Goal: Task Accomplishment & Management: Use online tool/utility

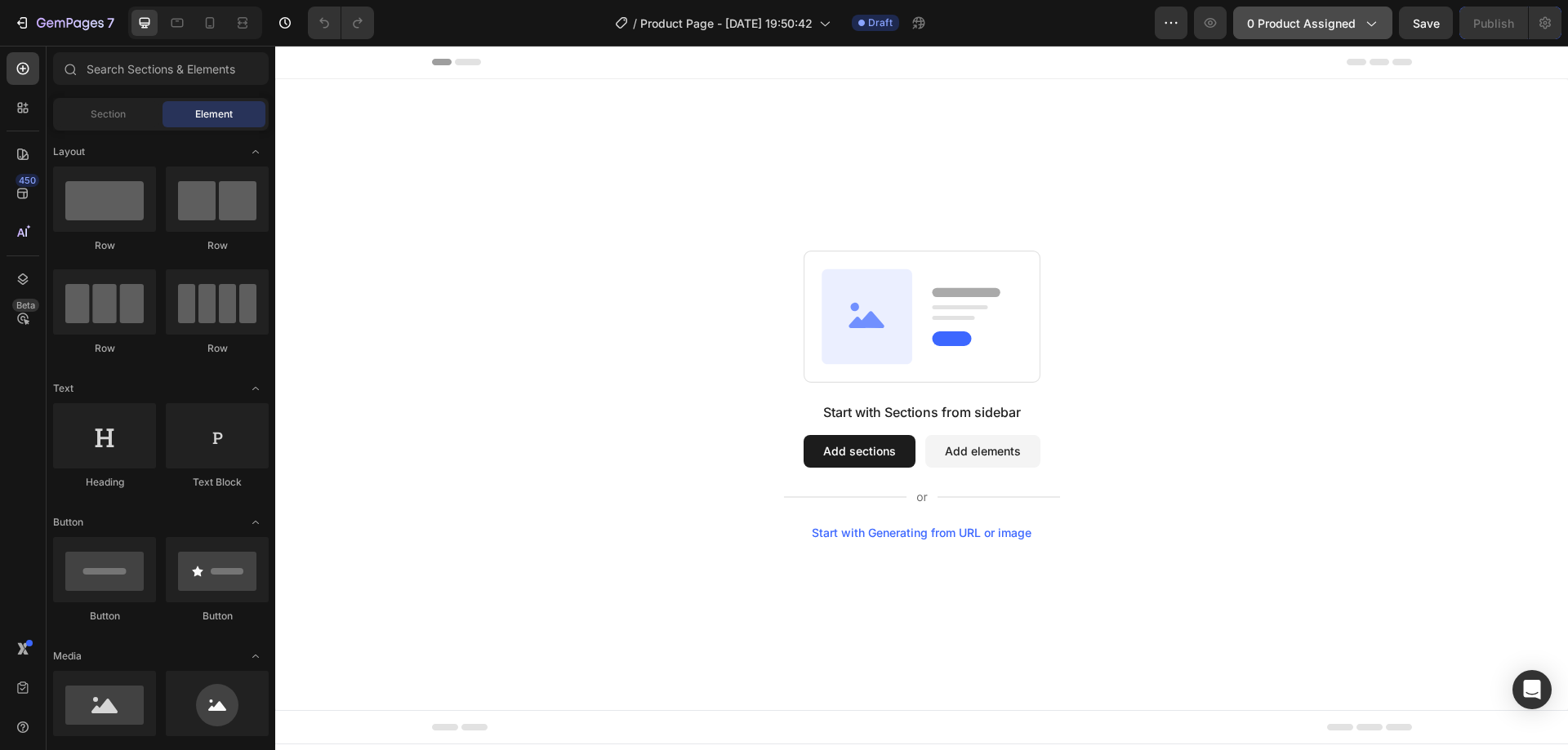
click at [1331, 27] on span "0 product assigned" at bounding box center [1301, 23] width 108 height 17
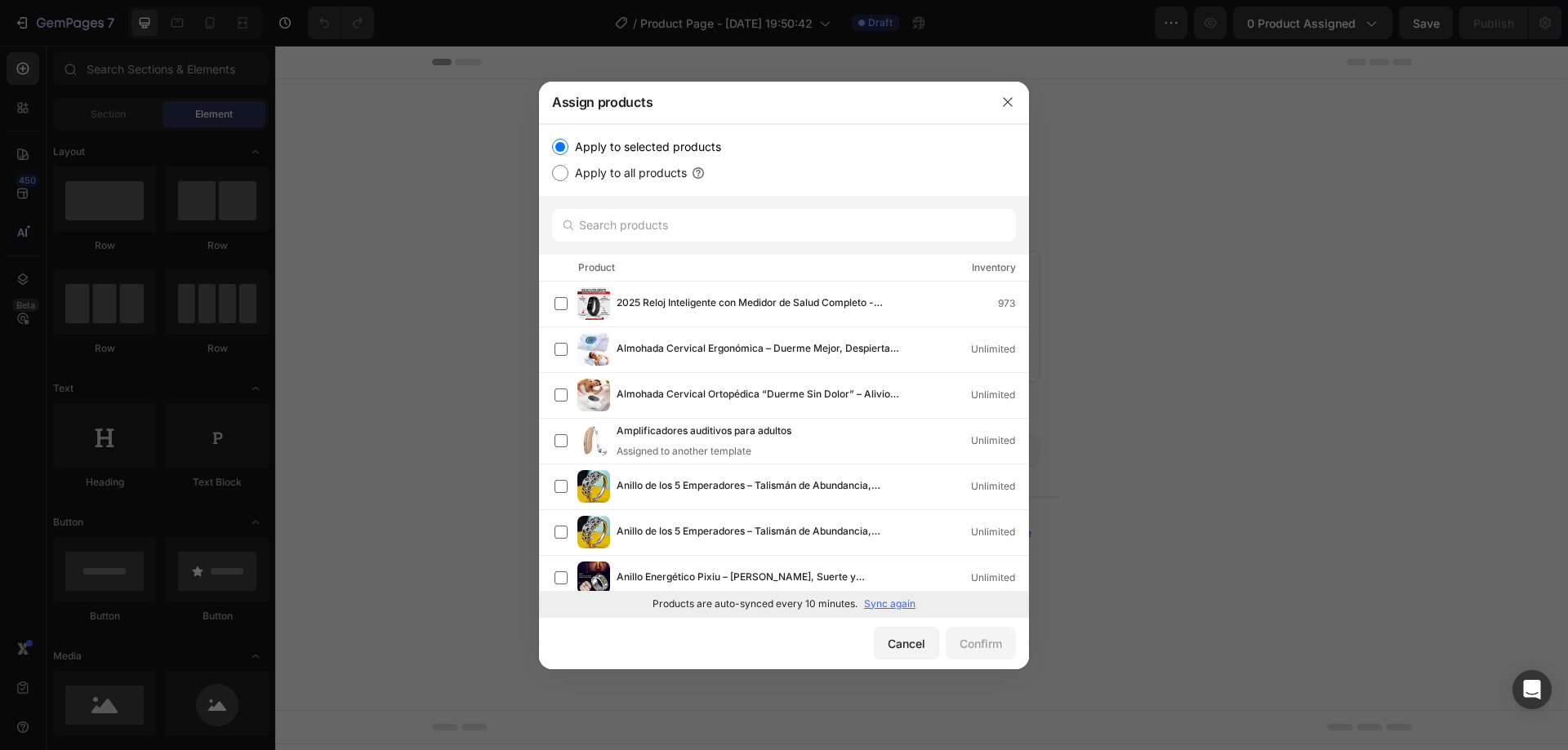
click at [890, 605] on p "Sync again" at bounding box center [890, 604] width 52 height 15
click at [681, 226] on input "text" at bounding box center [784, 226] width 464 height 33
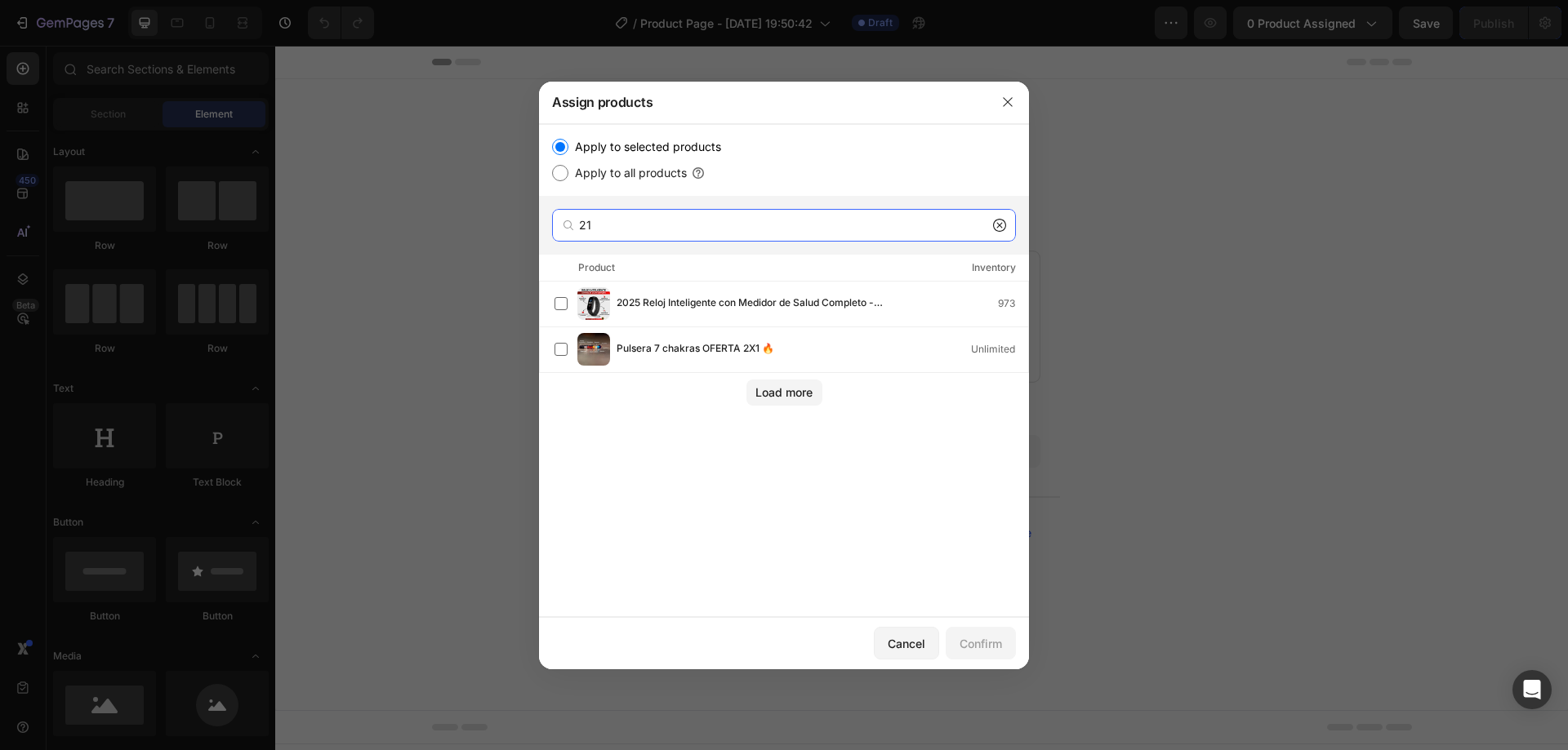
type input "21"
click at [999, 222] on icon at bounding box center [1000, 226] width 13 height 13
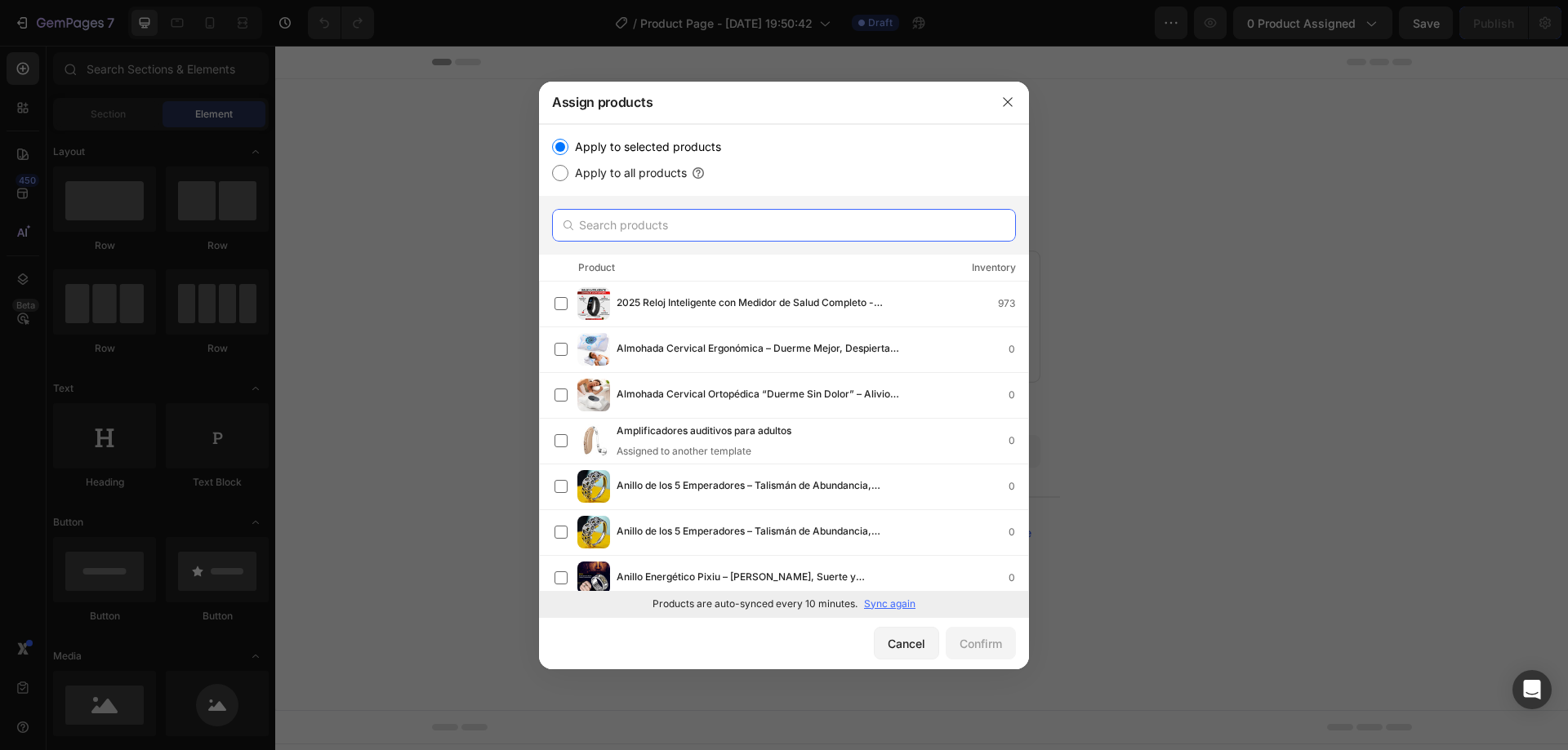
click at [739, 231] on input "text" at bounding box center [784, 226] width 464 height 33
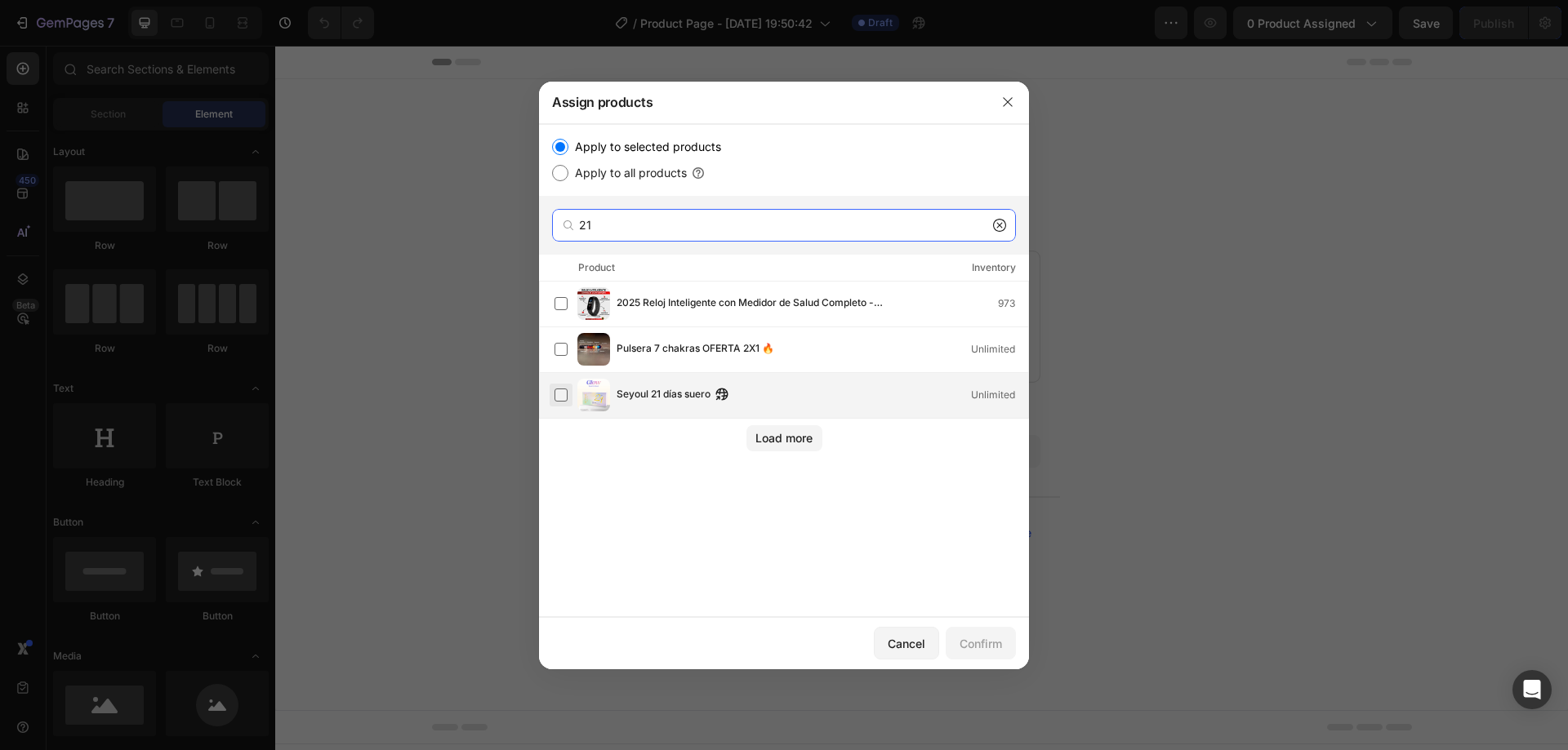
type input "21"
click at [565, 389] on label at bounding box center [562, 396] width 13 height 13
click at [1011, 635] on button "Confirm" at bounding box center [981, 643] width 71 height 33
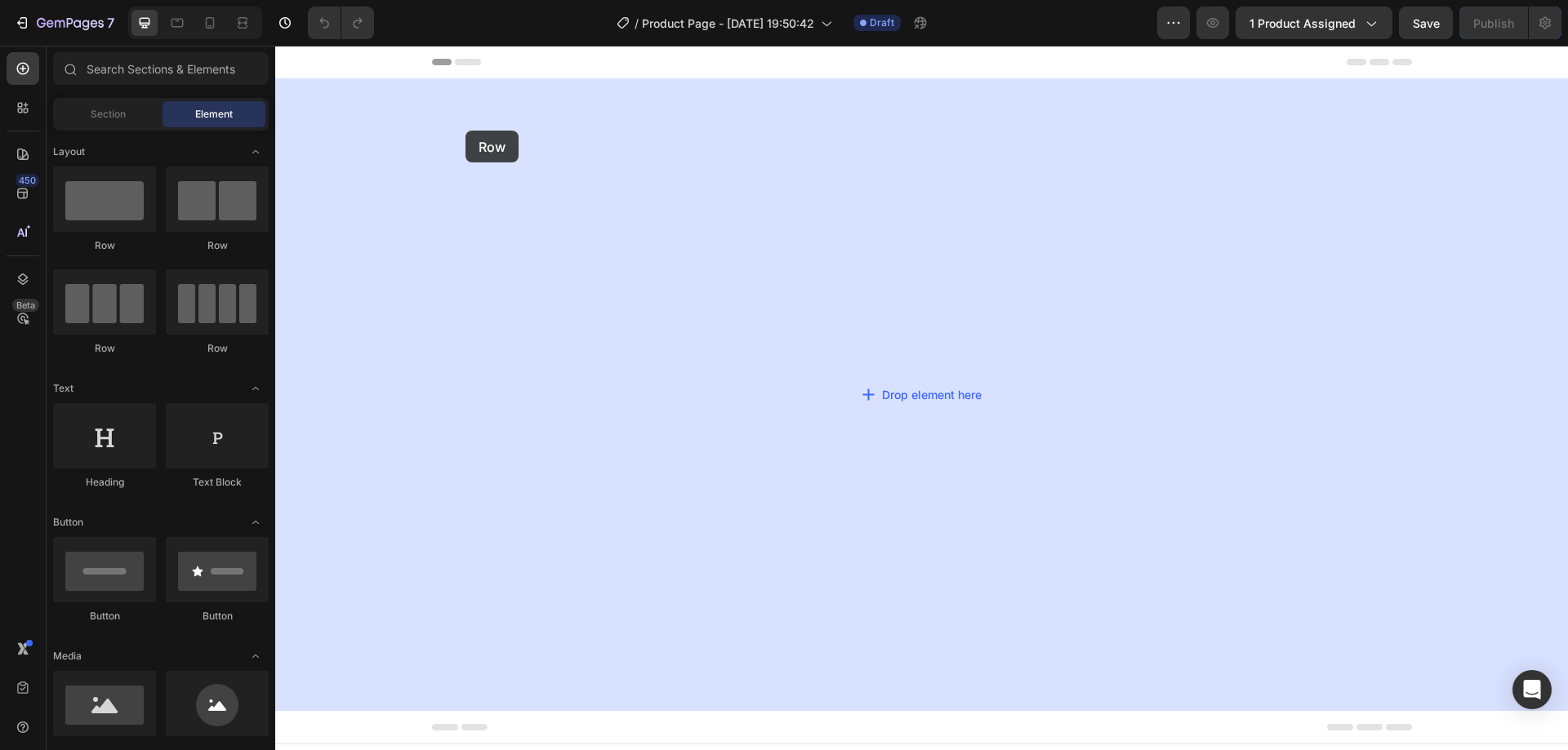
drag, startPoint x: 375, startPoint y: 241, endPoint x: 465, endPoint y: 130, distance: 142.9
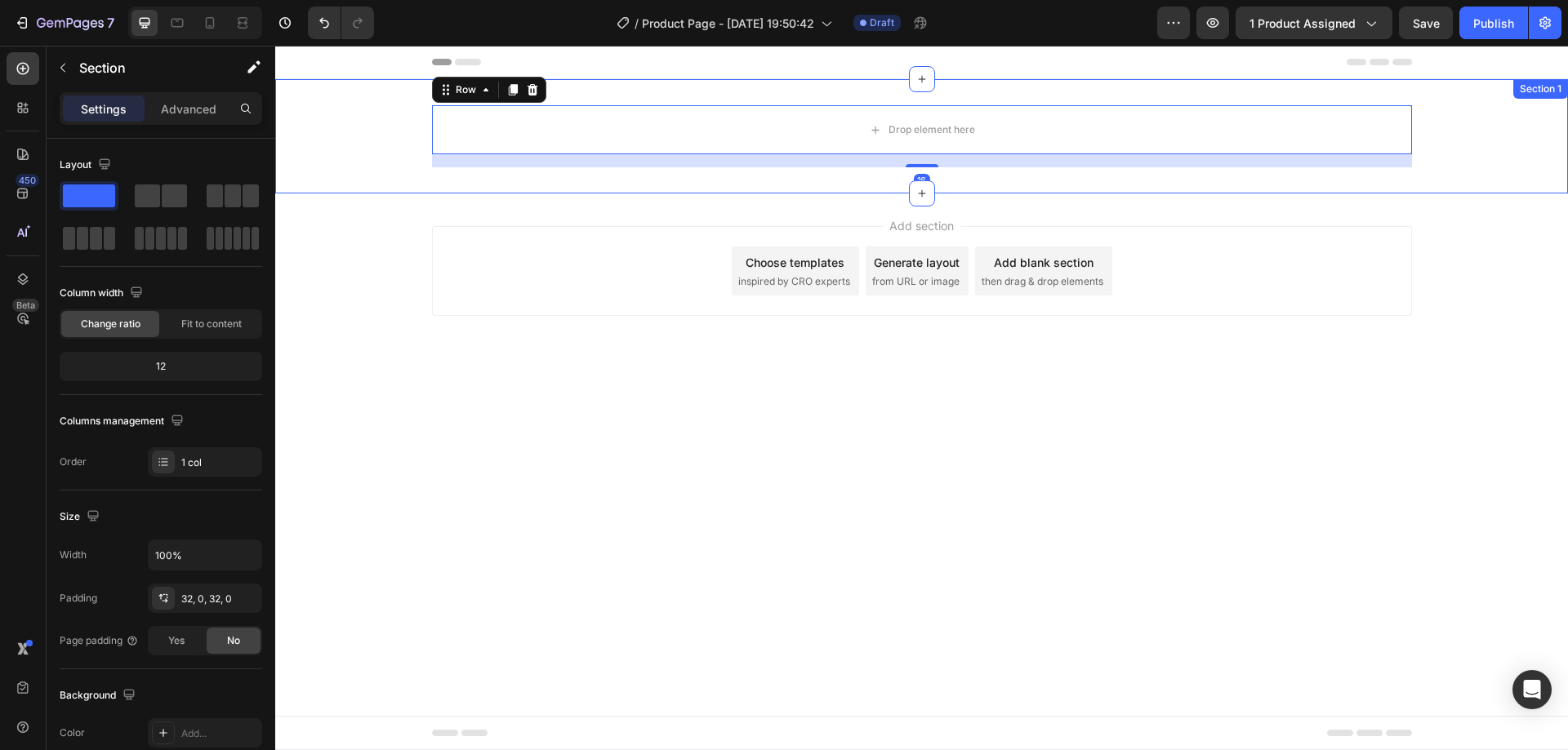
click at [328, 138] on div "Drop element here Row 16" at bounding box center [921, 136] width 1293 height 62
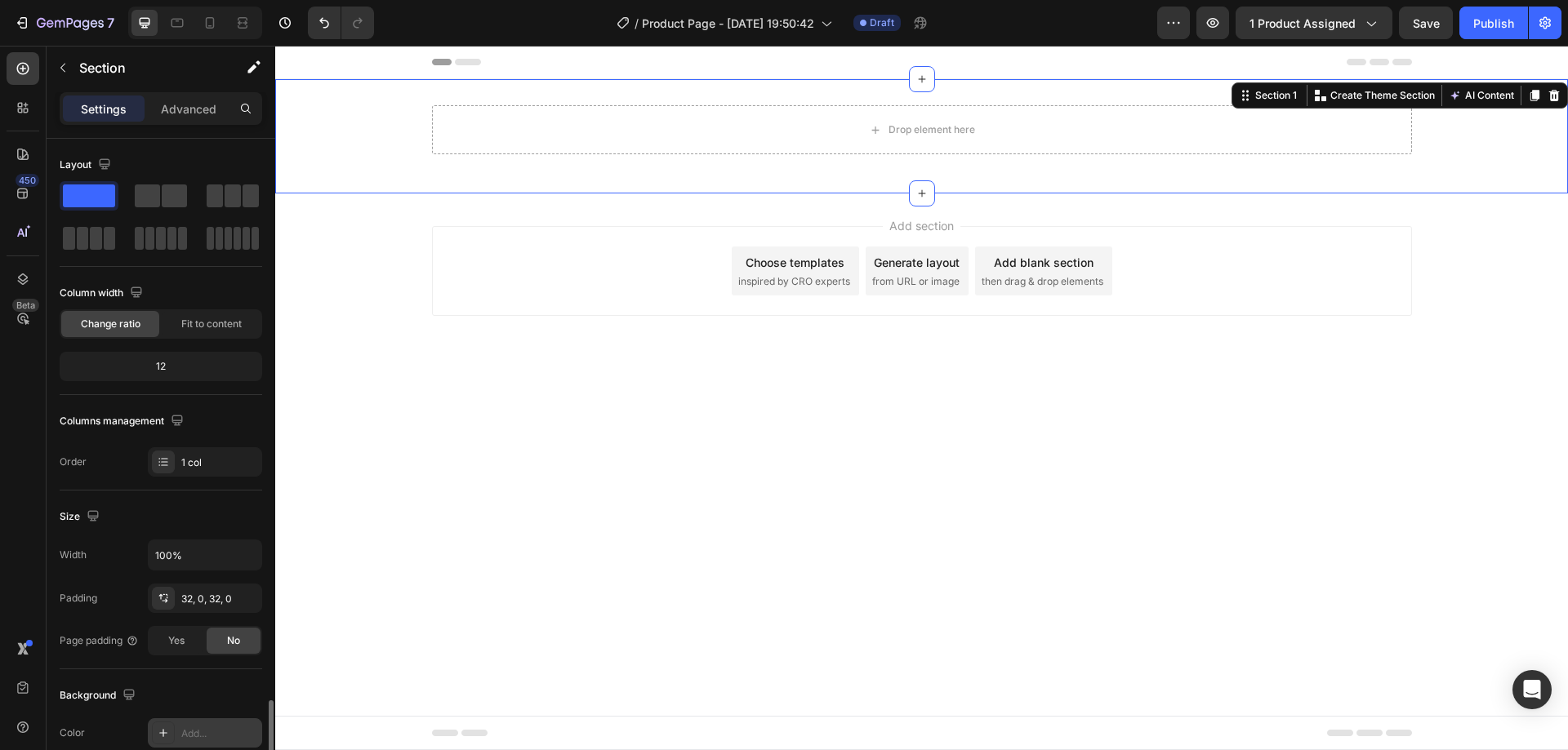
scroll to position [338, 0]
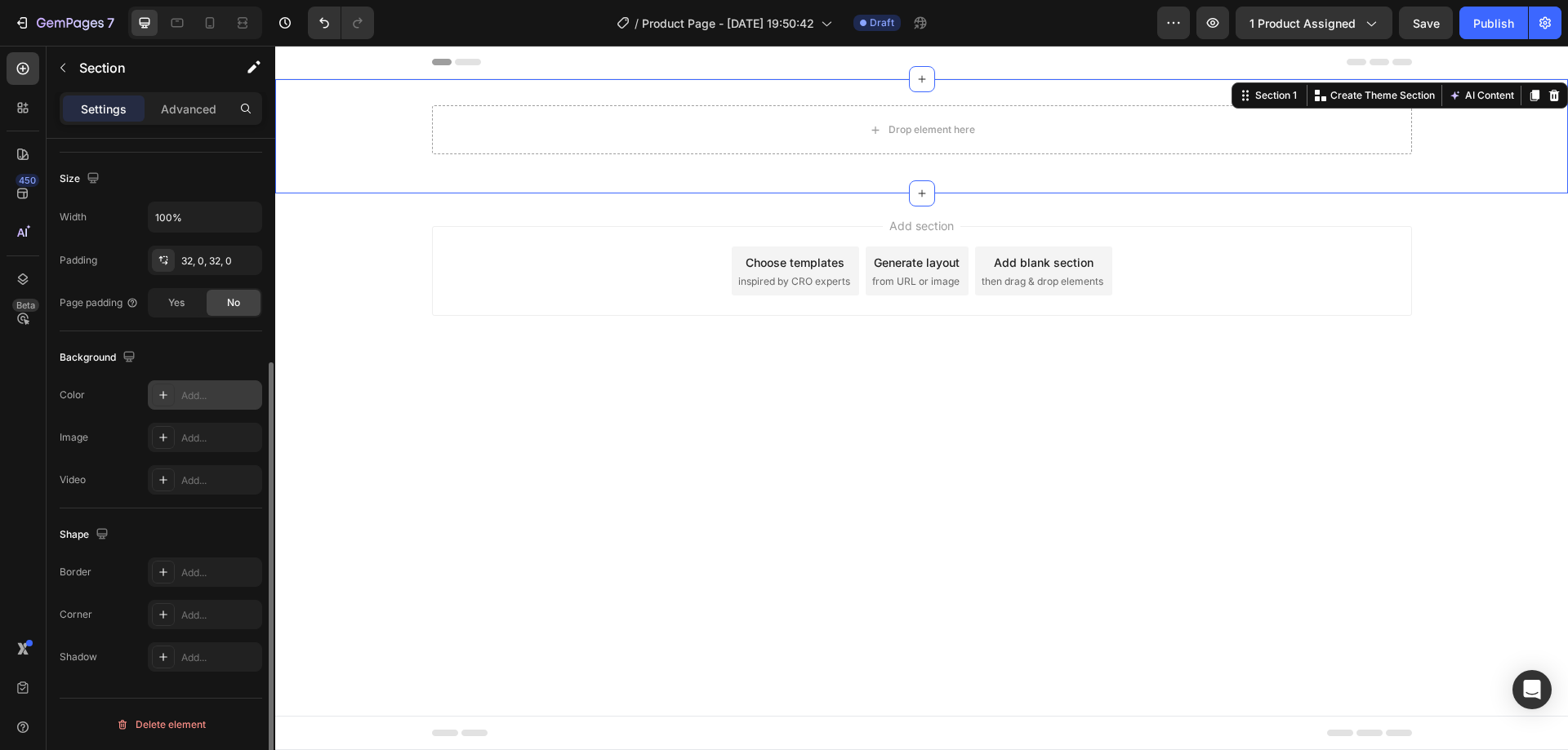
click at [163, 388] on div at bounding box center [163, 396] width 23 height 23
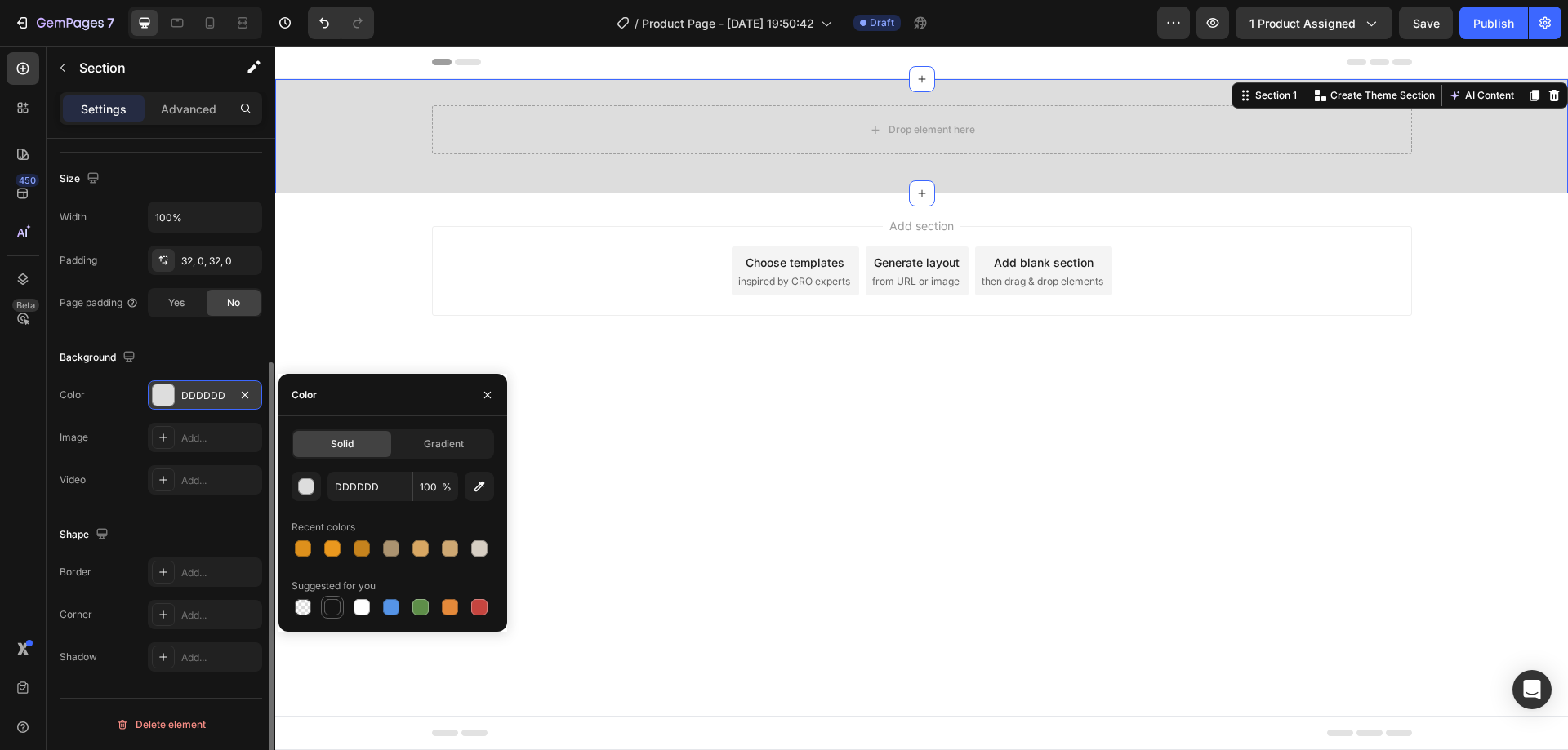
click at [334, 602] on div at bounding box center [332, 607] width 16 height 16
type input "151515"
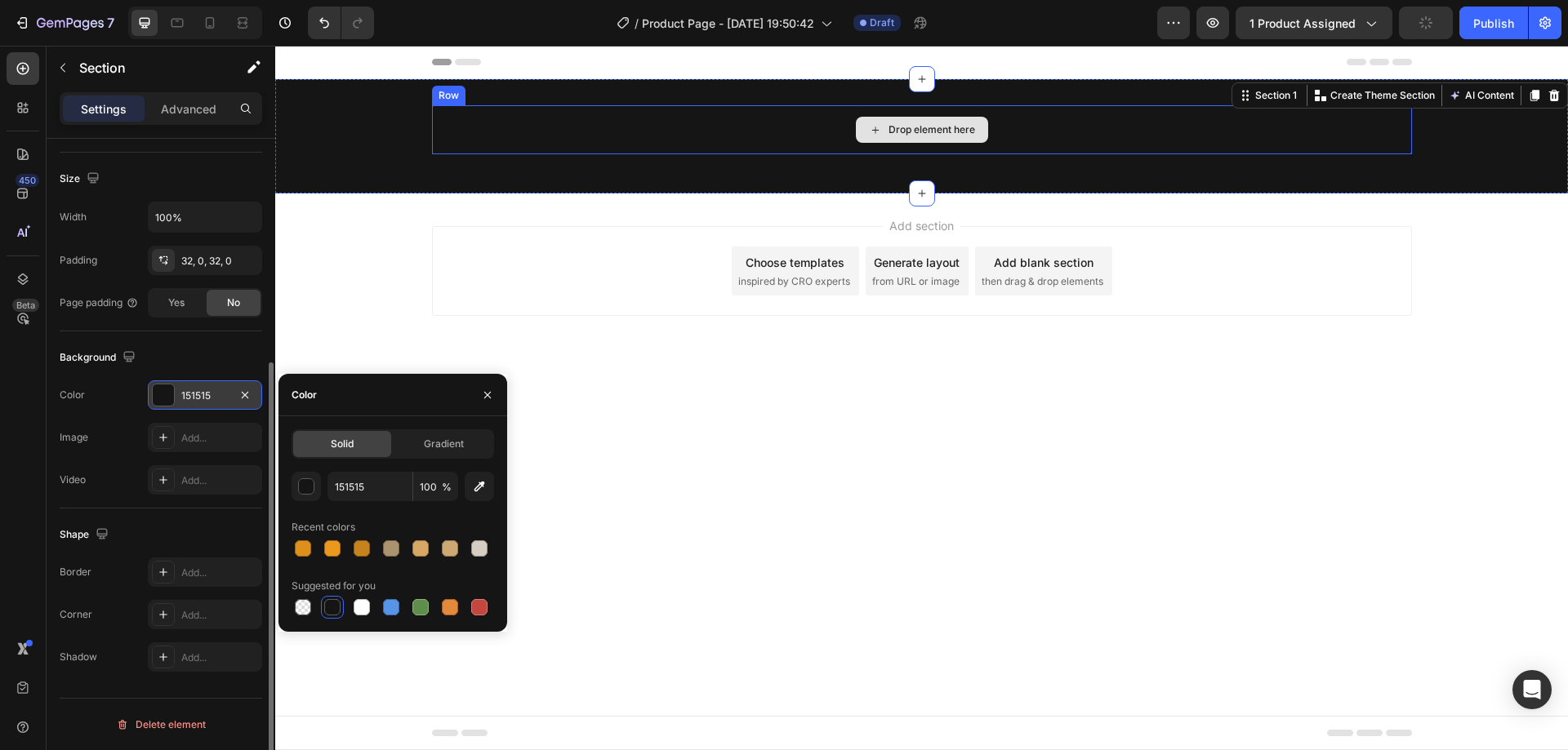
click at [468, 120] on div "Drop element here" at bounding box center [922, 130] width 980 height 49
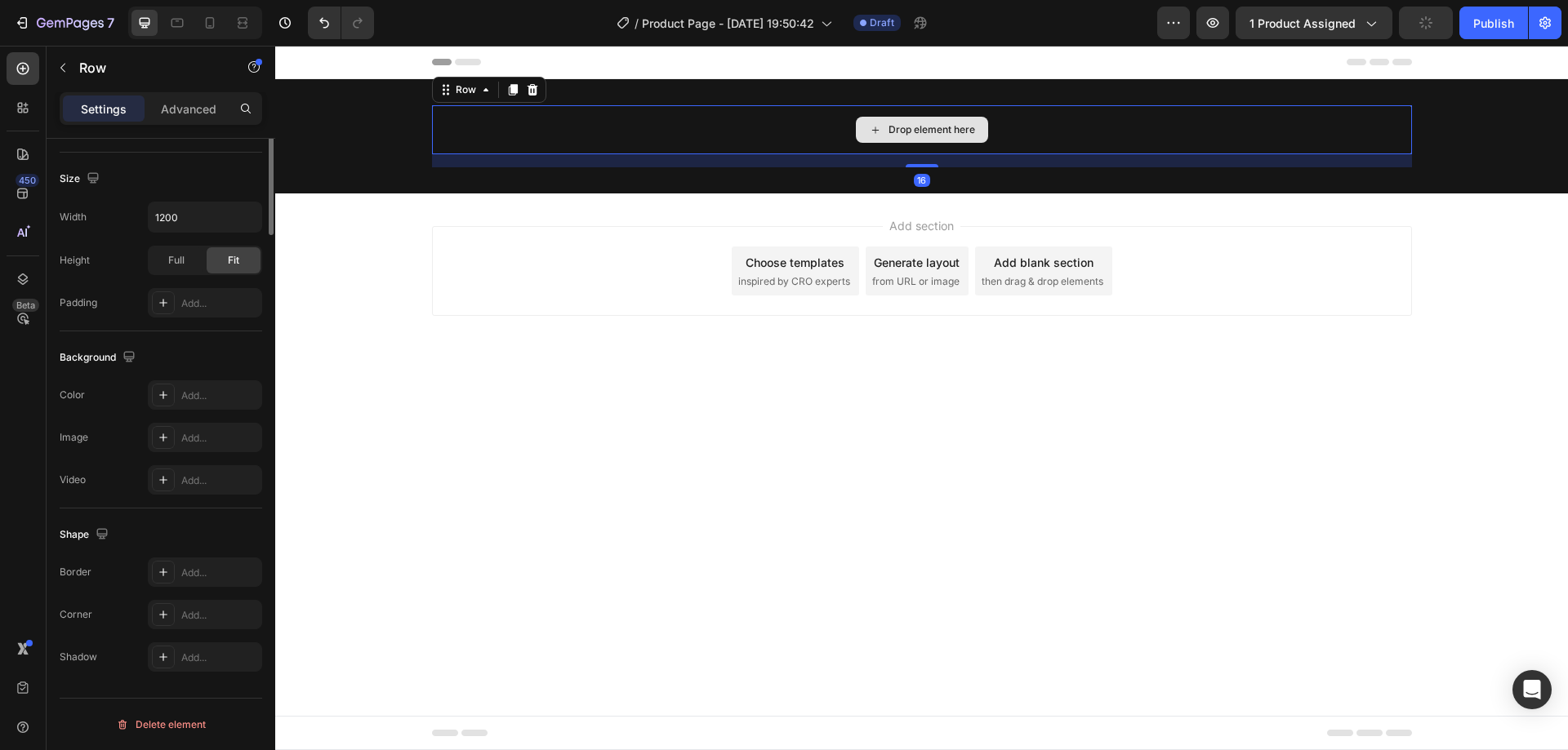
scroll to position [0, 0]
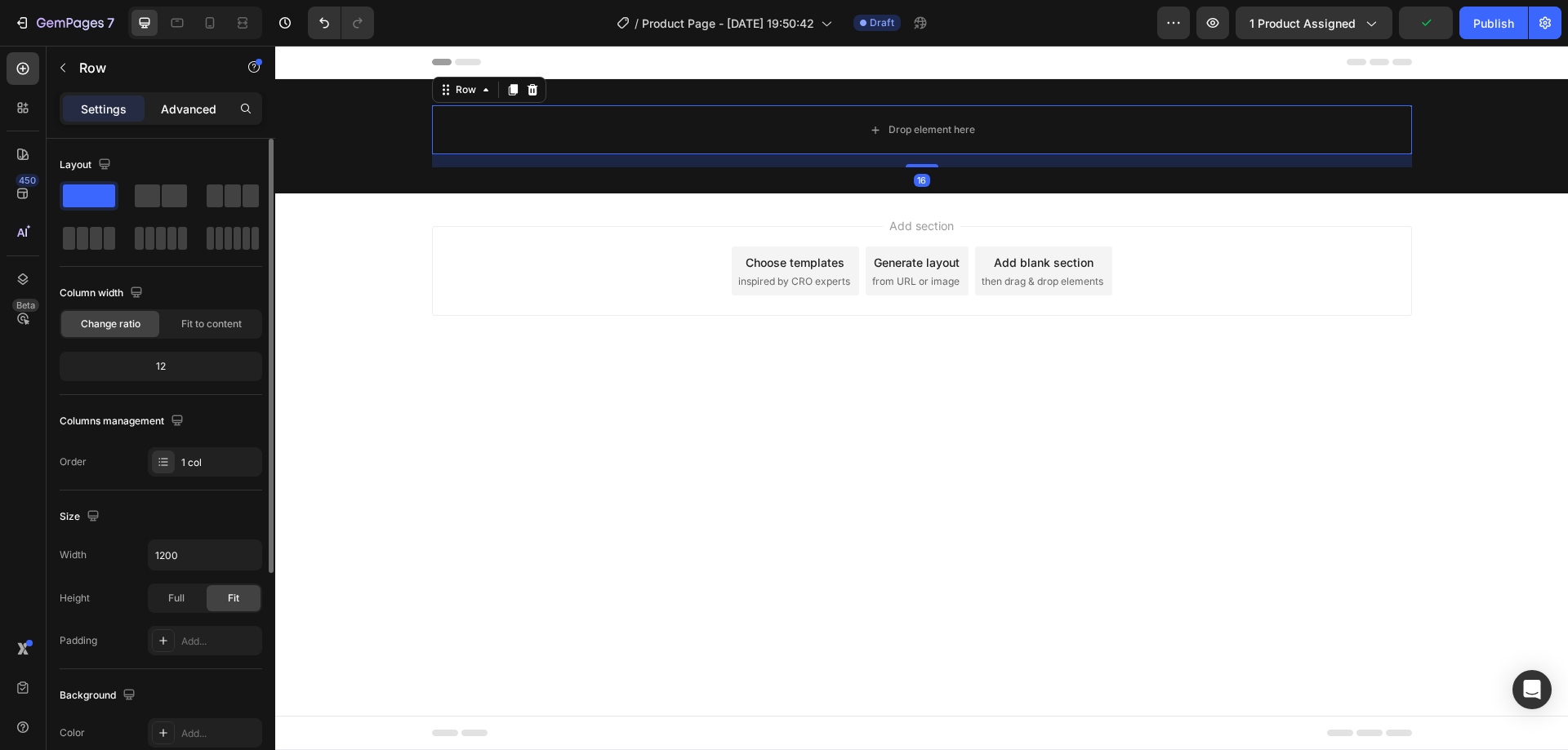
click at [195, 103] on p "Advanced" at bounding box center [189, 108] width 56 height 17
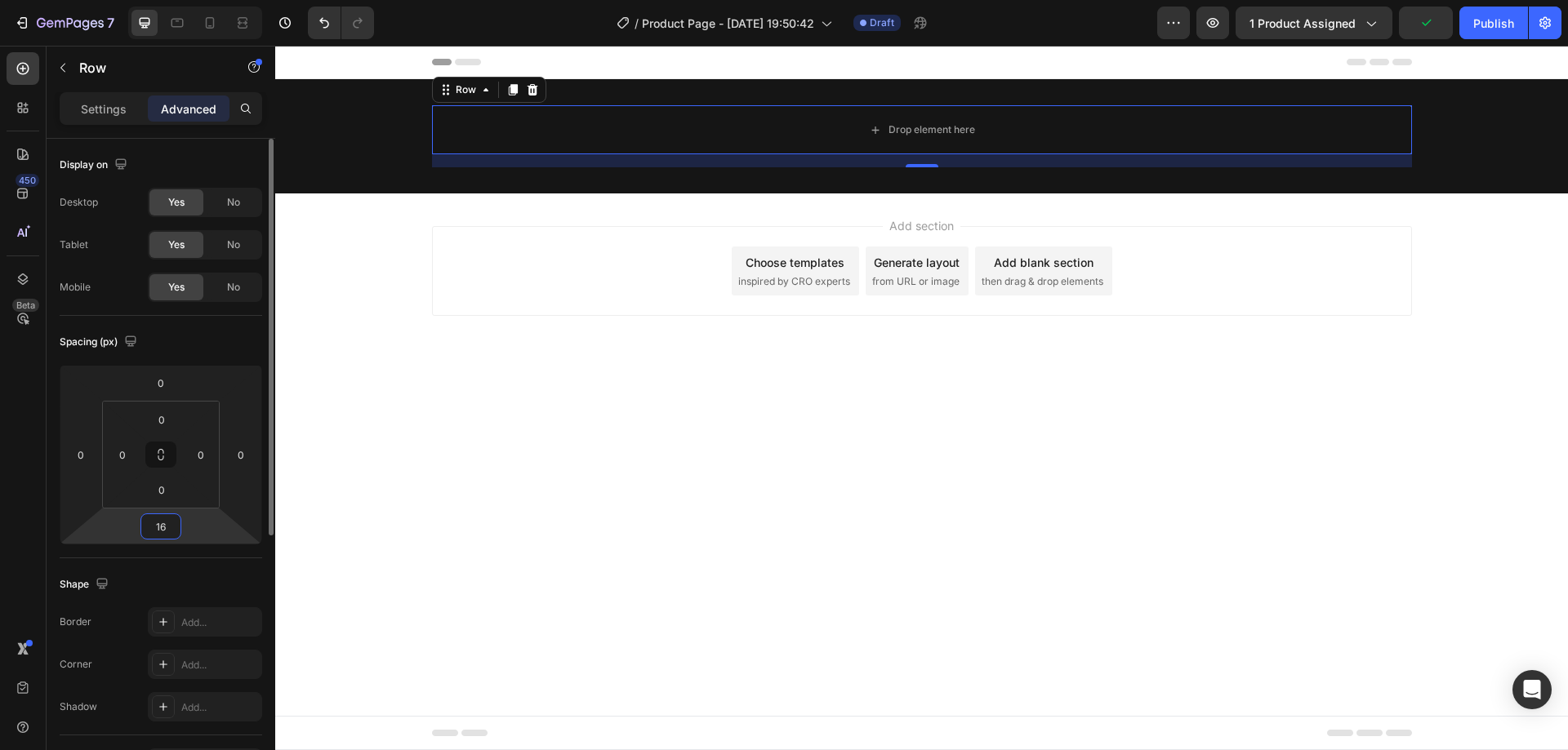
click at [162, 536] on input "16" at bounding box center [161, 527] width 33 height 25
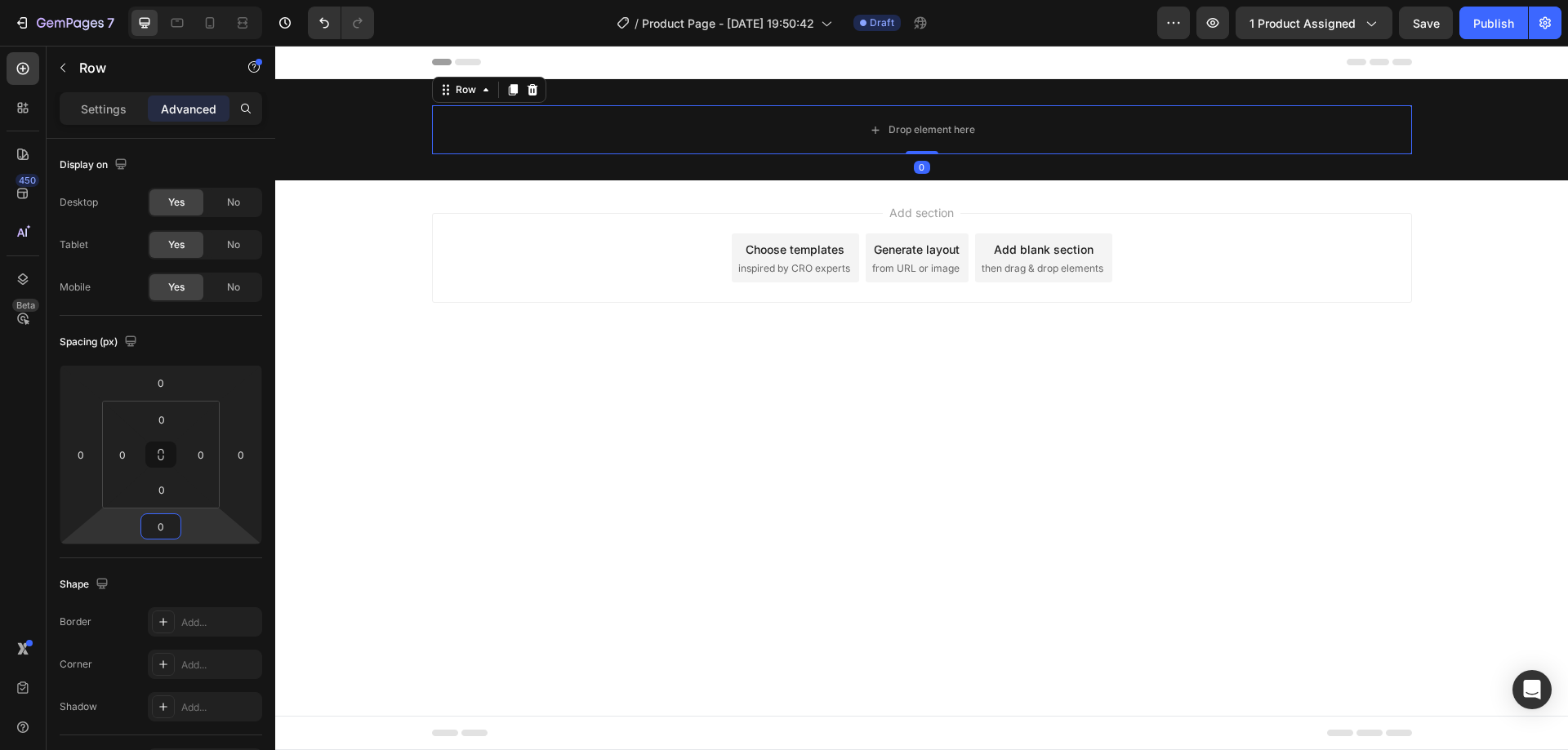
click at [315, 240] on div "Add section Choose templates inspired by CRO experts Generate layout from URL o…" at bounding box center [921, 281] width 1293 height 201
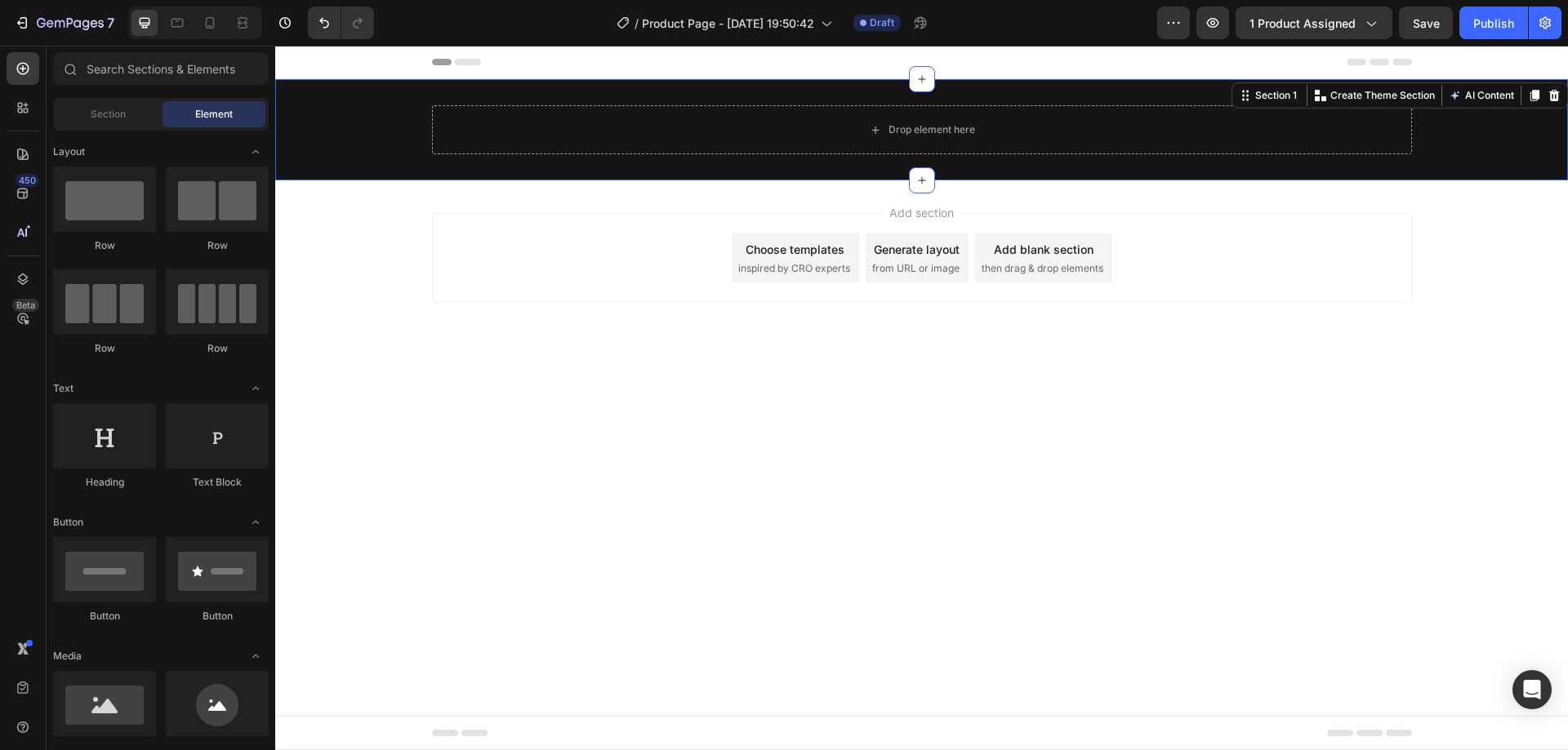
click at [350, 122] on div "Drop element here Row" at bounding box center [921, 130] width 1293 height 49
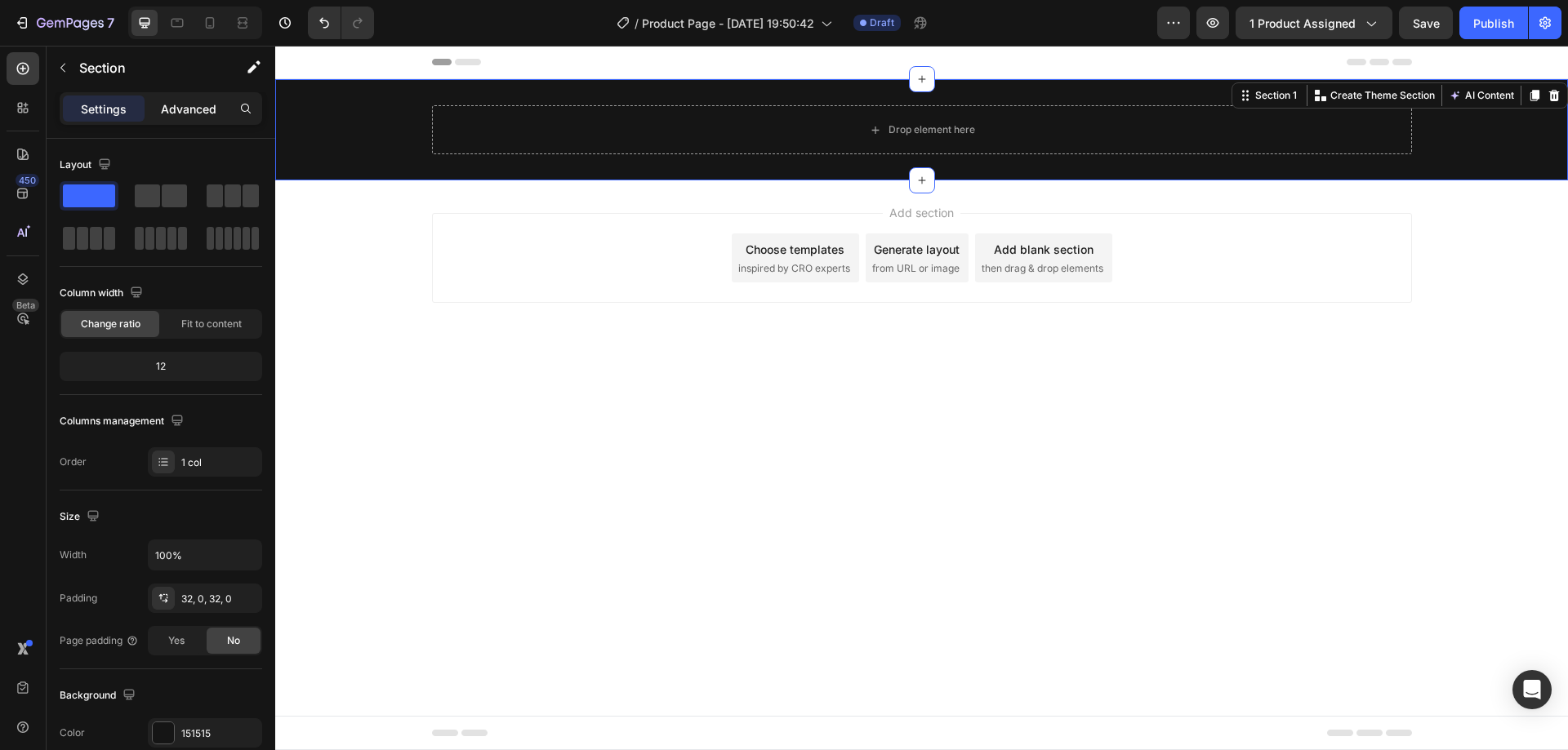
click at [173, 114] on p "Advanced" at bounding box center [189, 108] width 56 height 17
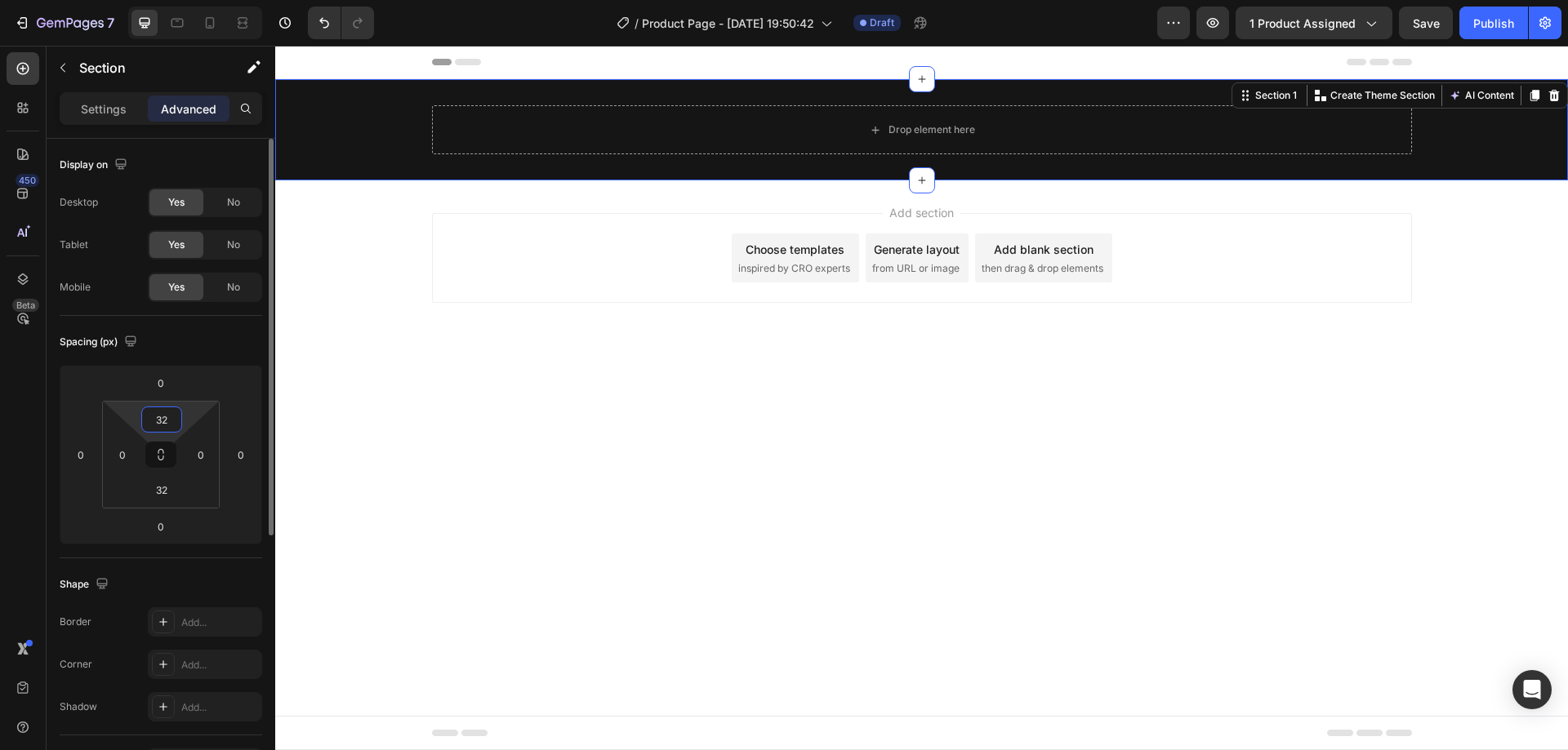
click at [165, 426] on input "32" at bounding box center [162, 419] width 33 height 25
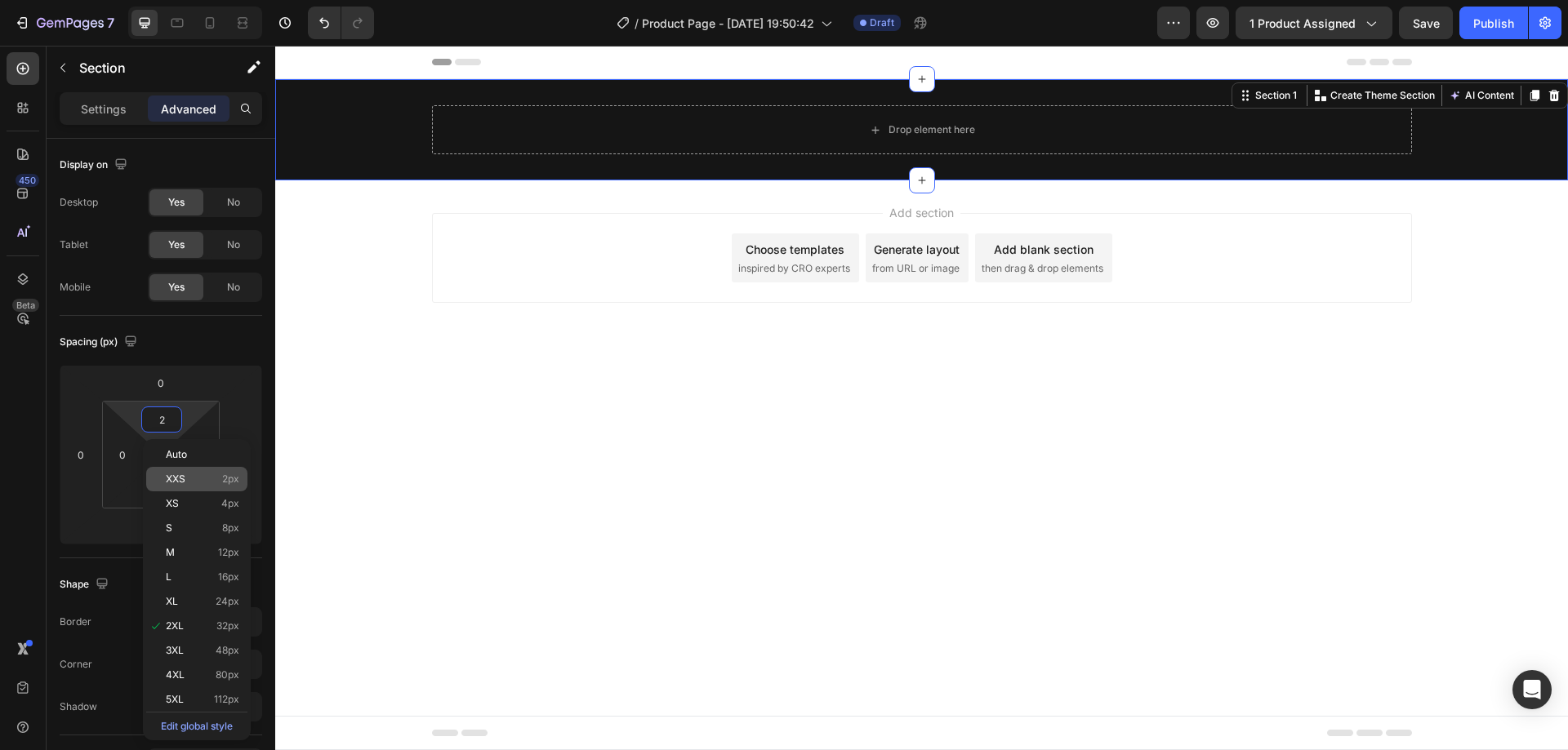
click at [203, 489] on div "XXS 2px" at bounding box center [196, 479] width 101 height 25
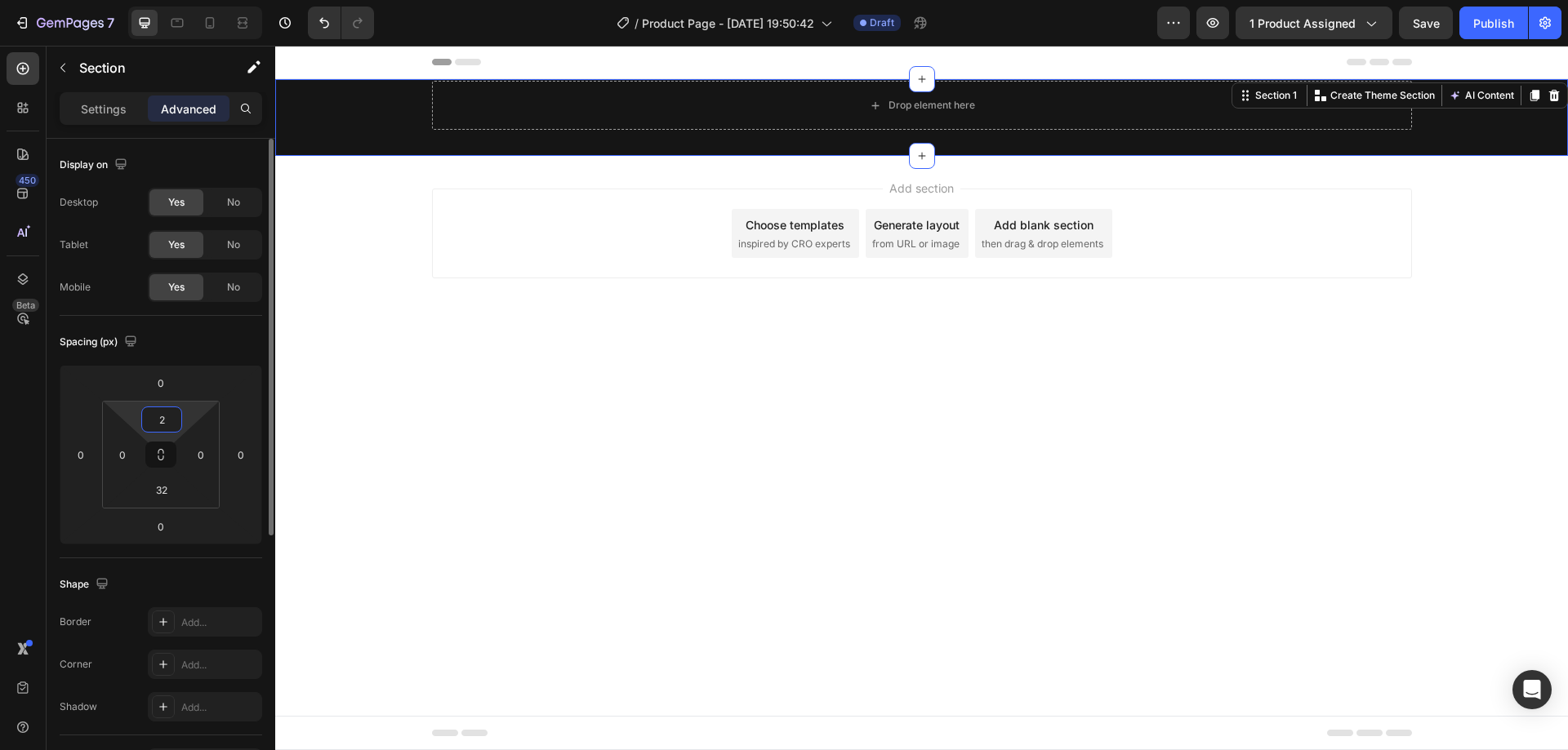
click at [153, 422] on input "2" at bounding box center [162, 419] width 33 height 25
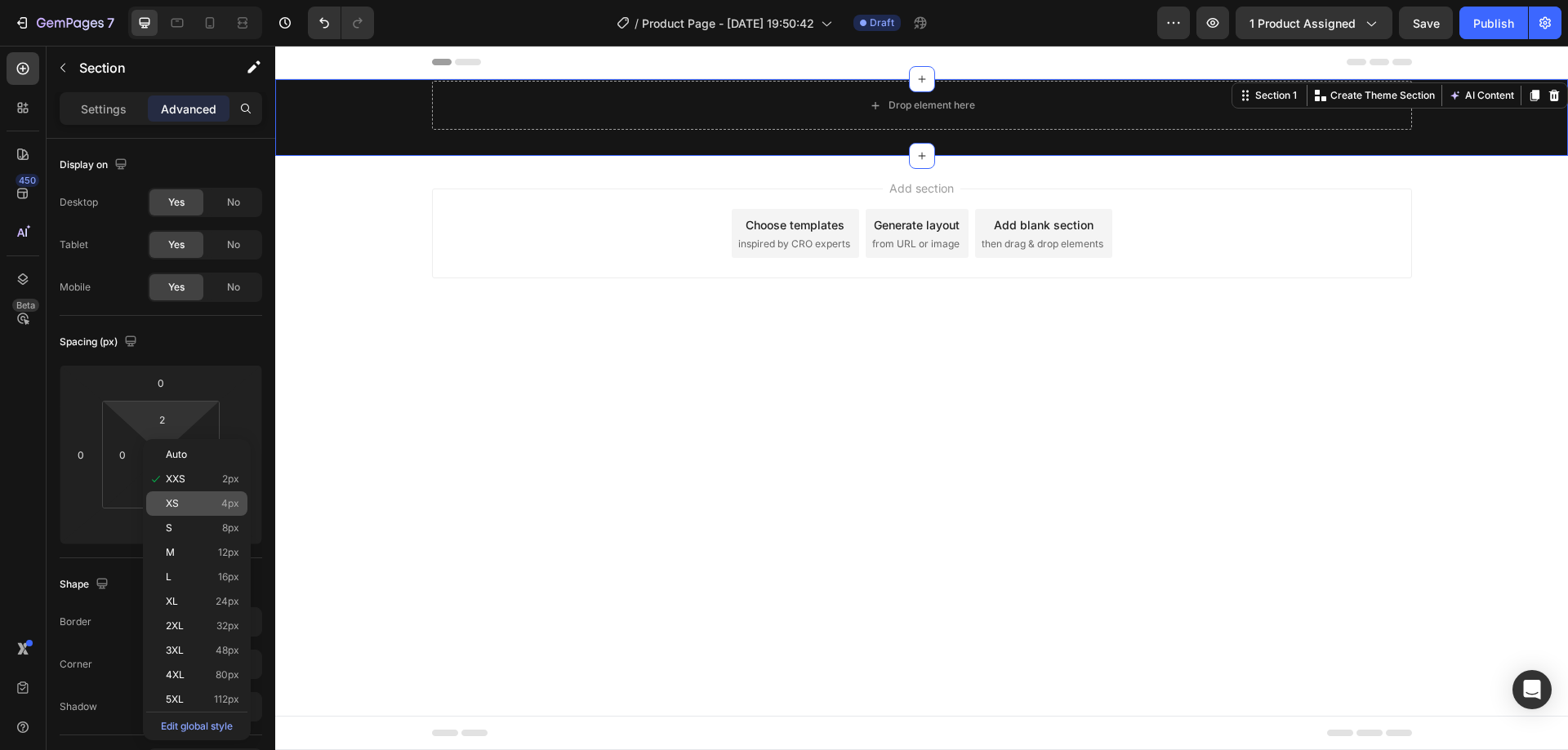
click at [232, 499] on span "4px" at bounding box center [231, 504] width 18 height 11
type input "4"
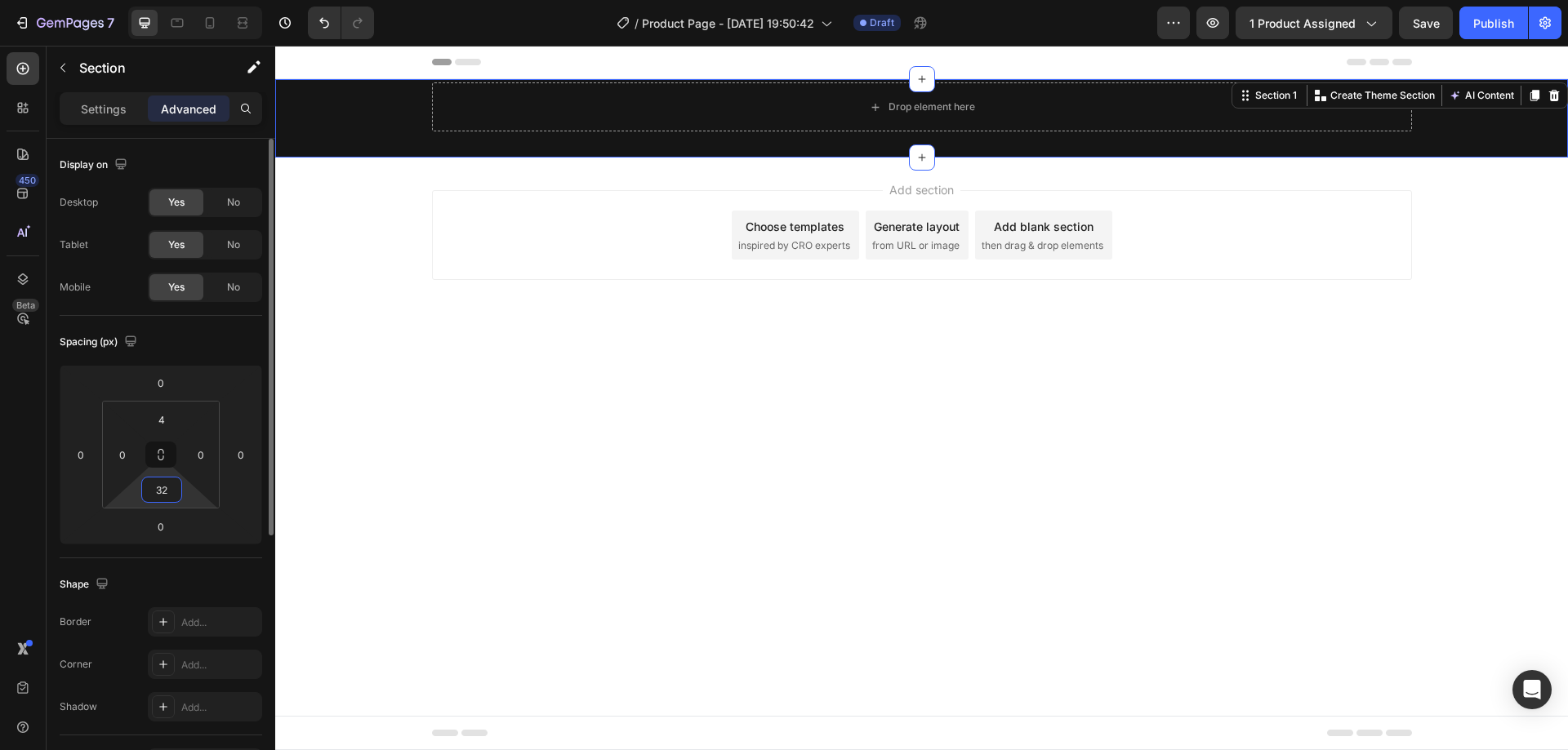
click at [165, 497] on input "32" at bounding box center [162, 490] width 33 height 25
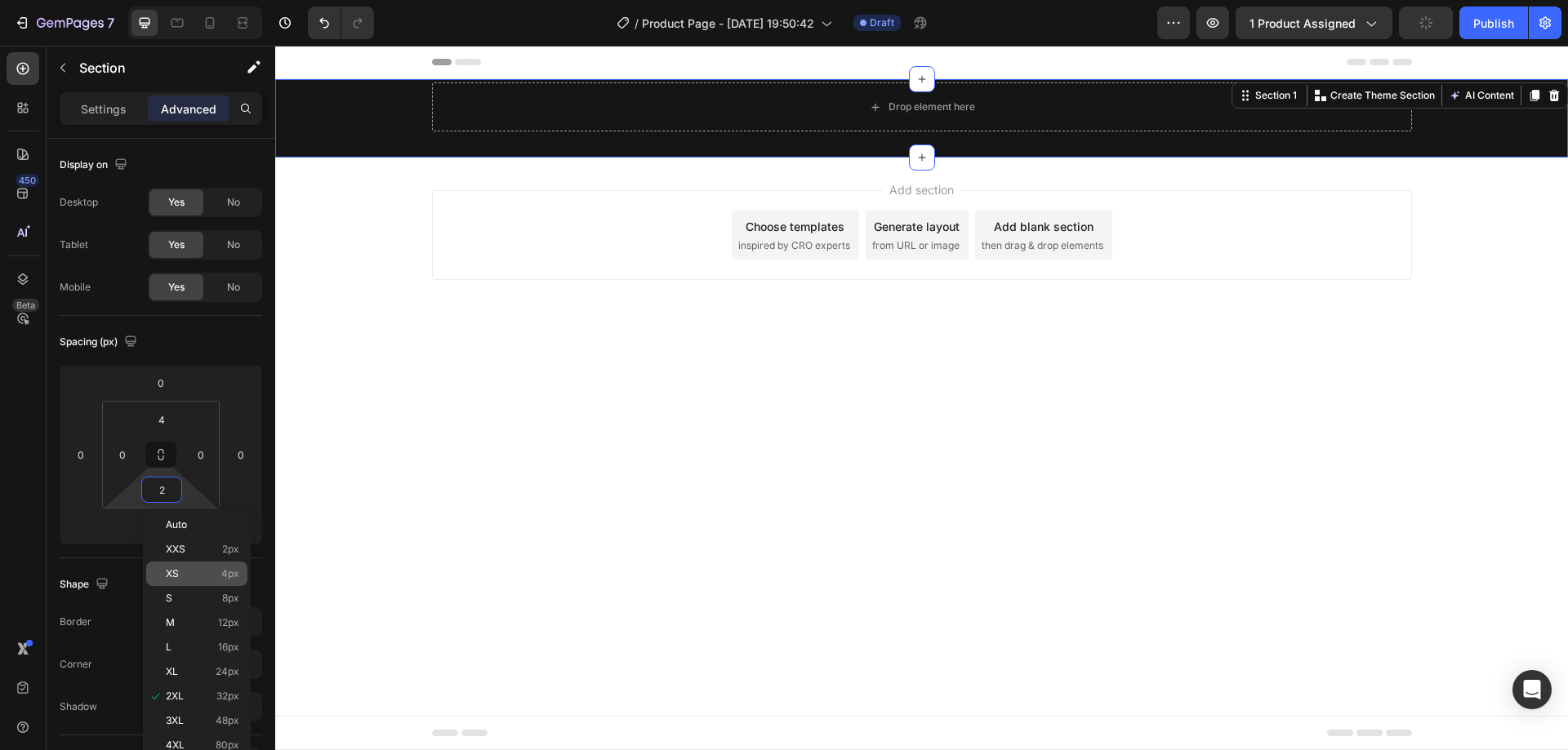
click at [227, 581] on div "XS 4px" at bounding box center [196, 574] width 101 height 25
type input "4"
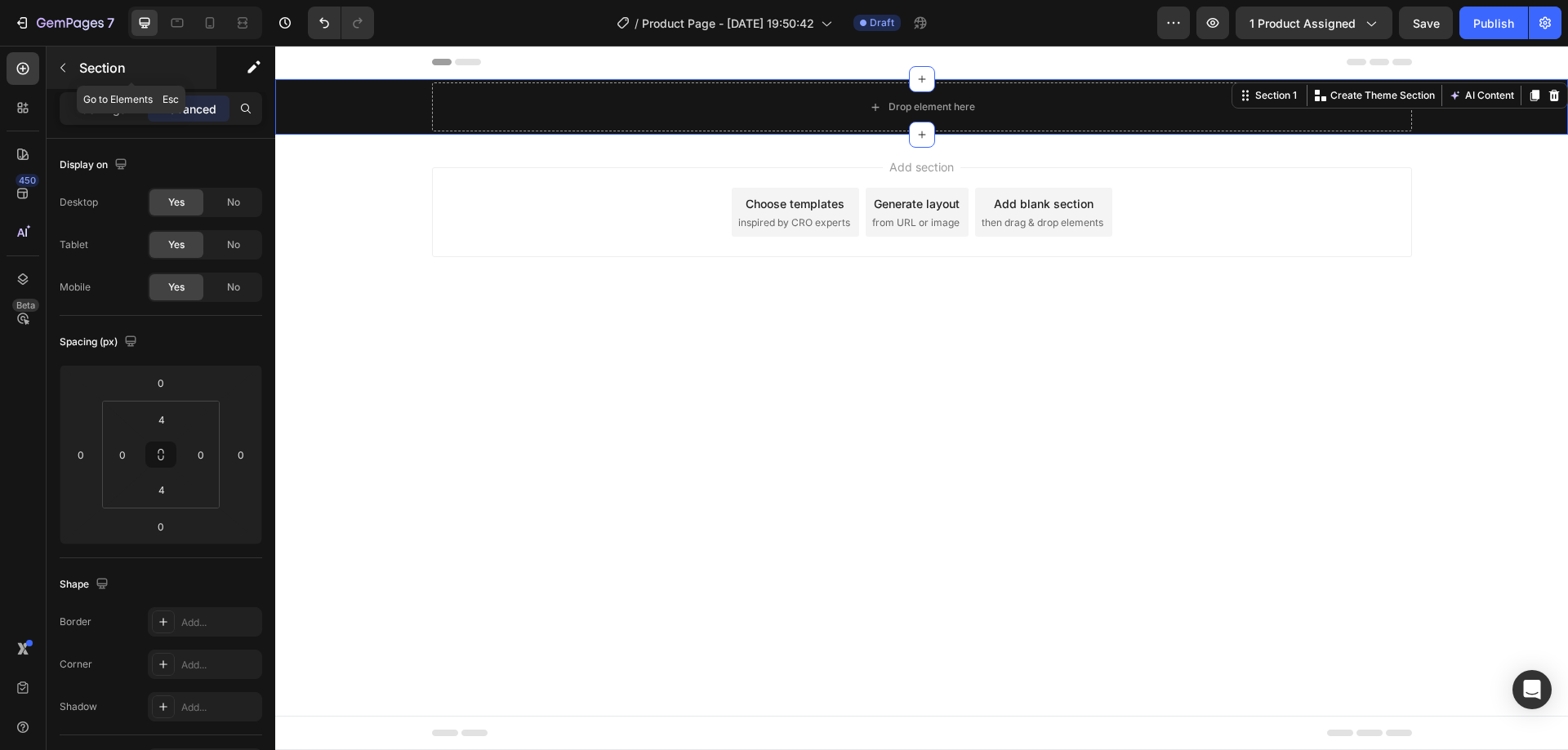
click at [76, 67] on button "button" at bounding box center [63, 68] width 26 height 26
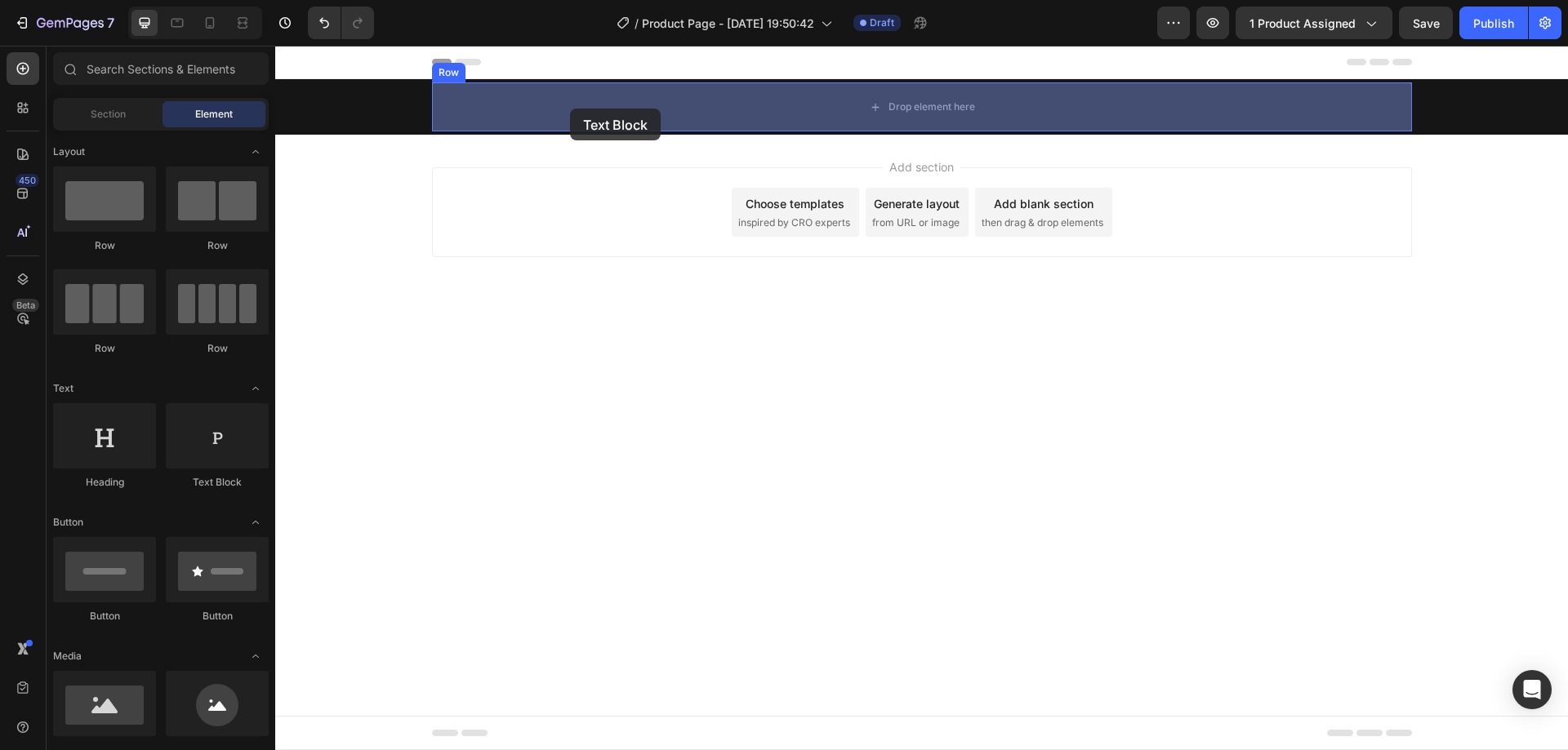
drag, startPoint x: 478, startPoint y: 482, endPoint x: 570, endPoint y: 108, distance: 385.1
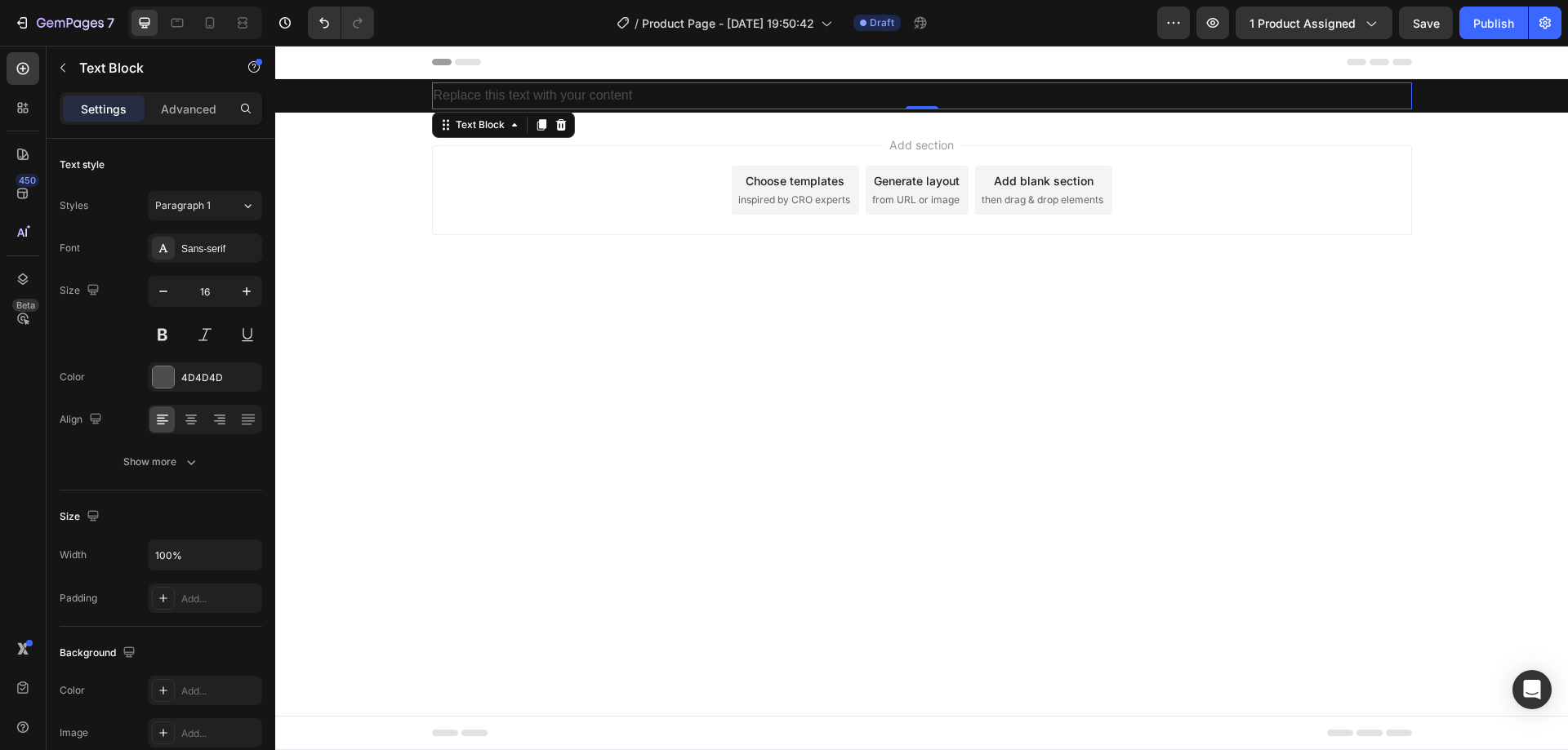
click at [537, 98] on div "Replace this text with your content" at bounding box center [922, 95] width 980 height 27
click at [537, 98] on p "Replace this text with your content" at bounding box center [922, 95] width 977 height 24
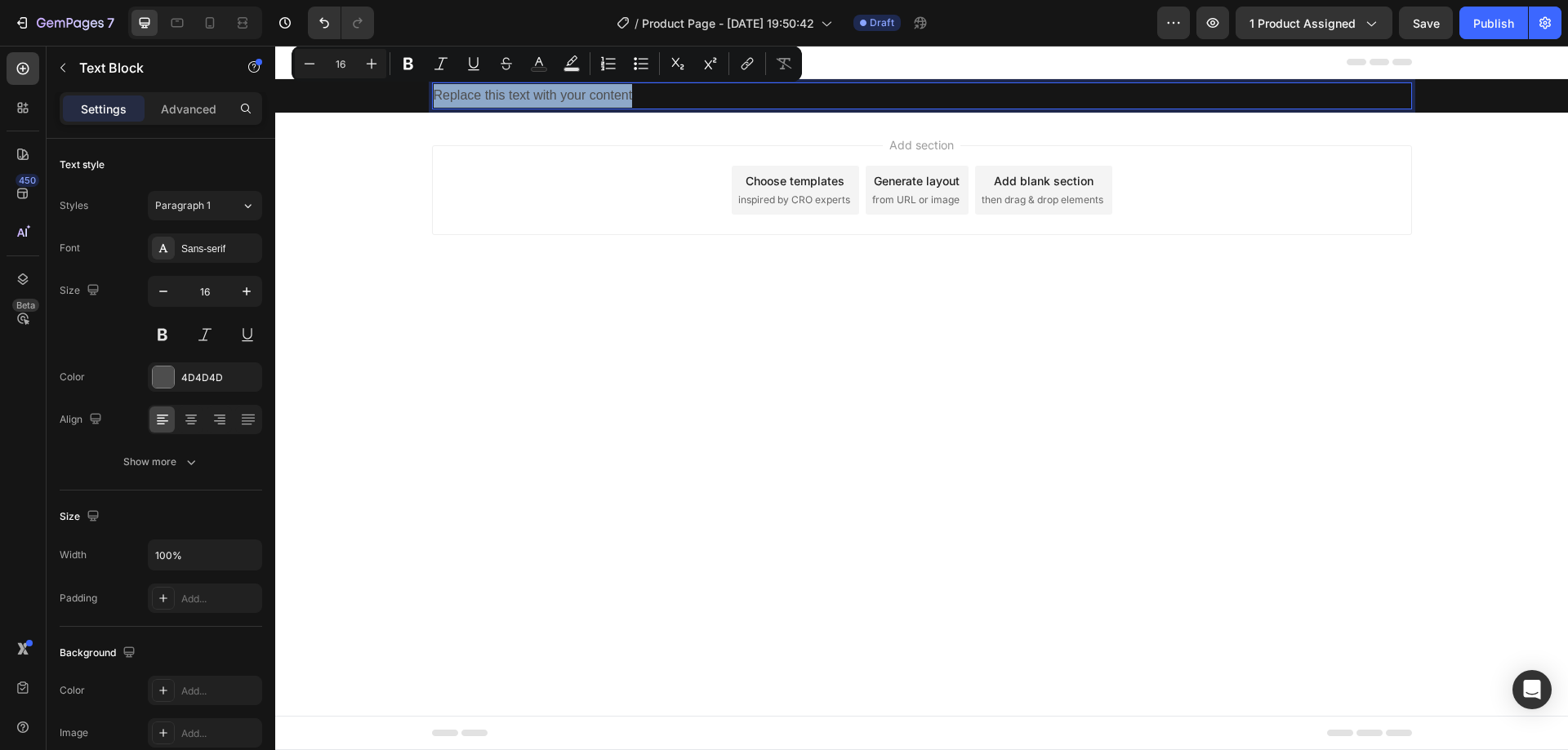
click at [537, 98] on p "Replace this text with your content" at bounding box center [922, 95] width 977 height 24
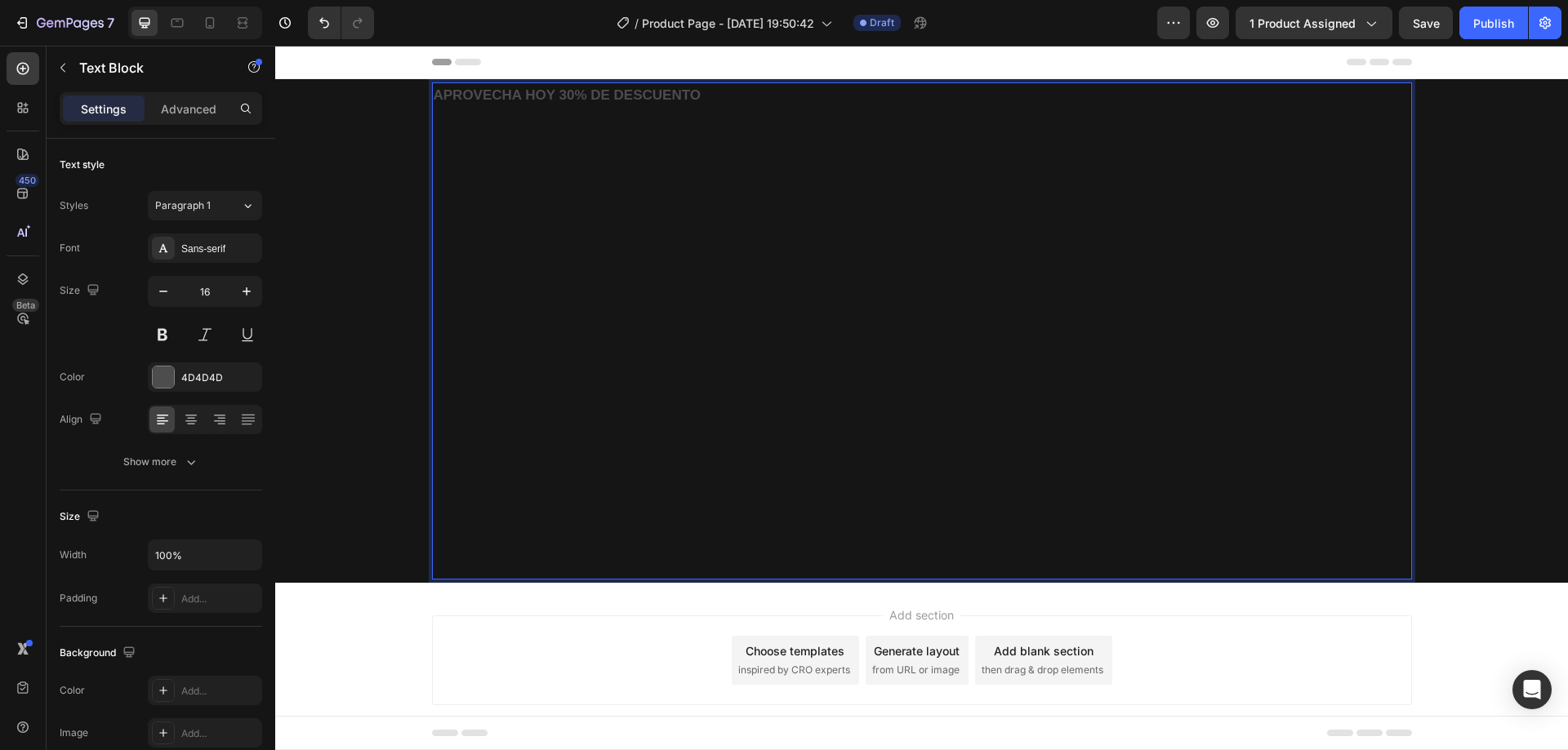
click at [604, 402] on p "Rich Text Editor. Editing area: main" at bounding box center [922, 401] width 977 height 24
click at [535, 556] on p "Rich Text Editor. Editing area: main" at bounding box center [922, 555] width 977 height 48
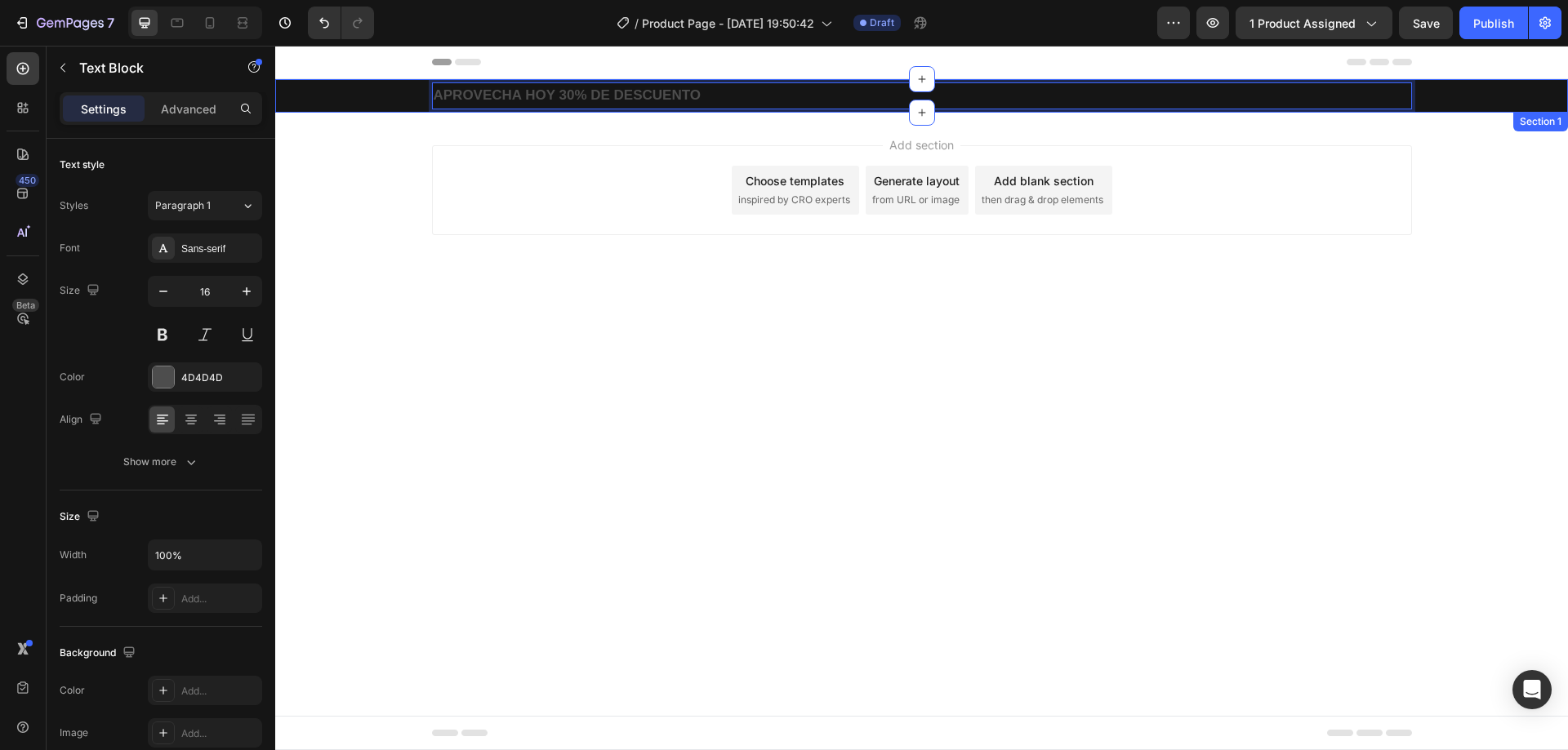
click at [351, 92] on div "APROVECHA HOY 30% DE DESCUENTO Text Block 0 Row" at bounding box center [921, 95] width 1293 height 27
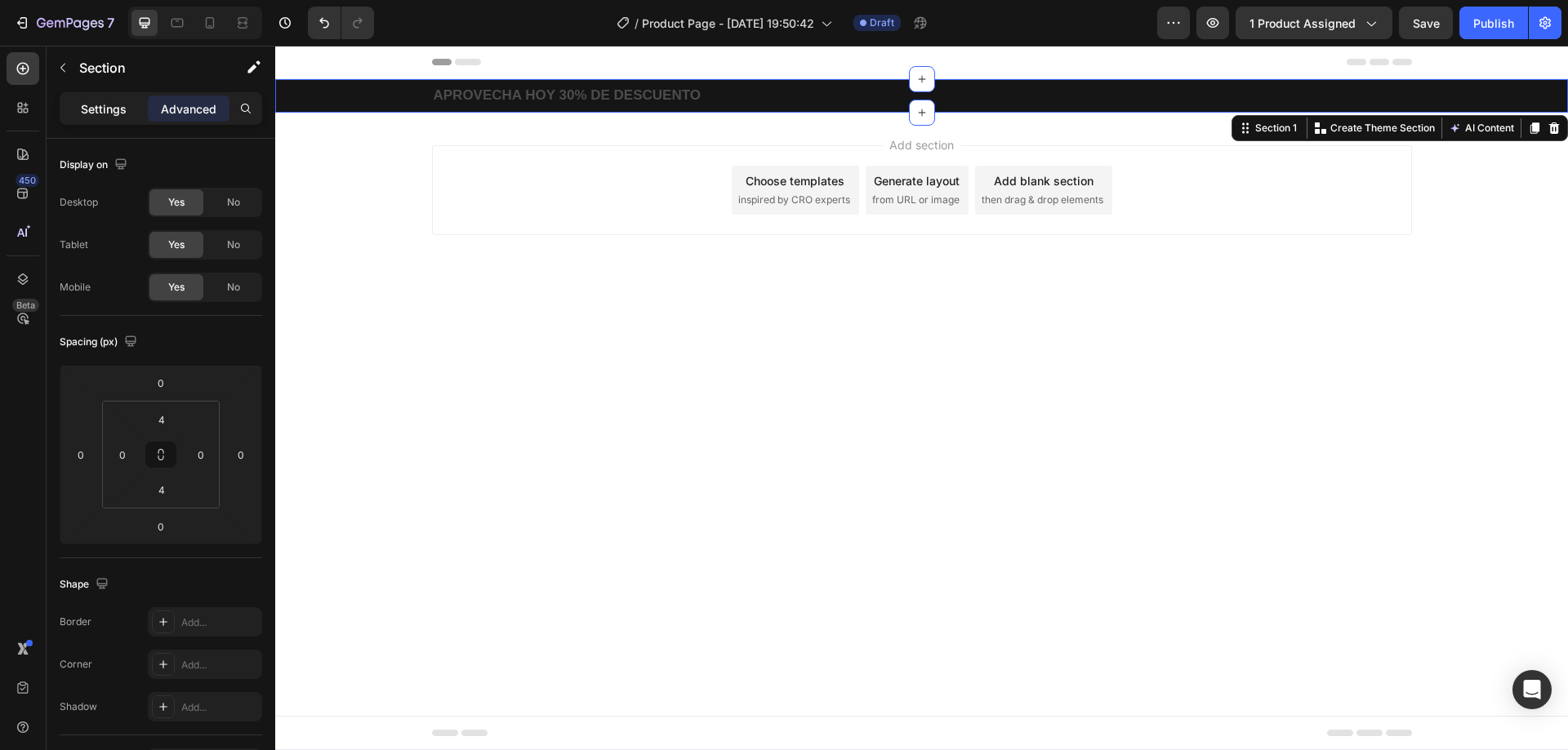
click at [112, 112] on p "Settings" at bounding box center [103, 108] width 46 height 17
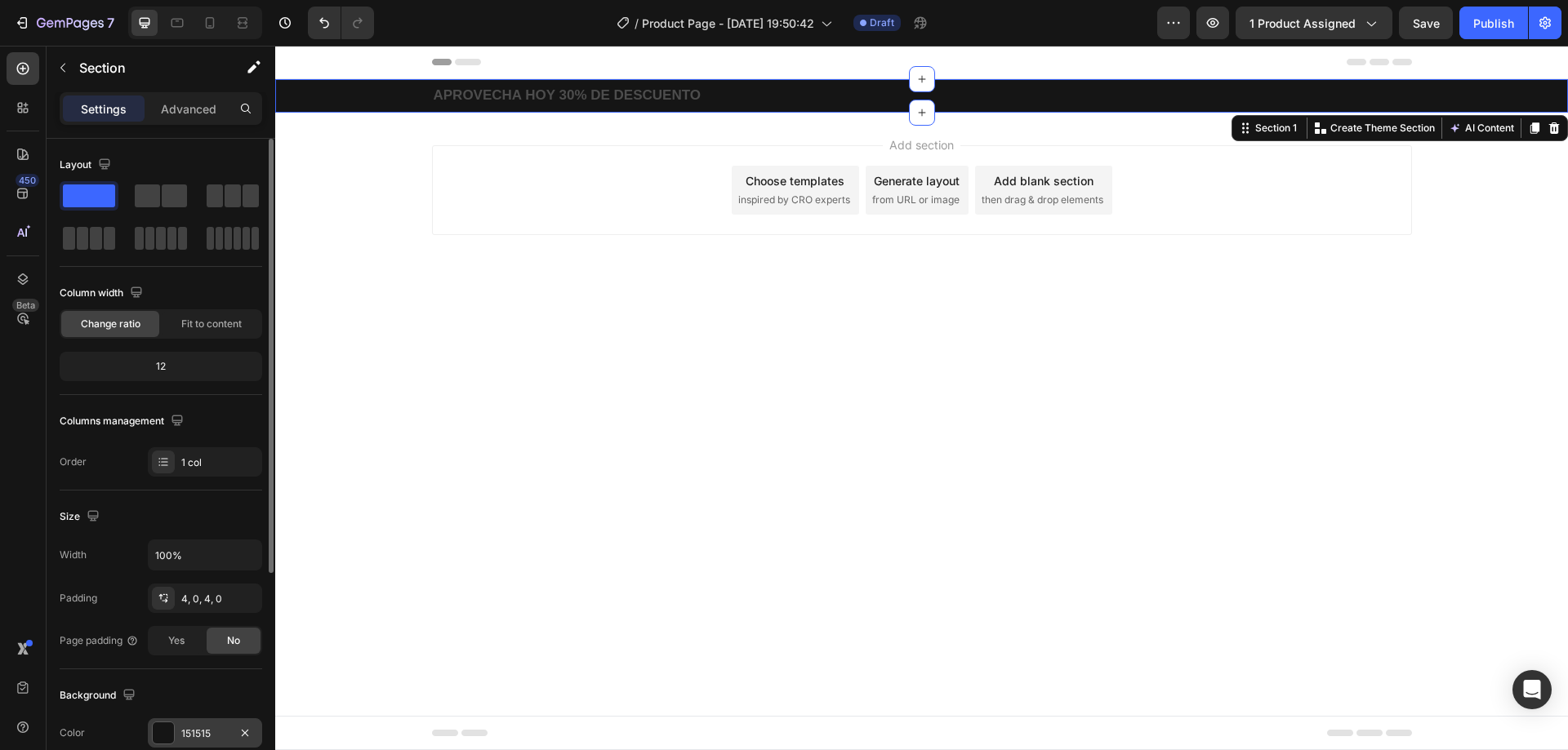
click at [169, 731] on div at bounding box center [163, 733] width 21 height 21
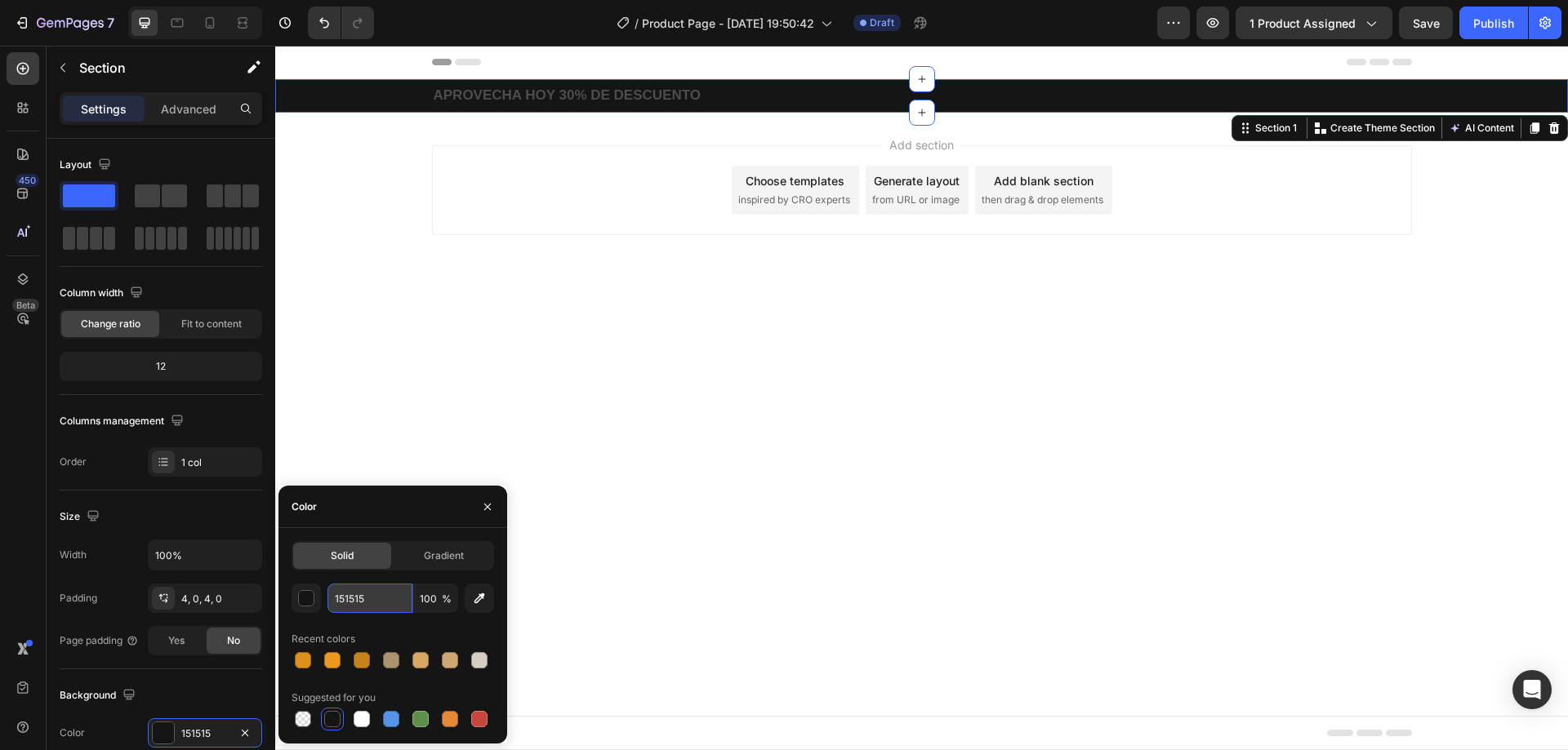
click at [374, 595] on input "151515" at bounding box center [369, 598] width 85 height 30
paste input "C33450"
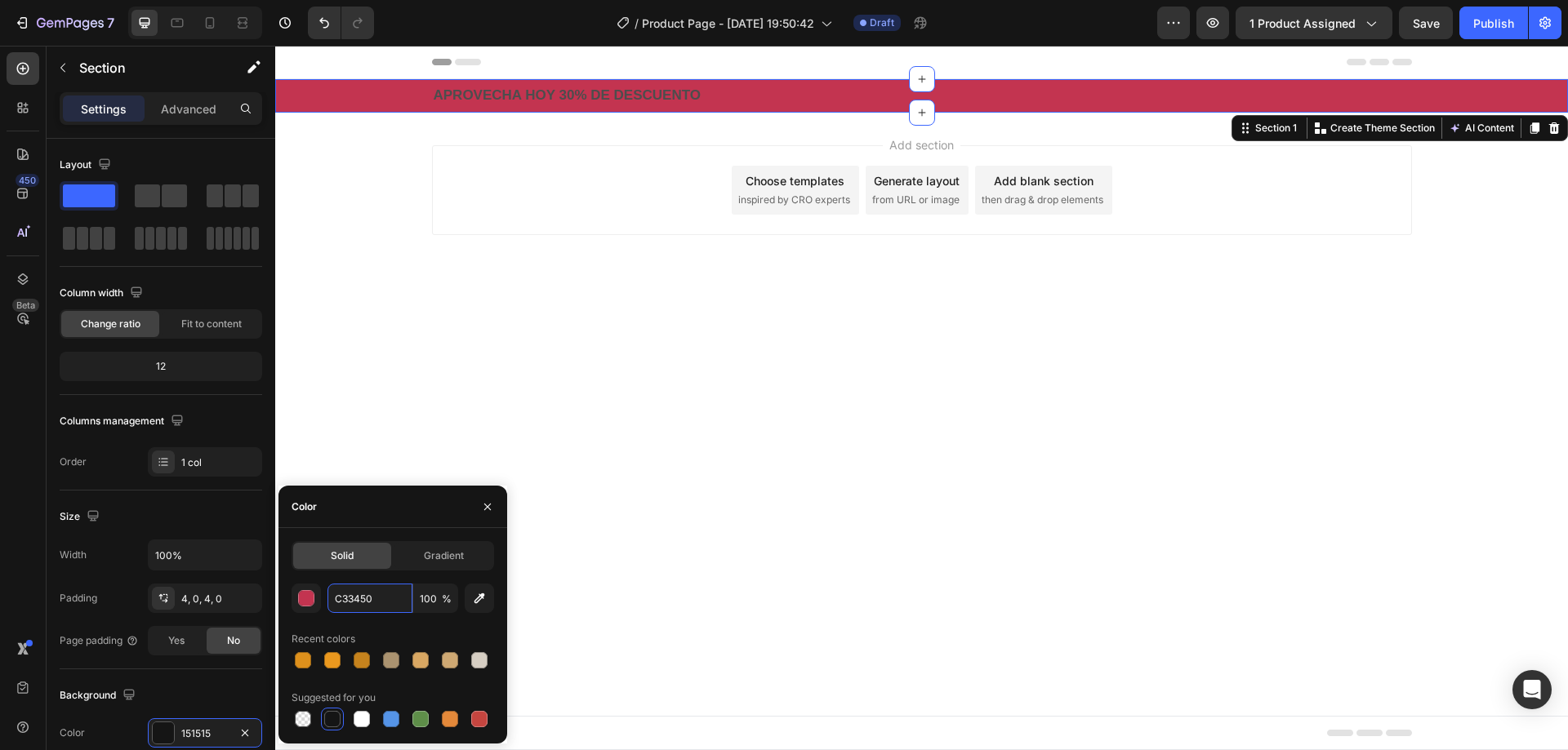
type input "C33450"
click at [401, 635] on div "Recent colors" at bounding box center [392, 639] width 203 height 26
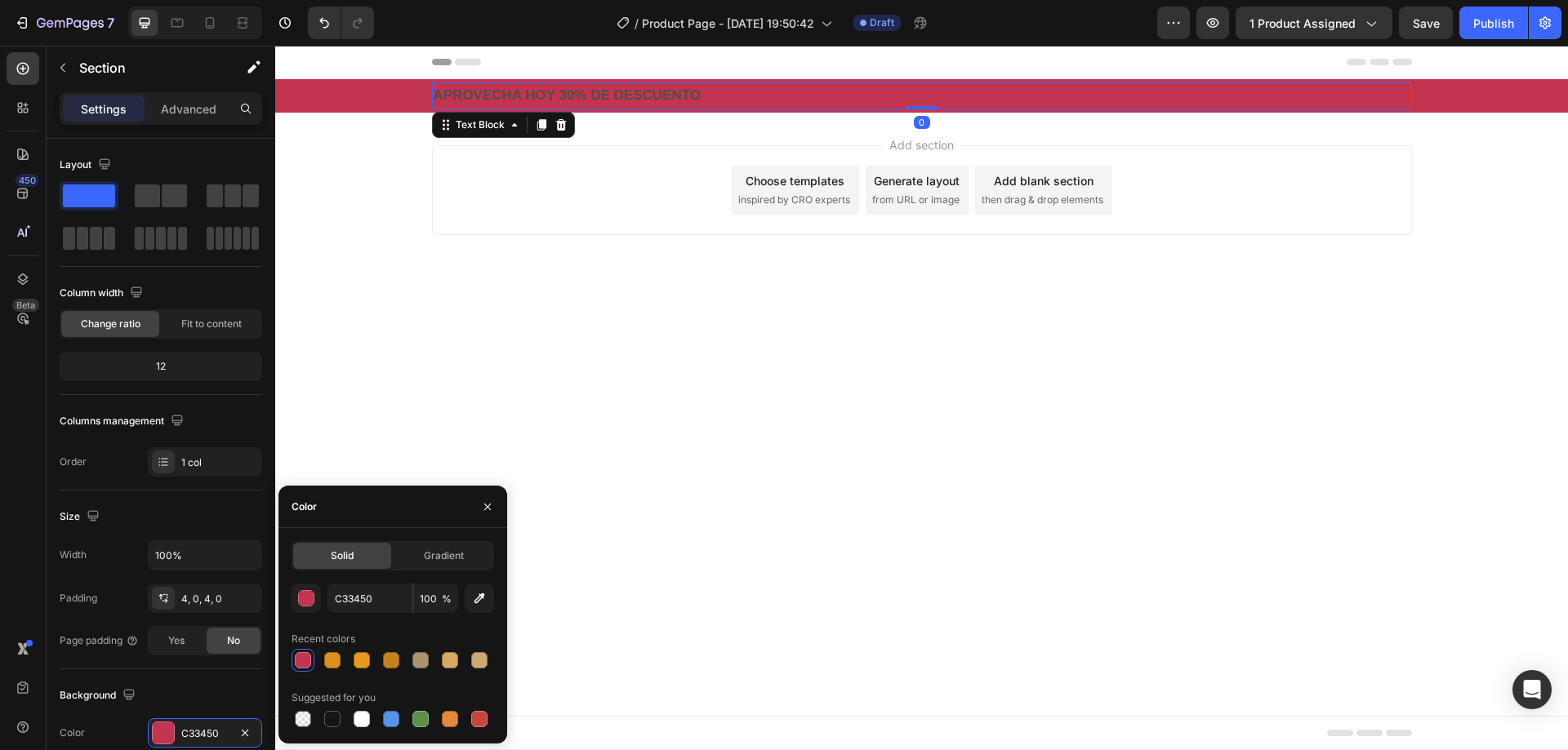
click at [486, 94] on strong "APROVECHA HOY 30% DE DESCUENTO" at bounding box center [566, 94] width 267 height 16
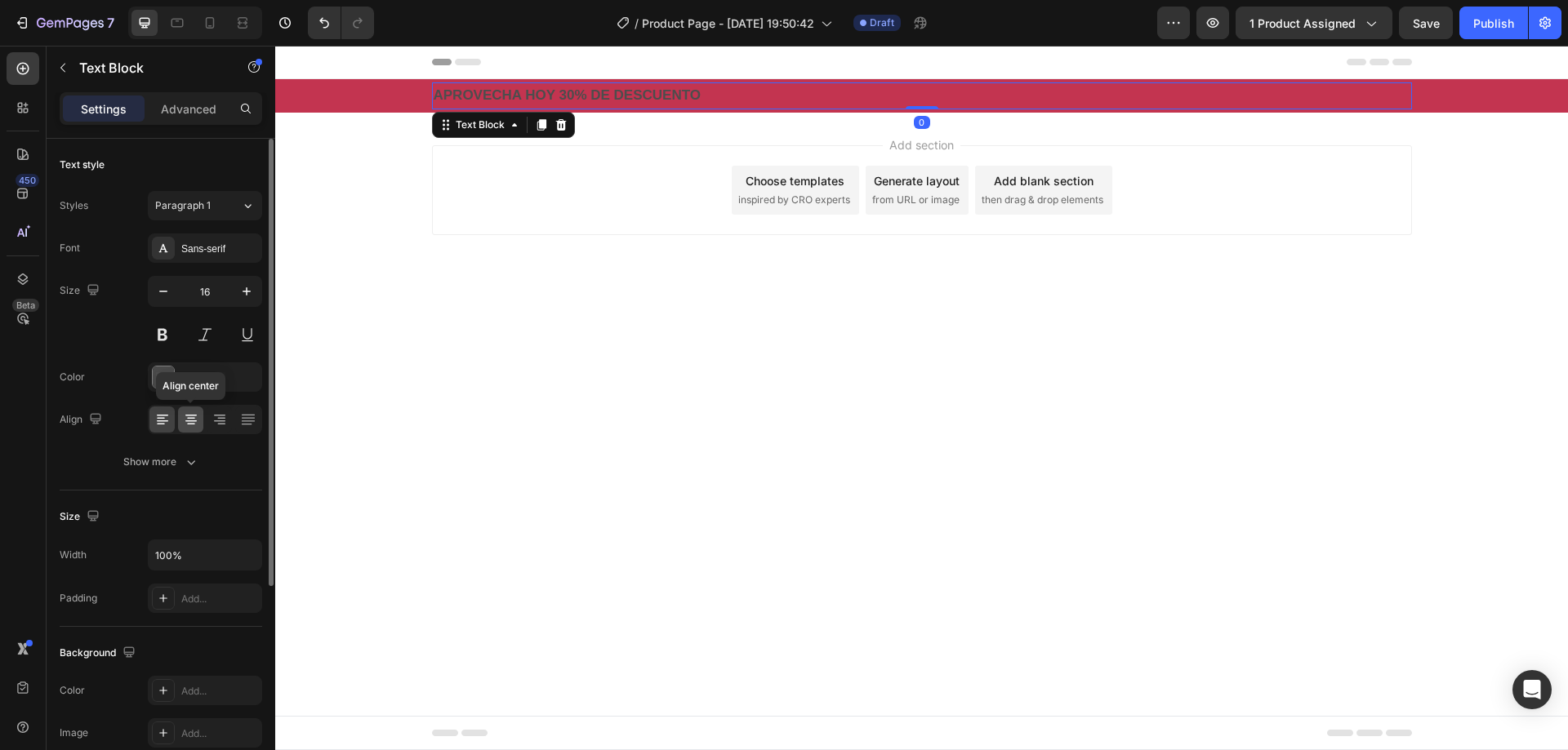
click at [196, 418] on icon at bounding box center [191, 419] width 16 height 16
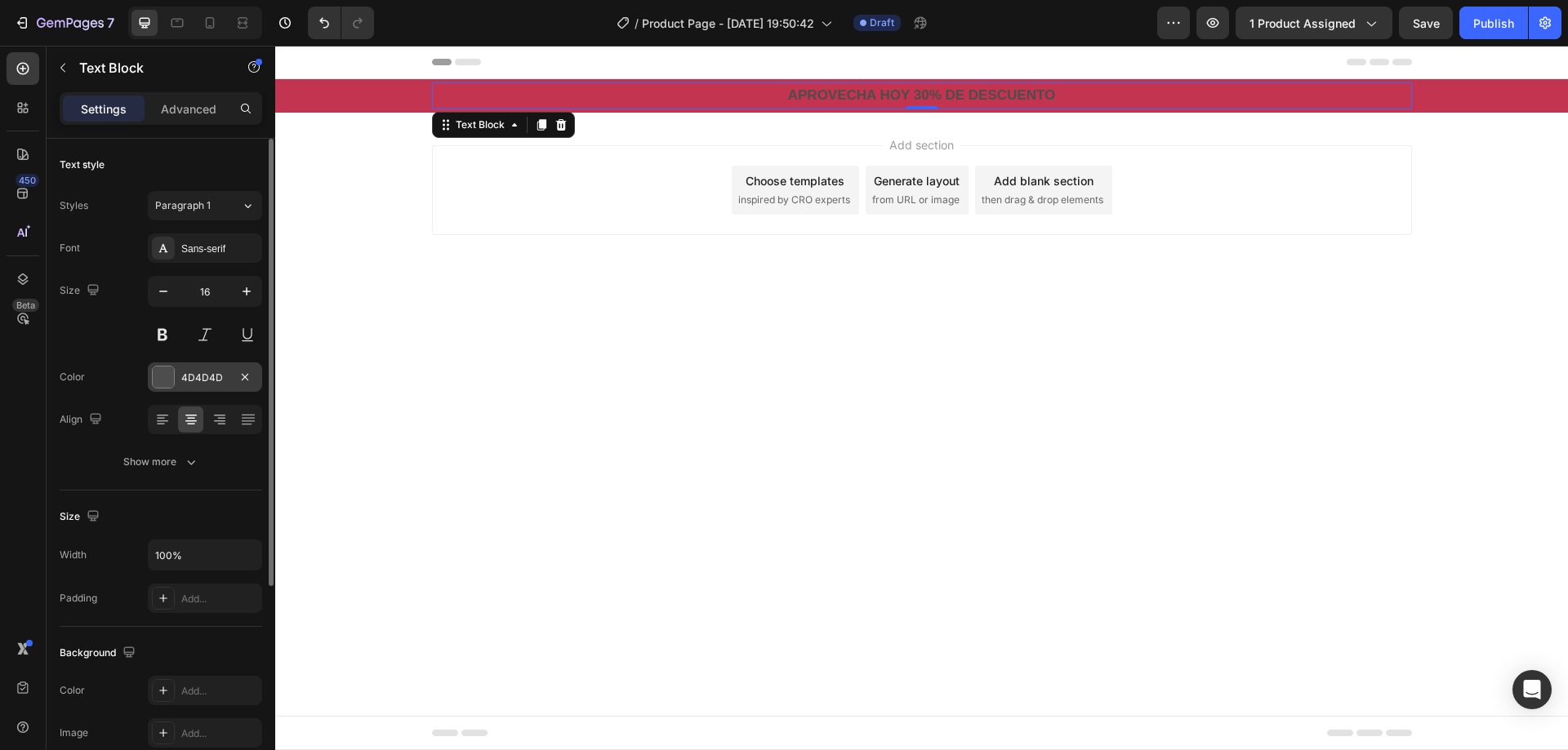
click at [170, 373] on div at bounding box center [163, 377] width 21 height 21
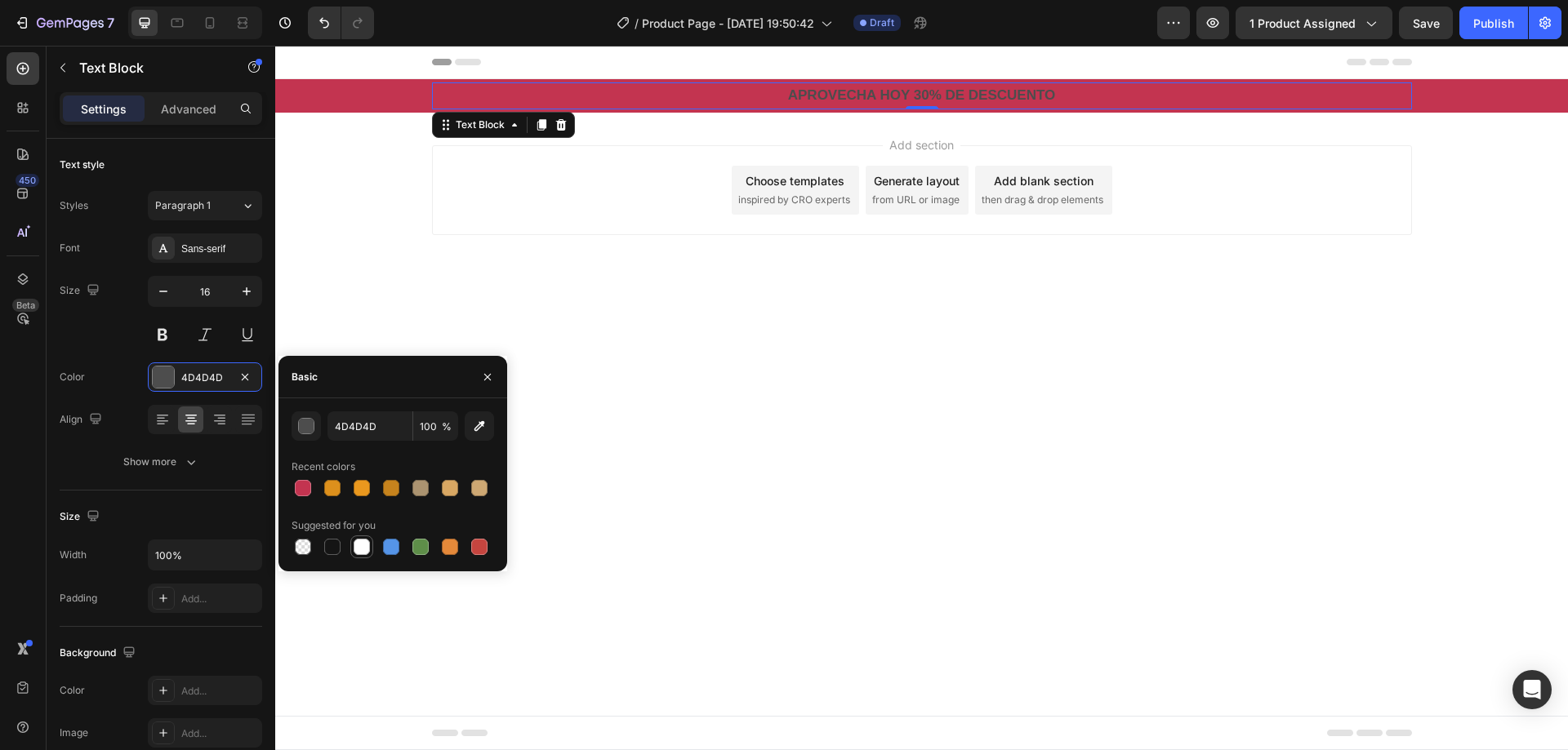
click at [369, 546] on div at bounding box center [362, 547] width 16 height 16
type input "FFFFFF"
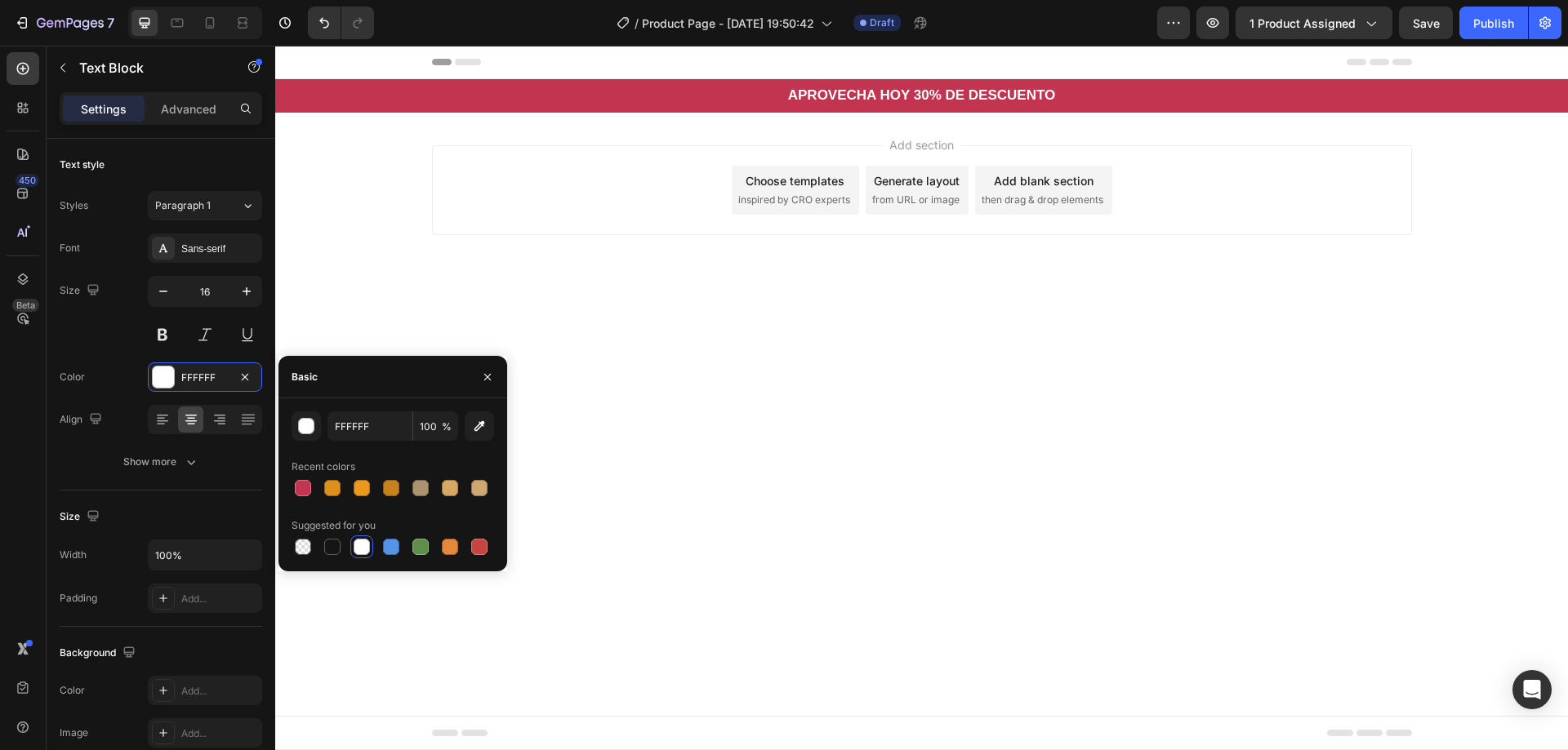
click at [1421, 112] on div "Add section Choose templates inspired by CRO experts Generate layout from URL o…" at bounding box center [921, 213] width 1293 height 201
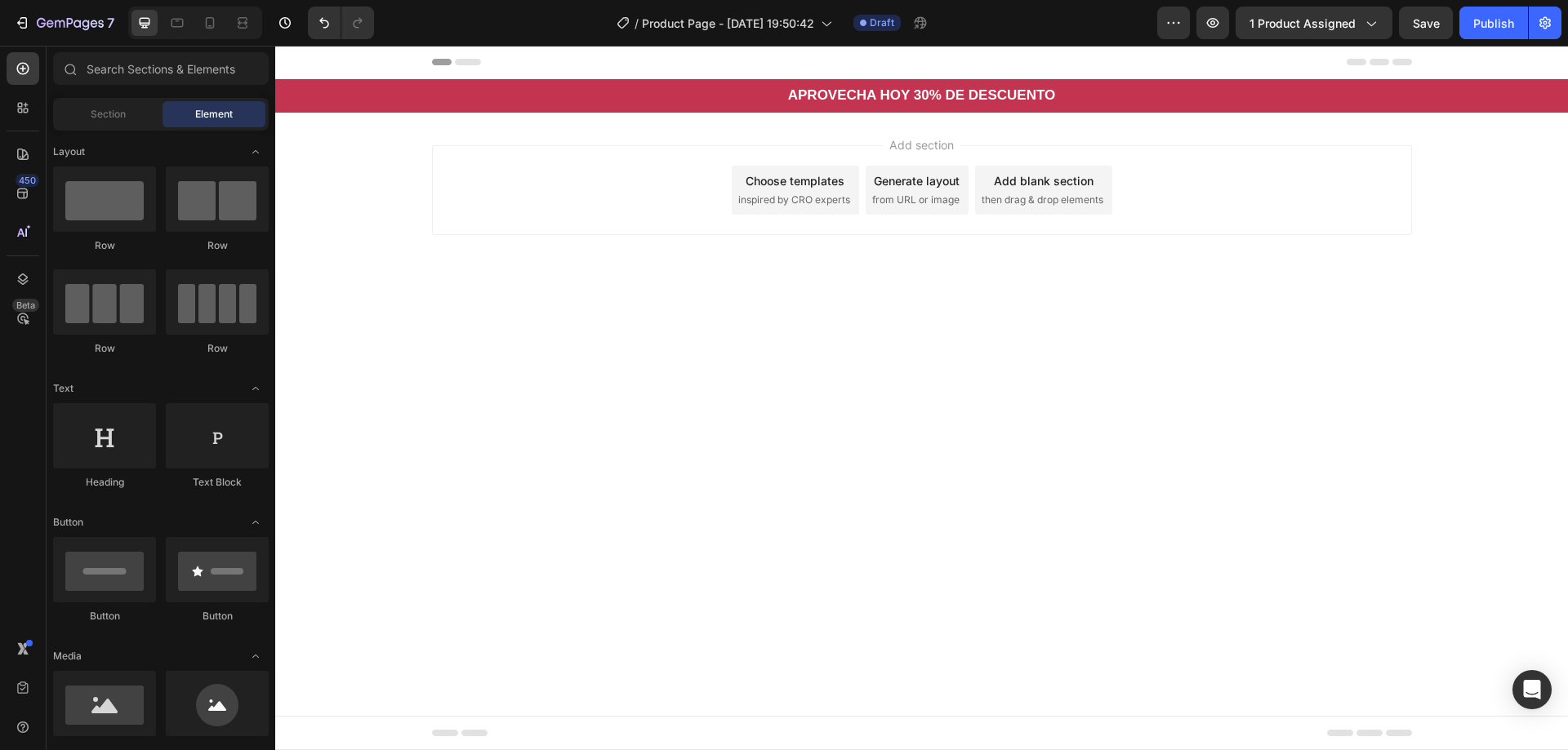
click at [1061, 193] on span "then drag & drop elements" at bounding box center [1043, 200] width 121 height 15
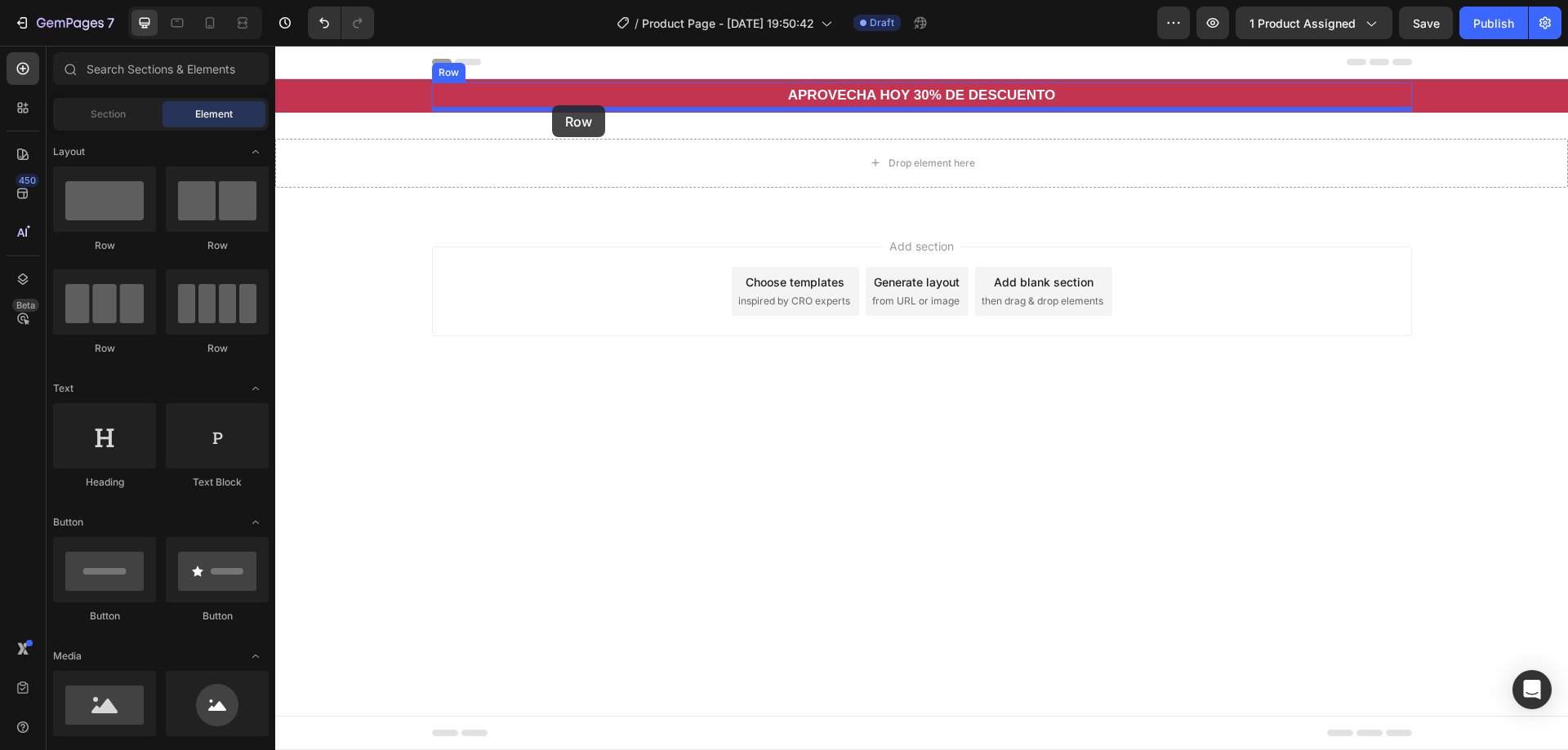
drag, startPoint x: 510, startPoint y: 204, endPoint x: 552, endPoint y: 105, distance: 107.5
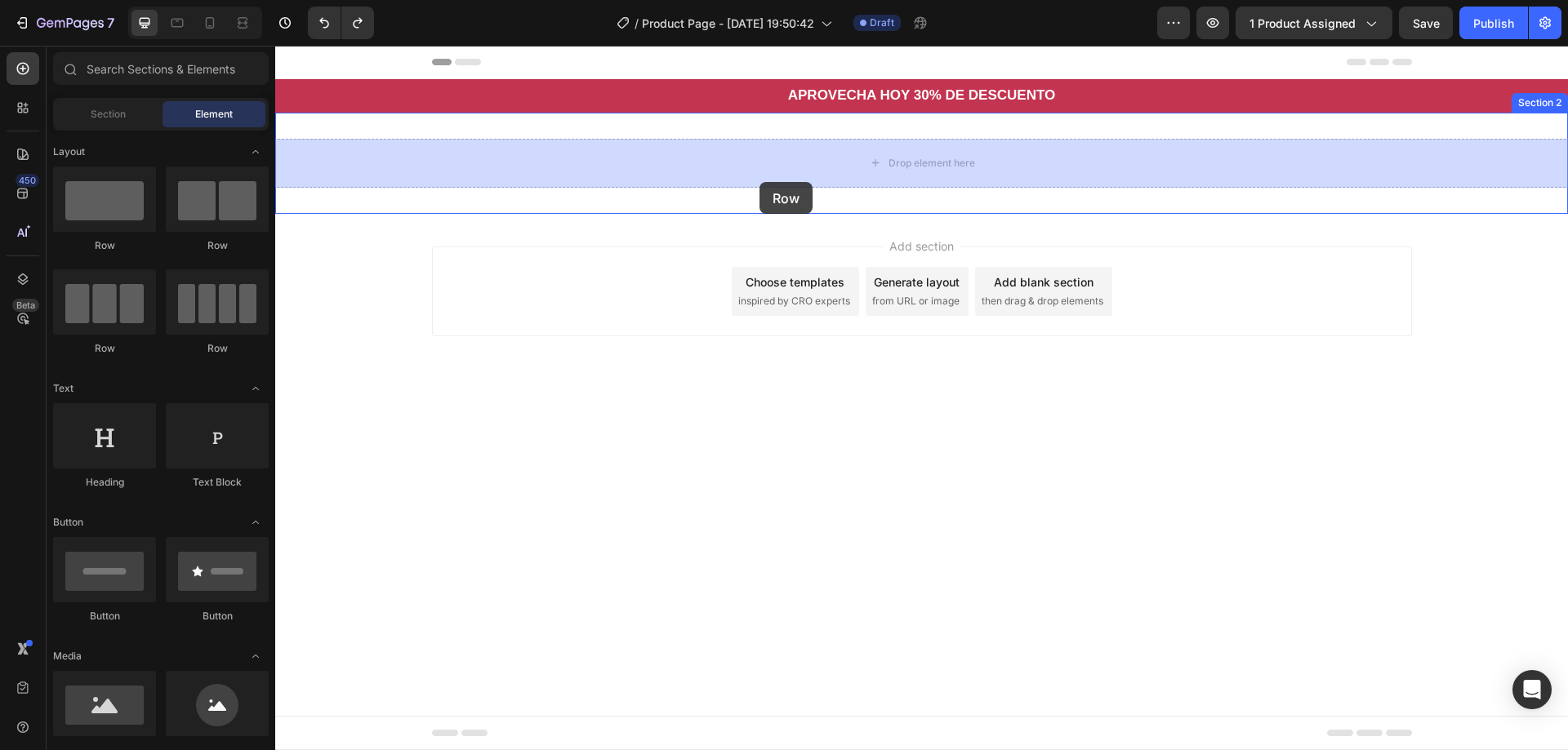
drag, startPoint x: 541, startPoint y: 235, endPoint x: 763, endPoint y: 182, distance: 228.2
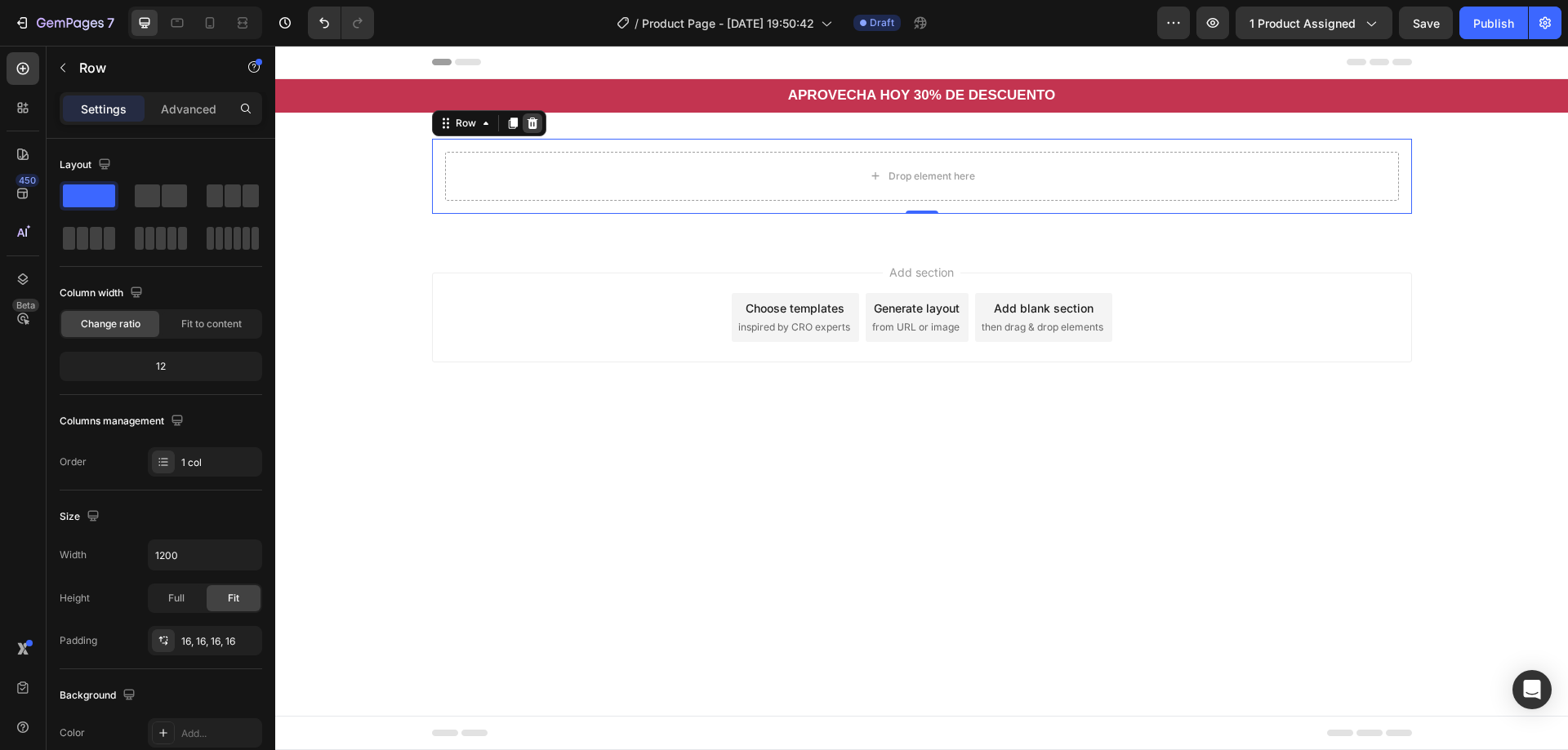
click at [534, 119] on icon at bounding box center [532, 123] width 11 height 11
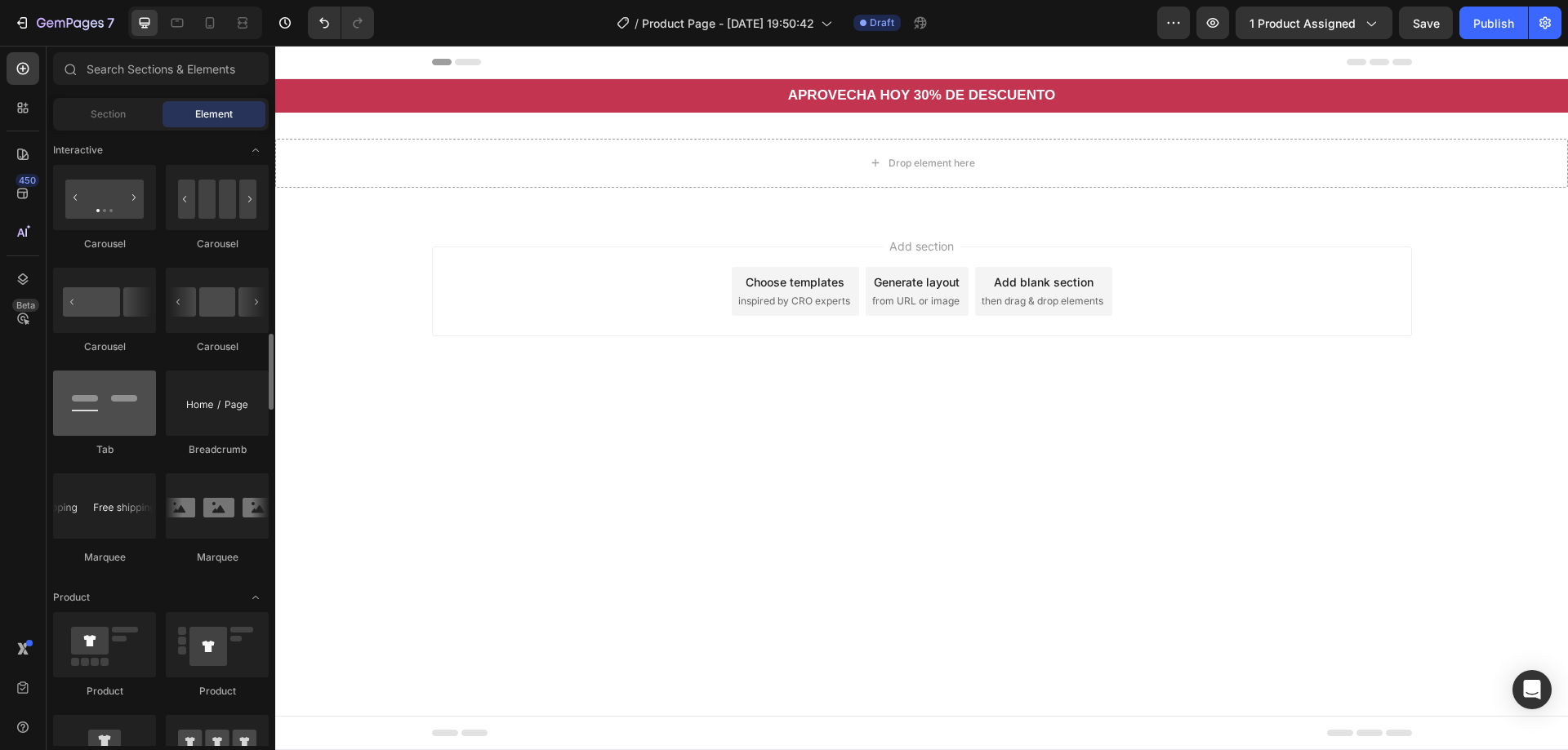
scroll to position [2041, 0]
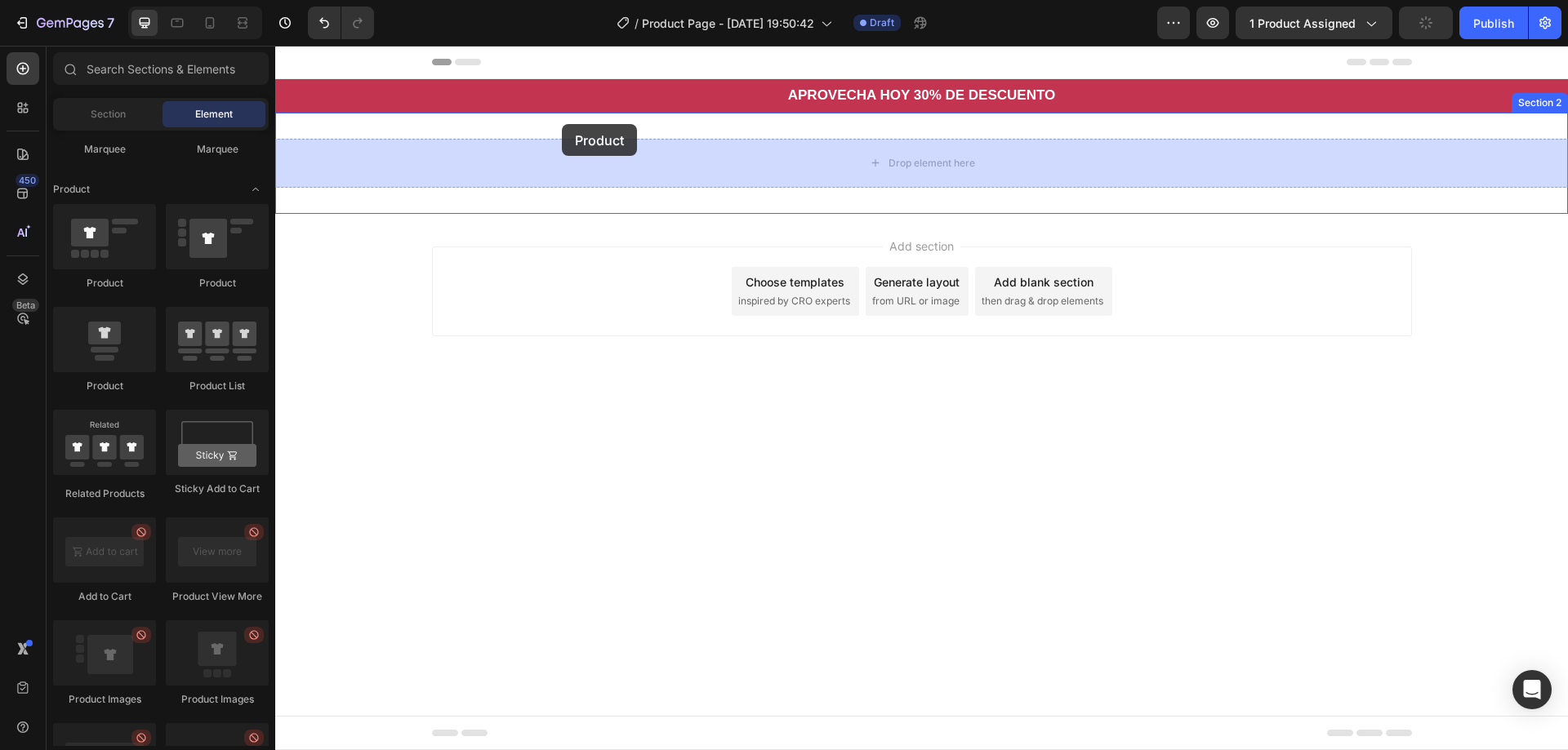
drag, startPoint x: 284, startPoint y: 173, endPoint x: 562, endPoint y: 124, distance: 282.3
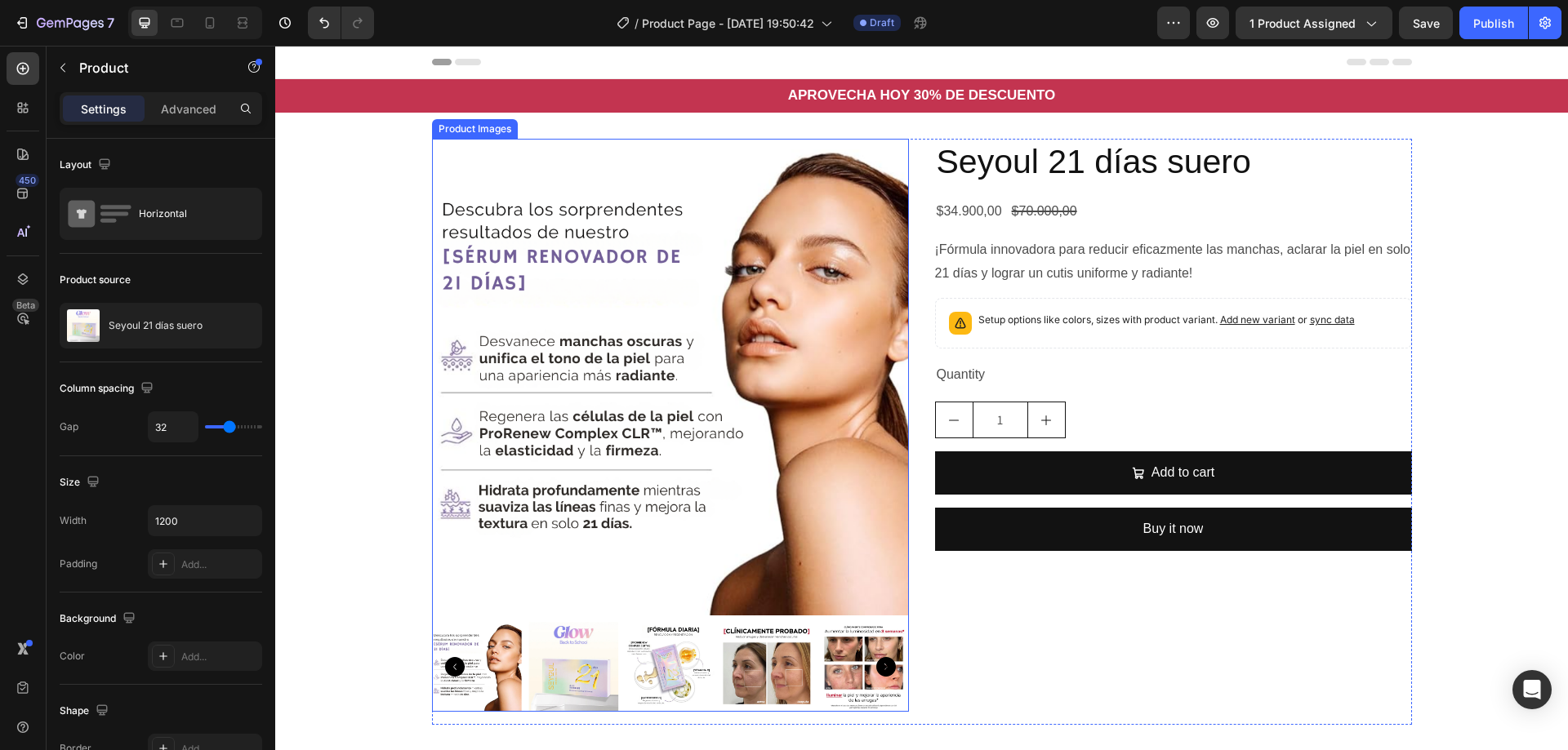
click at [511, 514] on img at bounding box center [670, 377] width 477 height 477
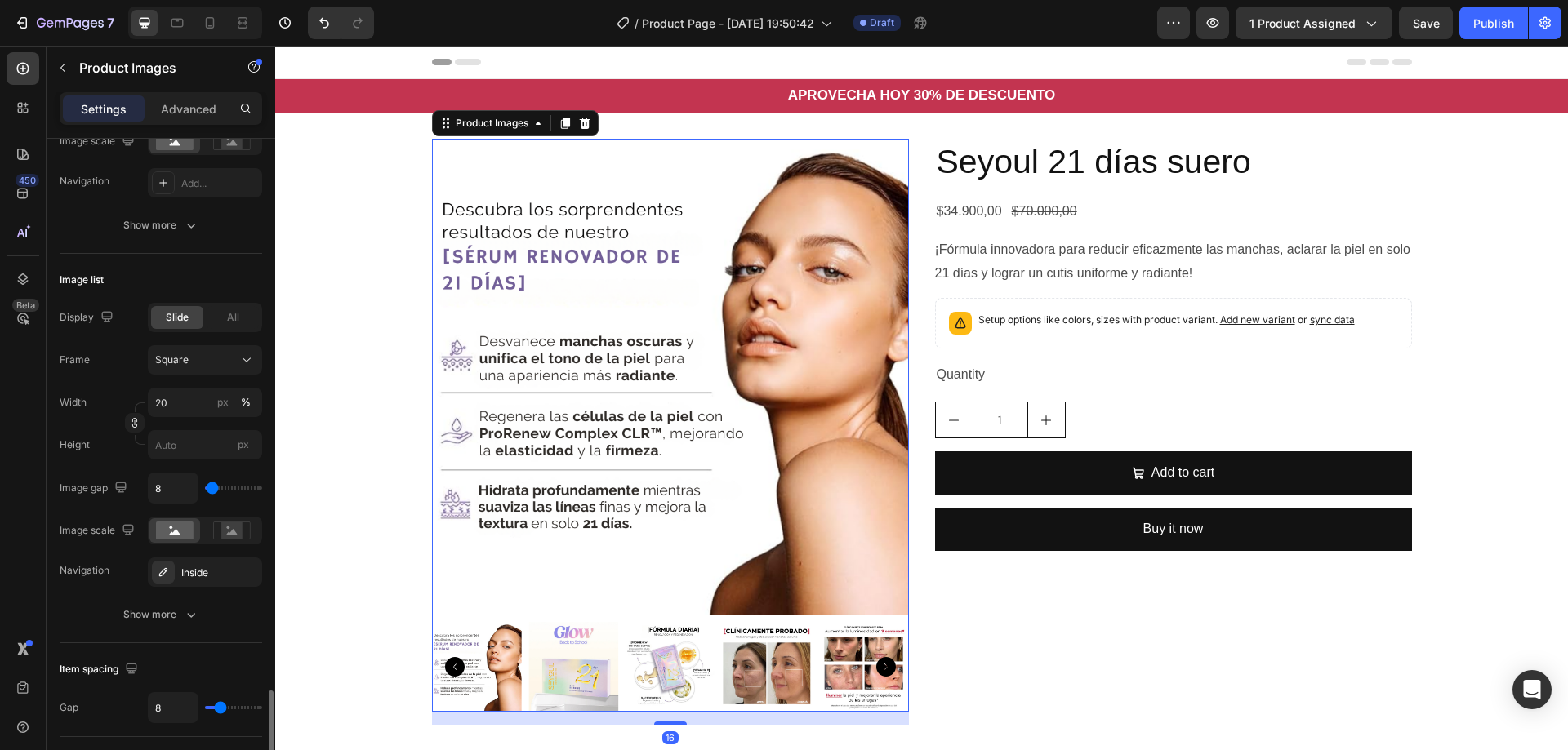
scroll to position [653, 0]
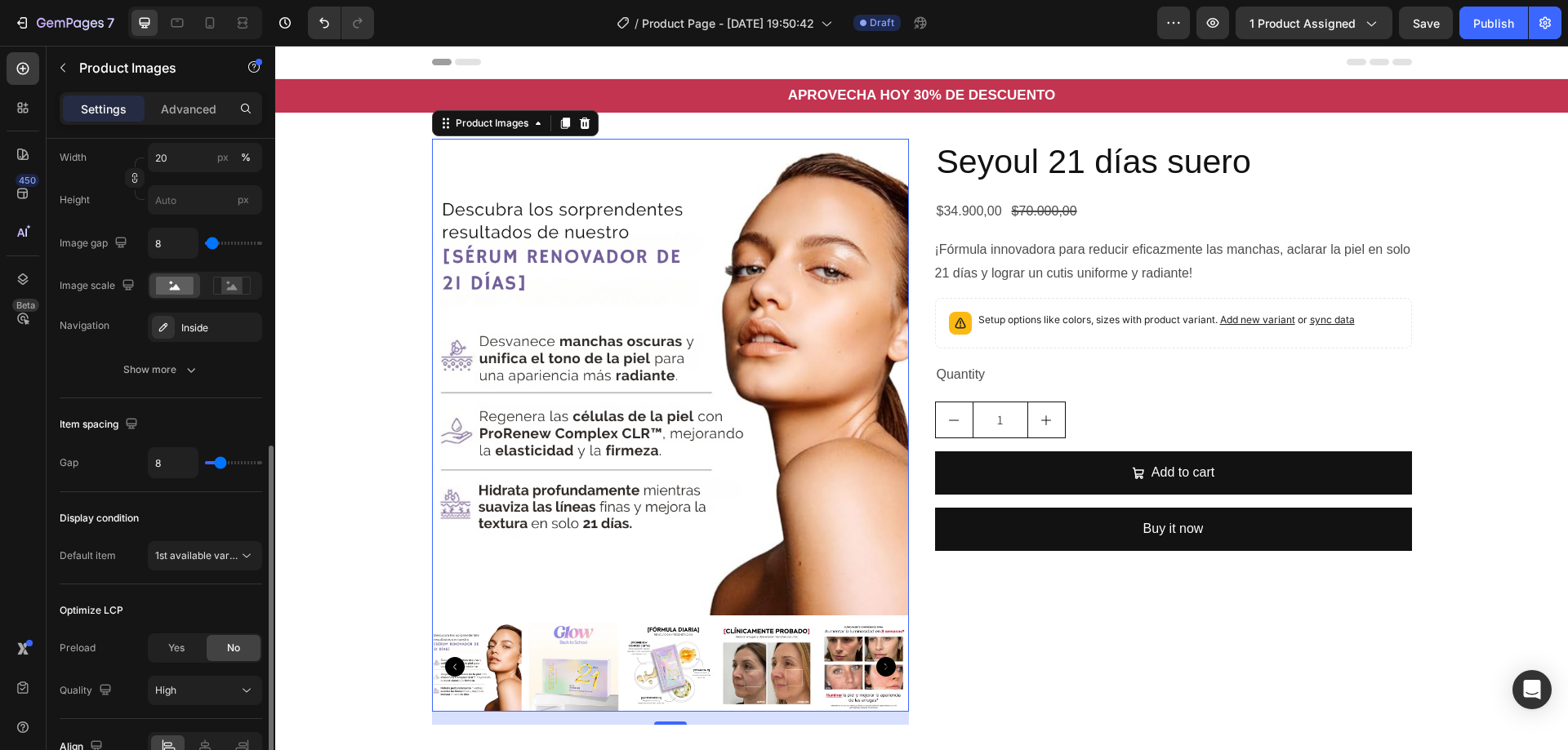
click at [222, 572] on div "Display condition Default item 1st available variant" at bounding box center [161, 538] width 203 height 92
click at [222, 566] on button "1st available variant" at bounding box center [204, 556] width 114 height 30
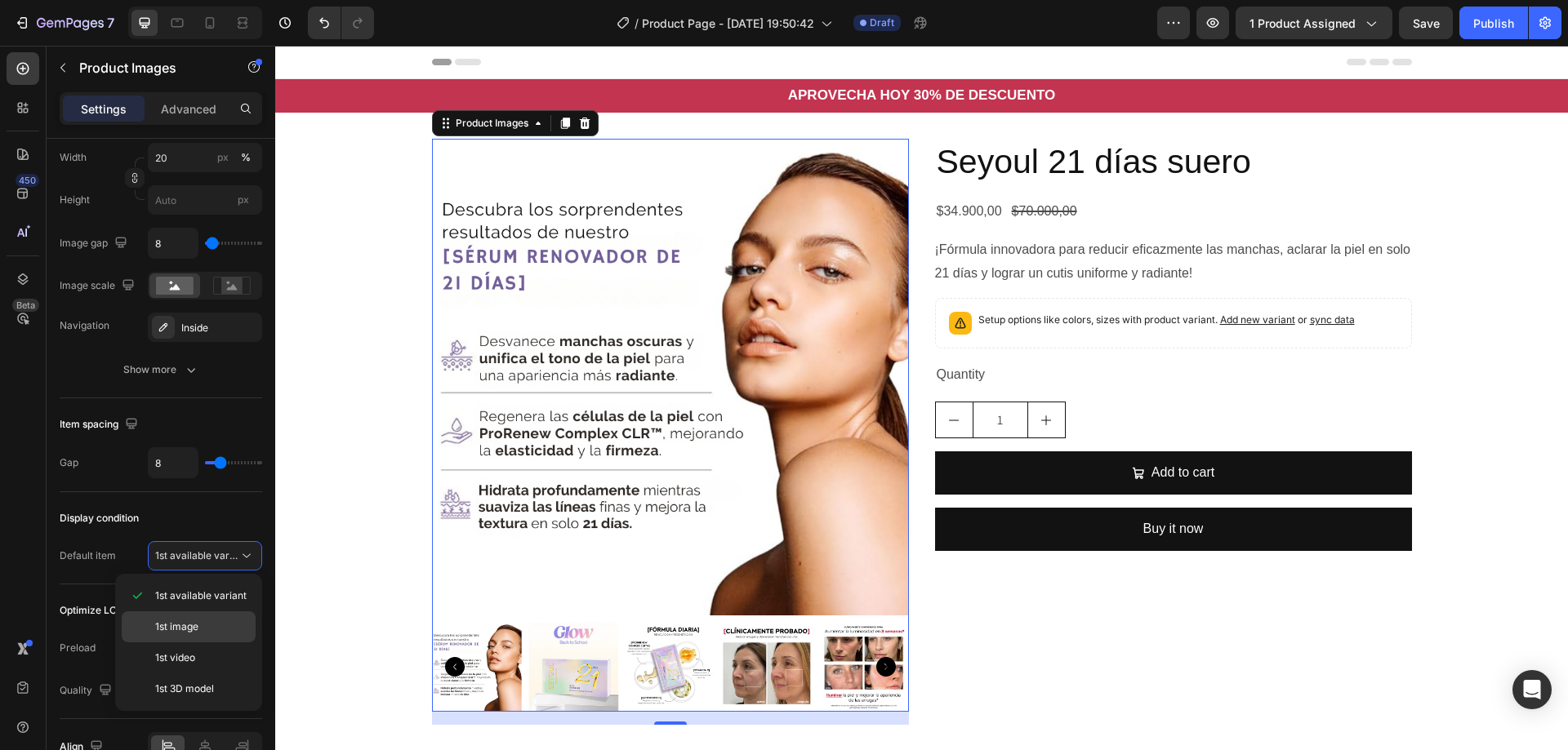
click at [204, 630] on p "1st image" at bounding box center [201, 627] width 93 height 15
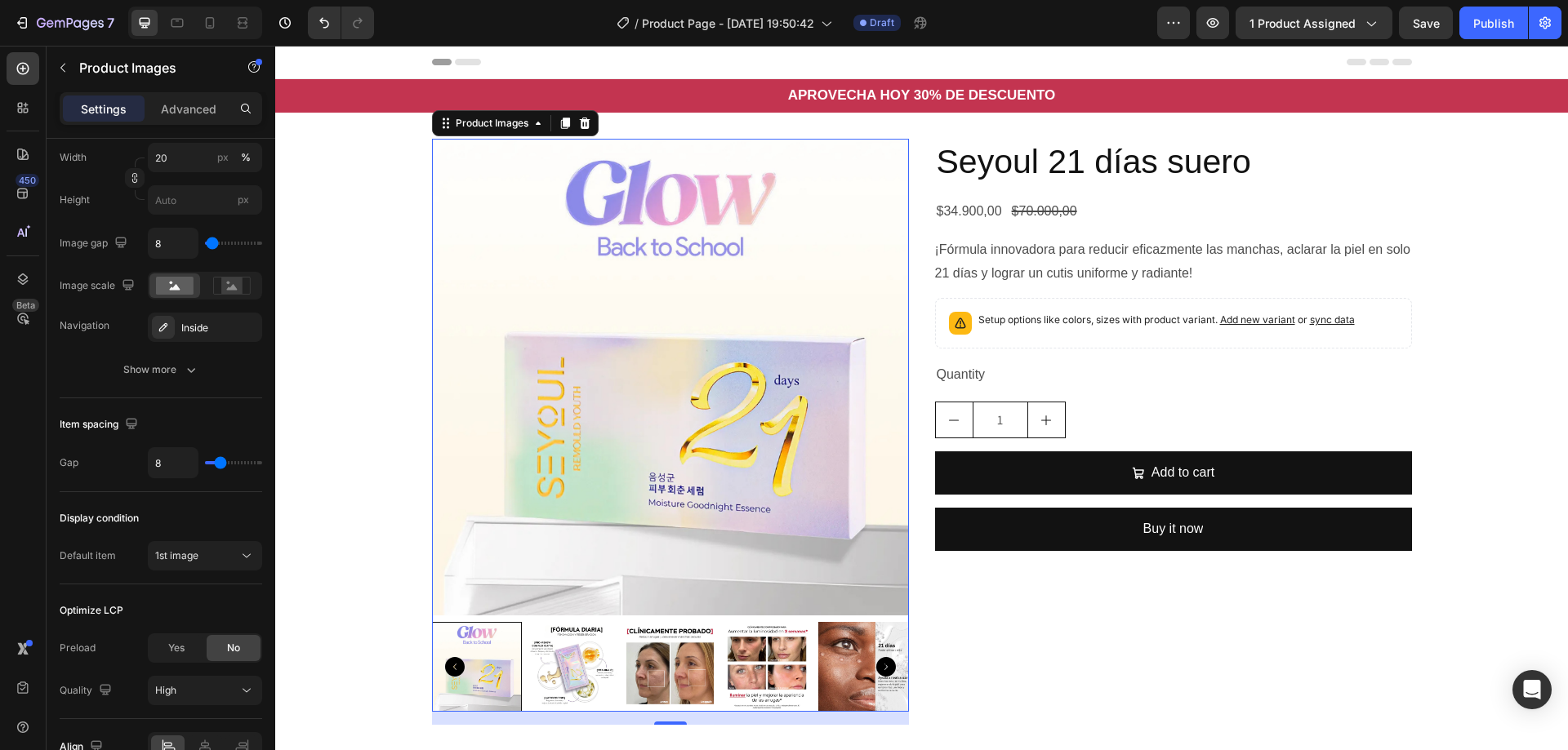
click at [465, 550] on img at bounding box center [670, 377] width 477 height 477
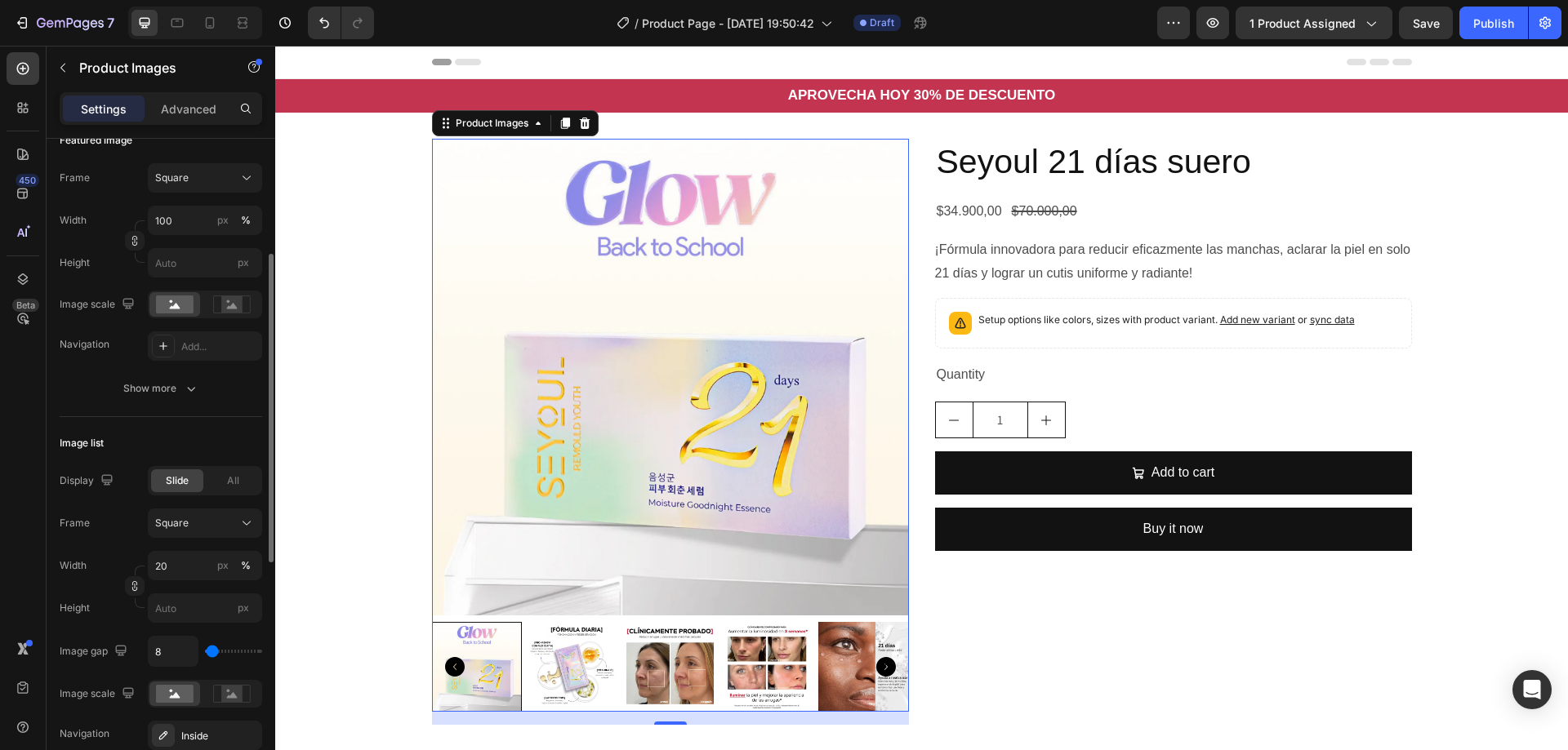
scroll to position [0, 0]
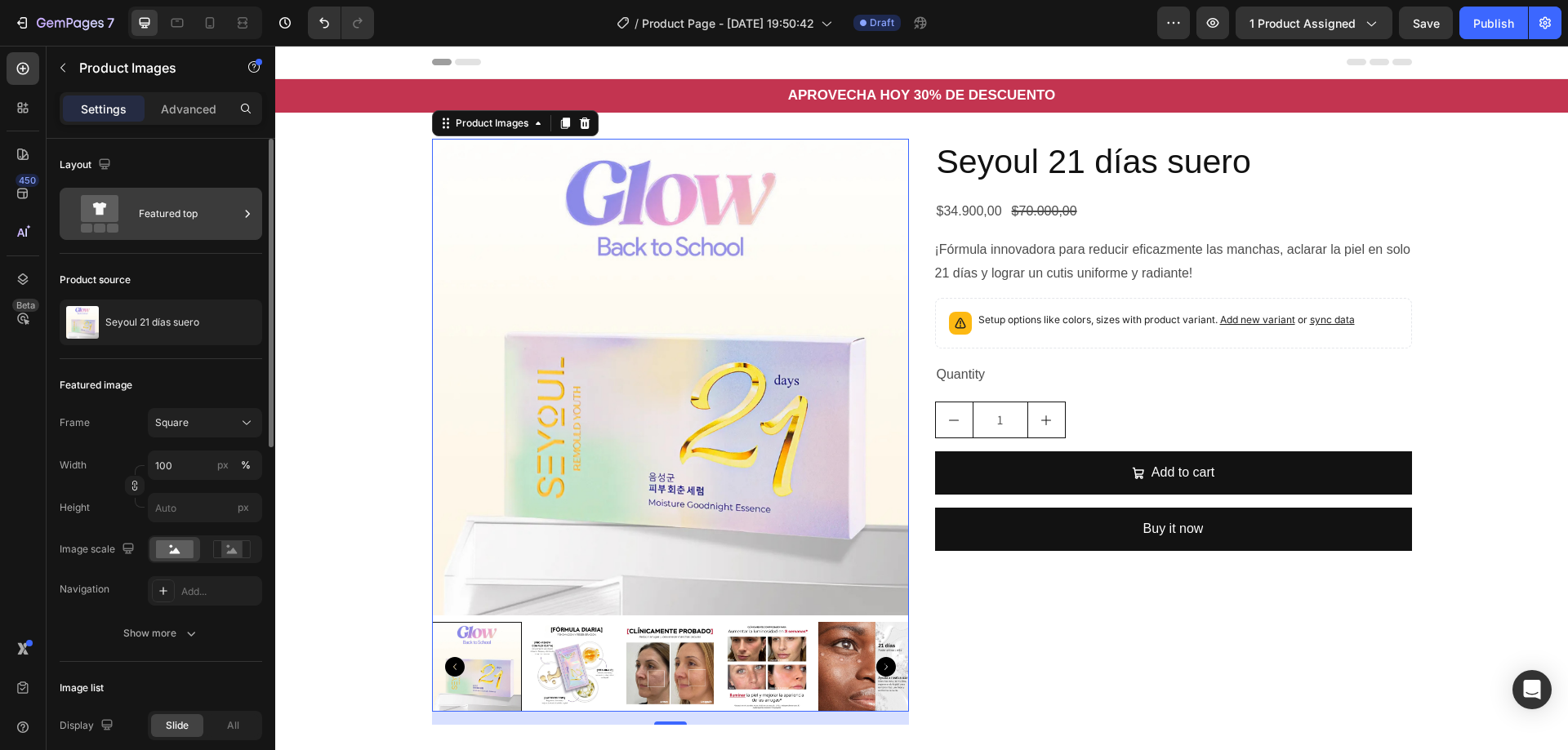
click at [164, 221] on div "Featured top" at bounding box center [188, 214] width 99 height 38
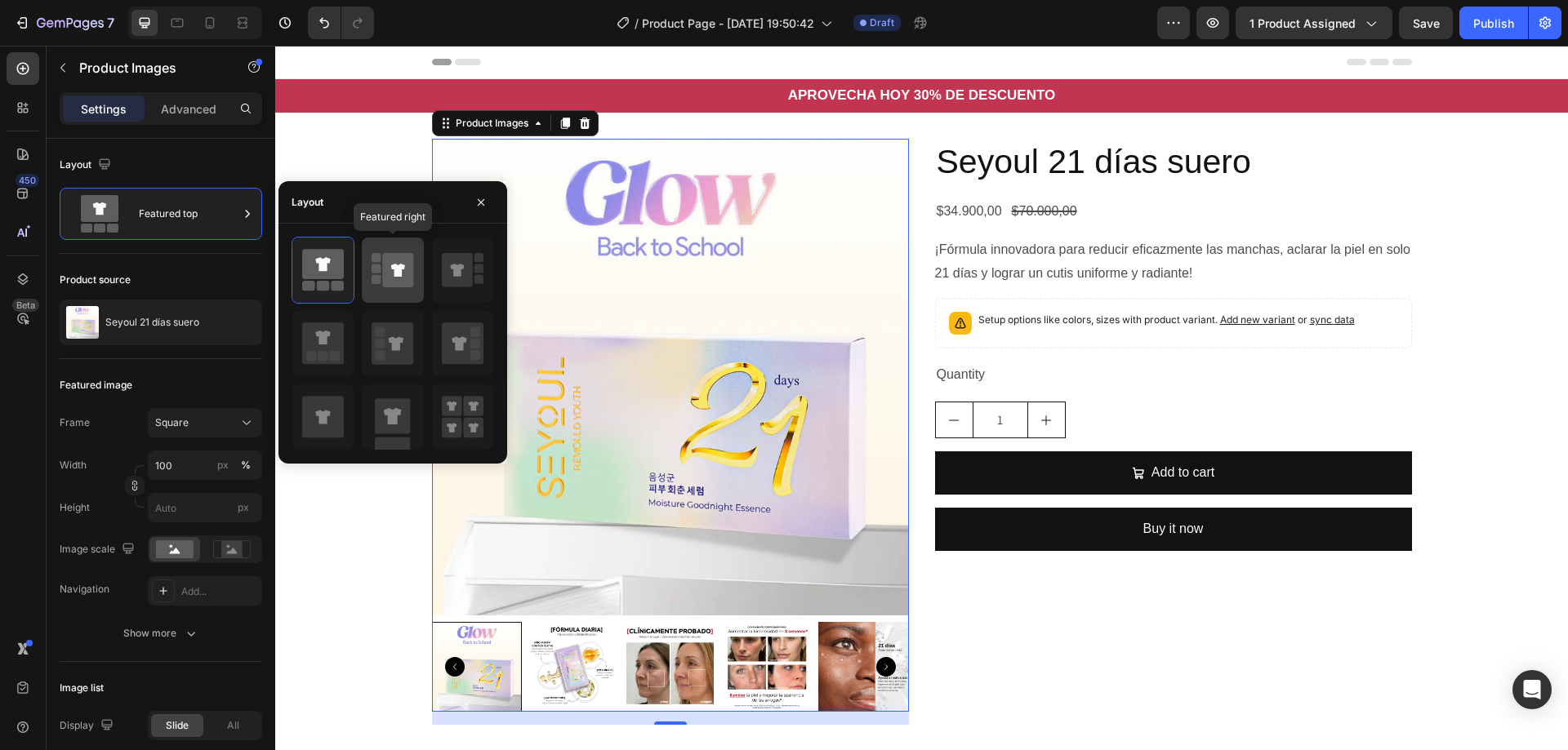
click at [409, 278] on icon at bounding box center [399, 270] width 31 height 34
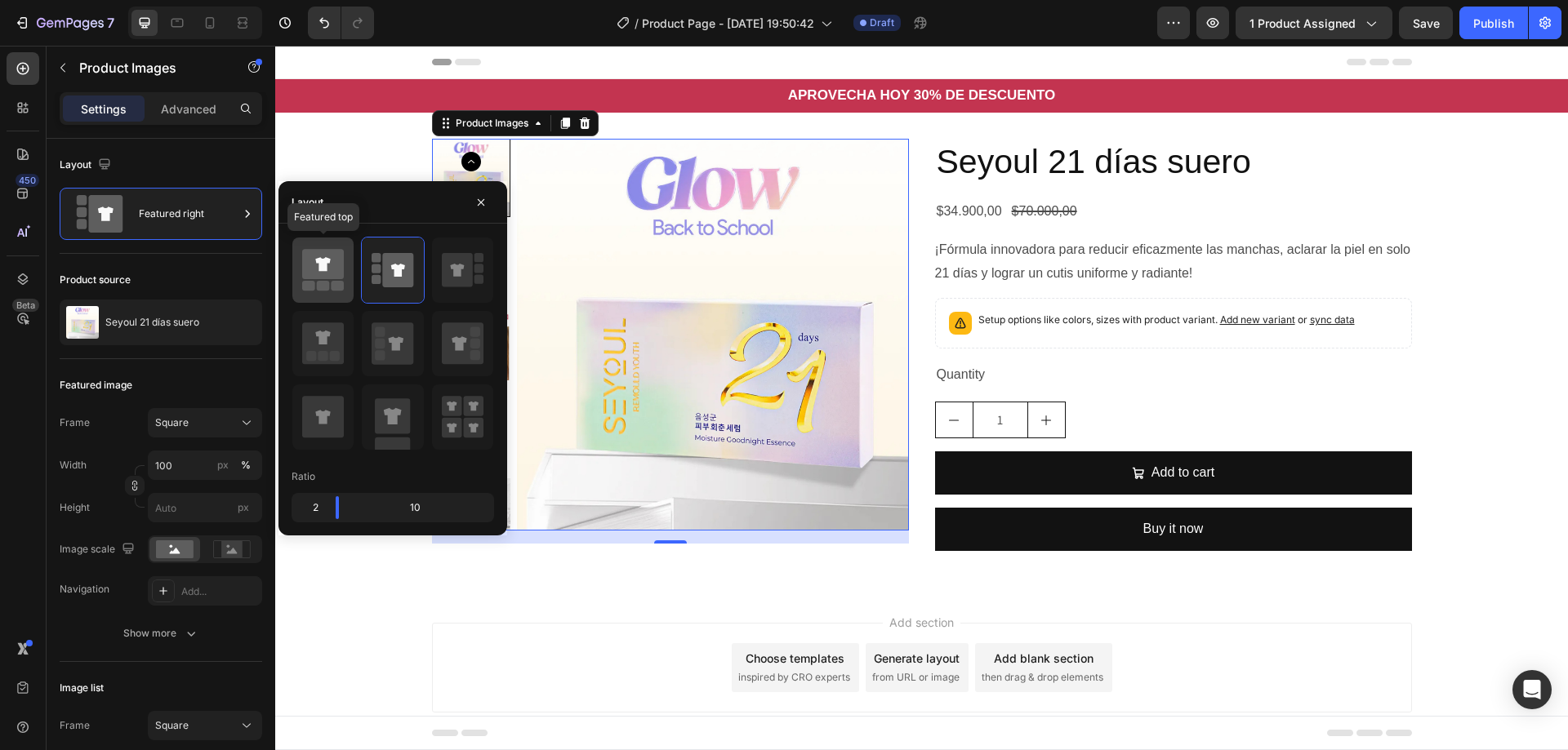
click at [334, 286] on rect at bounding box center [338, 286] width 13 height 10
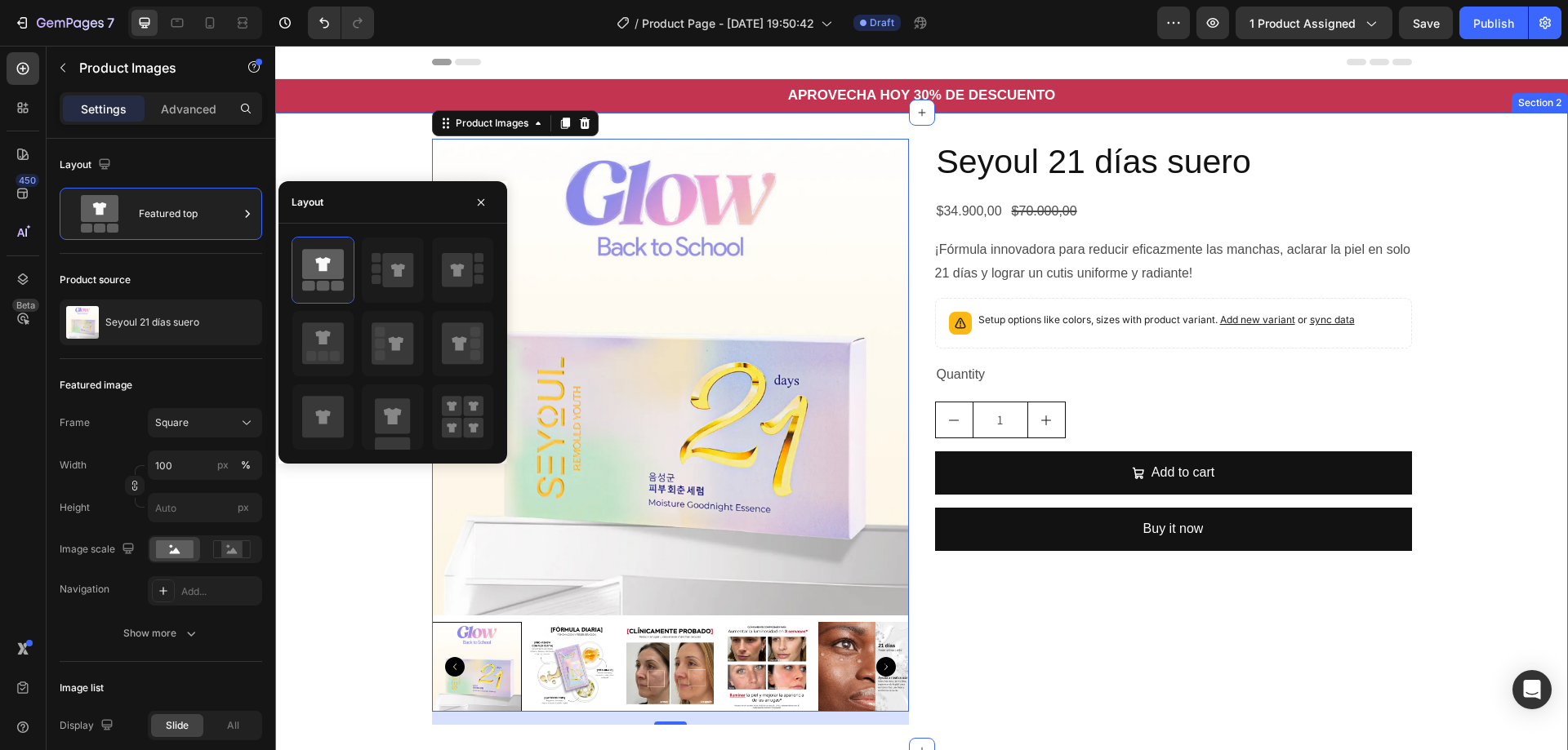
click at [323, 541] on div "Product Images 16 Seyoul 21 [PERSON_NAME] [PERSON_NAME] Product Title $34.900,0…" at bounding box center [921, 432] width 1293 height 586
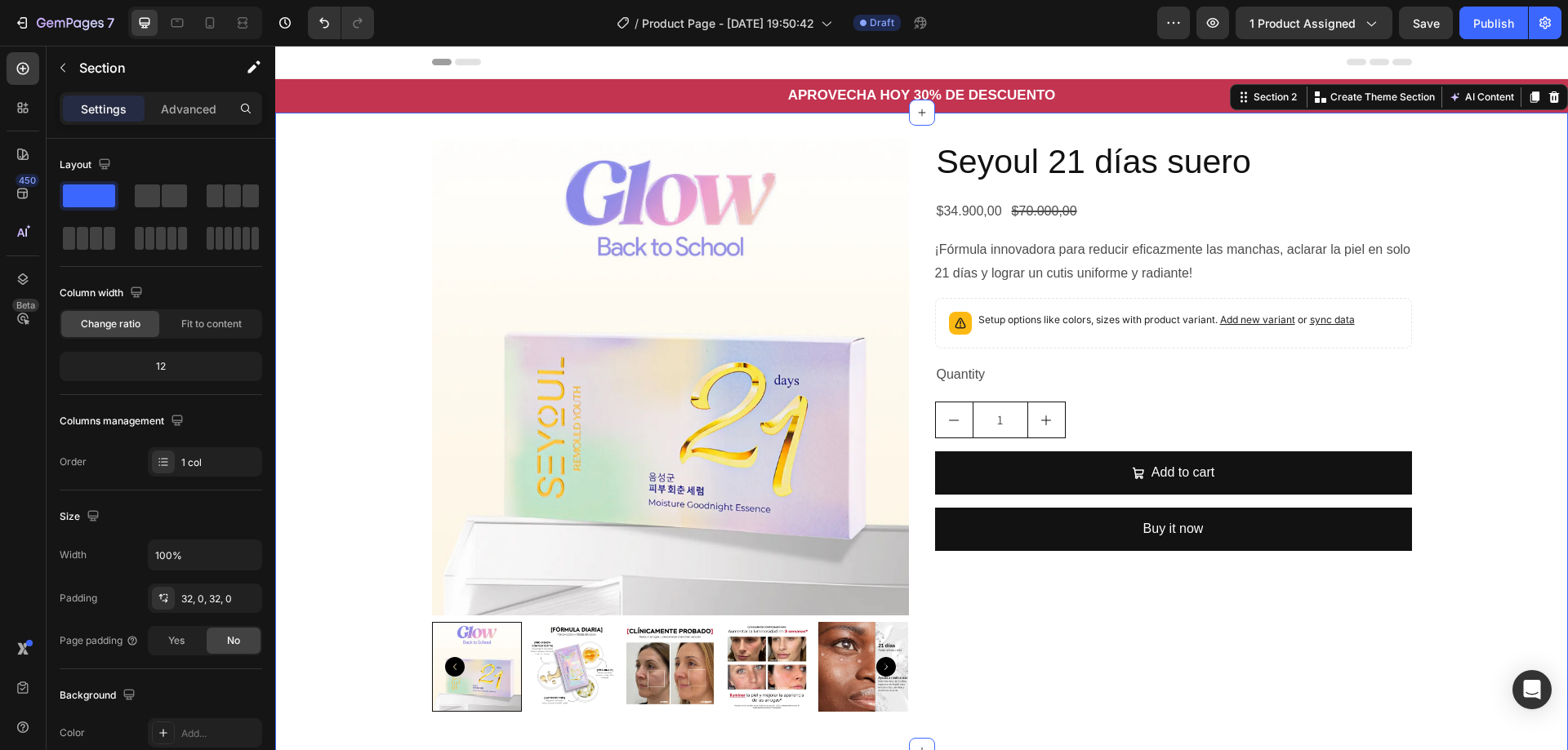
click at [583, 448] on img at bounding box center [670, 377] width 477 height 477
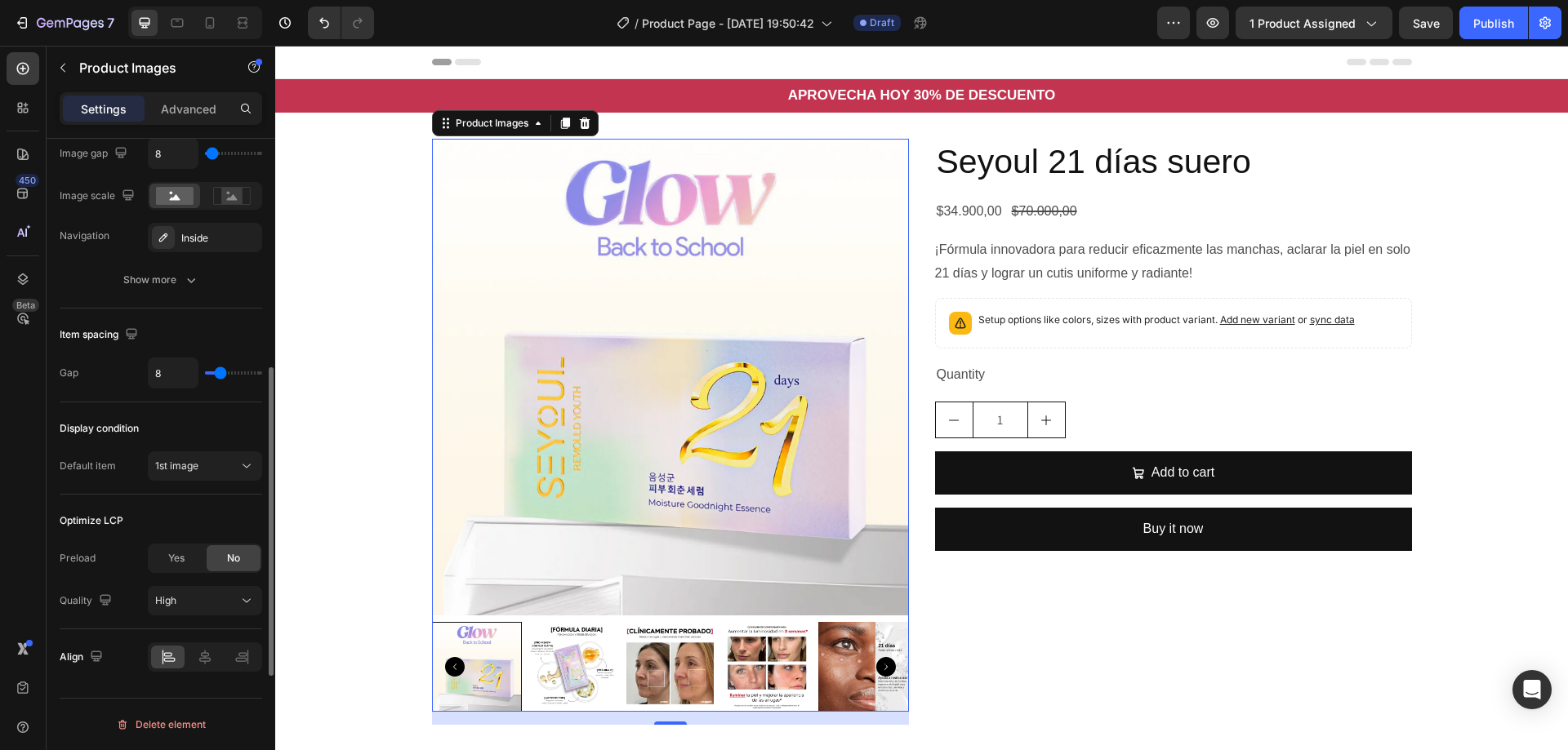
scroll to position [498, 0]
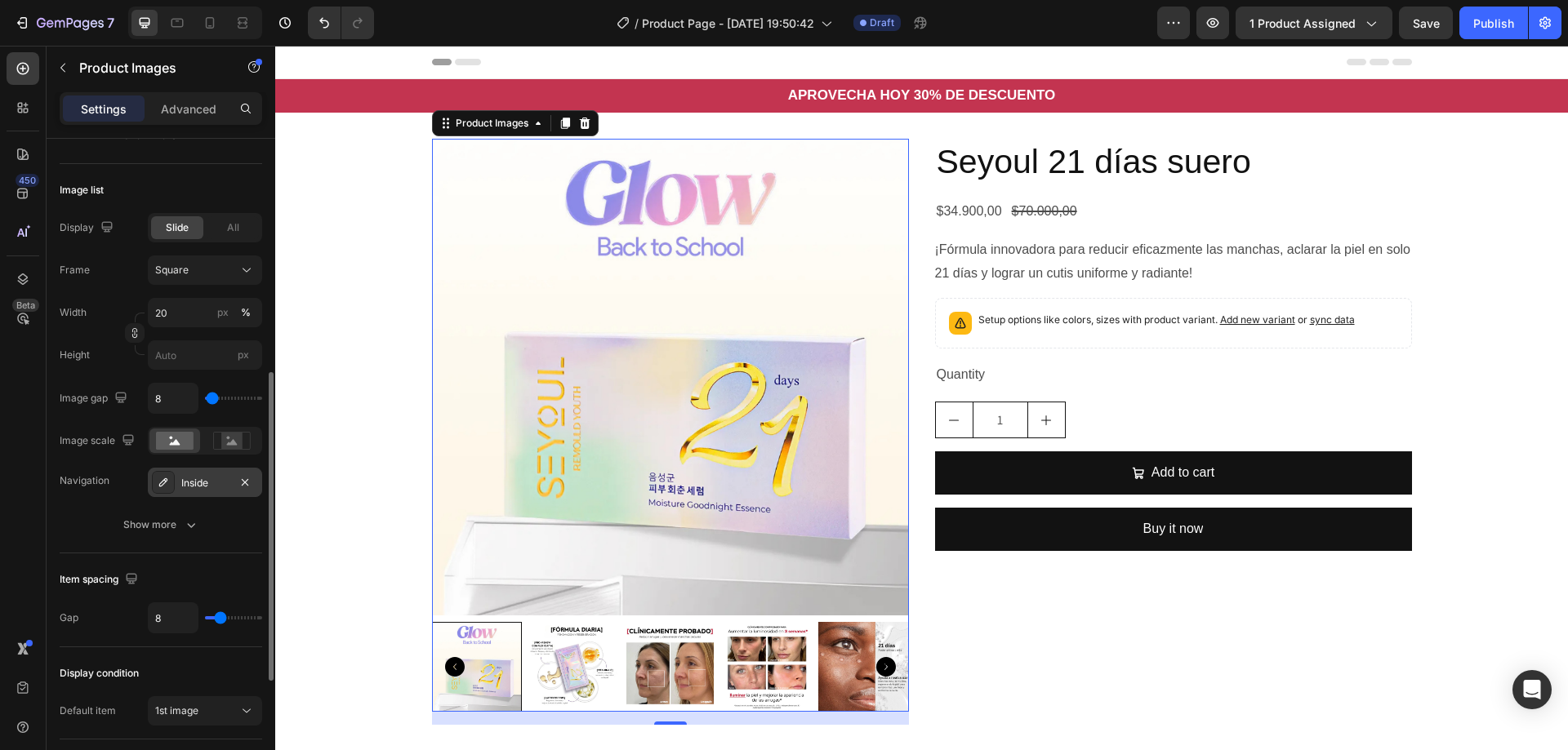
click at [208, 489] on div "Inside" at bounding box center [205, 483] width 48 height 15
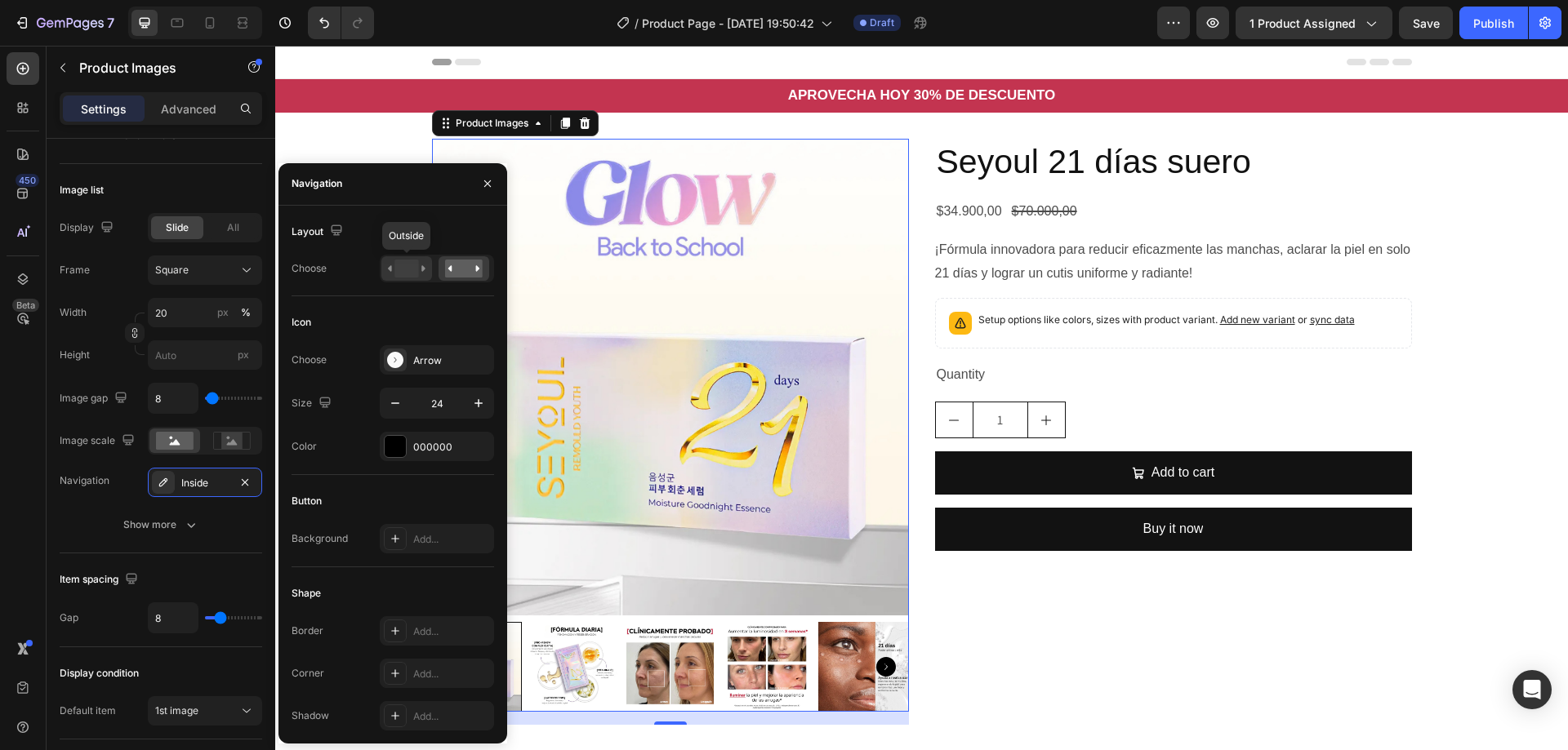
click at [424, 269] on icon at bounding box center [423, 268] width 4 height 6
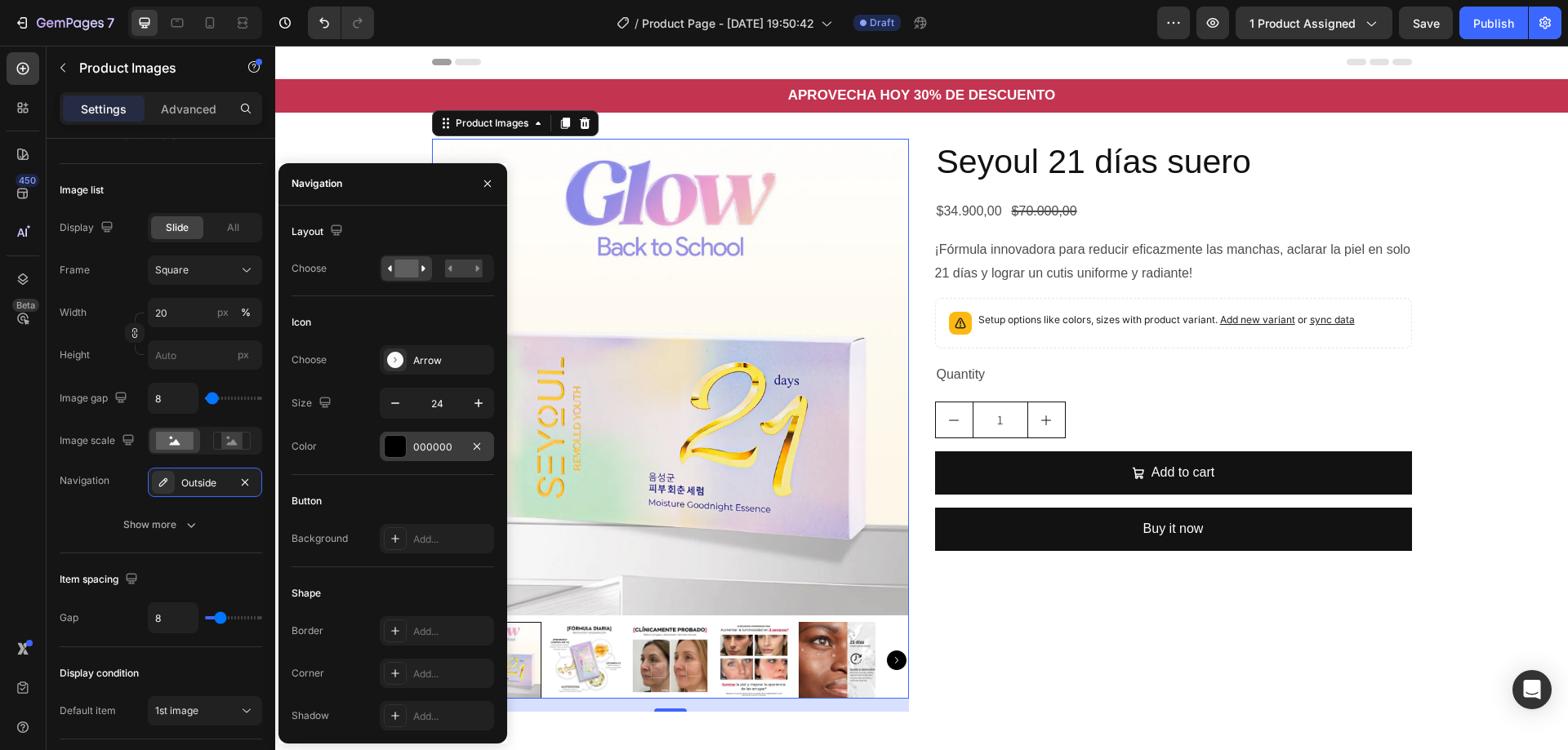
click at [401, 455] on div at bounding box center [396, 446] width 21 height 21
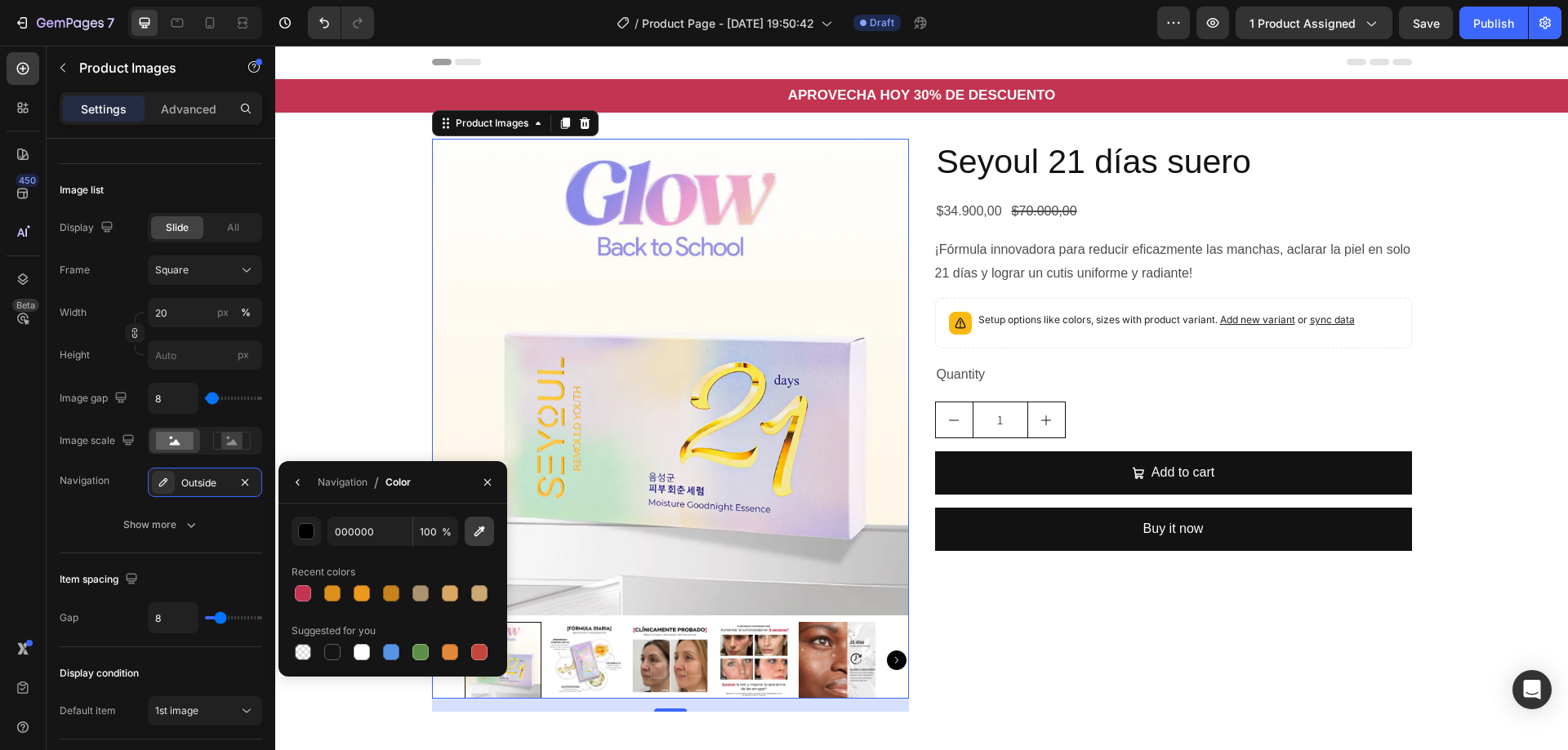
click at [471, 536] on icon "button" at bounding box center [479, 532] width 16 height 16
type input "8D89EA"
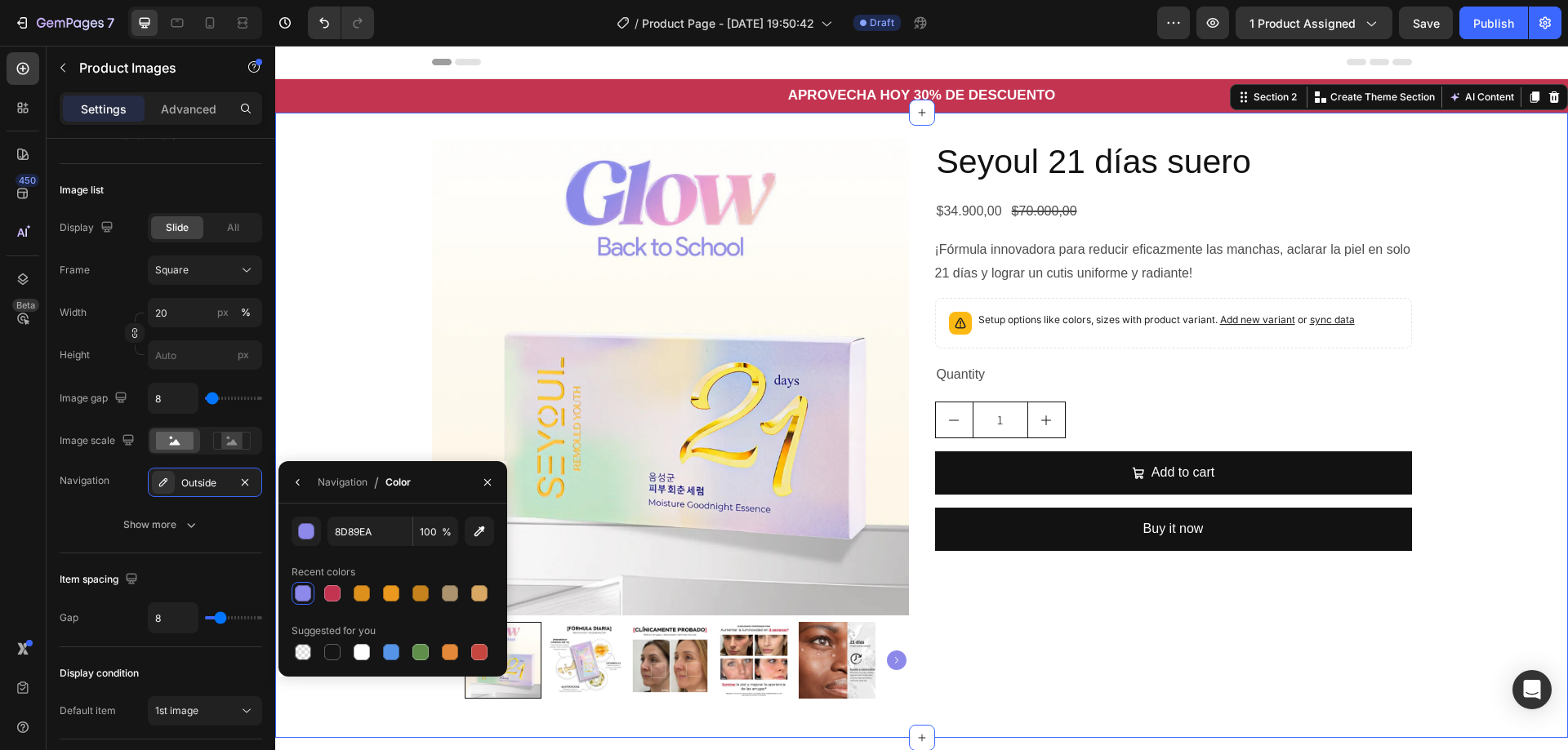
click at [289, 286] on div "Product Images Seyoul 21 [PERSON_NAME] [PERSON_NAME] Product Title $34.900,00 P…" at bounding box center [921, 425] width 1293 height 573
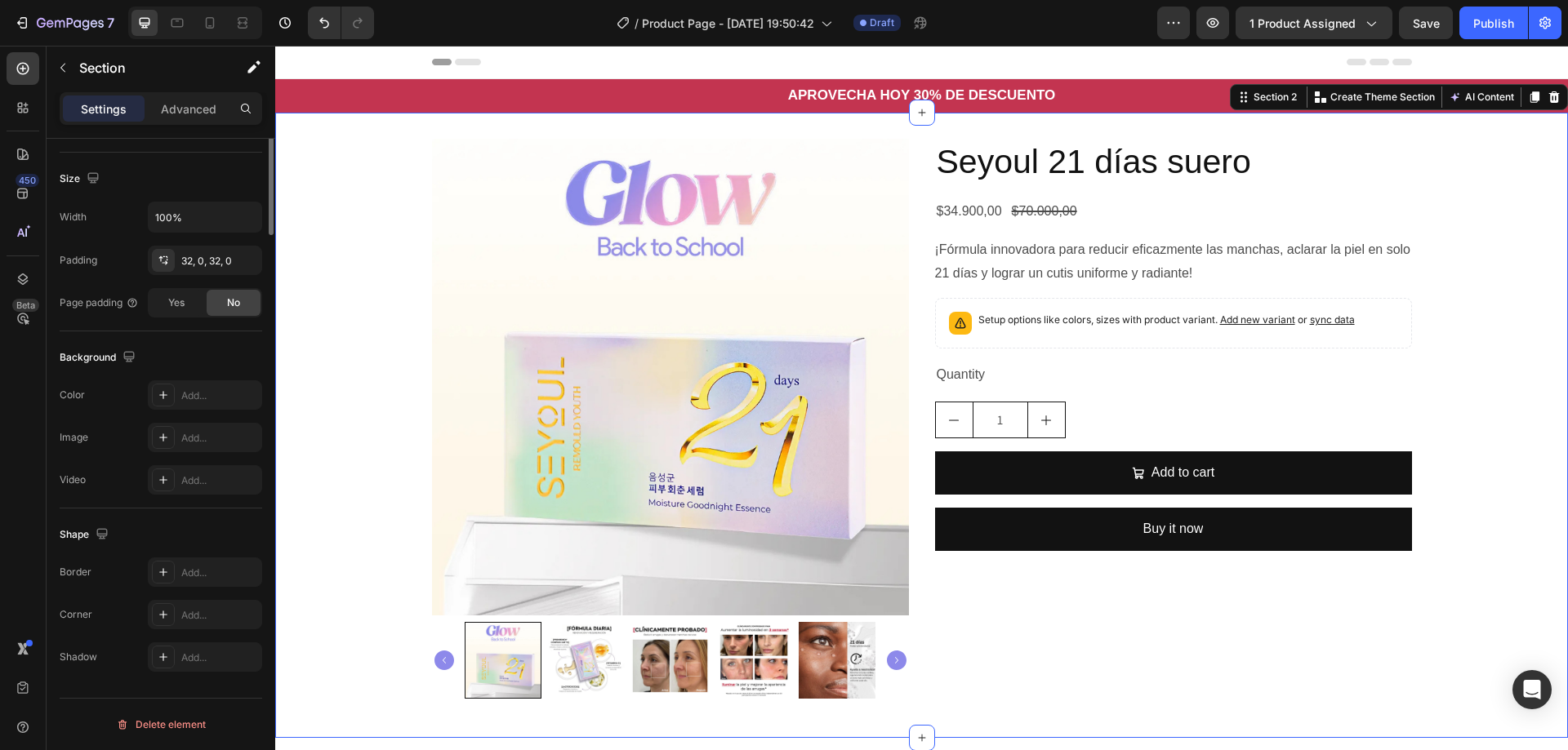
scroll to position [0, 0]
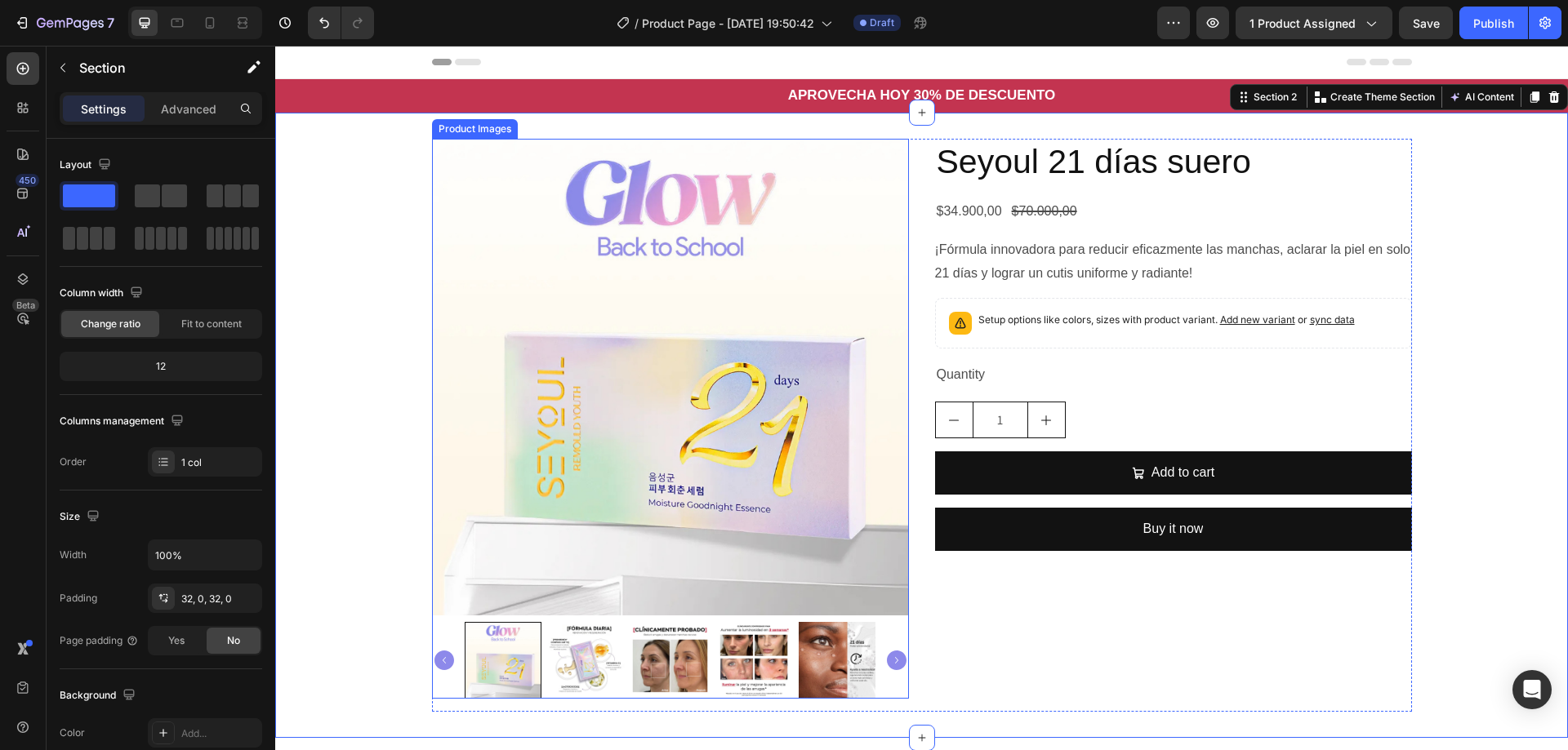
click at [594, 650] on img at bounding box center [587, 661] width 77 height 77
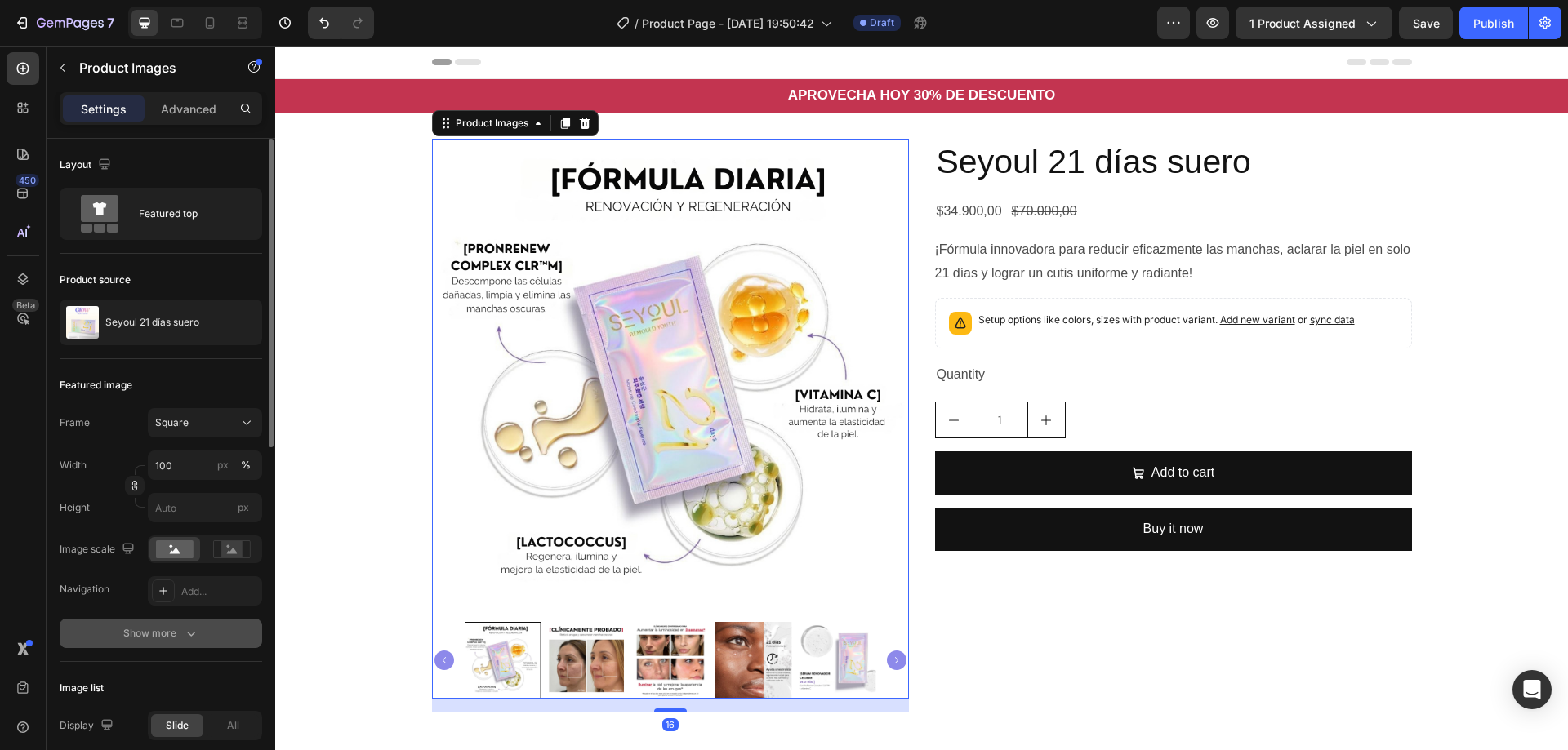
click at [183, 627] on icon "button" at bounding box center [191, 633] width 16 height 16
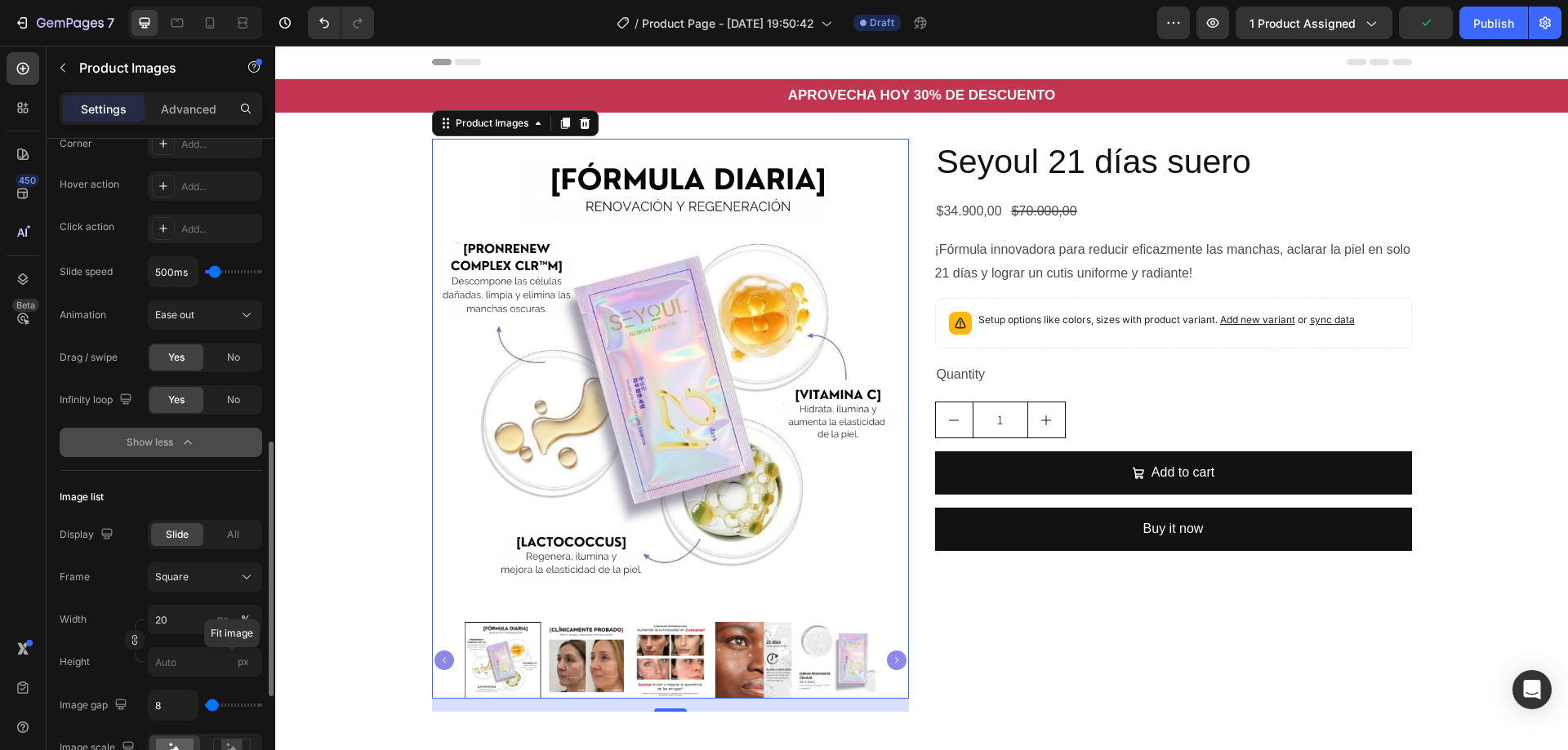
scroll to position [653, 0]
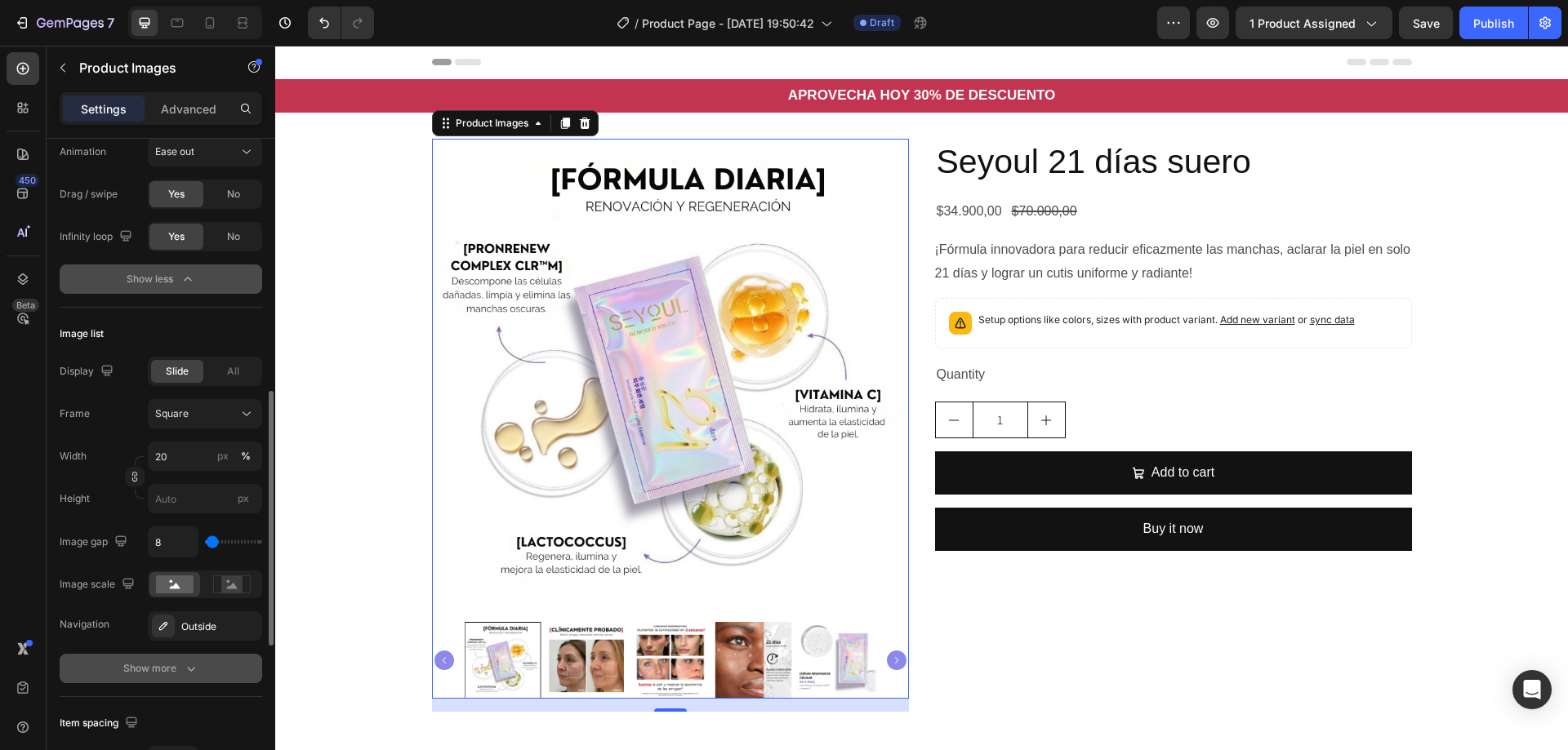
click at [173, 667] on div "Show more" at bounding box center [161, 669] width 76 height 16
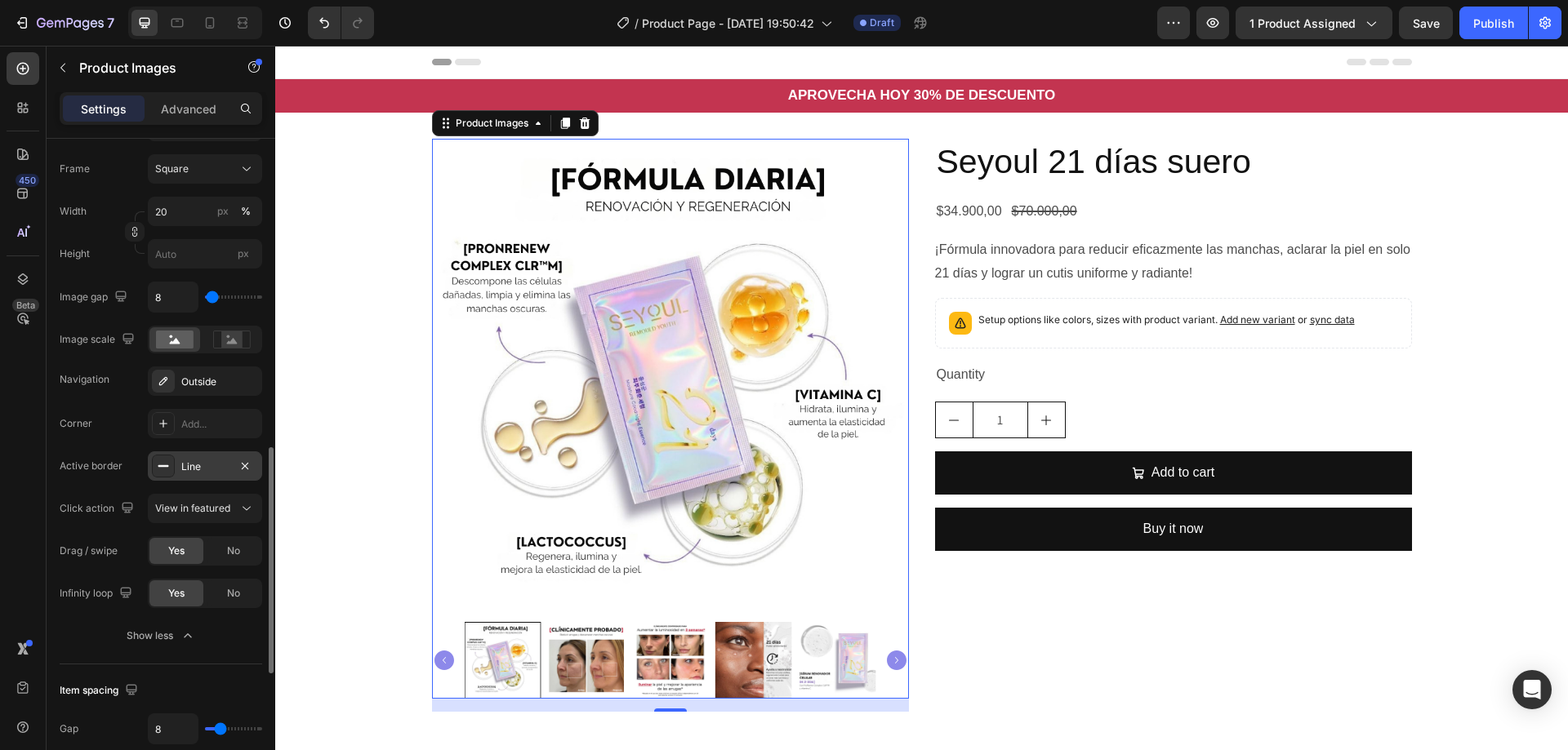
click at [168, 470] on icon at bounding box center [163, 466] width 13 height 13
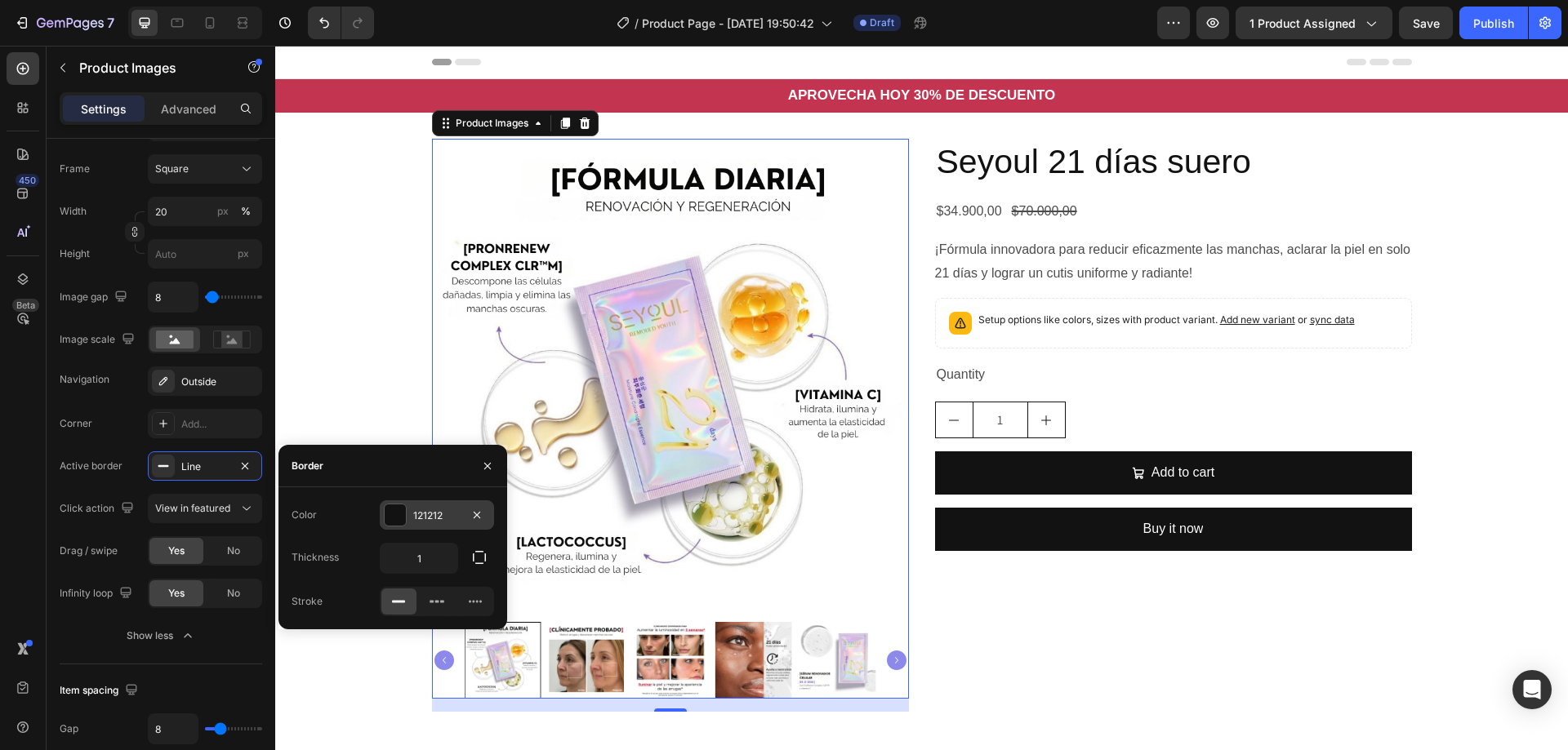
click at [398, 517] on div at bounding box center [396, 515] width 21 height 21
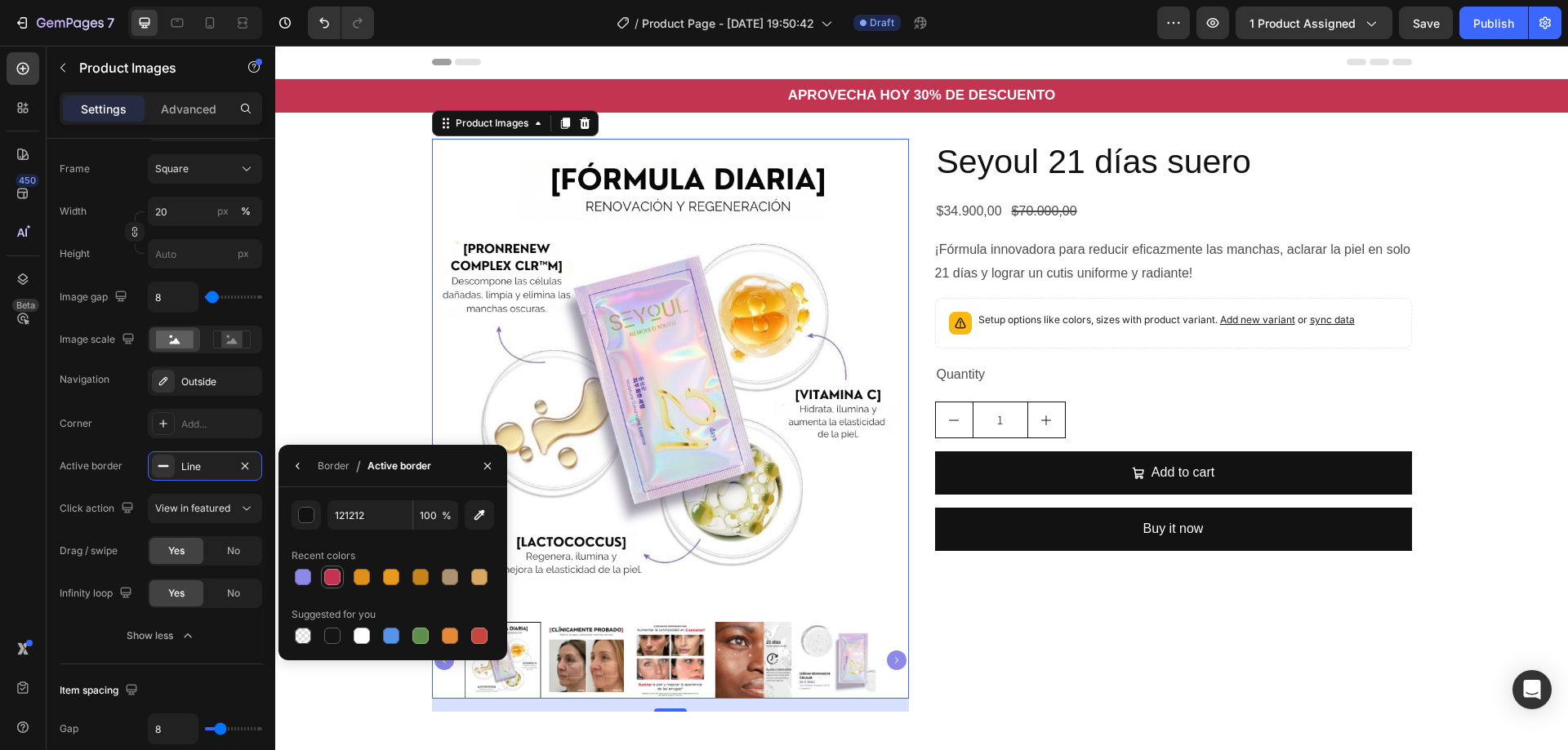
click at [328, 575] on div at bounding box center [332, 577] width 16 height 16
type input "C33450"
click at [335, 467] on div "Border" at bounding box center [333, 466] width 32 height 15
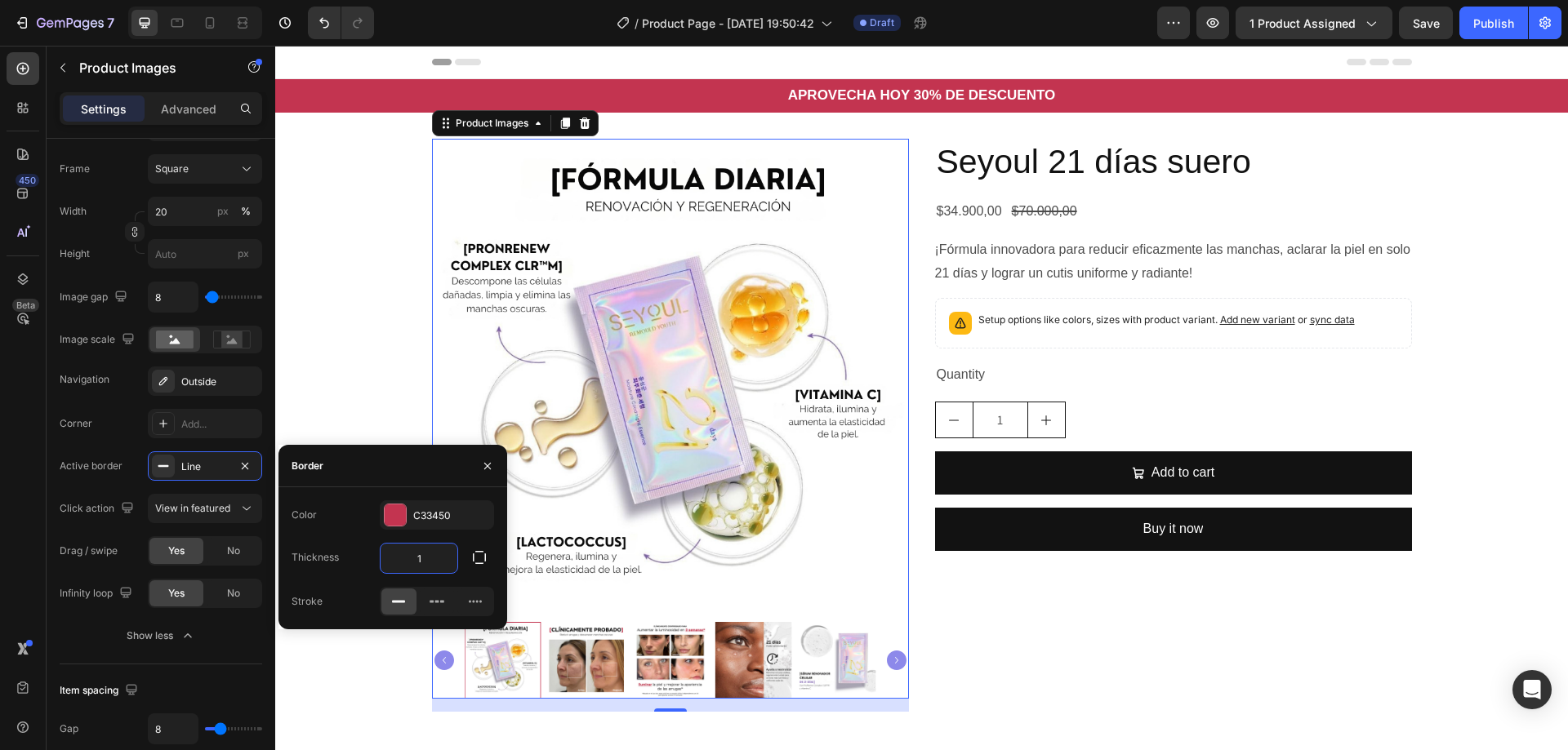
click at [403, 560] on input "1" at bounding box center [420, 559] width 77 height 30
click at [415, 560] on input "1" at bounding box center [420, 559] width 77 height 30
type input "2"
click at [346, 707] on div "Product Images 16 Seyoul 21 [PERSON_NAME] [PERSON_NAME] Product Title $34.900,0…" at bounding box center [921, 425] width 1293 height 573
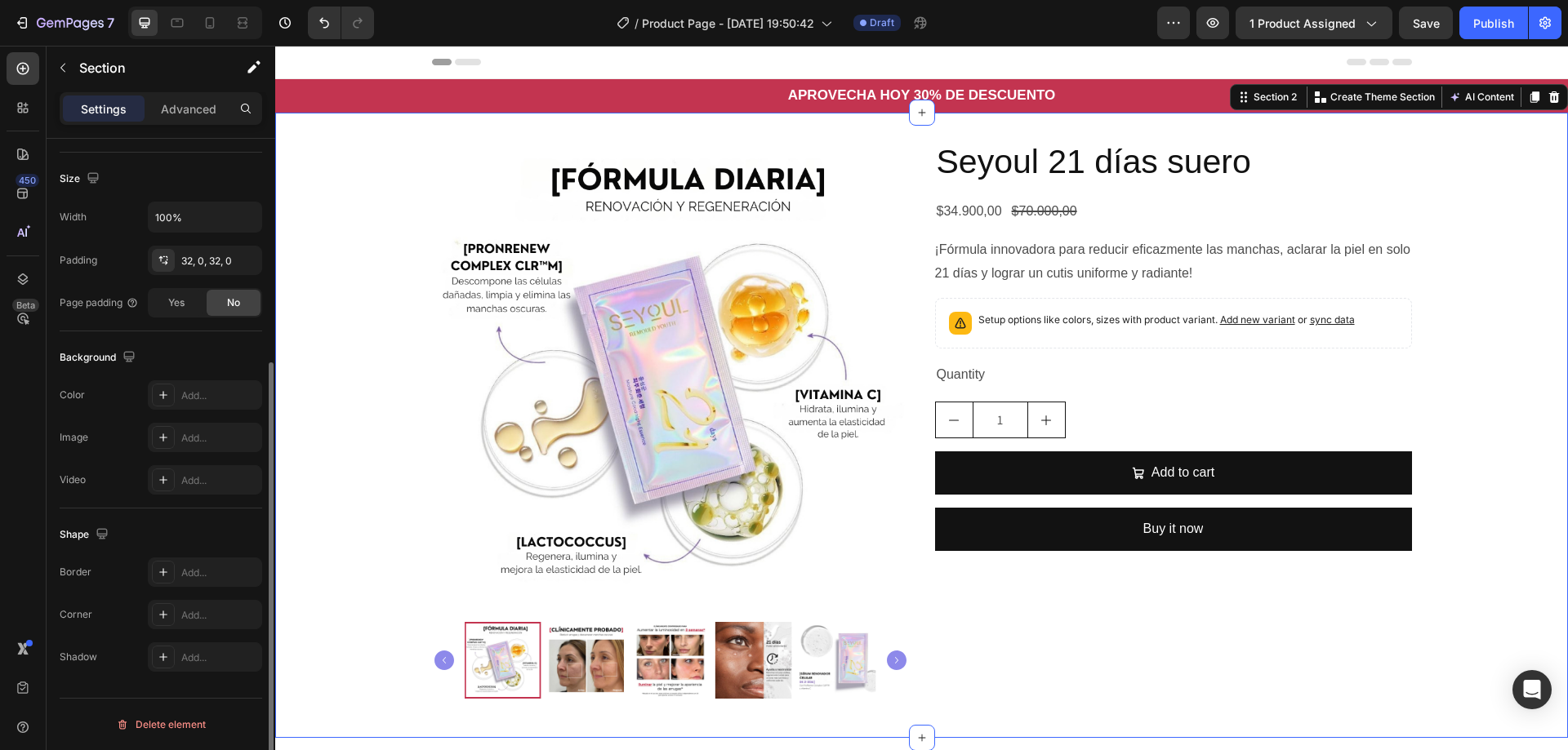
scroll to position [0, 0]
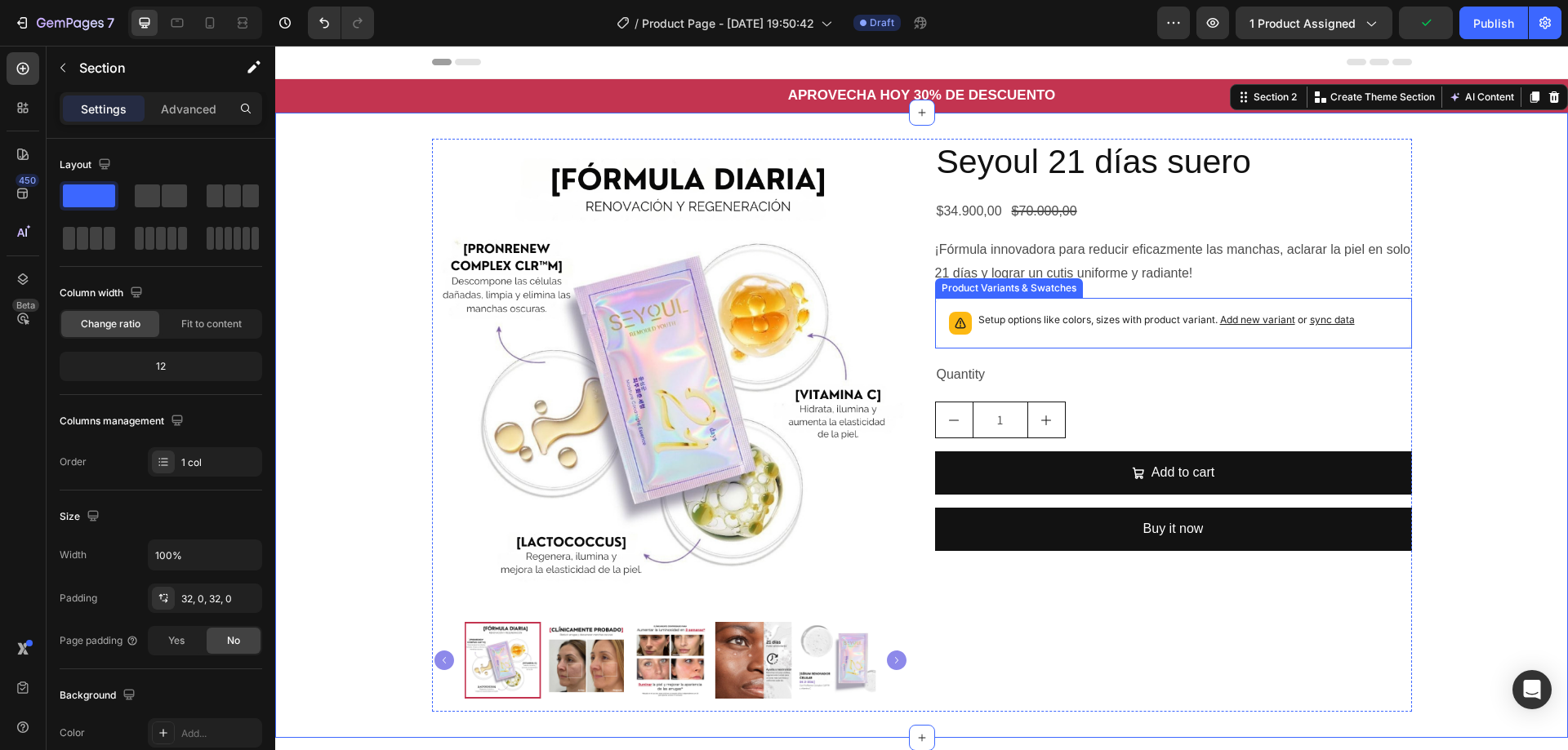
click at [1118, 327] on p "Setup options like colors, sizes with product variant. Add new variant or sync …" at bounding box center [1167, 320] width 377 height 16
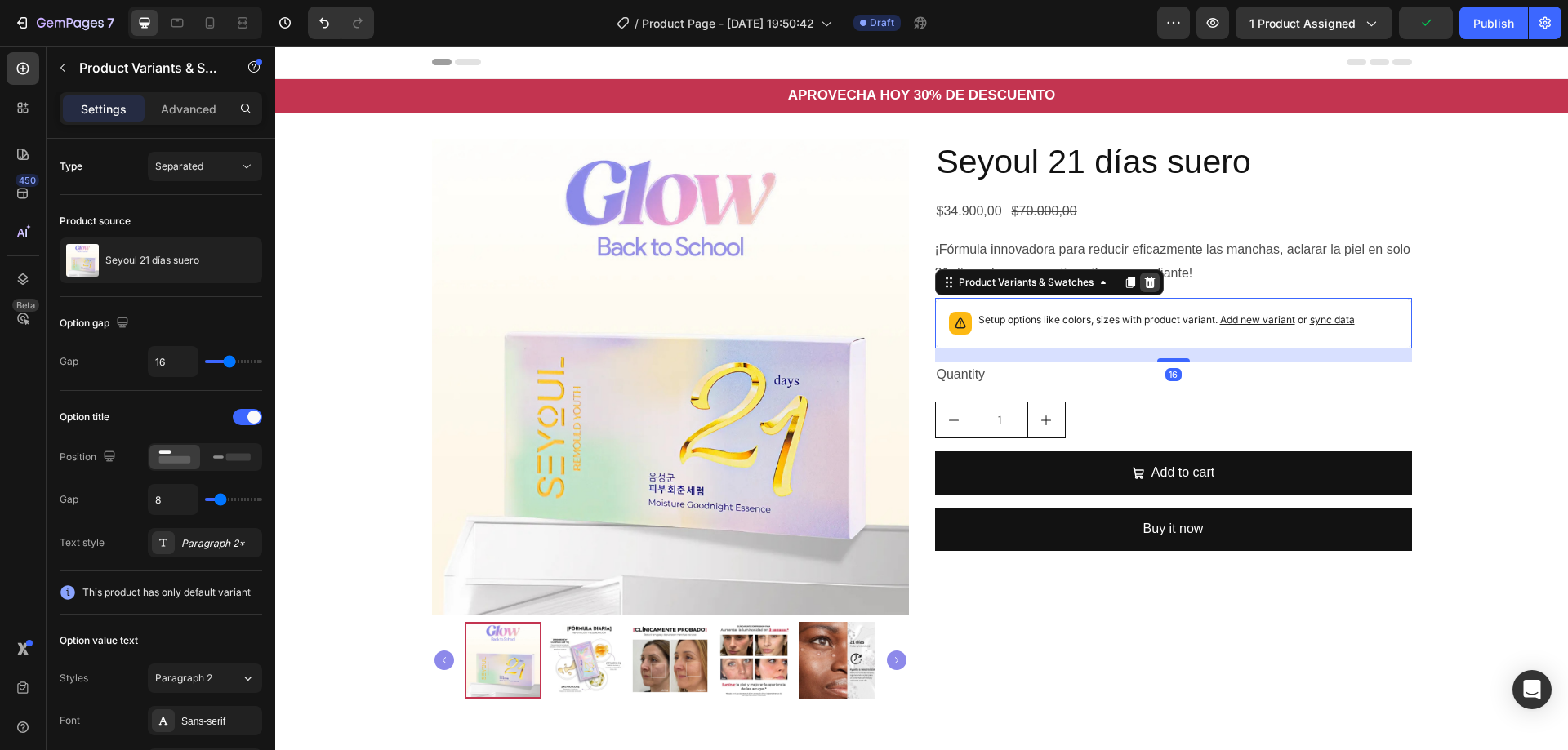
click at [1144, 282] on icon at bounding box center [1149, 282] width 11 height 11
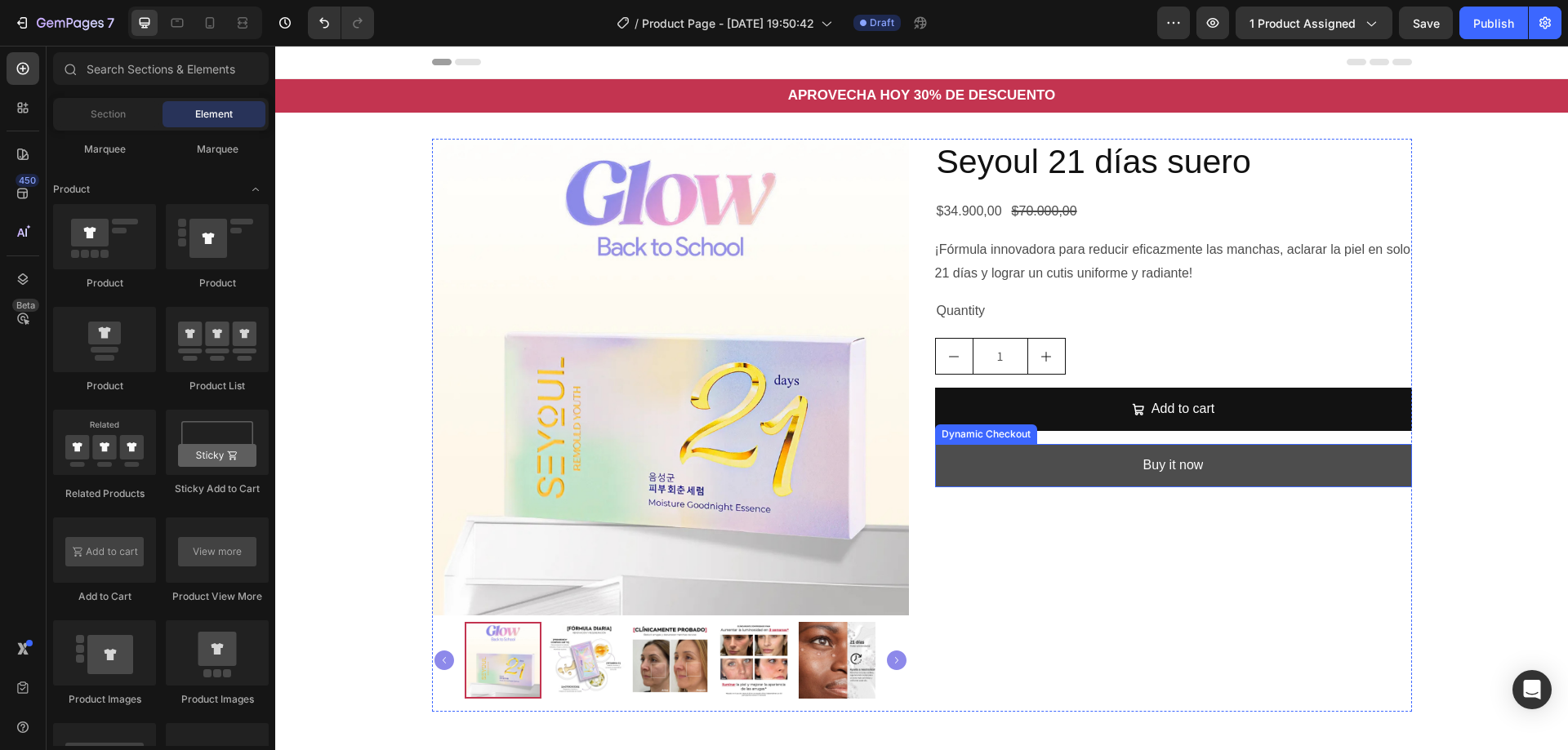
click at [1132, 459] on button "Buy it now" at bounding box center [1173, 465] width 477 height 43
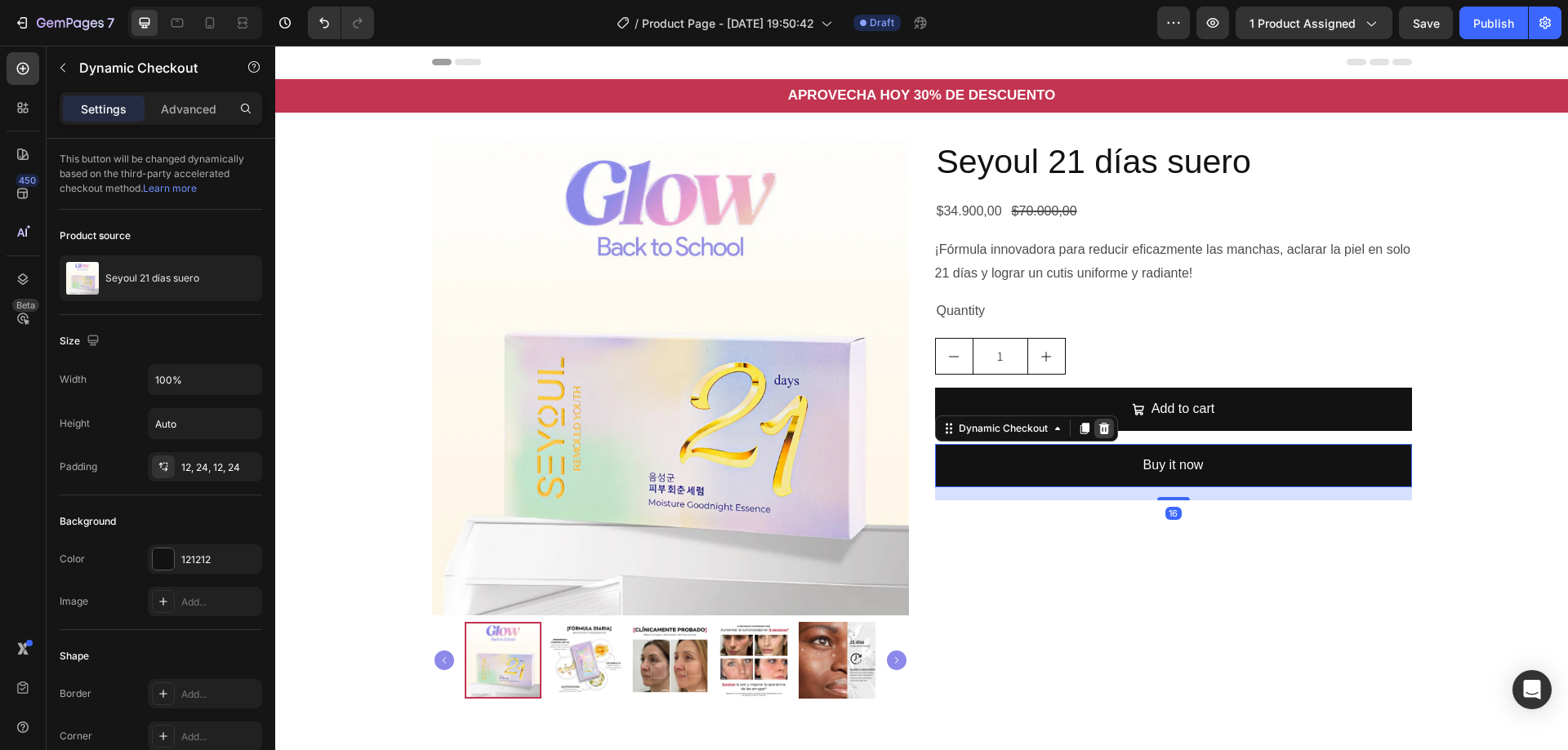
click at [1098, 426] on icon at bounding box center [1103, 428] width 11 height 11
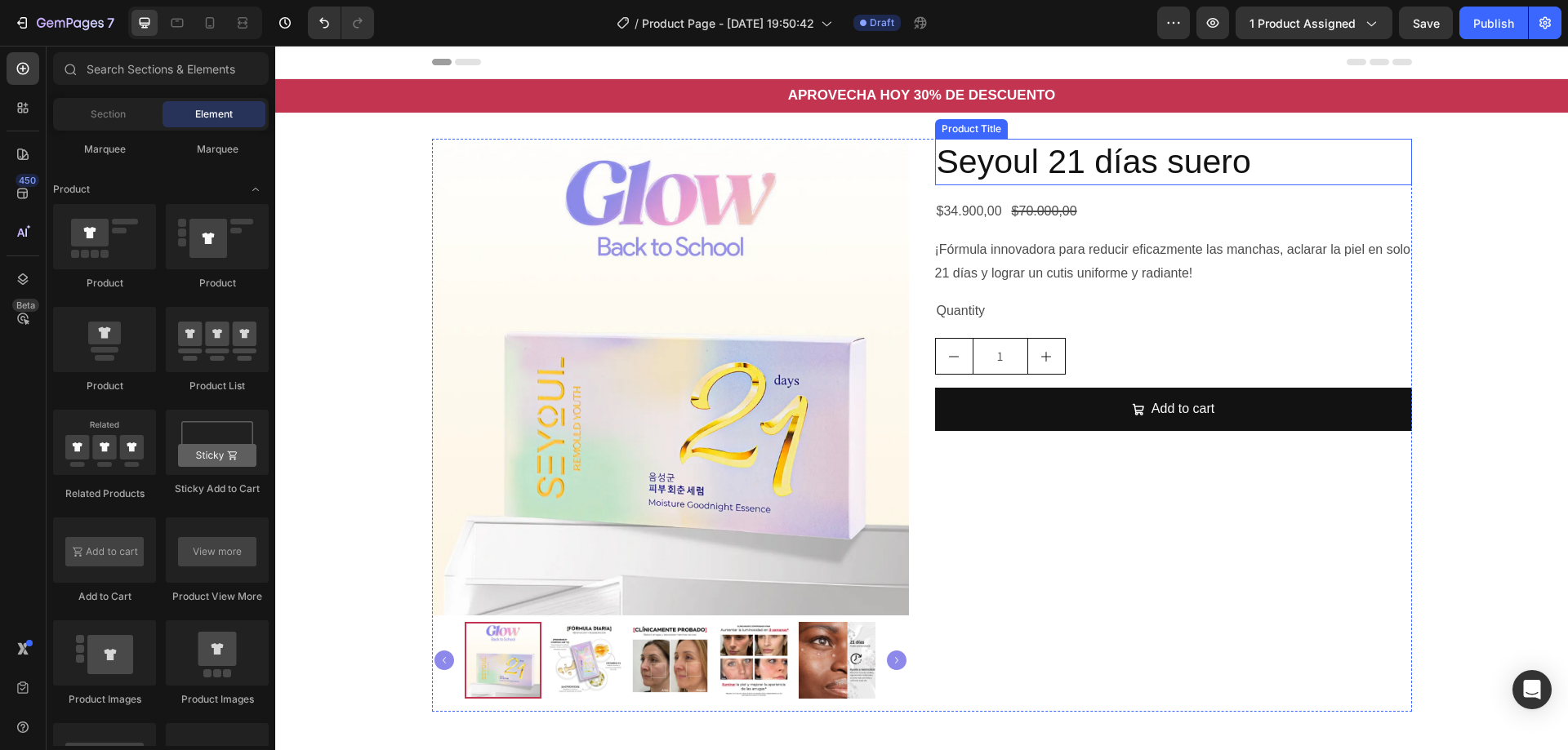
click at [1152, 155] on h2 "Seyoul 21 días suero" at bounding box center [1173, 162] width 477 height 47
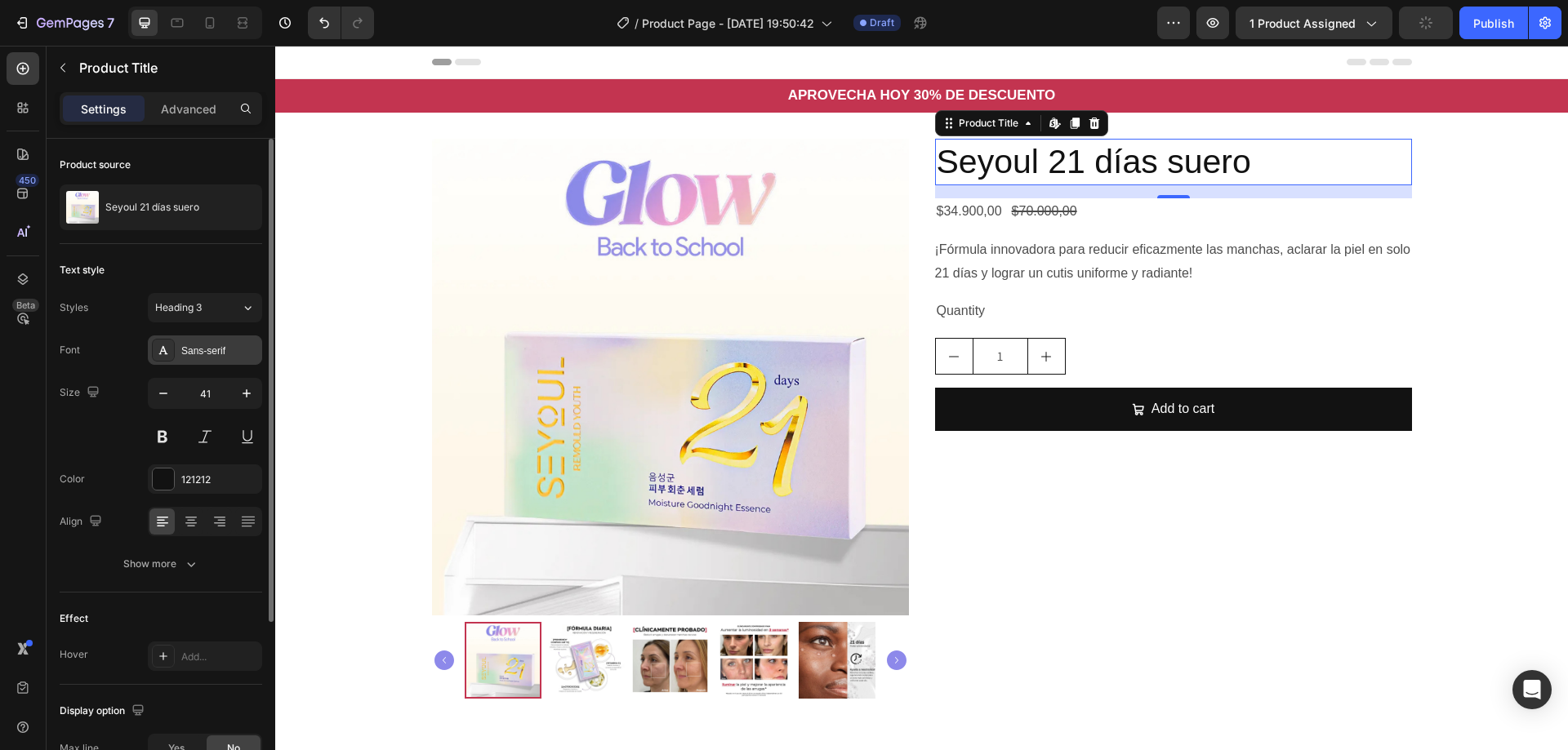
click at [201, 361] on div "Sans-serif" at bounding box center [204, 350] width 114 height 30
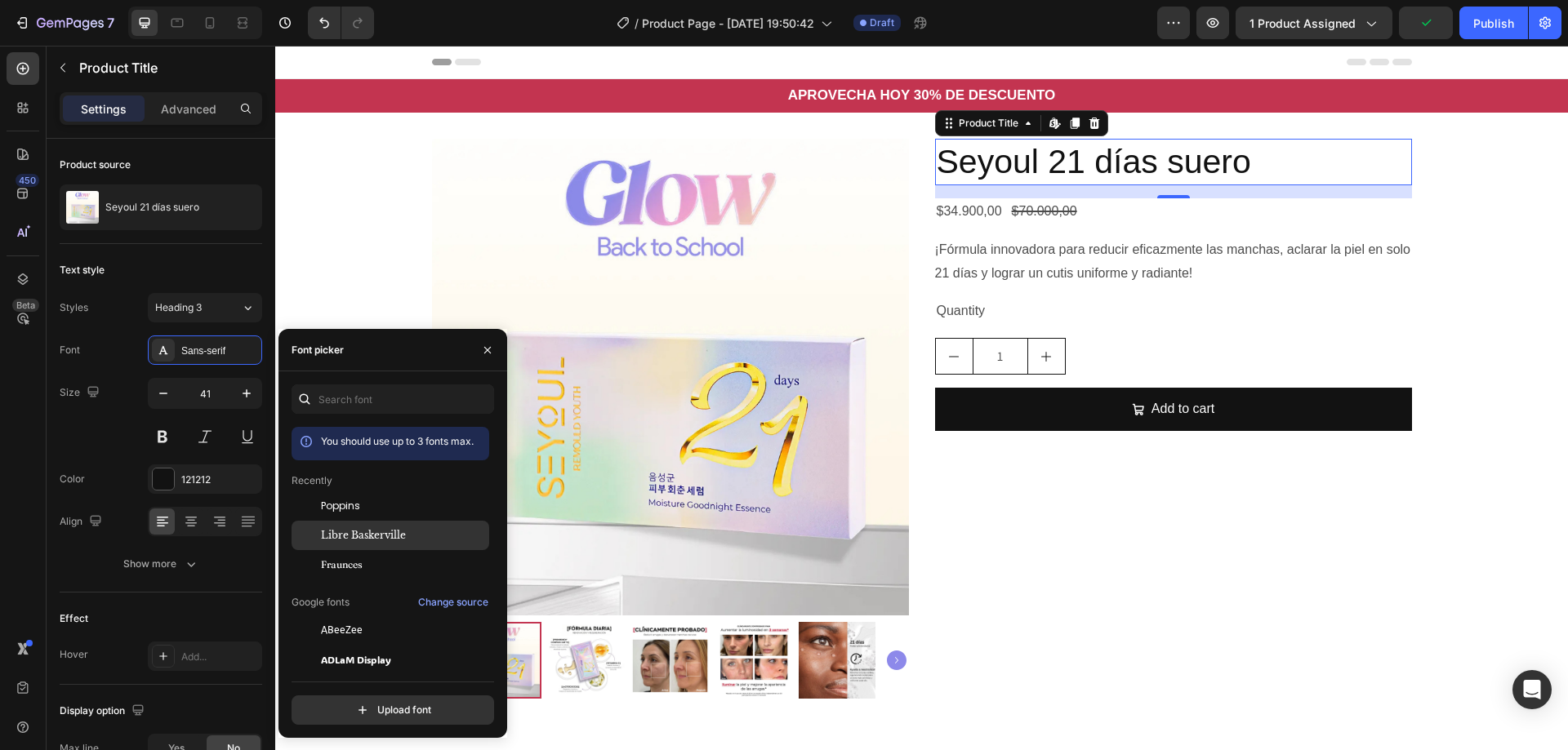
click at [397, 542] on span "Libre Baskerville" at bounding box center [363, 536] width 85 height 15
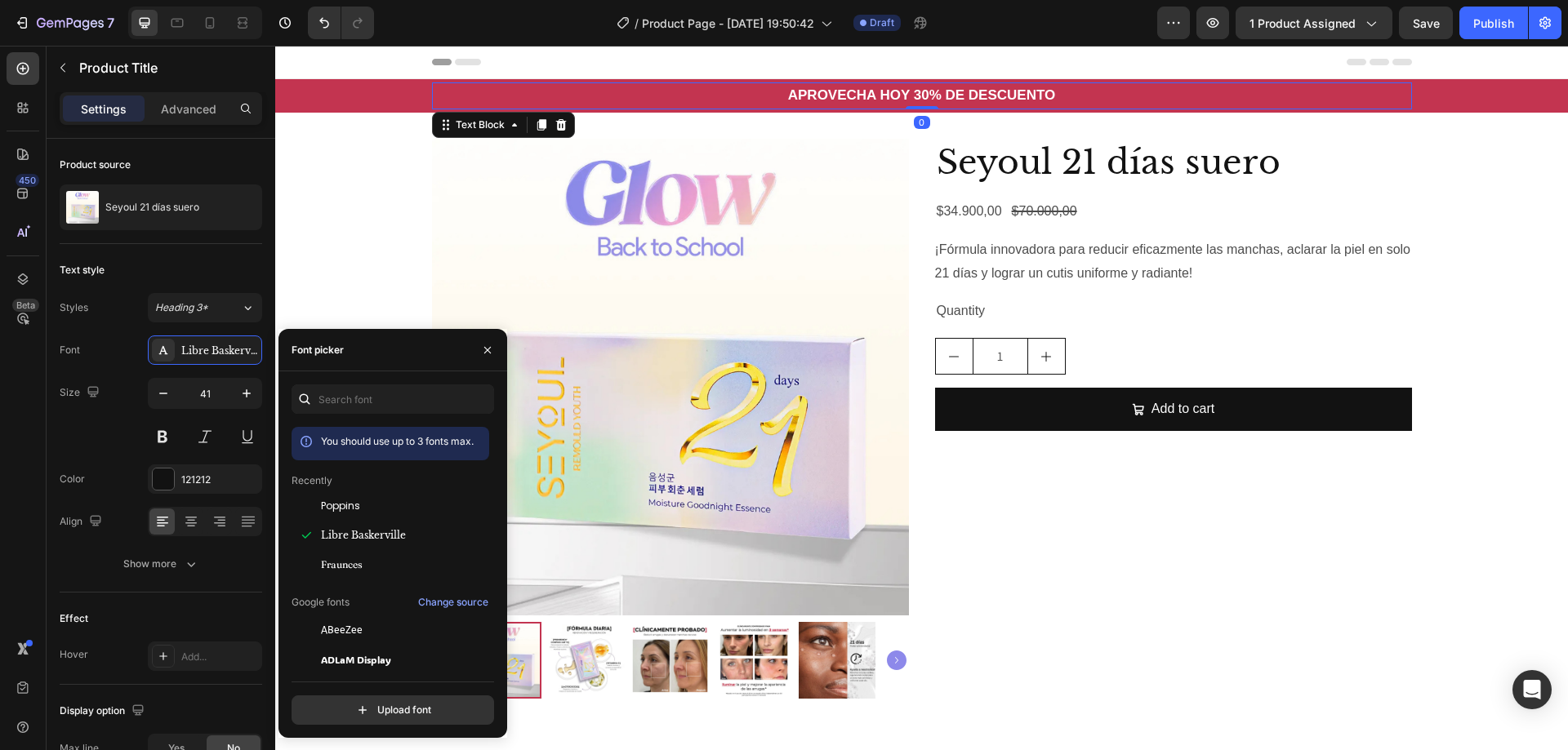
click at [830, 99] on strong "APROVECHA HOY 30% DE DESCUENTO" at bounding box center [921, 94] width 267 height 16
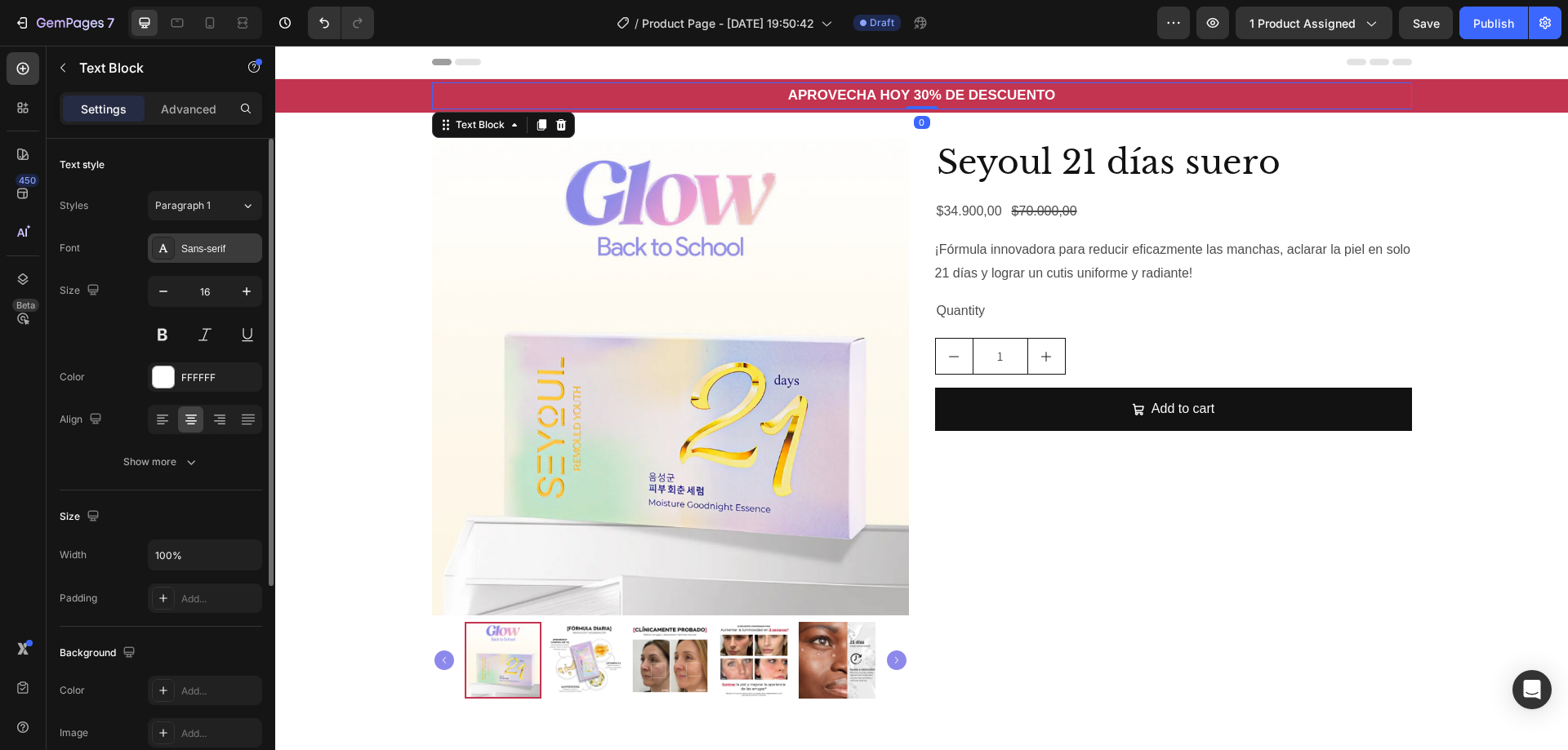
click at [193, 245] on div "Sans-serif" at bounding box center [220, 249] width 77 height 15
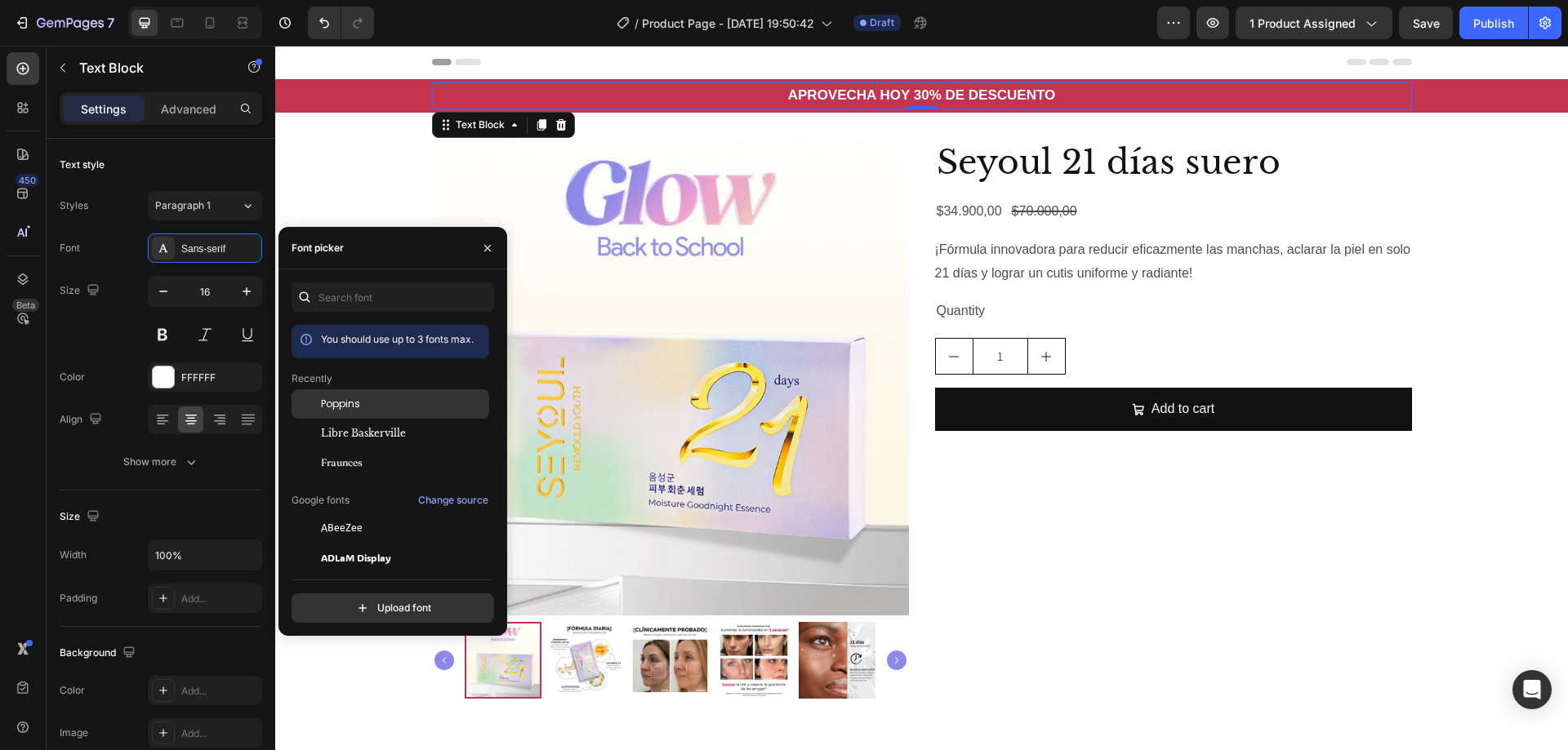
click at [397, 409] on div "Poppins" at bounding box center [403, 405] width 165 height 15
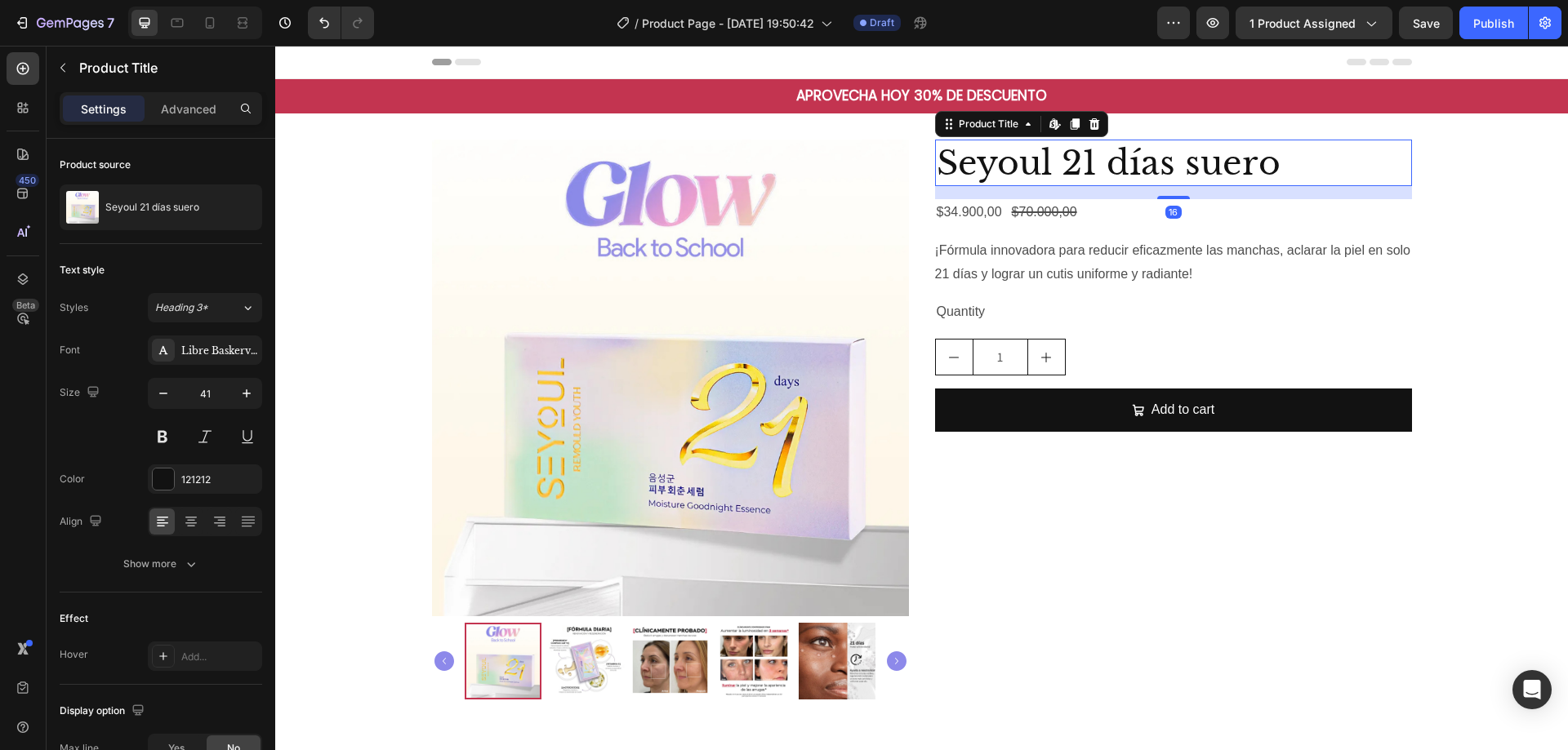
click at [1115, 161] on h2 "Seyoul 21 días suero" at bounding box center [1173, 162] width 477 height 47
click at [226, 355] on div "Libre Baskerville" at bounding box center [220, 351] width 77 height 15
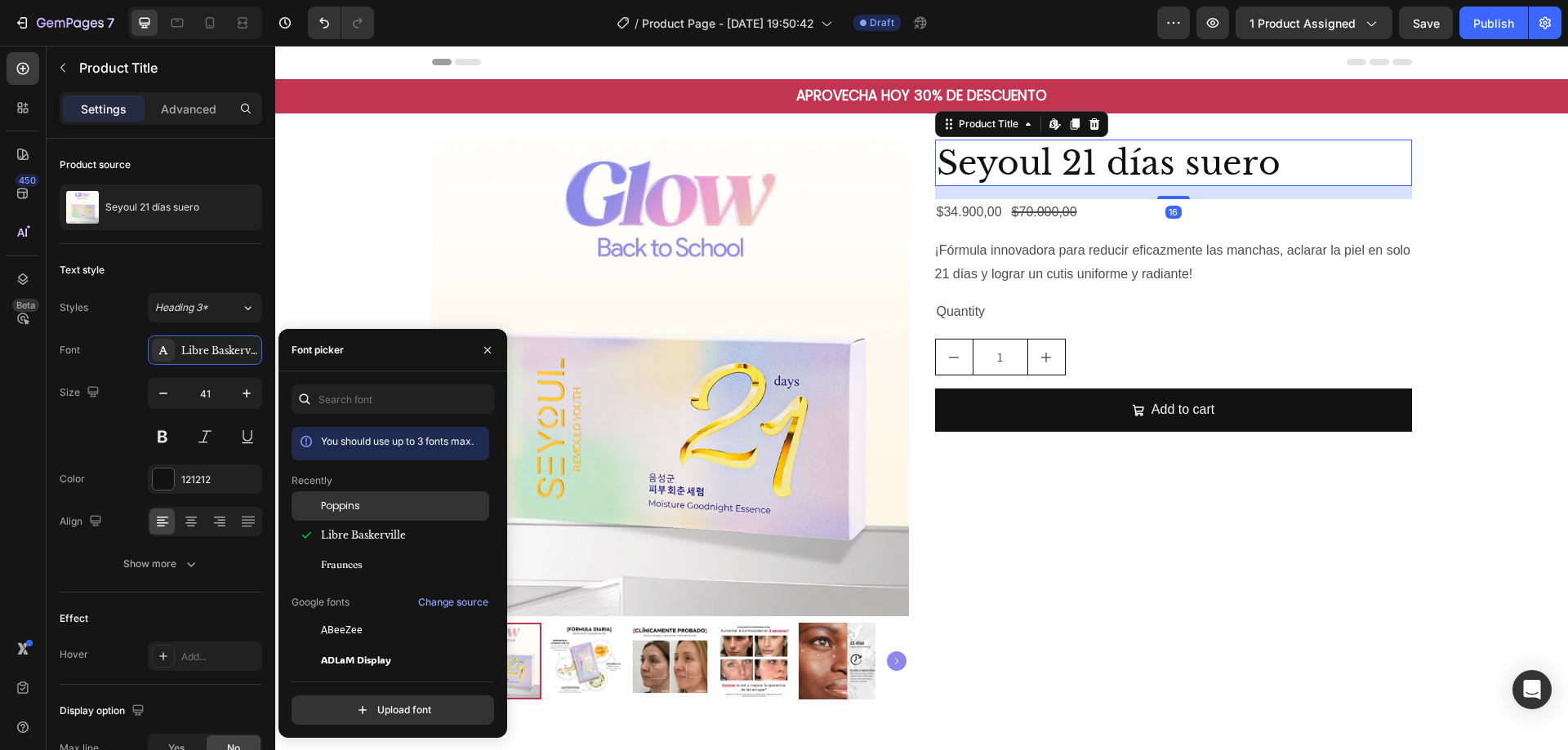
click at [378, 499] on div "Poppins" at bounding box center [403, 506] width 165 height 15
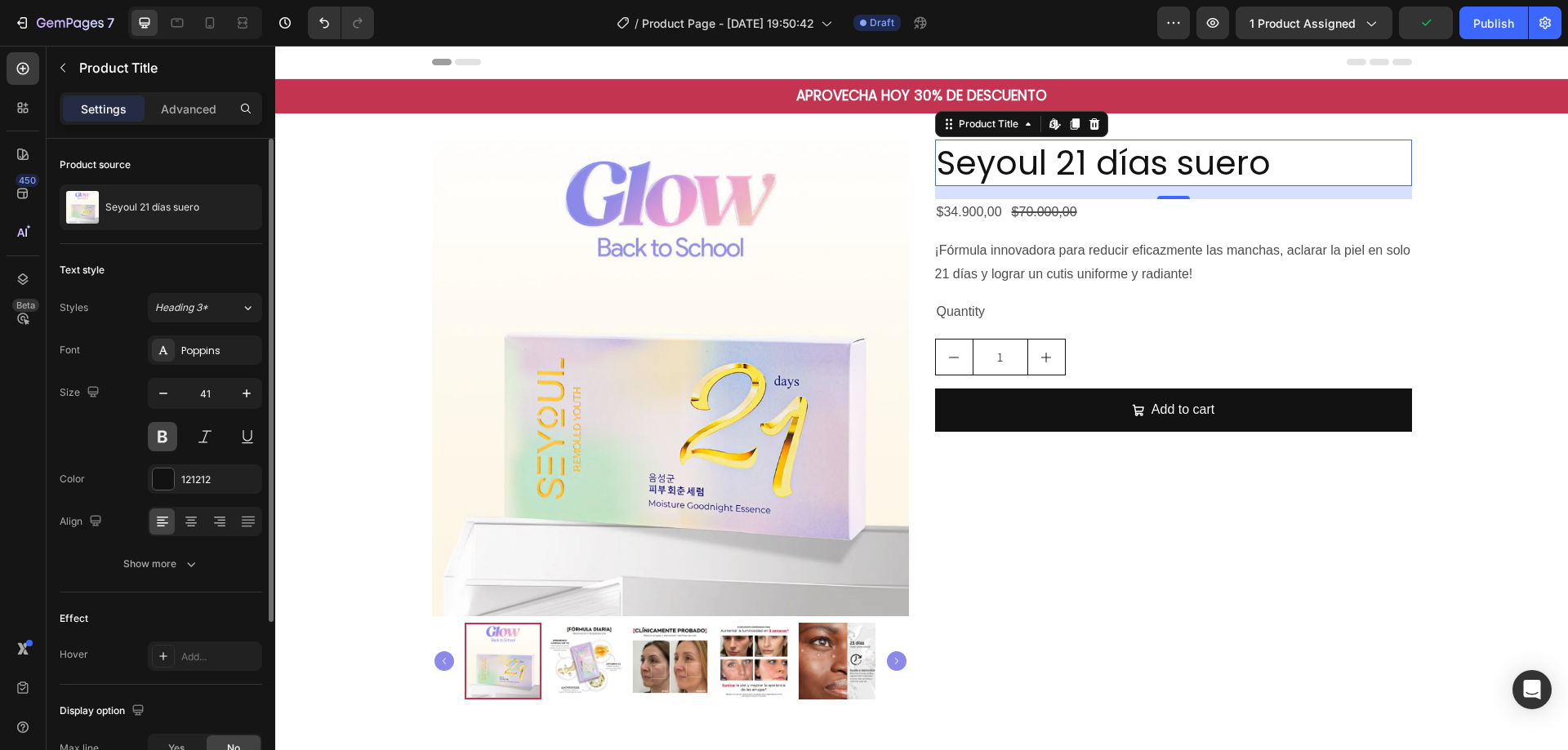
click at [167, 432] on button at bounding box center [163, 437] width 30 height 30
click at [161, 478] on div at bounding box center [163, 479] width 21 height 21
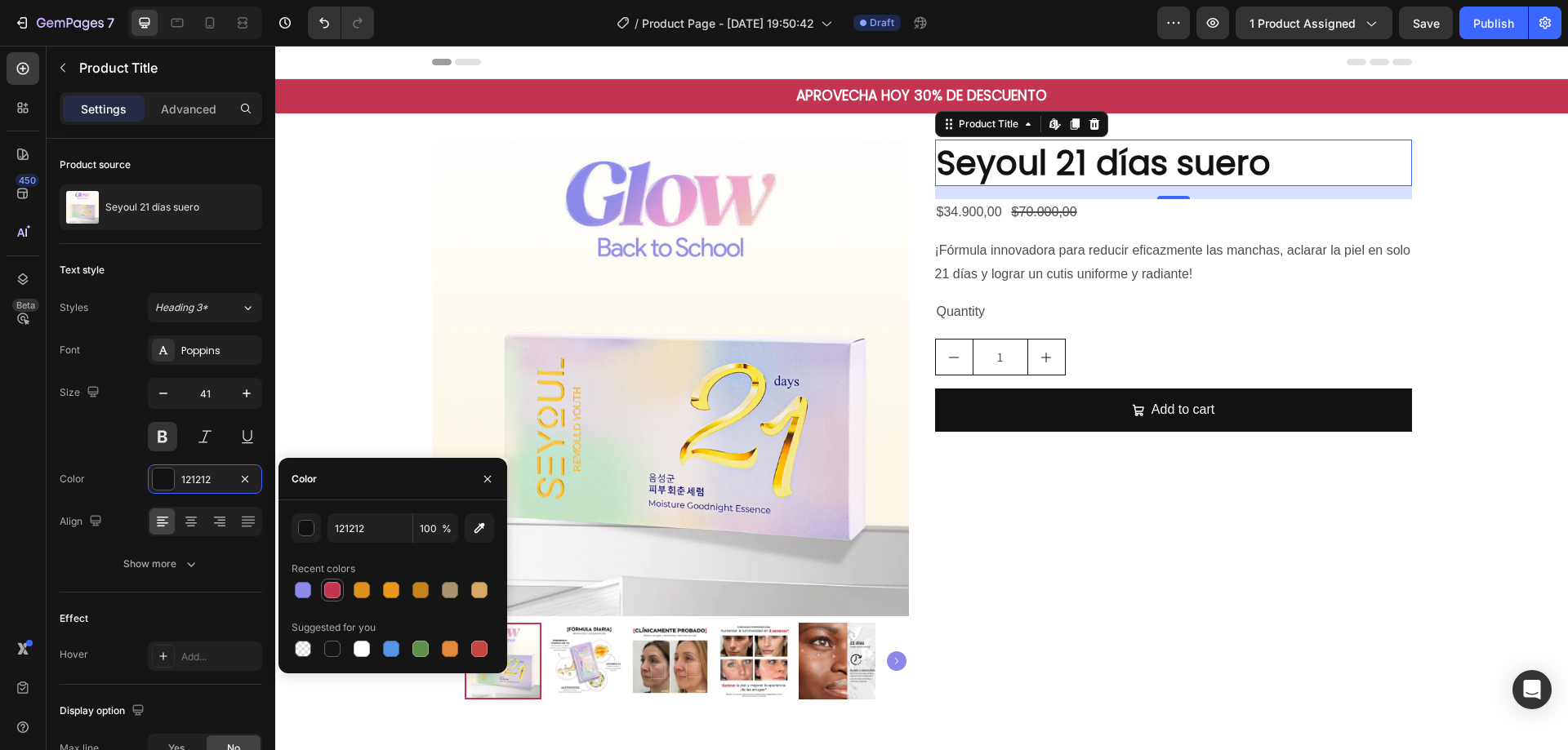
click at [325, 588] on div at bounding box center [332, 590] width 16 height 16
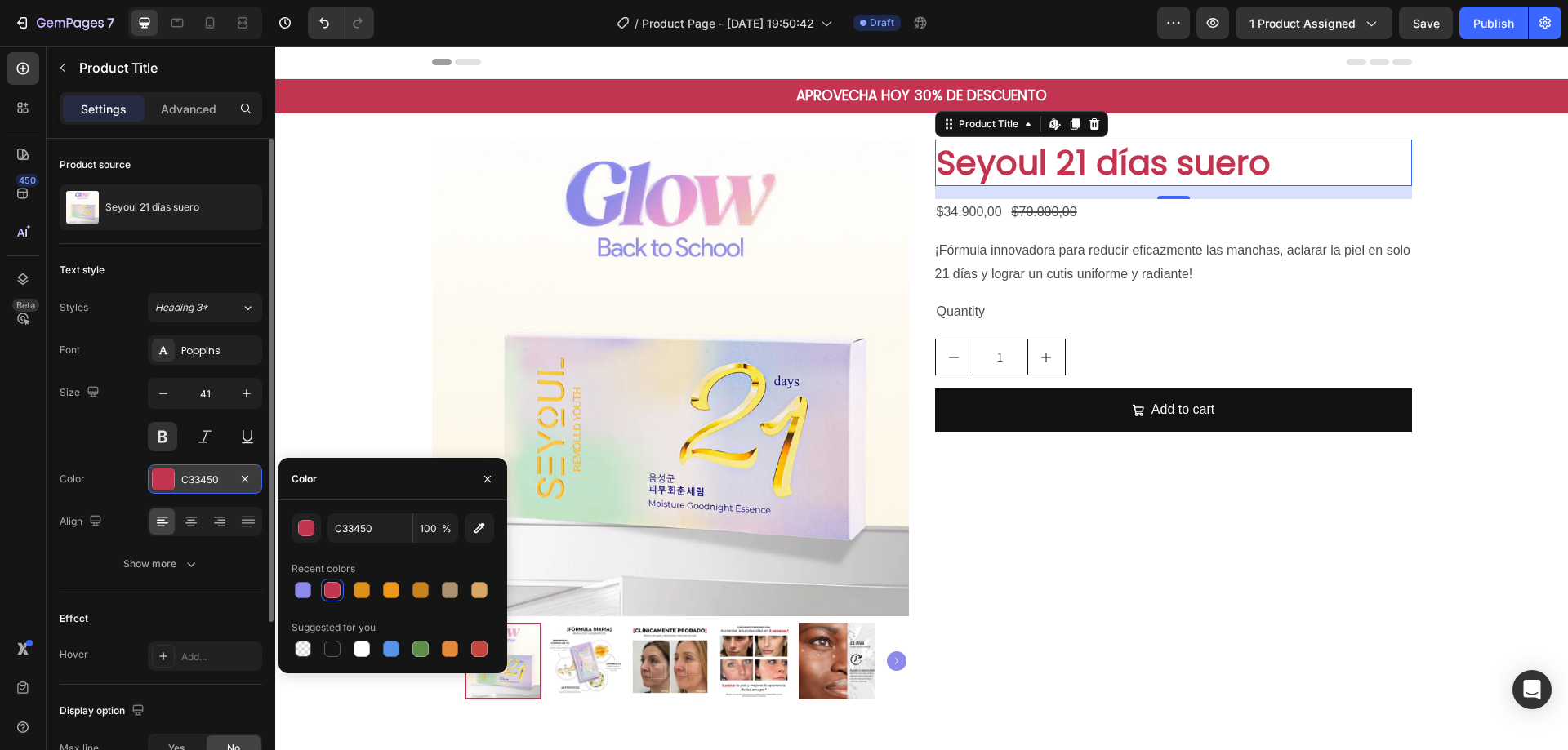
click at [172, 483] on div at bounding box center [163, 479] width 21 height 21
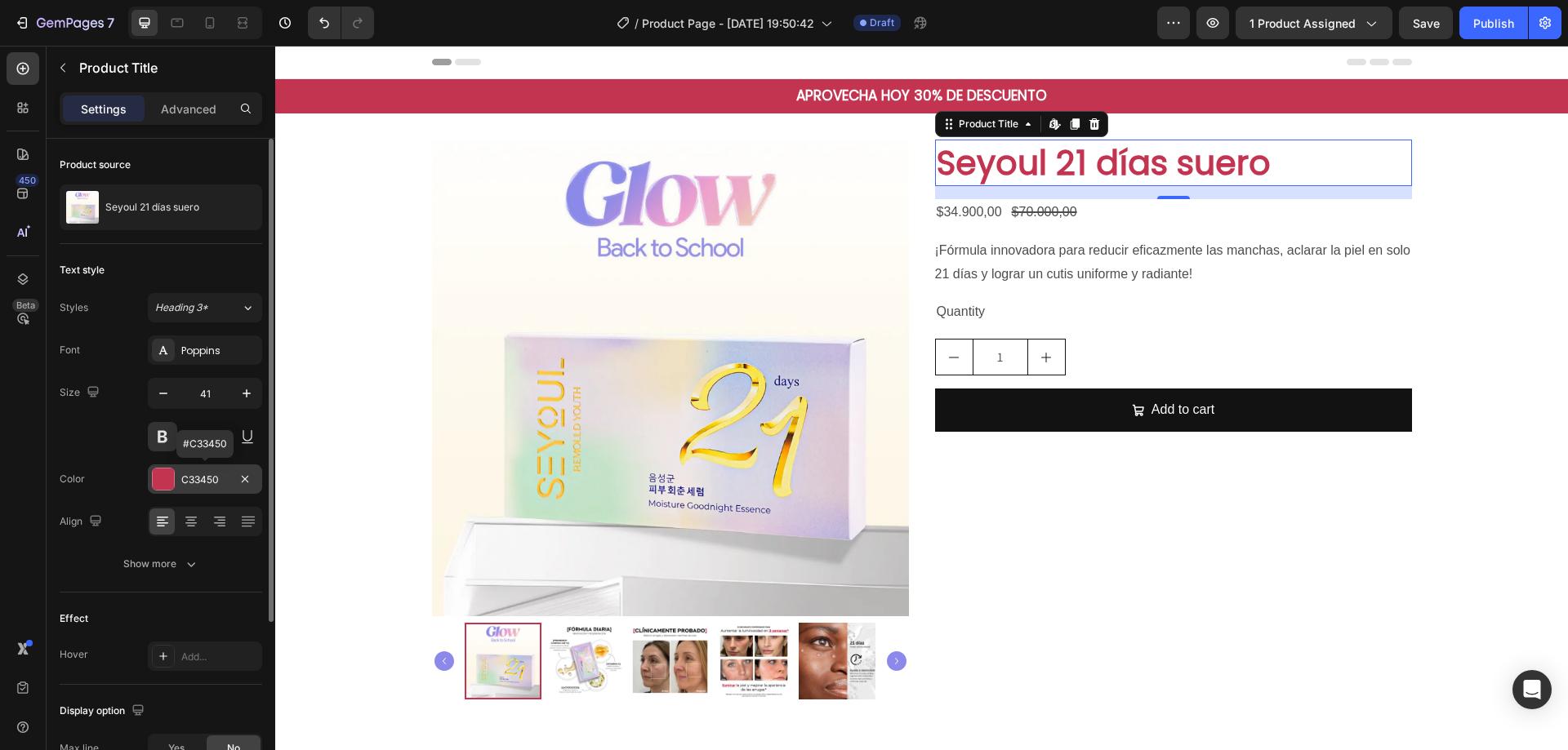
click at [172, 483] on div at bounding box center [163, 479] width 21 height 21
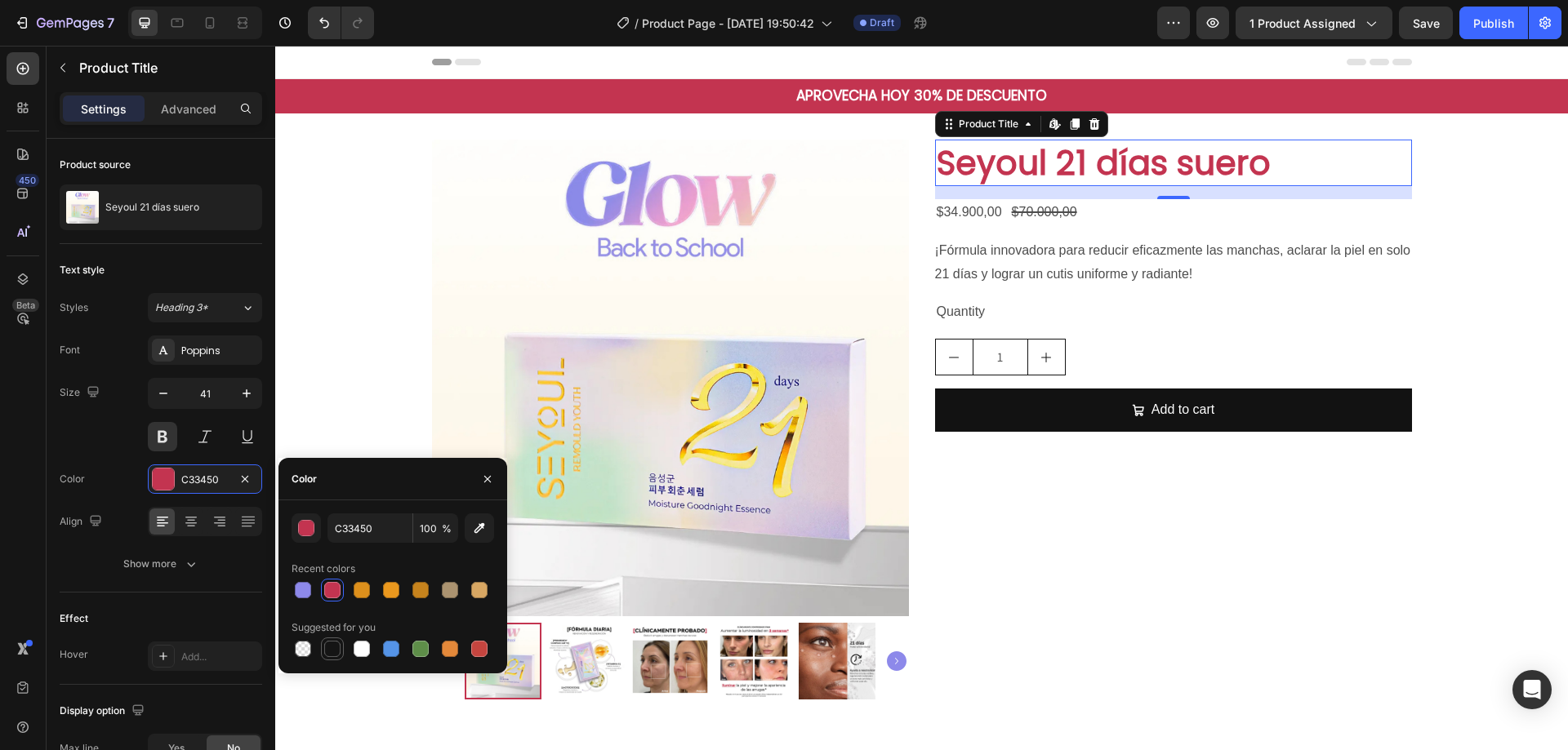
click at [328, 654] on div at bounding box center [332, 649] width 16 height 16
type input "151515"
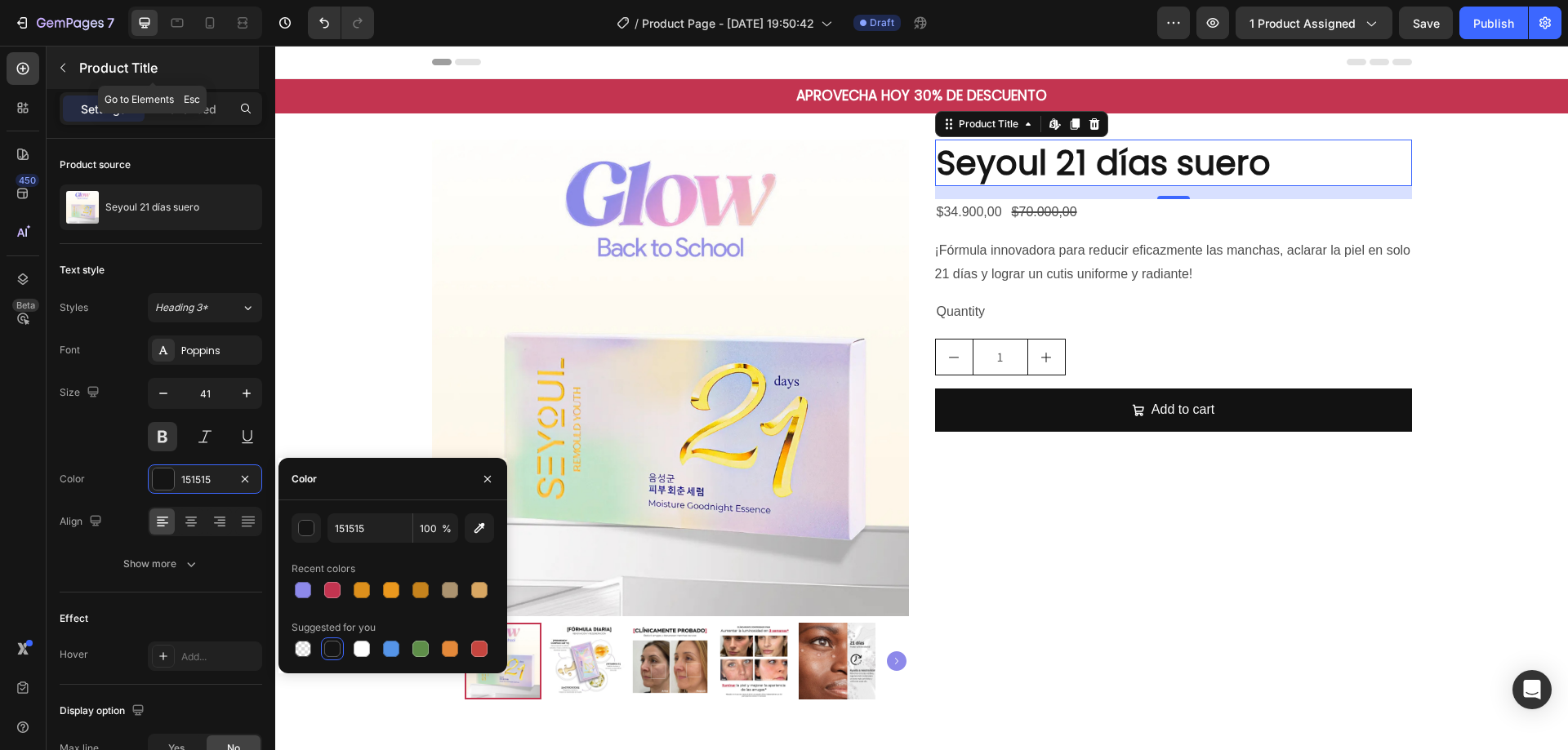
click at [158, 70] on p "Product Title" at bounding box center [167, 68] width 177 height 20
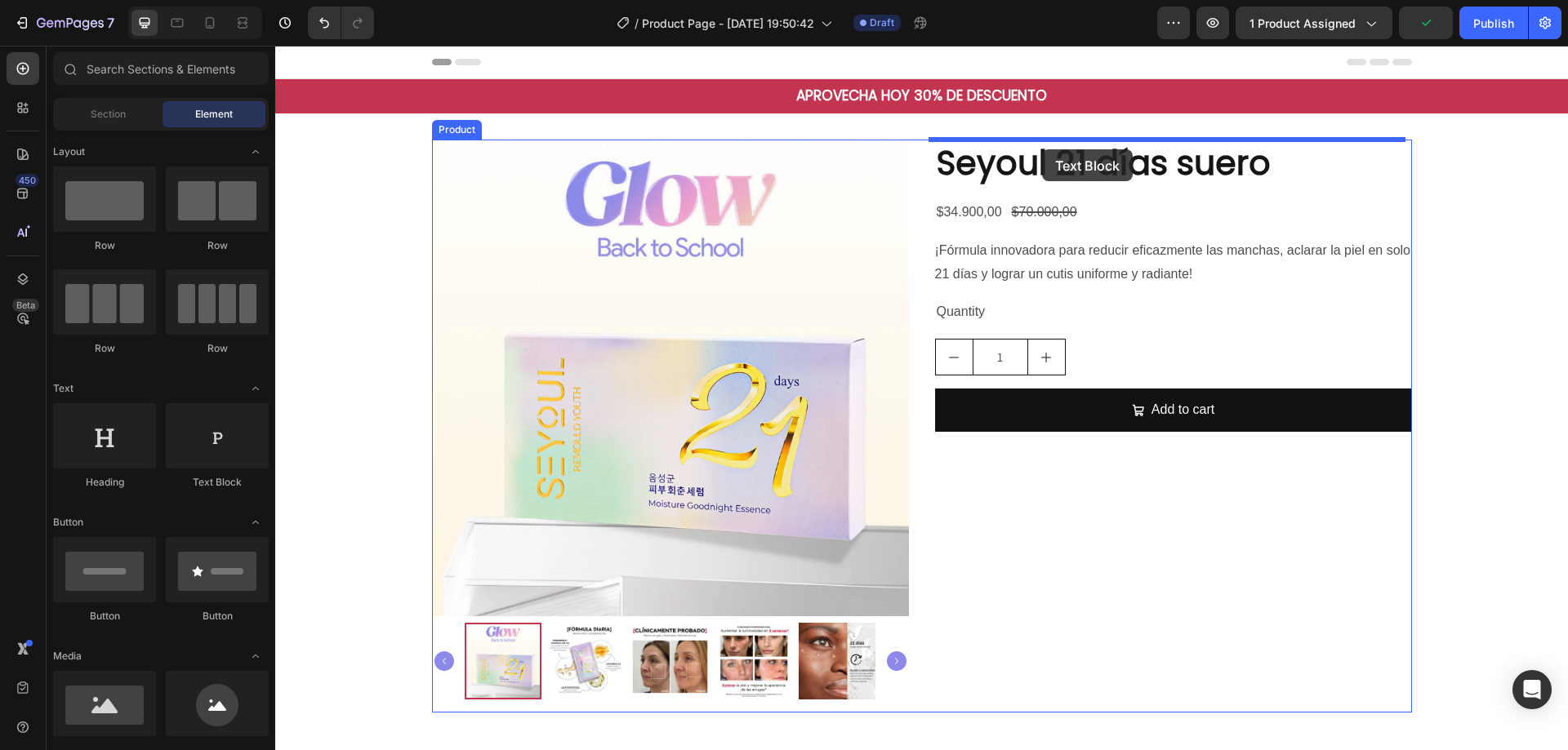
drag, startPoint x: 483, startPoint y: 479, endPoint x: 1042, endPoint y: 149, distance: 649.1
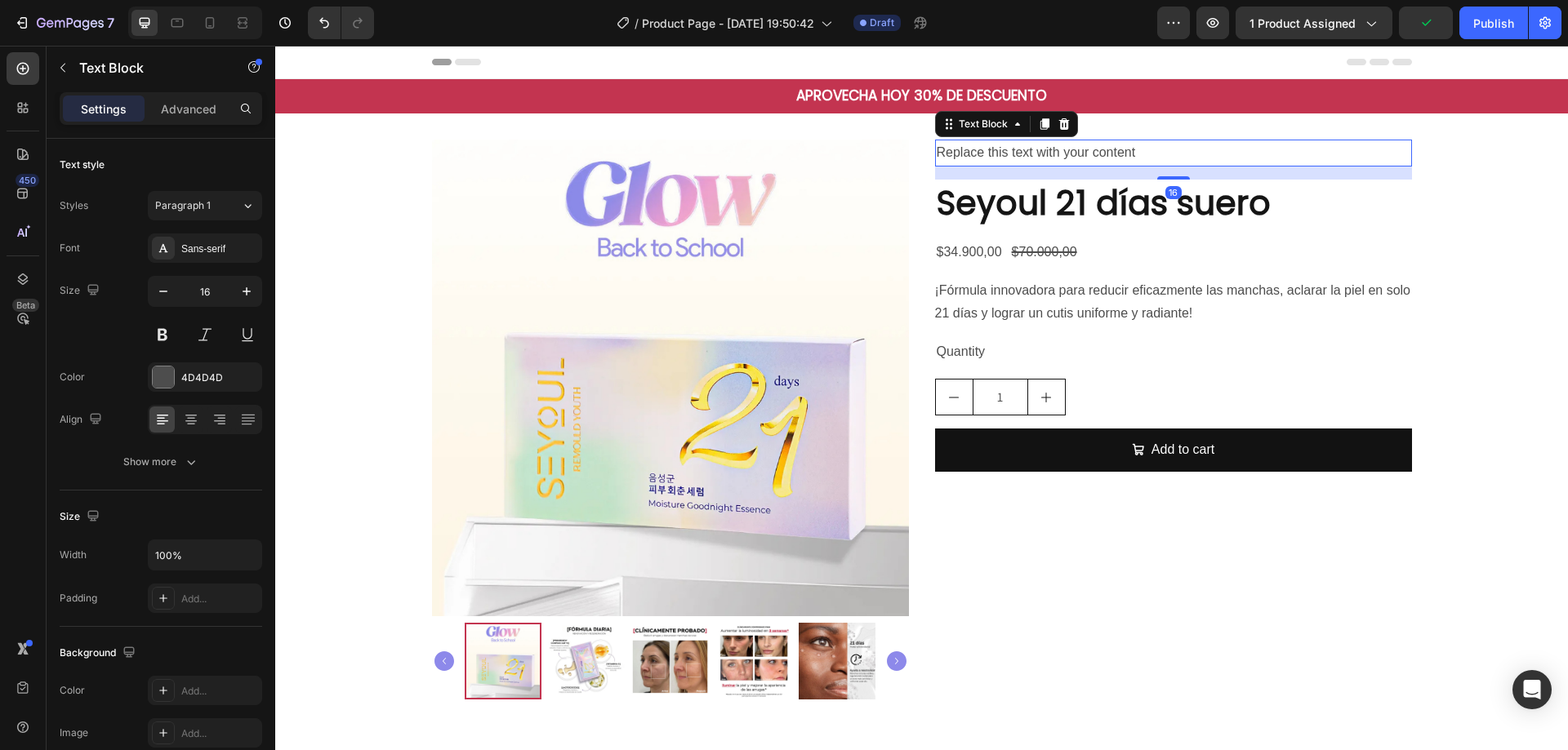
click at [1035, 153] on div "Replace this text with your content" at bounding box center [1173, 153] width 477 height 27
click at [1035, 153] on p "Replace this text with your content" at bounding box center [1173, 153] width 474 height 24
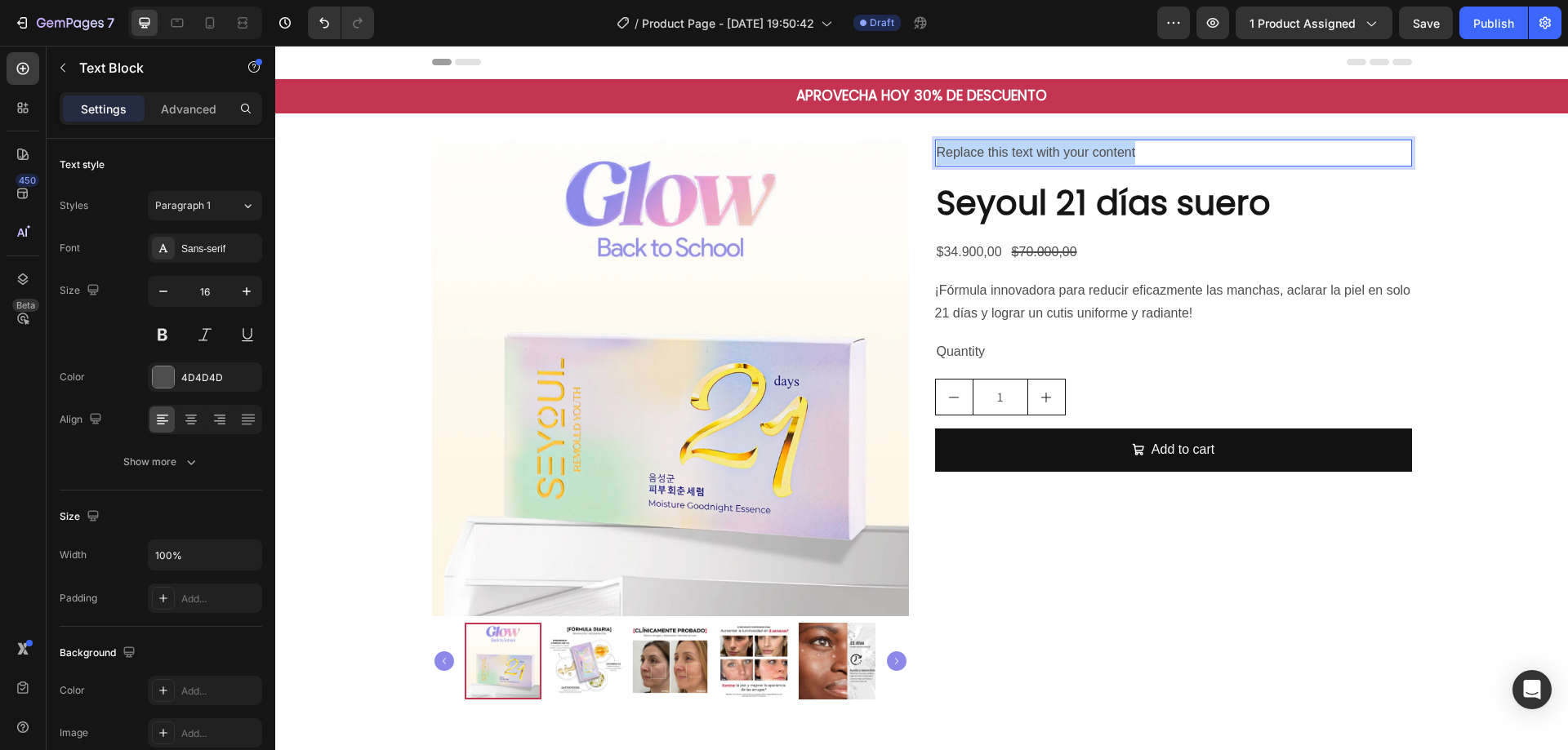
click at [1035, 153] on p "Replace this text with your content" at bounding box center [1173, 153] width 474 height 24
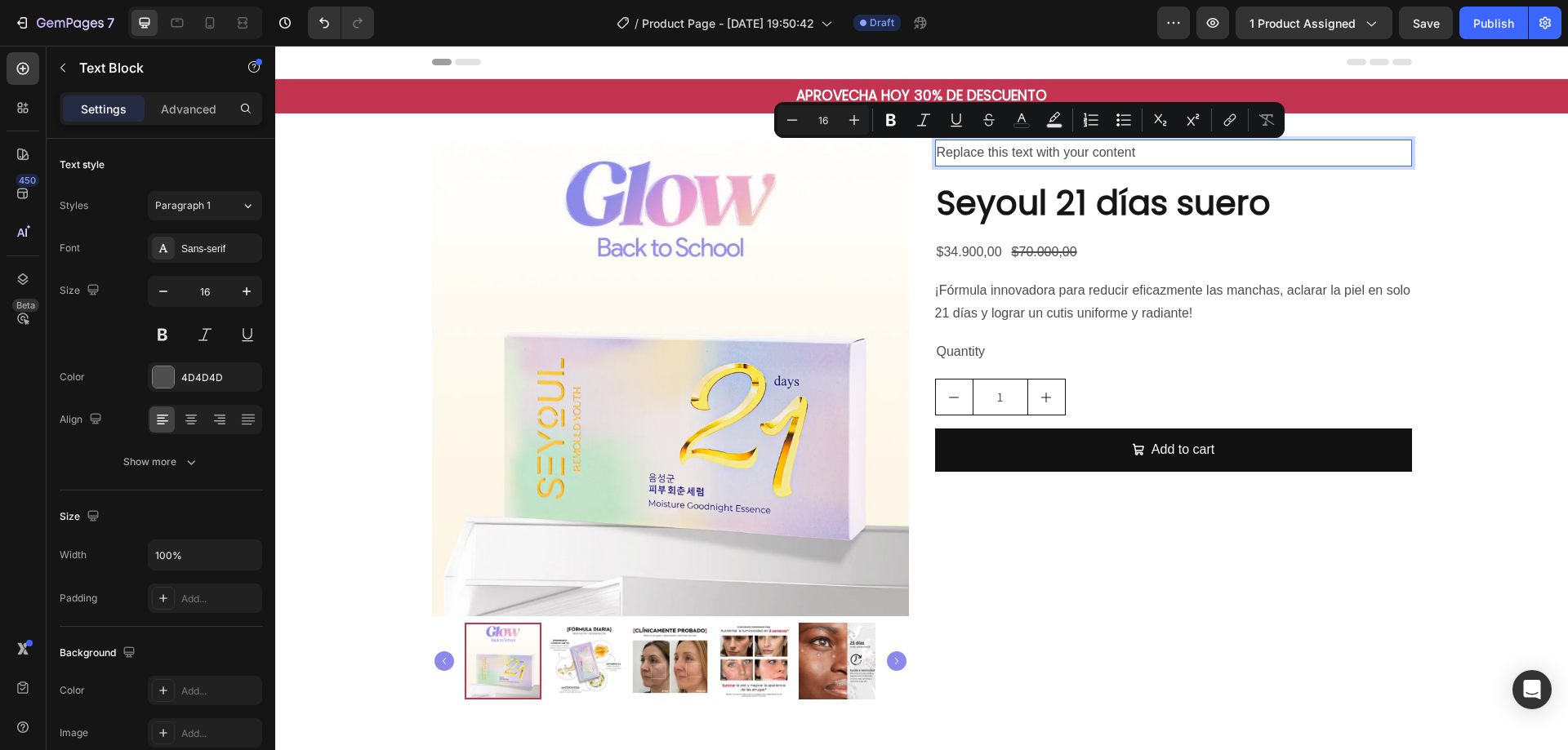
click at [1078, 145] on p "Replace this text with your content" at bounding box center [1173, 153] width 474 height 24
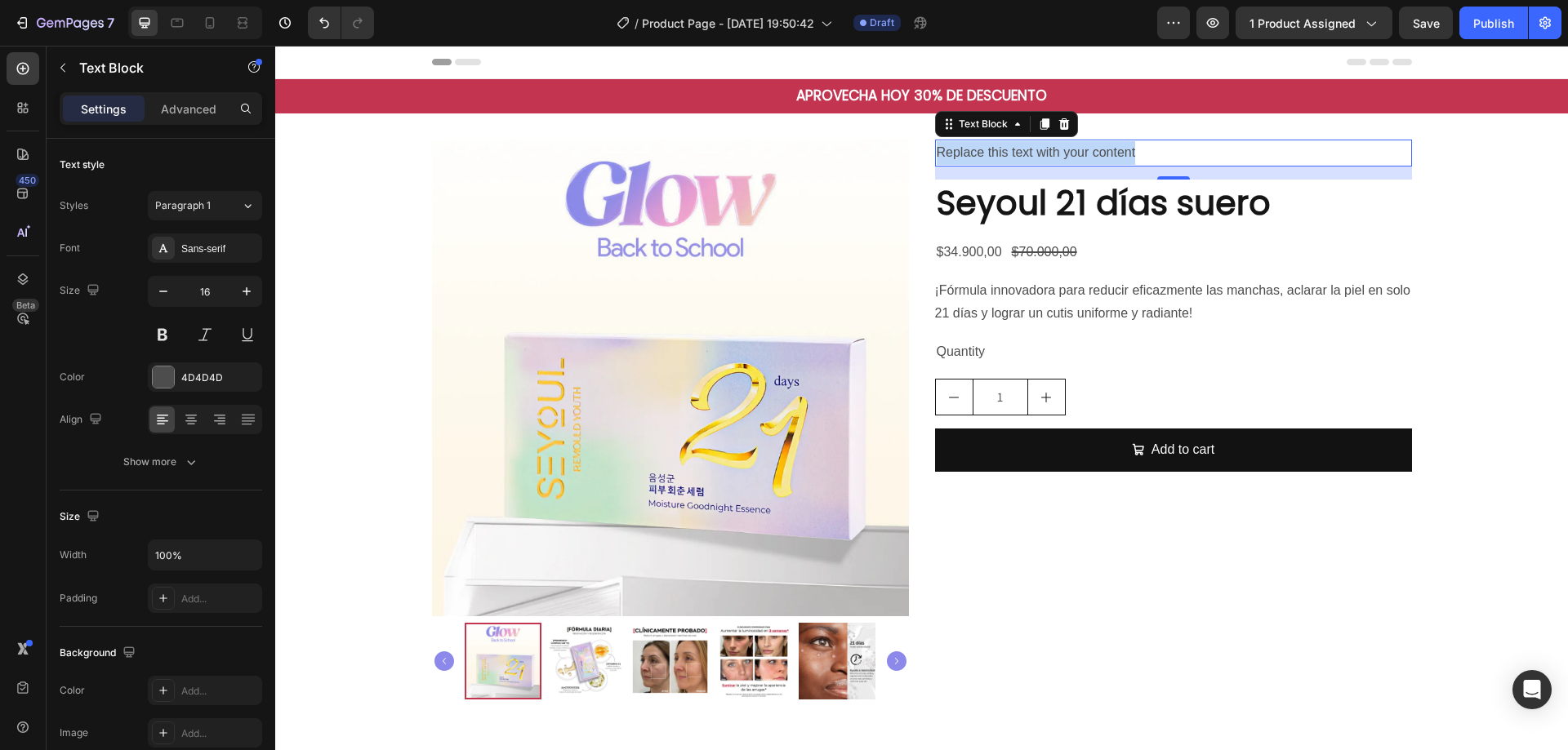
click at [1078, 145] on p "Replace this text with your content" at bounding box center [1173, 153] width 474 height 24
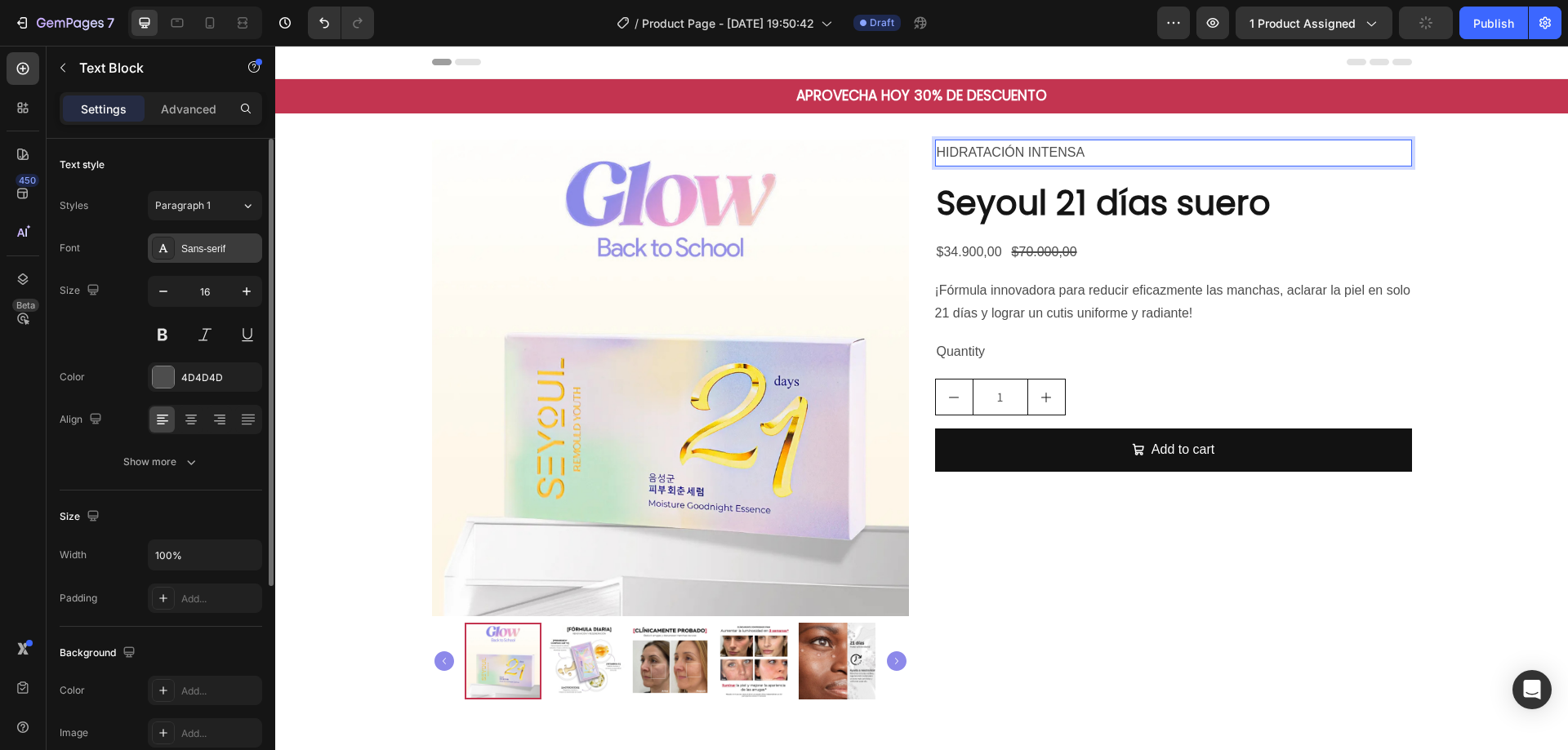
click at [172, 257] on div at bounding box center [163, 249] width 23 height 23
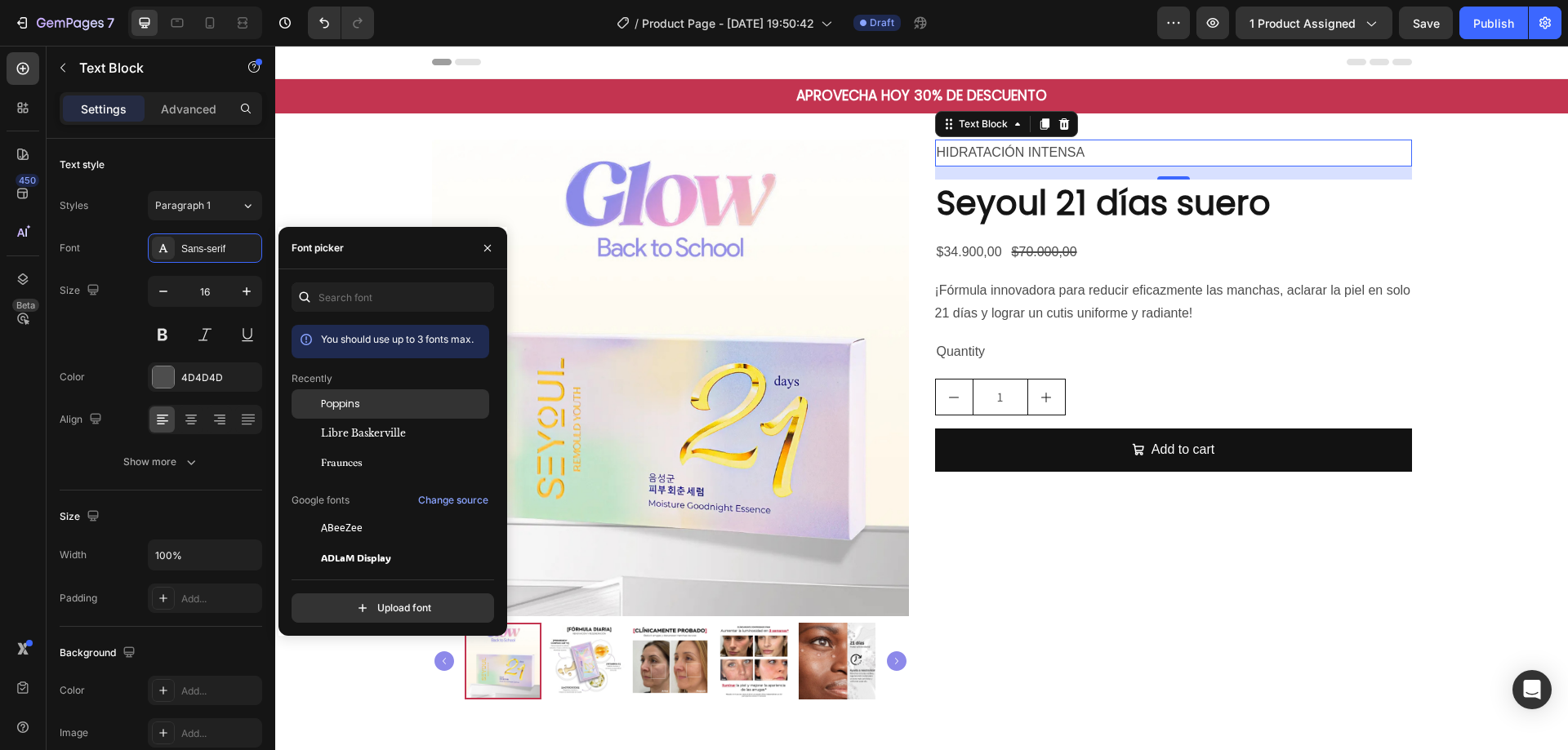
click at [382, 402] on div "Poppins" at bounding box center [403, 405] width 165 height 15
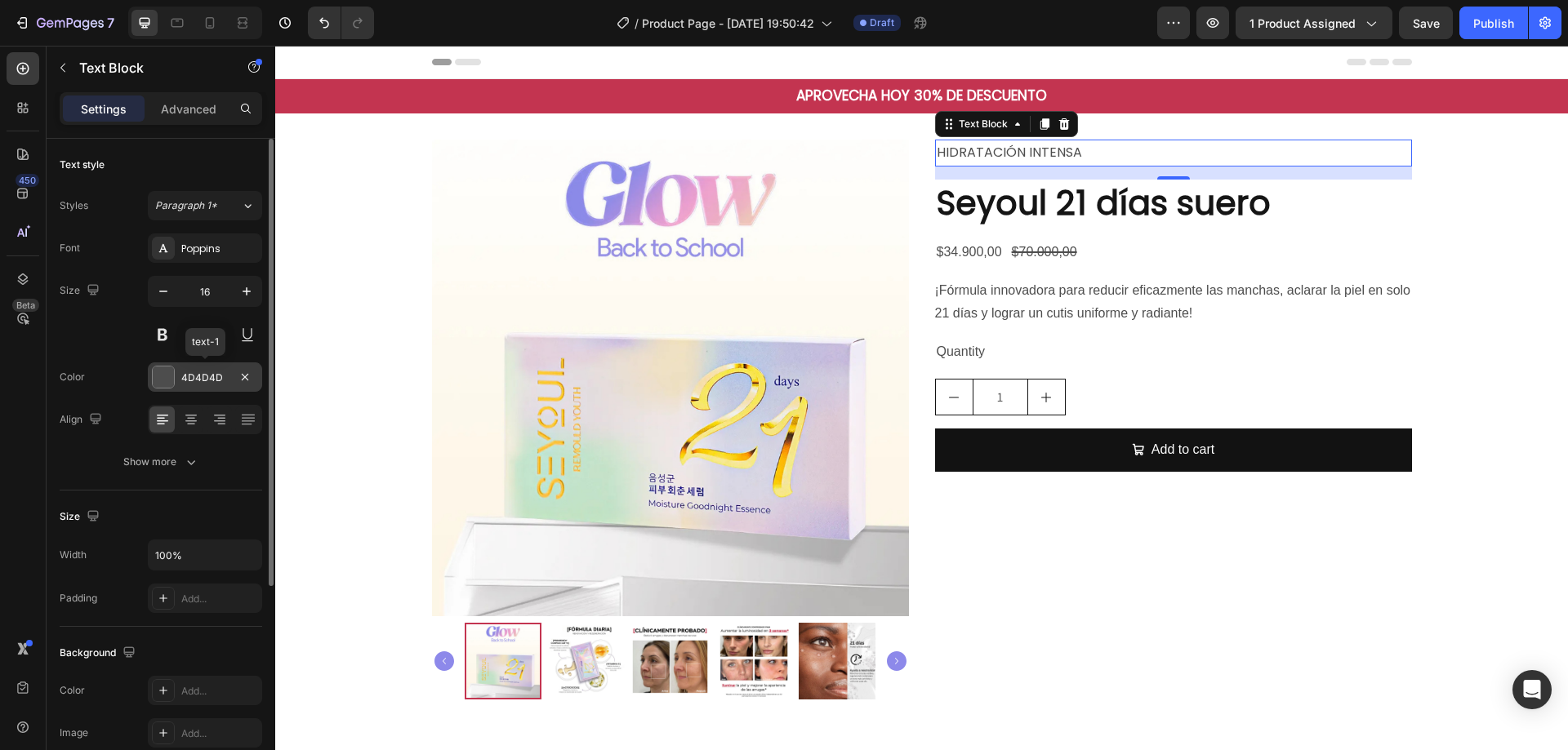
click at [168, 386] on div at bounding box center [163, 377] width 21 height 21
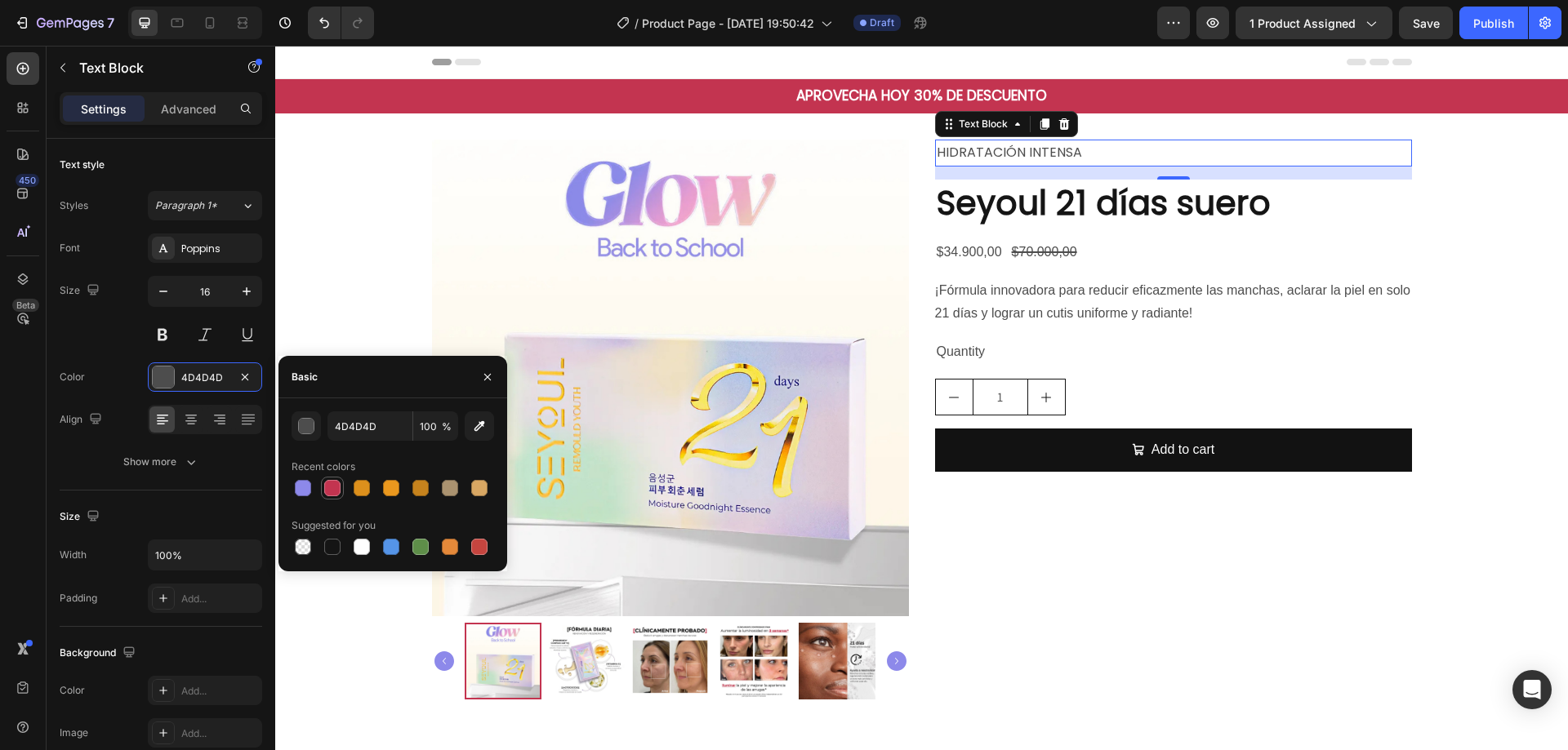
click at [330, 496] on div at bounding box center [332, 488] width 16 height 16
type input "C33450"
click at [171, 345] on button at bounding box center [163, 335] width 30 height 30
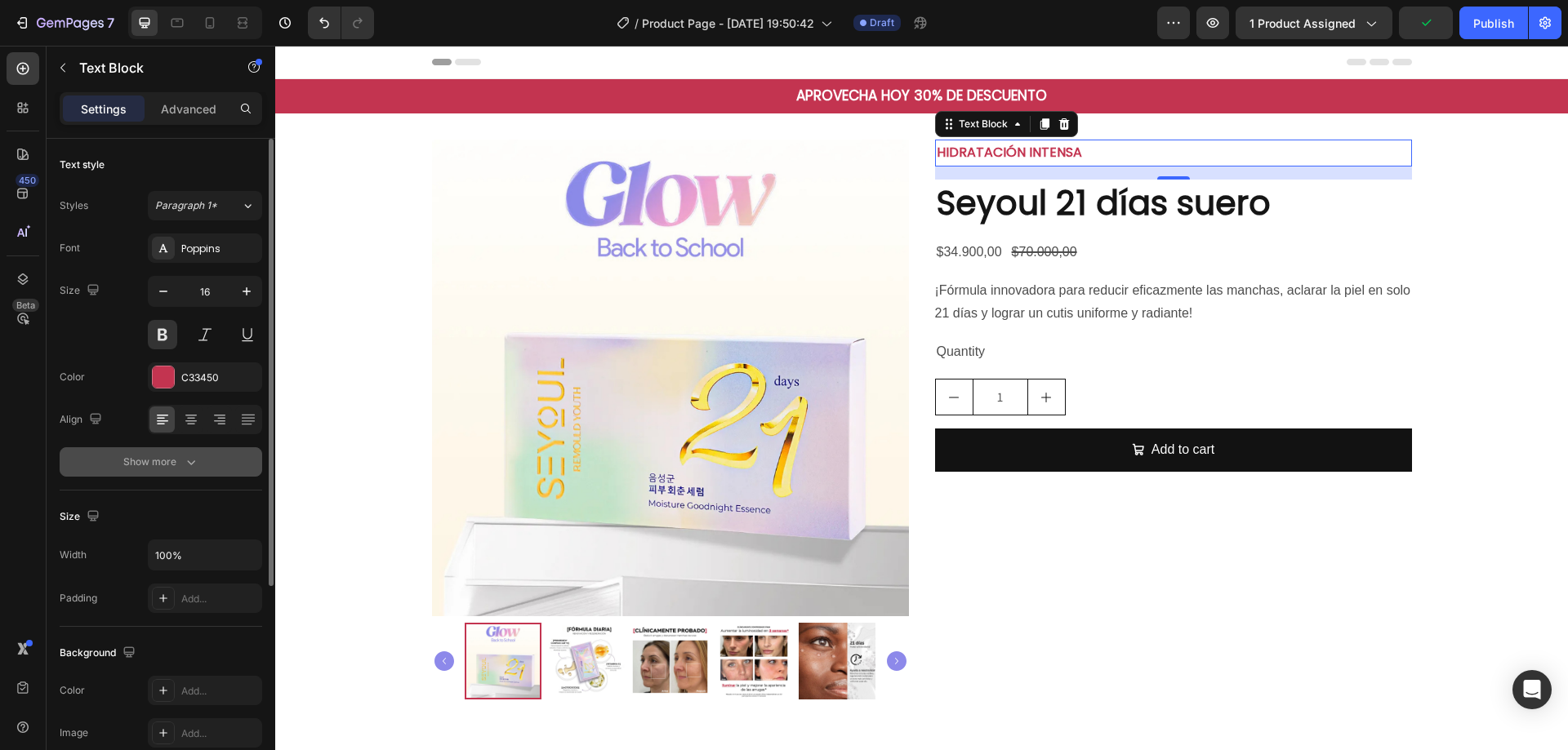
click at [177, 467] on div "Show more" at bounding box center [161, 462] width 76 height 16
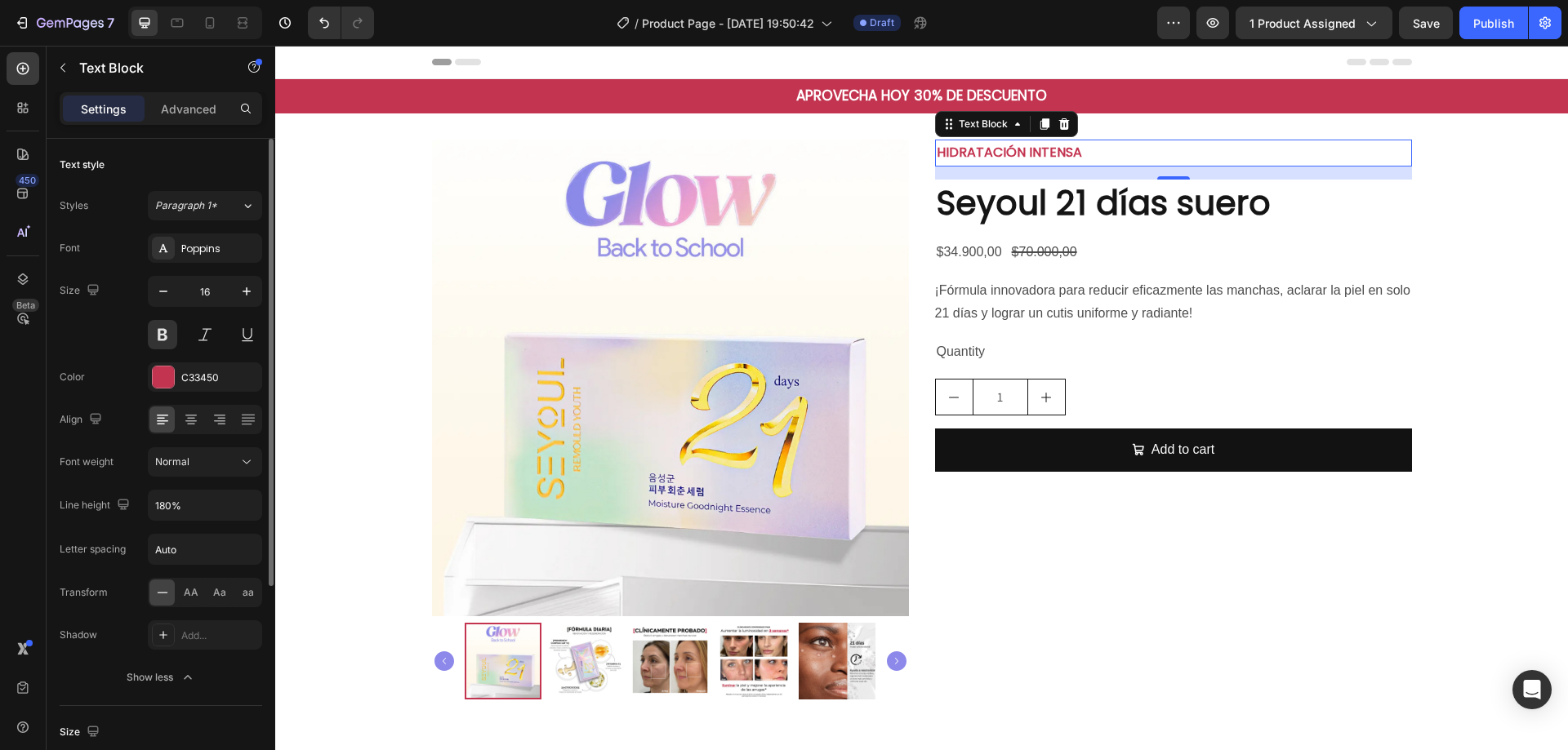
scroll to position [245, 0]
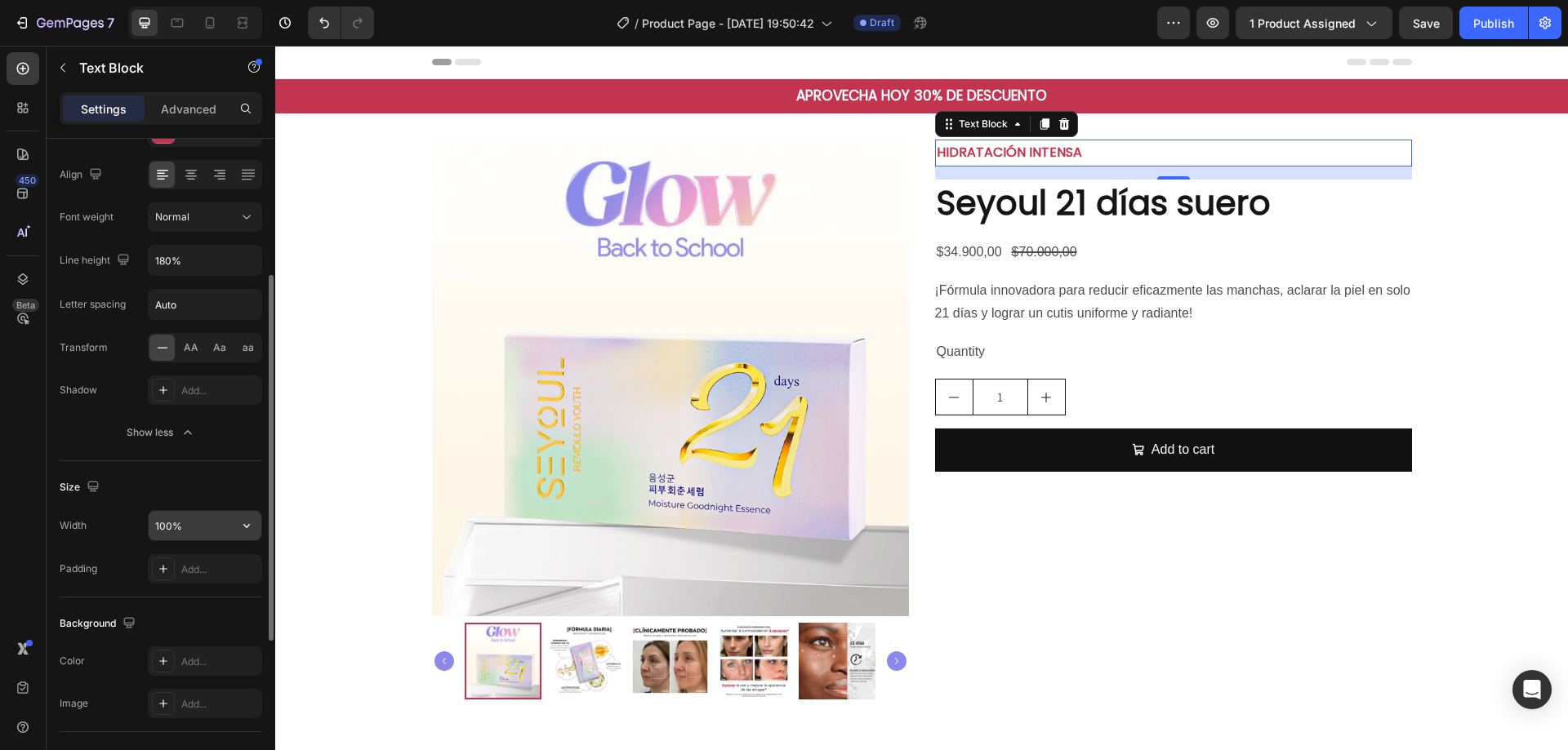
click at [199, 526] on input "100%" at bounding box center [204, 526] width 112 height 30
click at [255, 524] on button "button" at bounding box center [247, 526] width 30 height 30
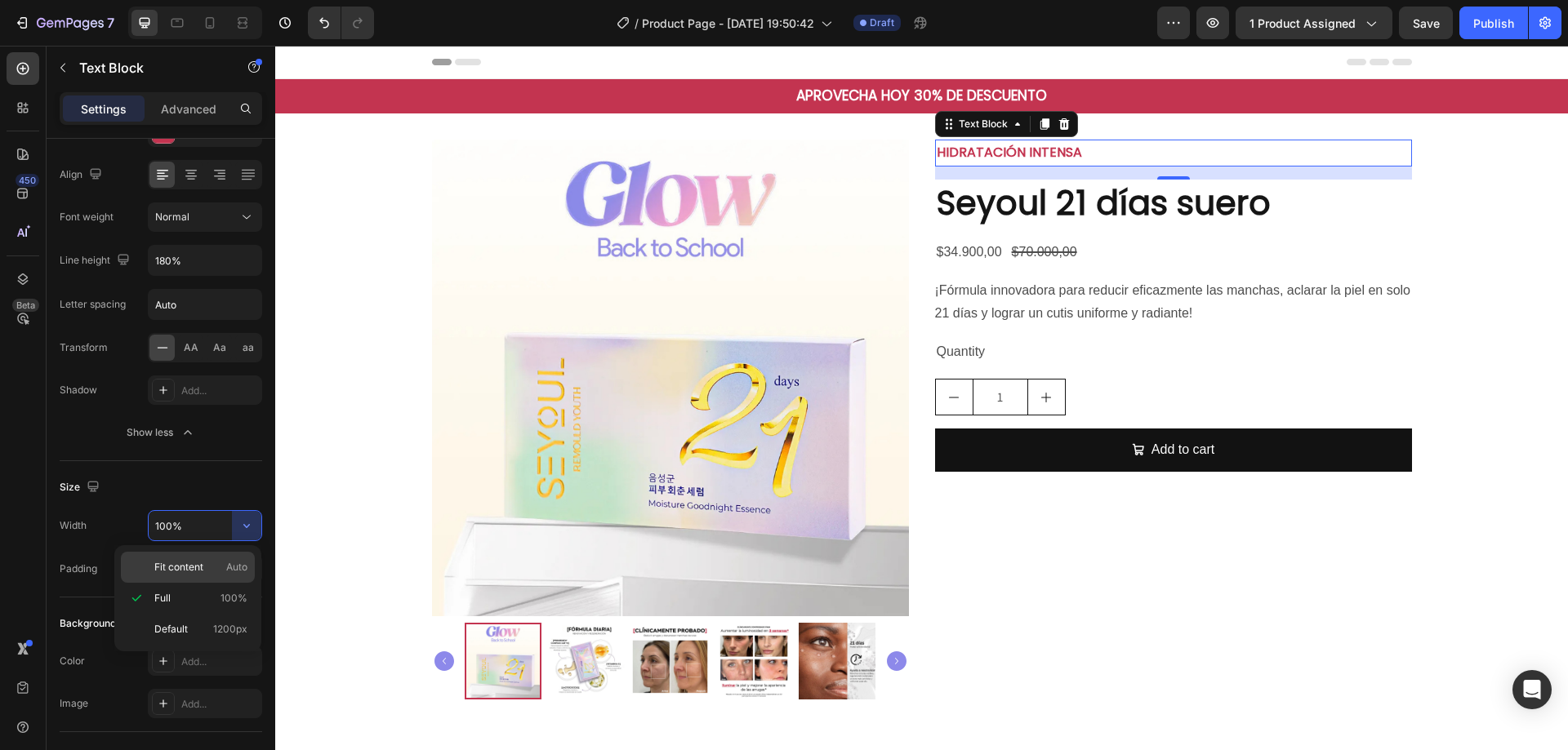
click at [218, 575] on div "Fit content Auto" at bounding box center [187, 568] width 134 height 31
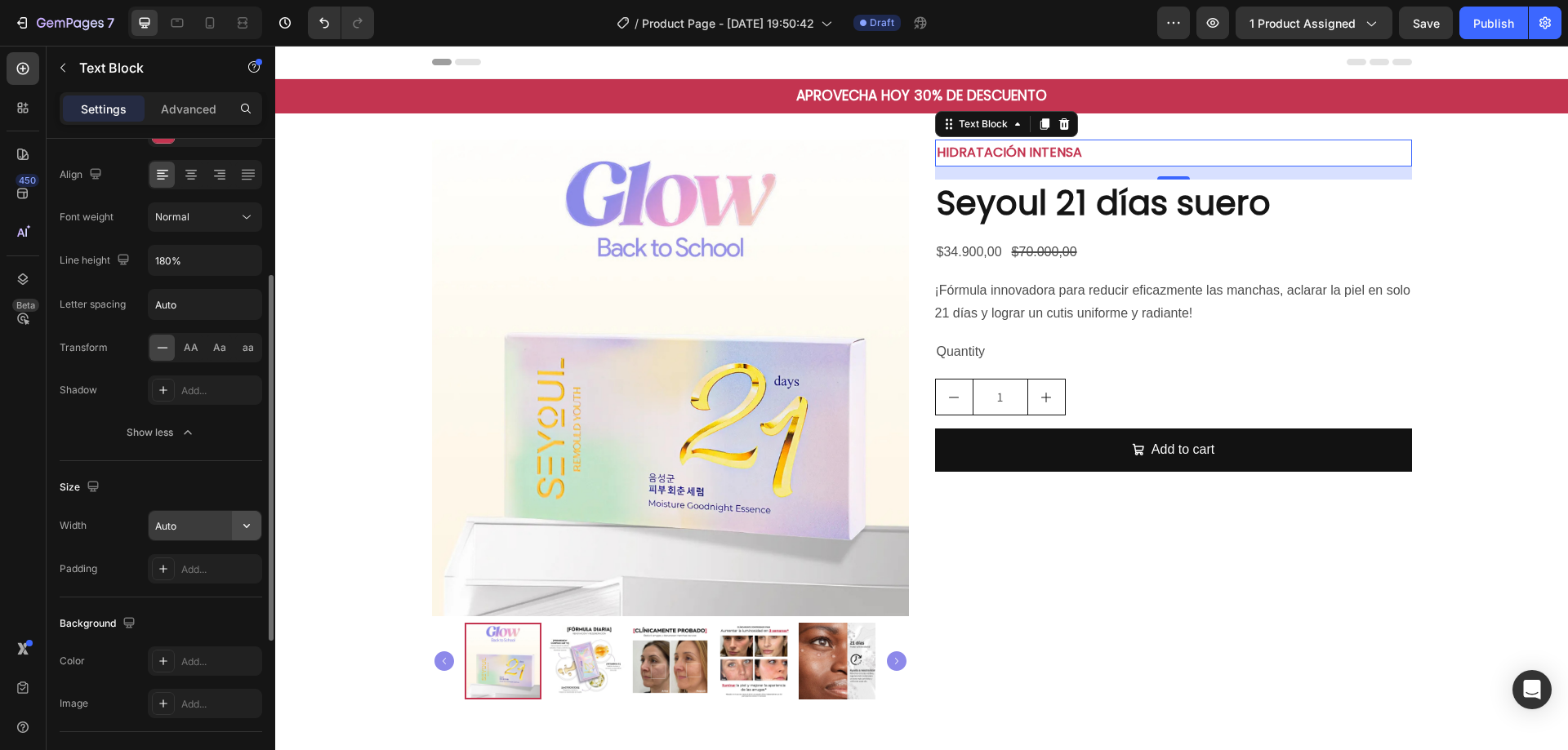
click at [244, 519] on icon "button" at bounding box center [247, 526] width 16 height 16
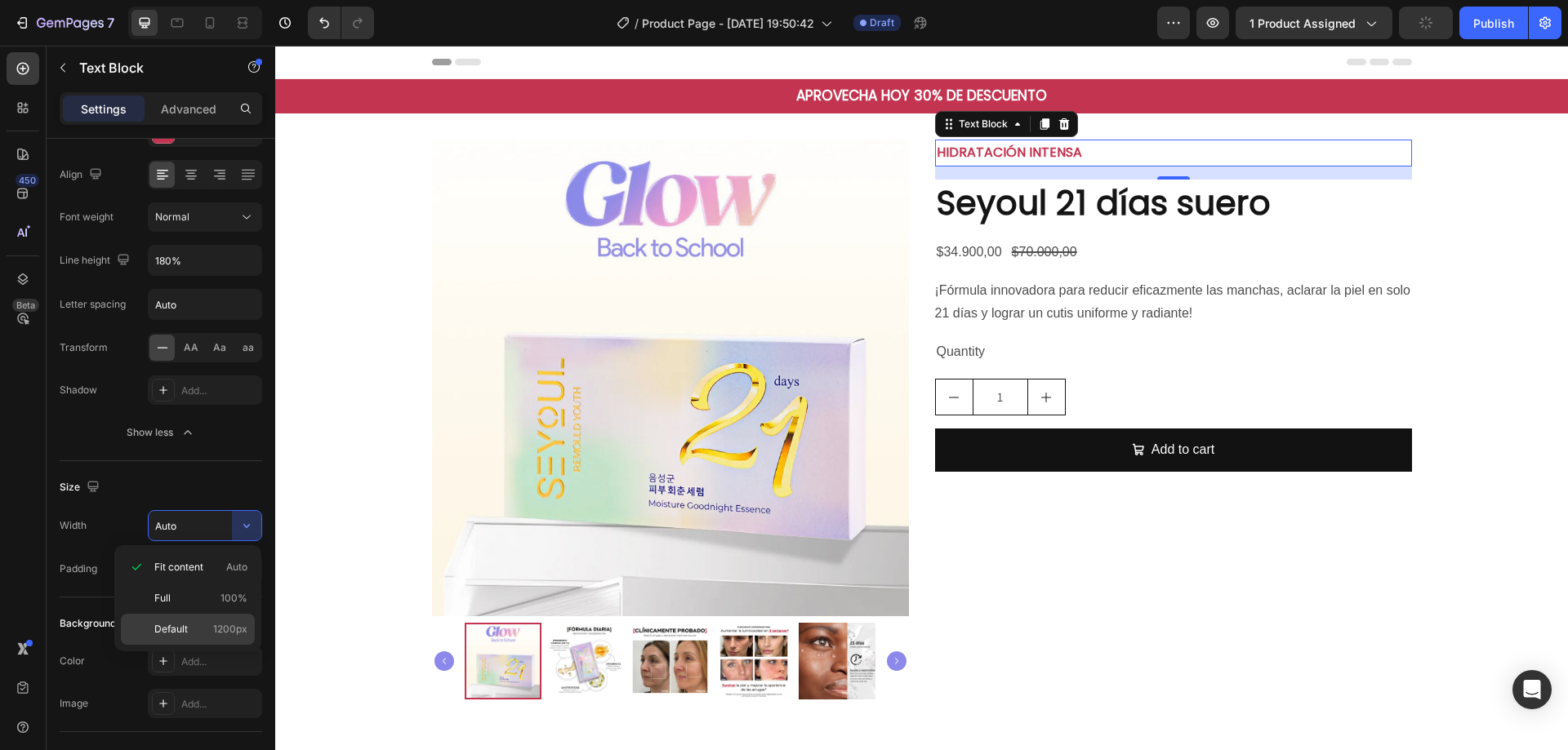
click at [204, 623] on p "Default 1200px" at bounding box center [200, 629] width 93 height 15
type input "1200"
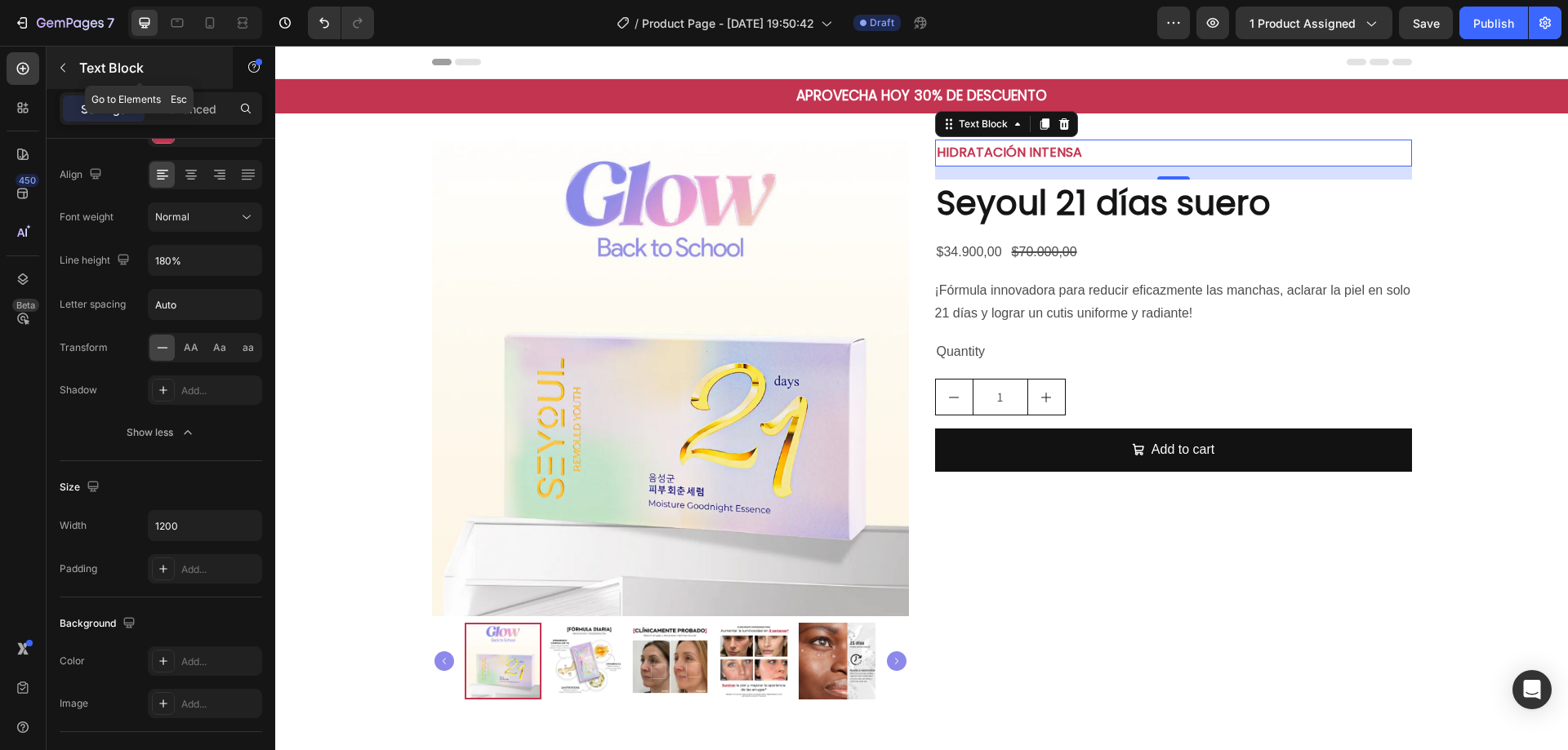
click at [125, 85] on div "Text Block" at bounding box center [140, 68] width 186 height 43
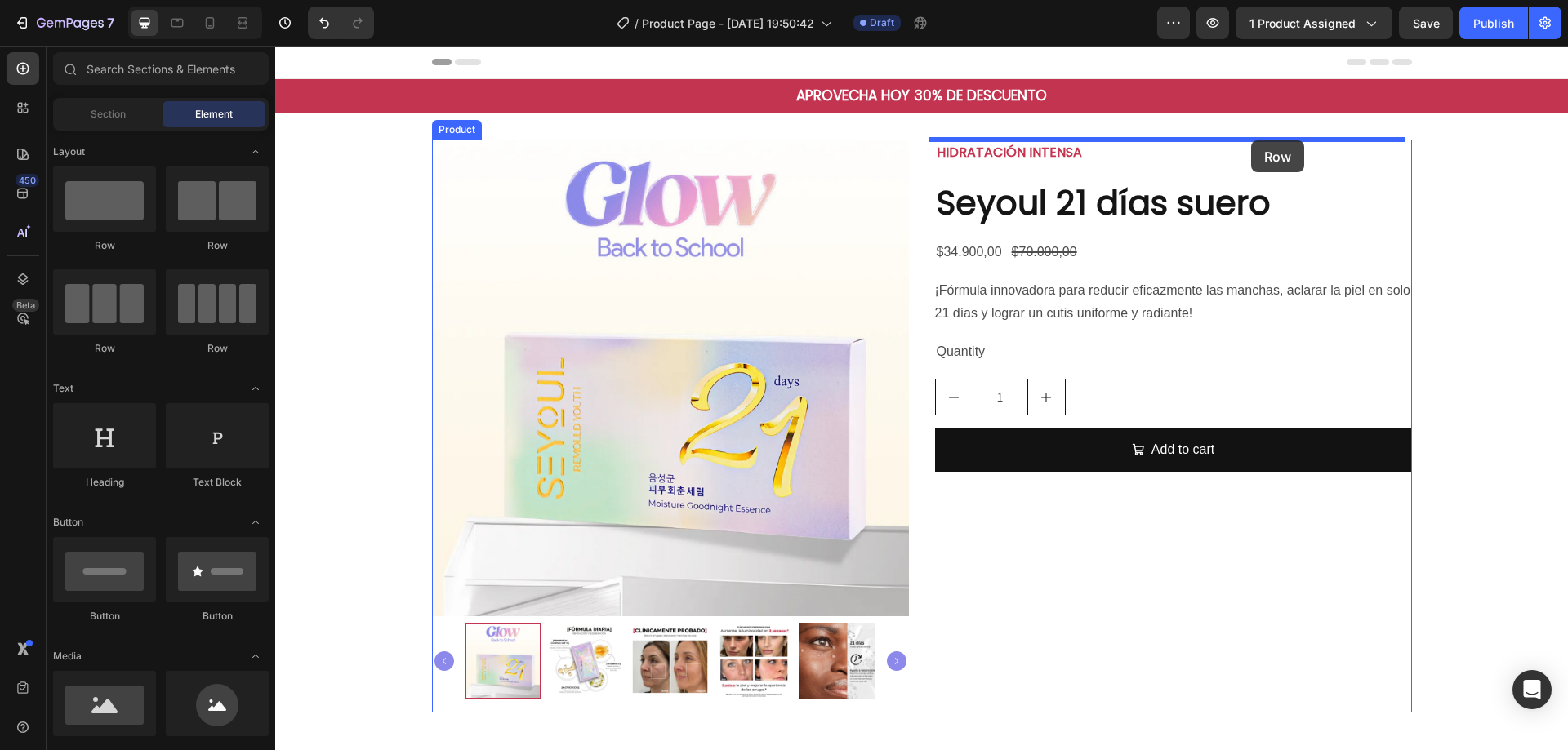
drag, startPoint x: 419, startPoint y: 261, endPoint x: 1251, endPoint y: 140, distance: 840.8
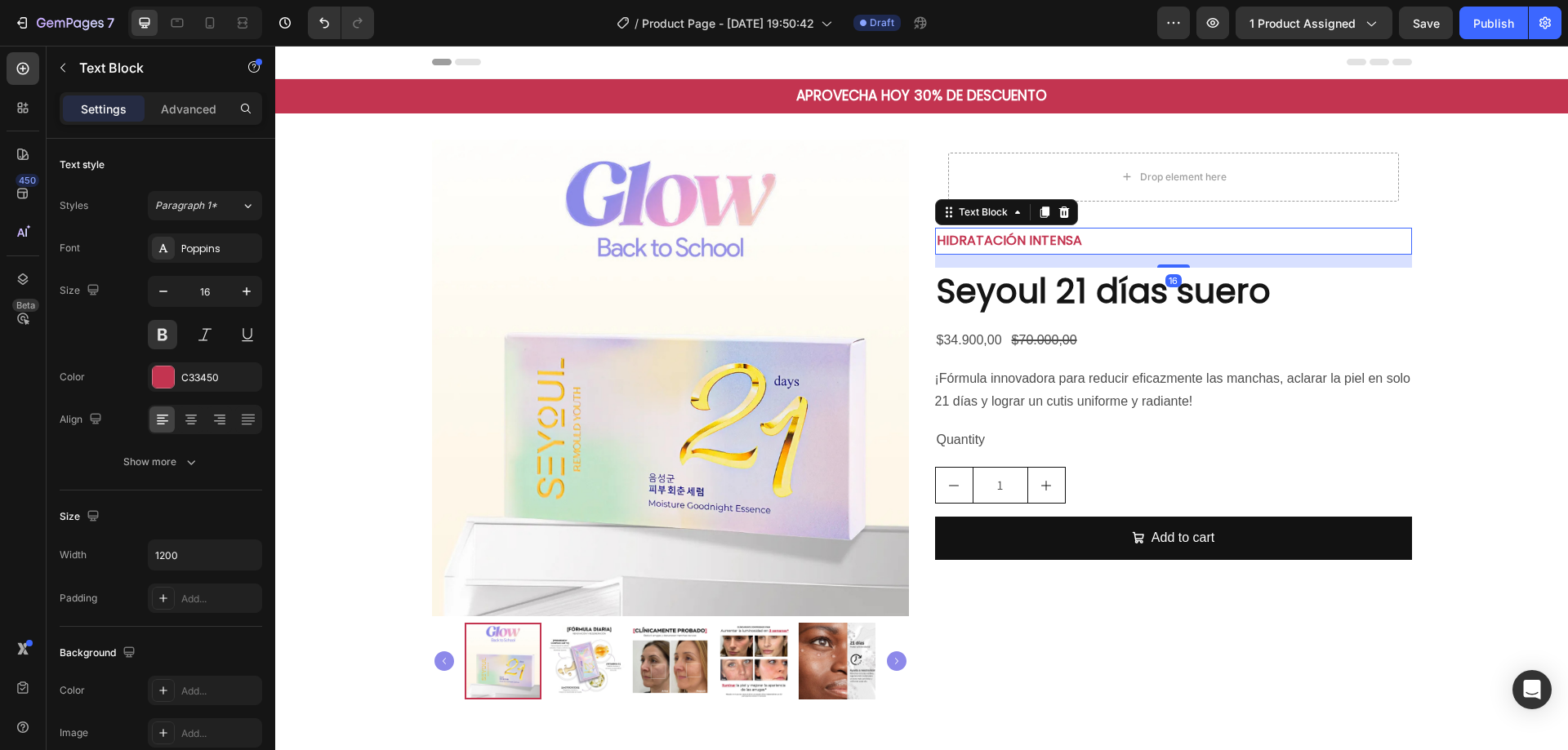
click at [1059, 234] on p "HIDRATACIÓN INTENSA" at bounding box center [1173, 241] width 474 height 24
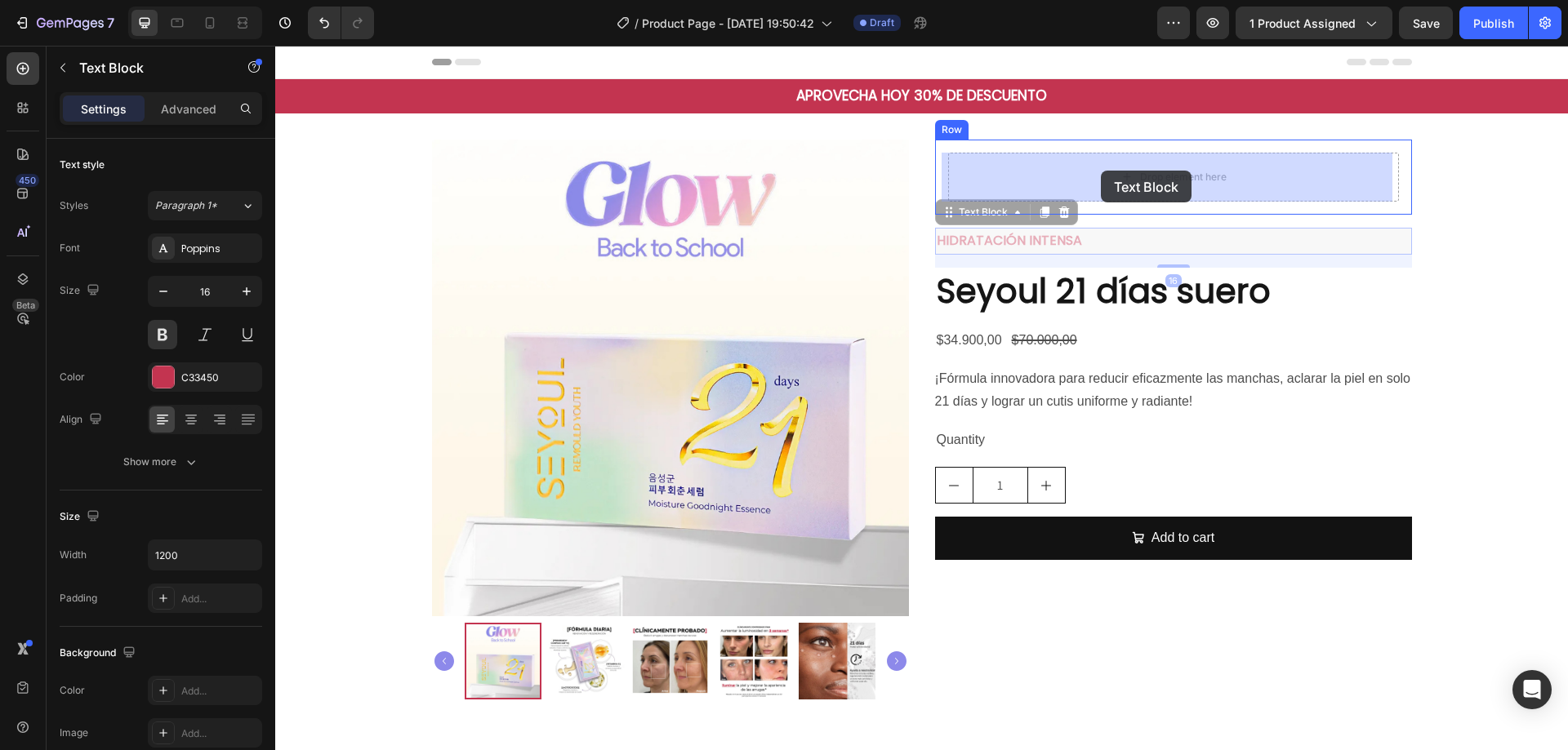
drag, startPoint x: 975, startPoint y: 202, endPoint x: 1101, endPoint y: 171, distance: 129.8
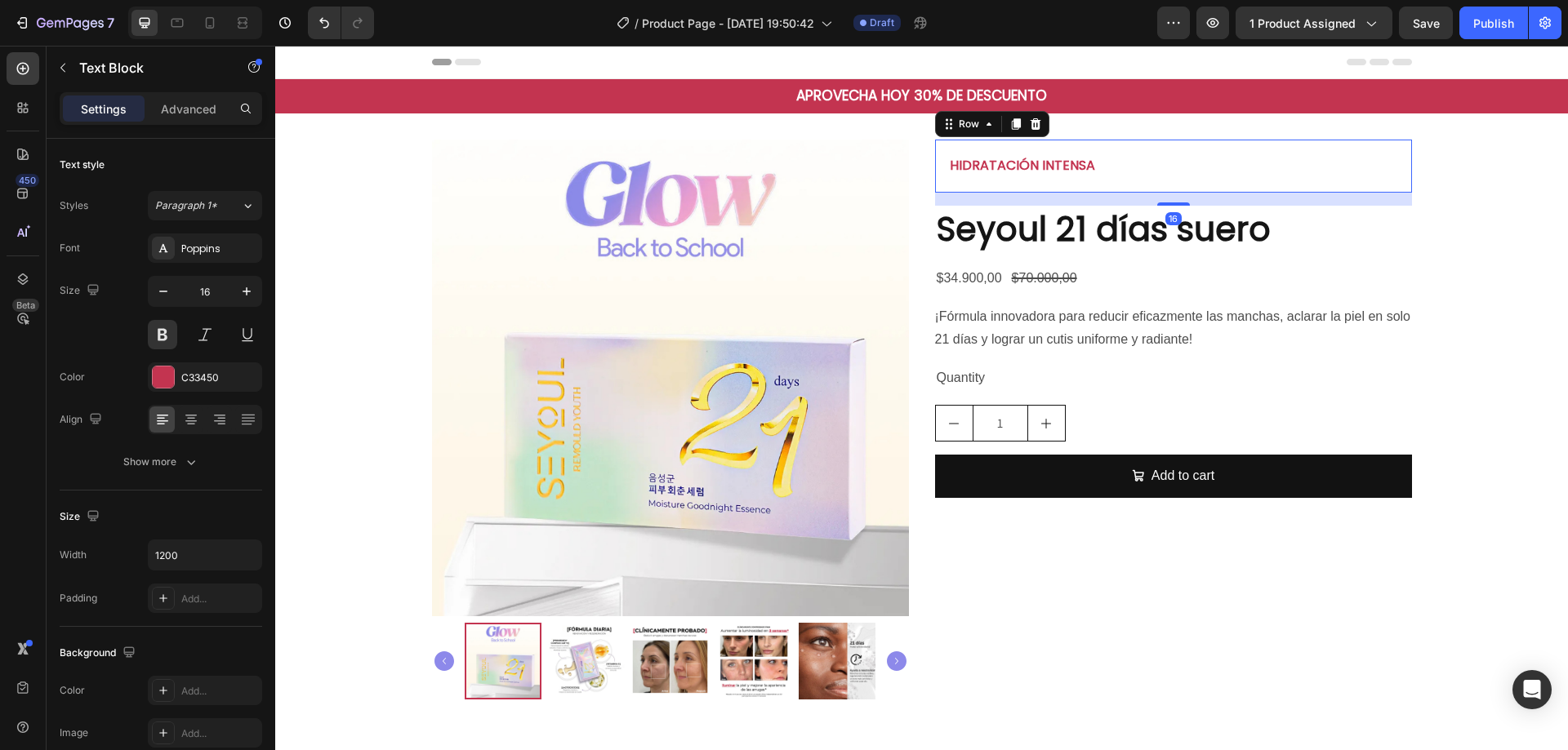
click at [1087, 180] on div "HIDRATACIÓN INTENSA Text Block Row 16" at bounding box center [1173, 166] width 477 height 53
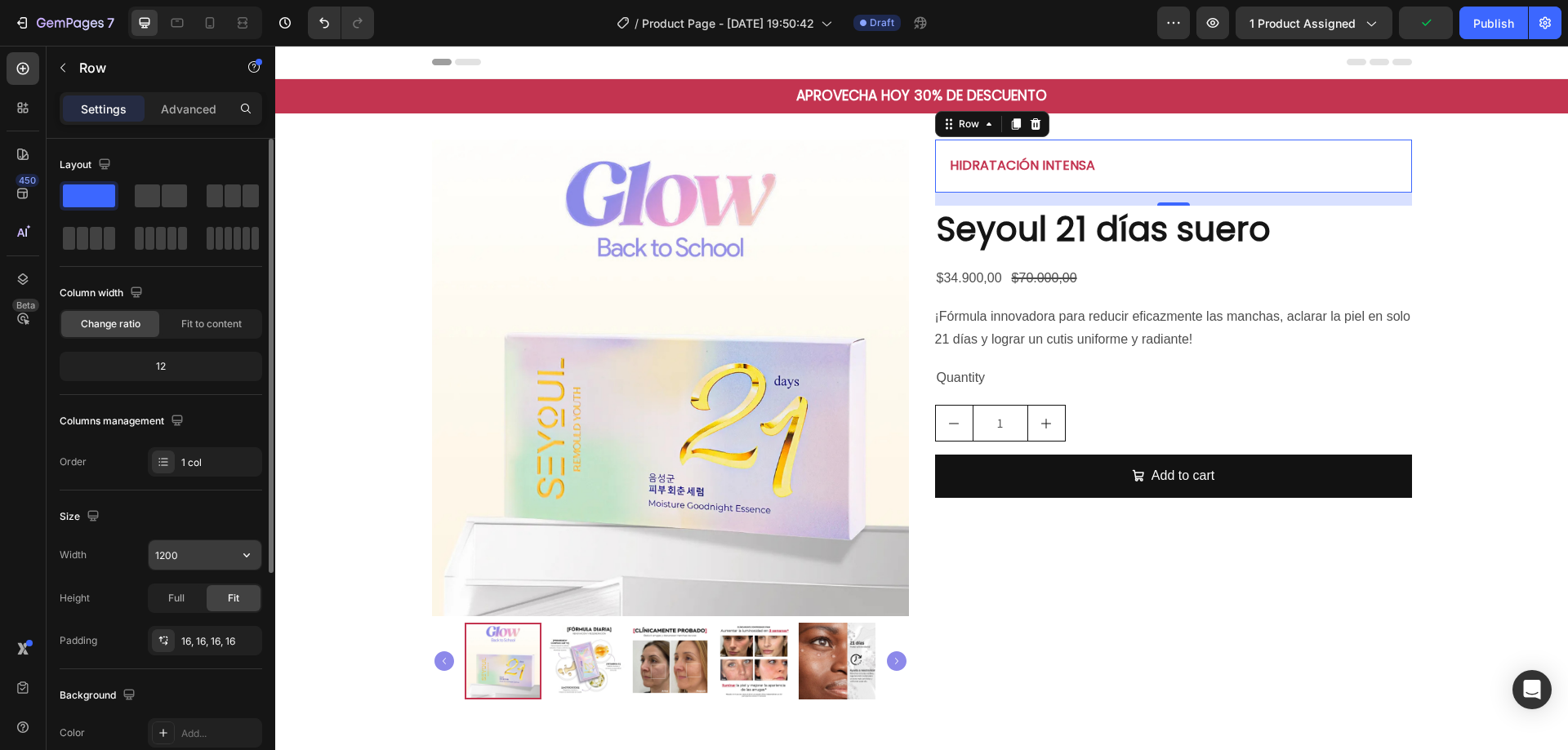
click at [202, 557] on input "1200" at bounding box center [204, 556] width 112 height 30
click at [250, 553] on icon "button" at bounding box center [247, 556] width 16 height 16
click at [222, 501] on div "Size Width 1200 Height Full Fit Padding 16, 16, 16, 16" at bounding box center [161, 580] width 203 height 179
click at [173, 318] on div "Fit to content" at bounding box center [211, 324] width 98 height 26
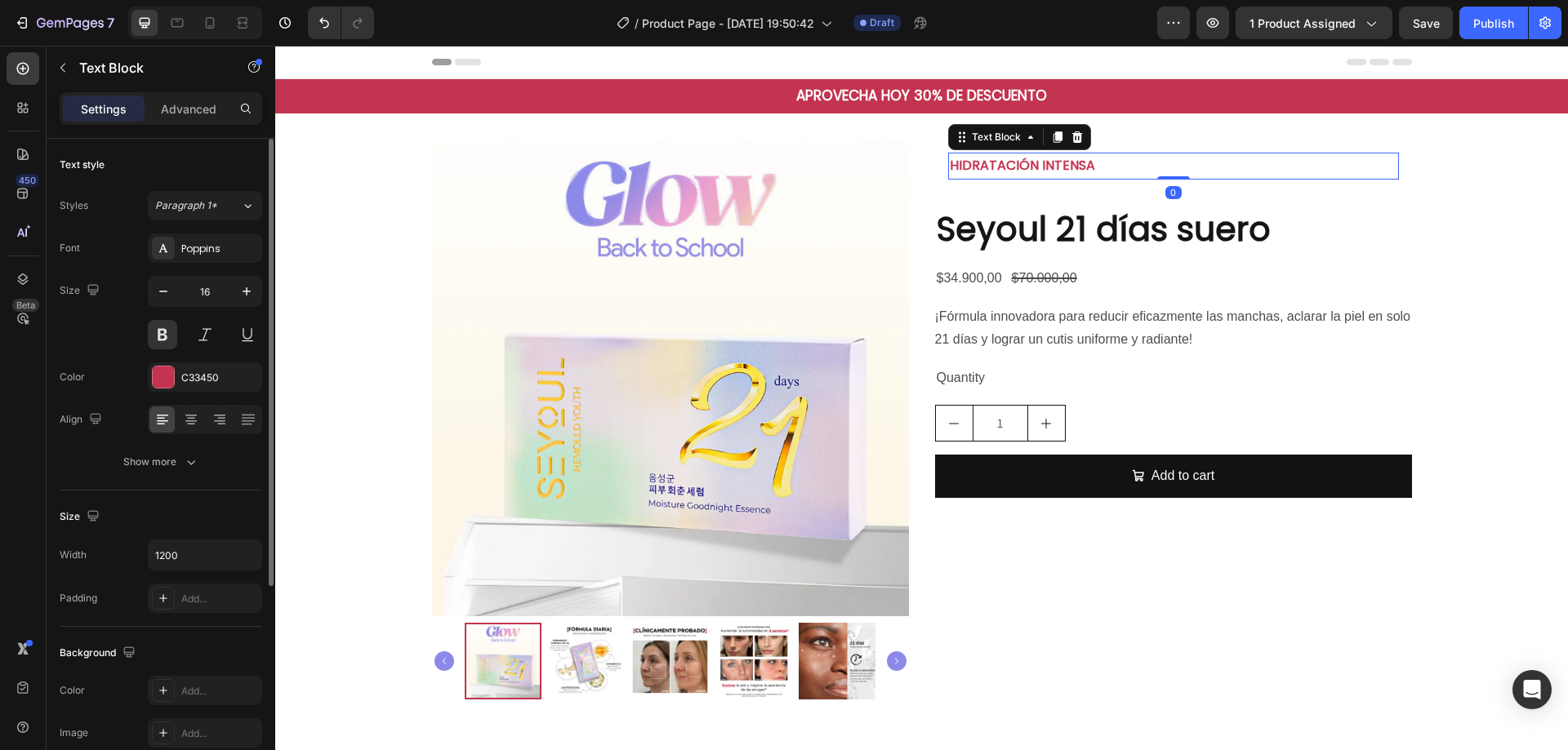
click at [1059, 166] on p "HIDRATACIÓN INTENSA" at bounding box center [1173, 166] width 447 height 24
click at [213, 556] on input "1200" at bounding box center [204, 556] width 112 height 30
click at [232, 565] on input "1200" at bounding box center [204, 556] width 112 height 30
click at [245, 564] on button "button" at bounding box center [247, 556] width 30 height 30
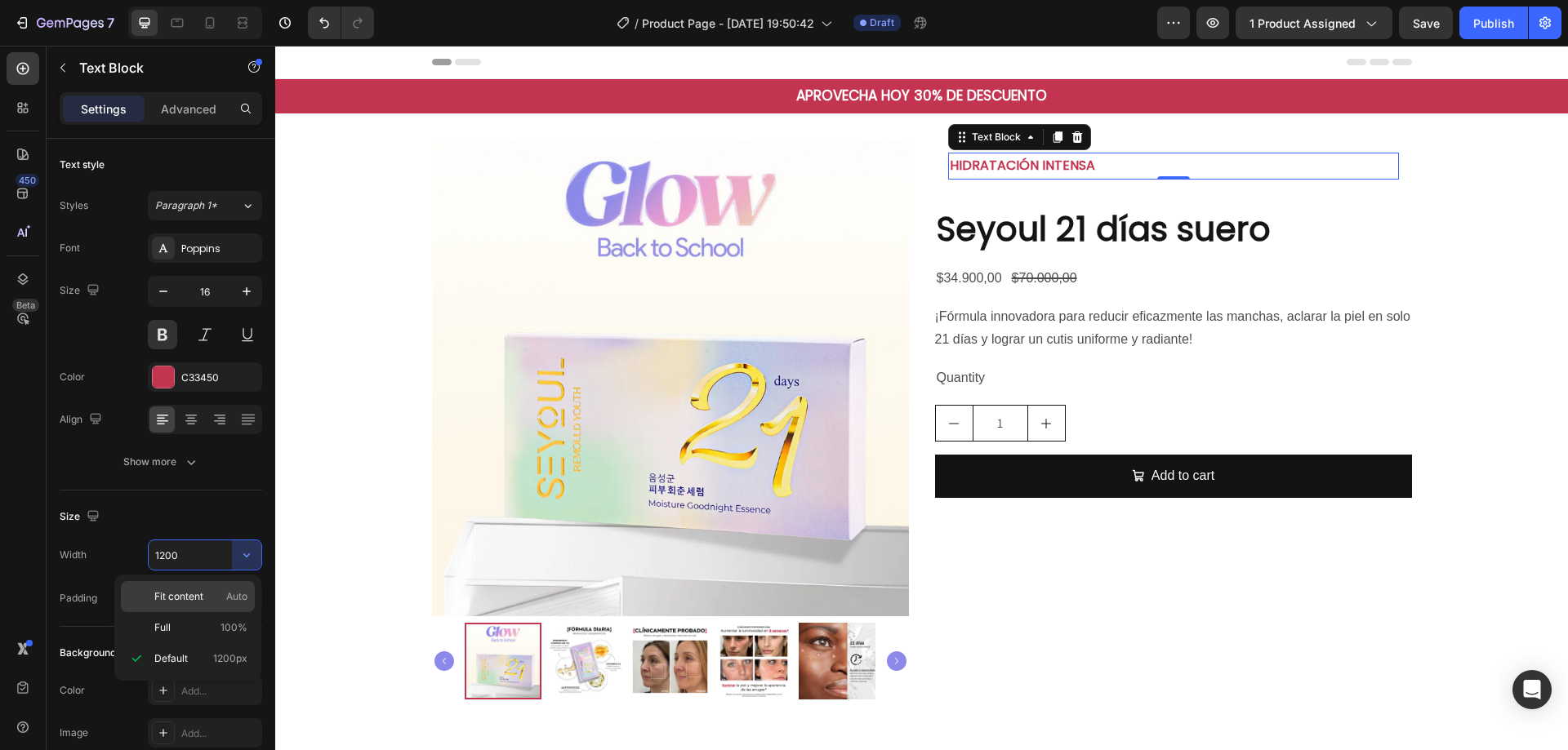
click at [234, 592] on span "Auto" at bounding box center [237, 597] width 21 height 15
type input "Auto"
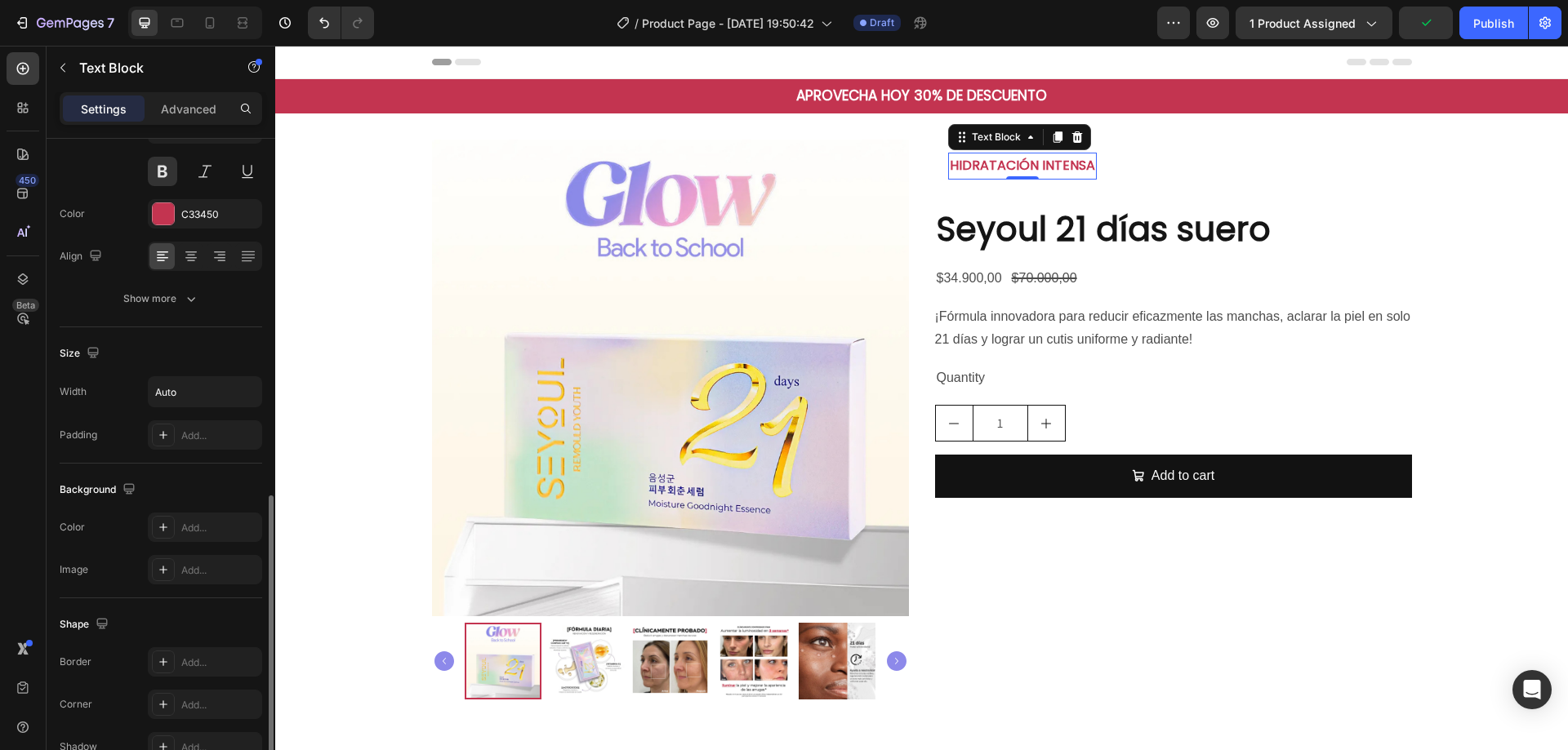
scroll to position [309, 0]
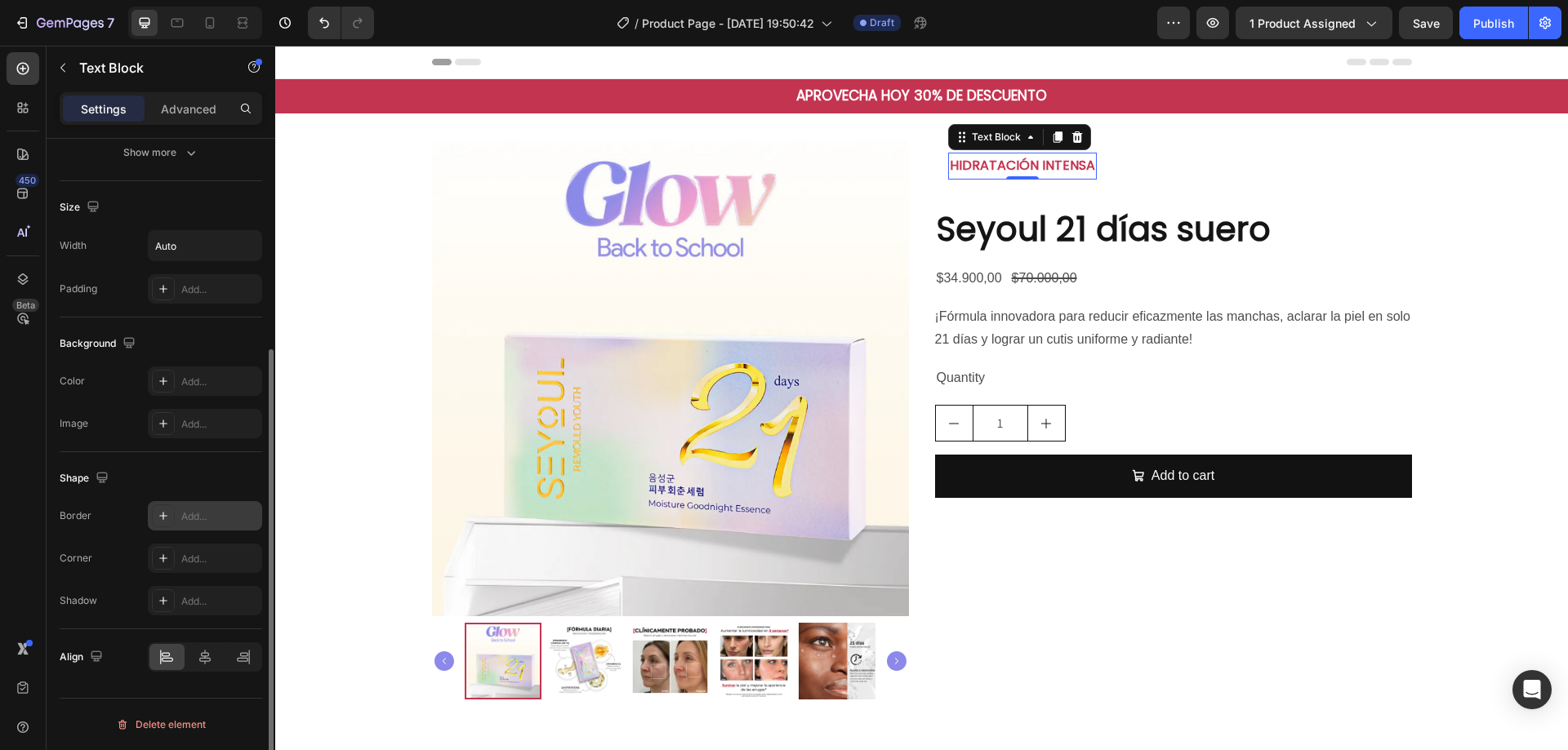
click at [194, 522] on div "Add..." at bounding box center [220, 517] width 77 height 15
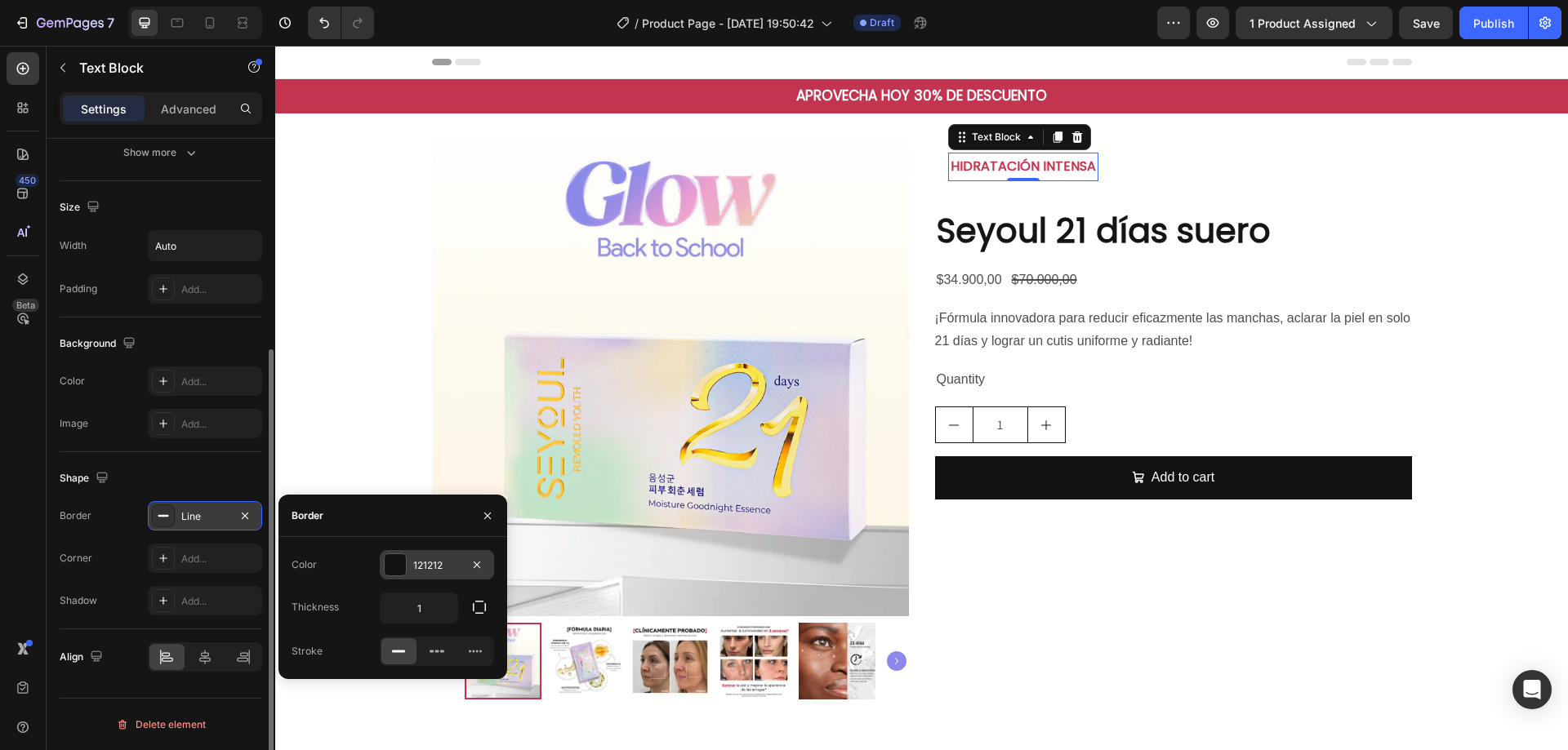
click at [403, 565] on div at bounding box center [396, 565] width 21 height 21
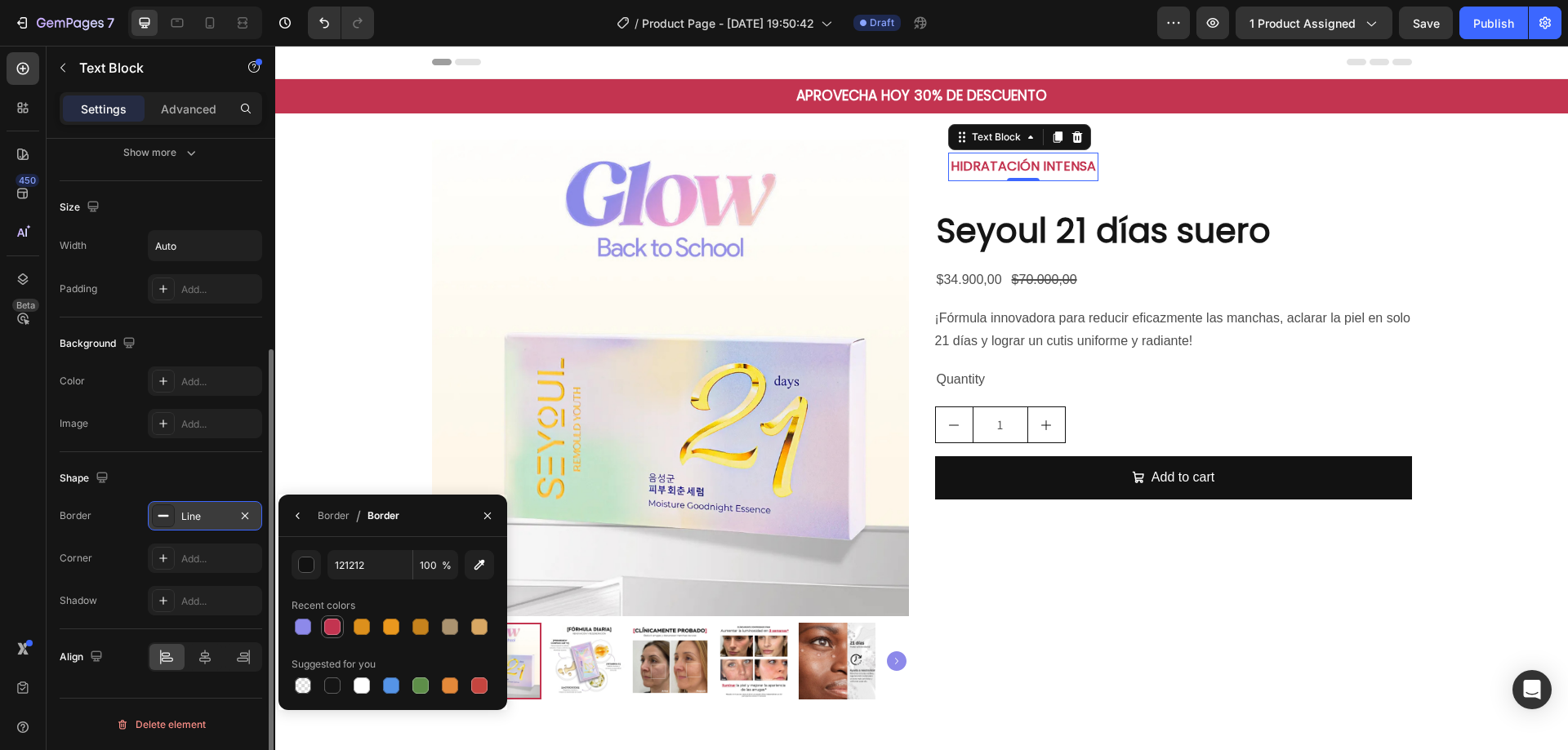
click at [328, 627] on div at bounding box center [332, 627] width 16 height 16
type input "C33450"
click at [328, 528] on div "Border" at bounding box center [333, 516] width 32 height 26
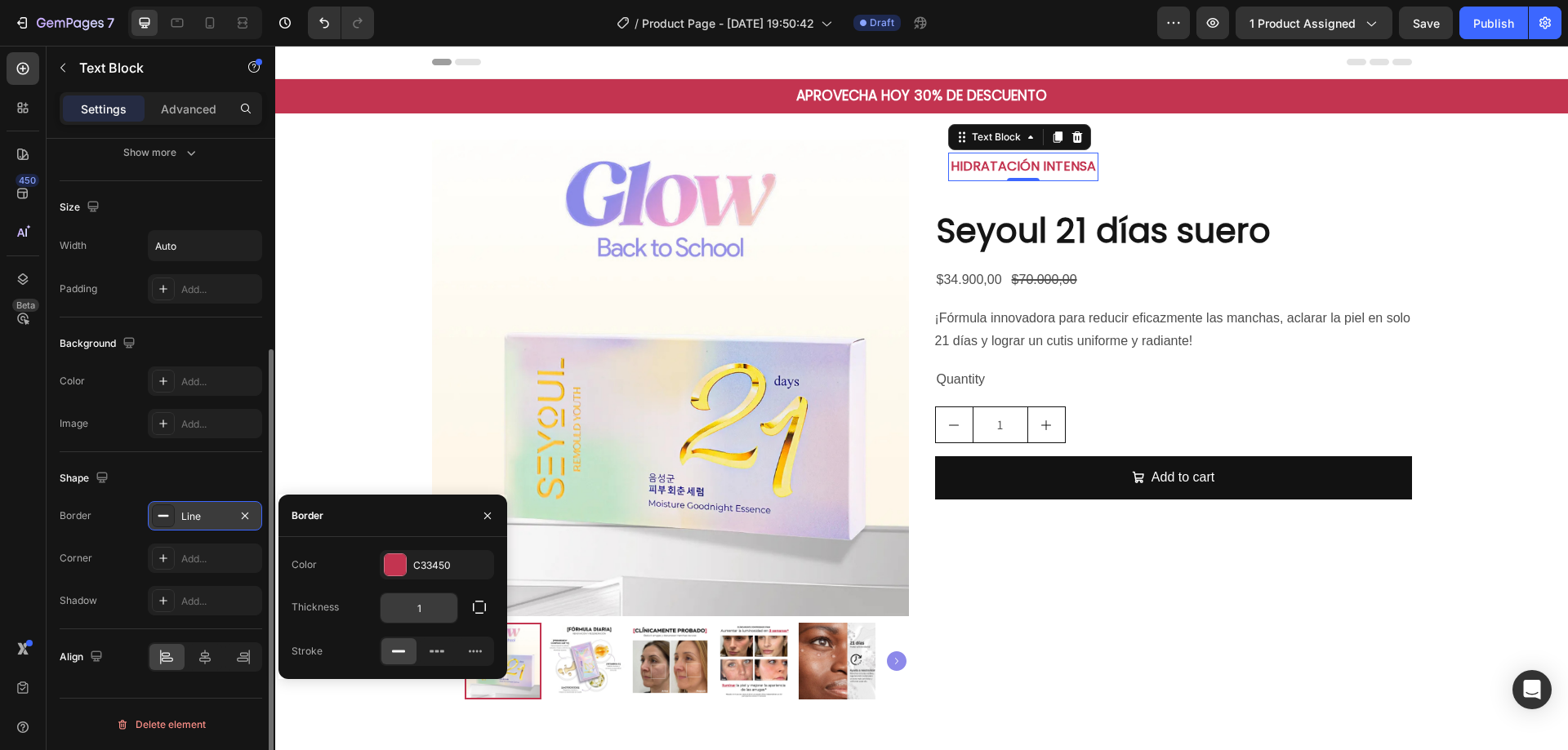
click at [430, 593] on input "1" at bounding box center [420, 608] width 77 height 30
type input "2"
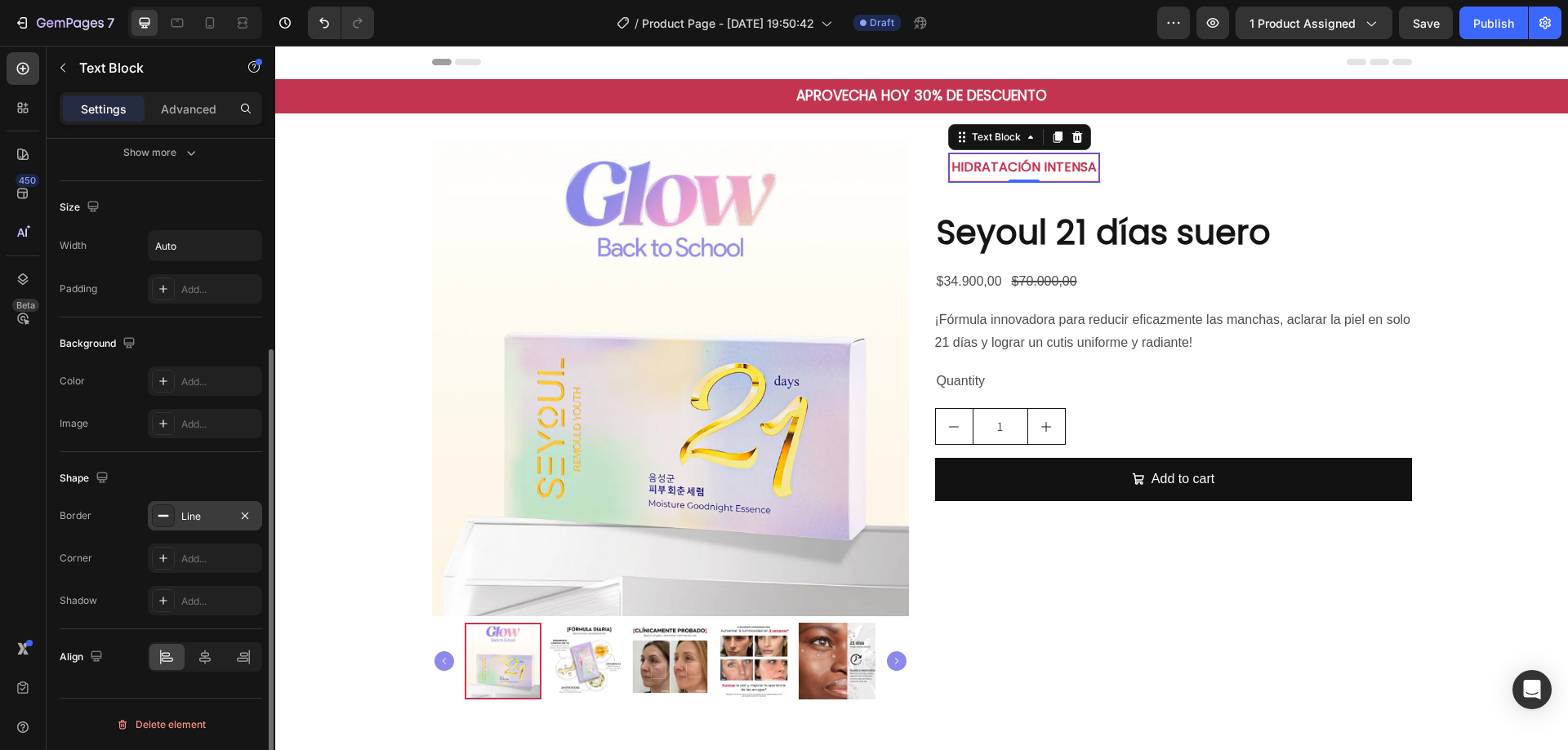
click at [123, 594] on div "Shadow Add..." at bounding box center [161, 601] width 203 height 30
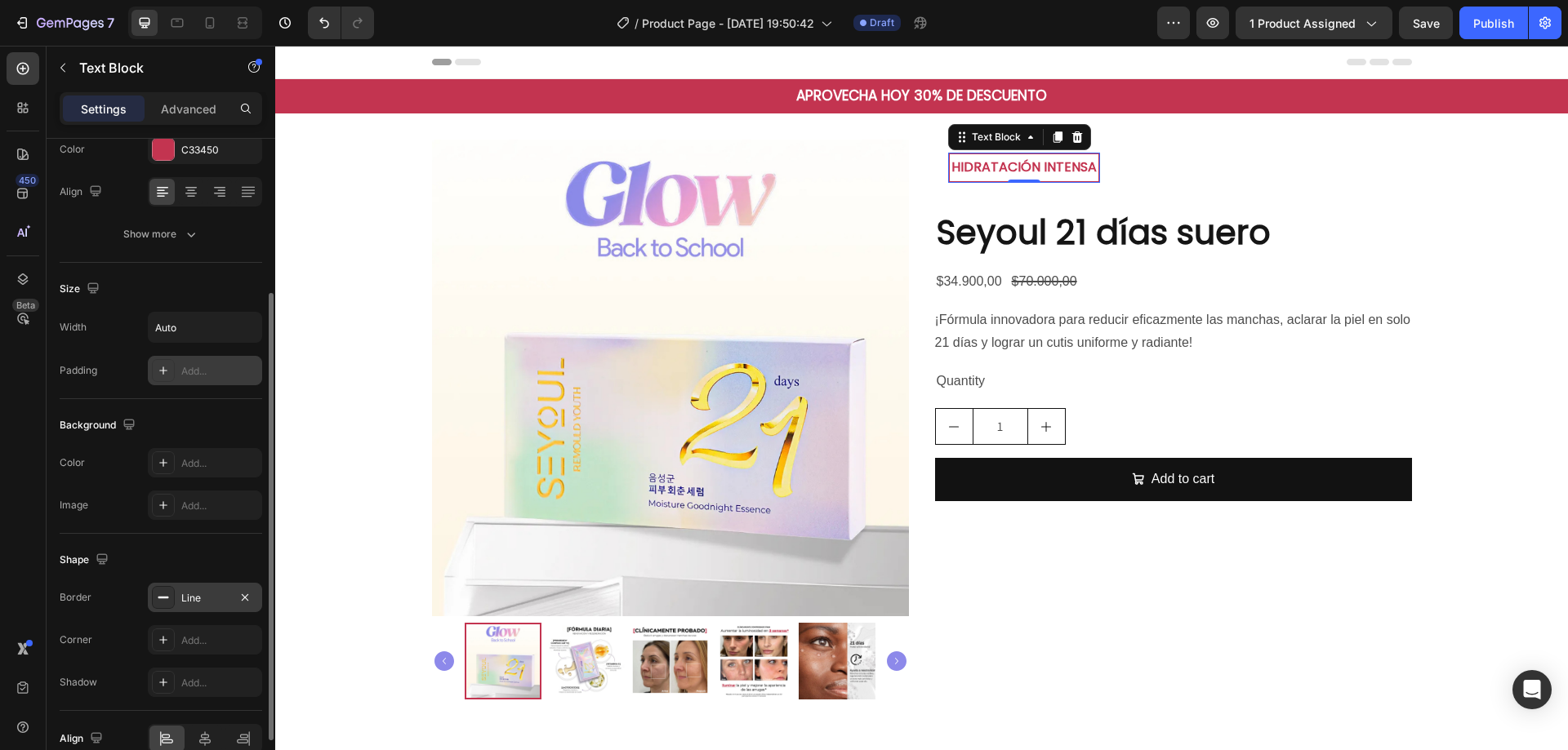
click at [210, 358] on div "Add..." at bounding box center [204, 371] width 114 height 30
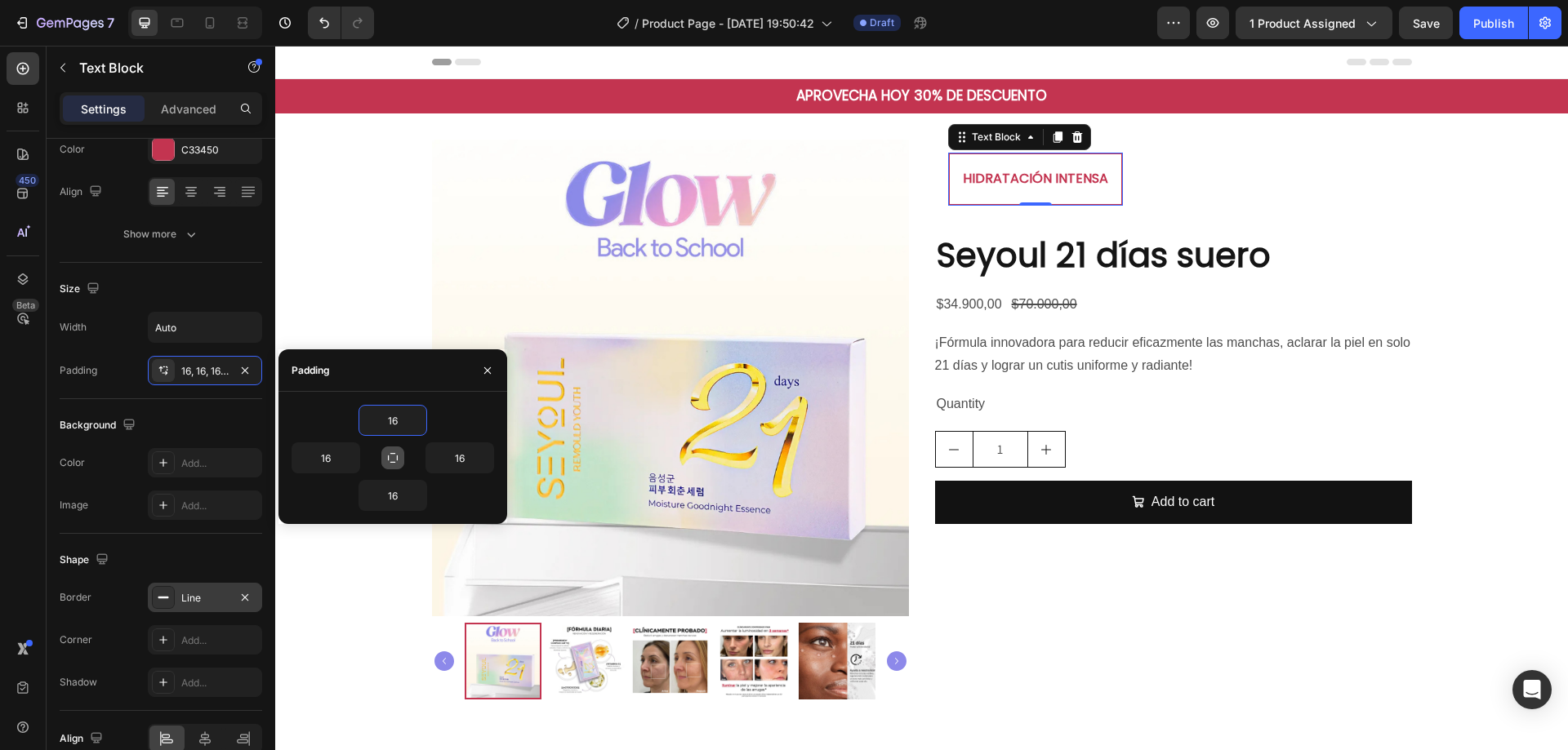
click at [395, 456] on icon "button" at bounding box center [393, 458] width 13 height 13
click at [418, 420] on icon "button" at bounding box center [418, 420] width 13 height 13
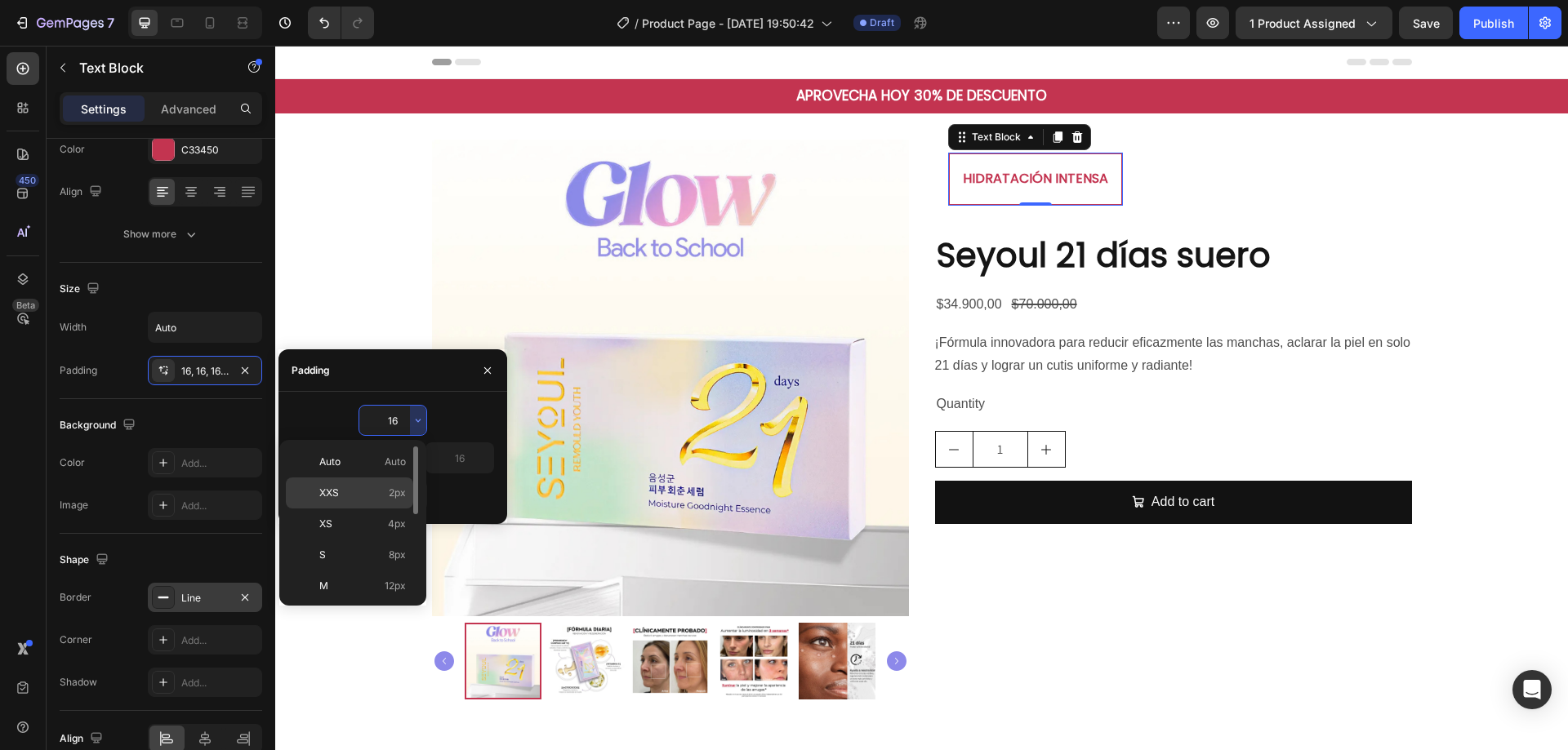
click at [400, 492] on span "2px" at bounding box center [397, 493] width 17 height 15
type input "2"
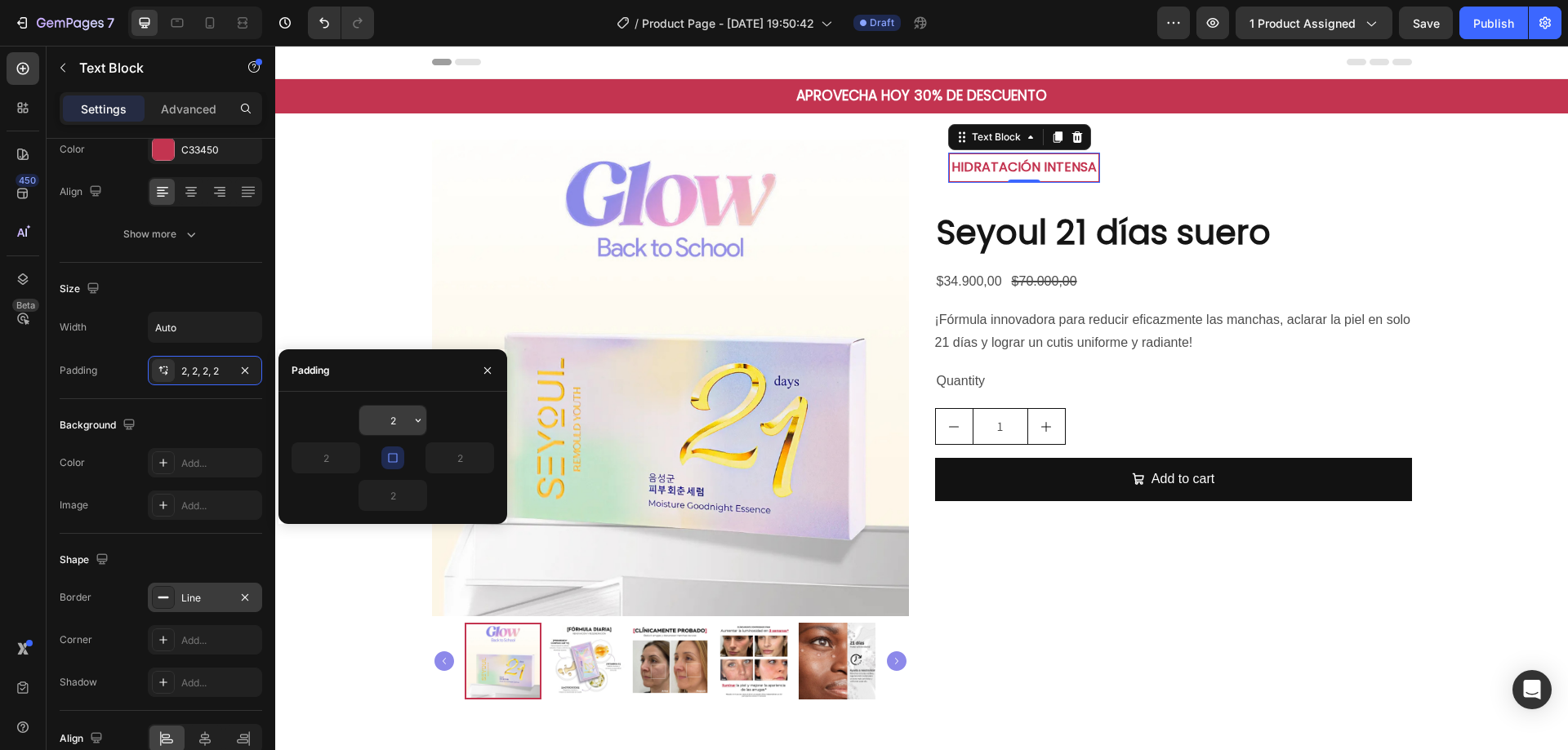
click at [406, 428] on input "2" at bounding box center [393, 420] width 67 height 30
click at [420, 426] on icon "button" at bounding box center [418, 420] width 13 height 13
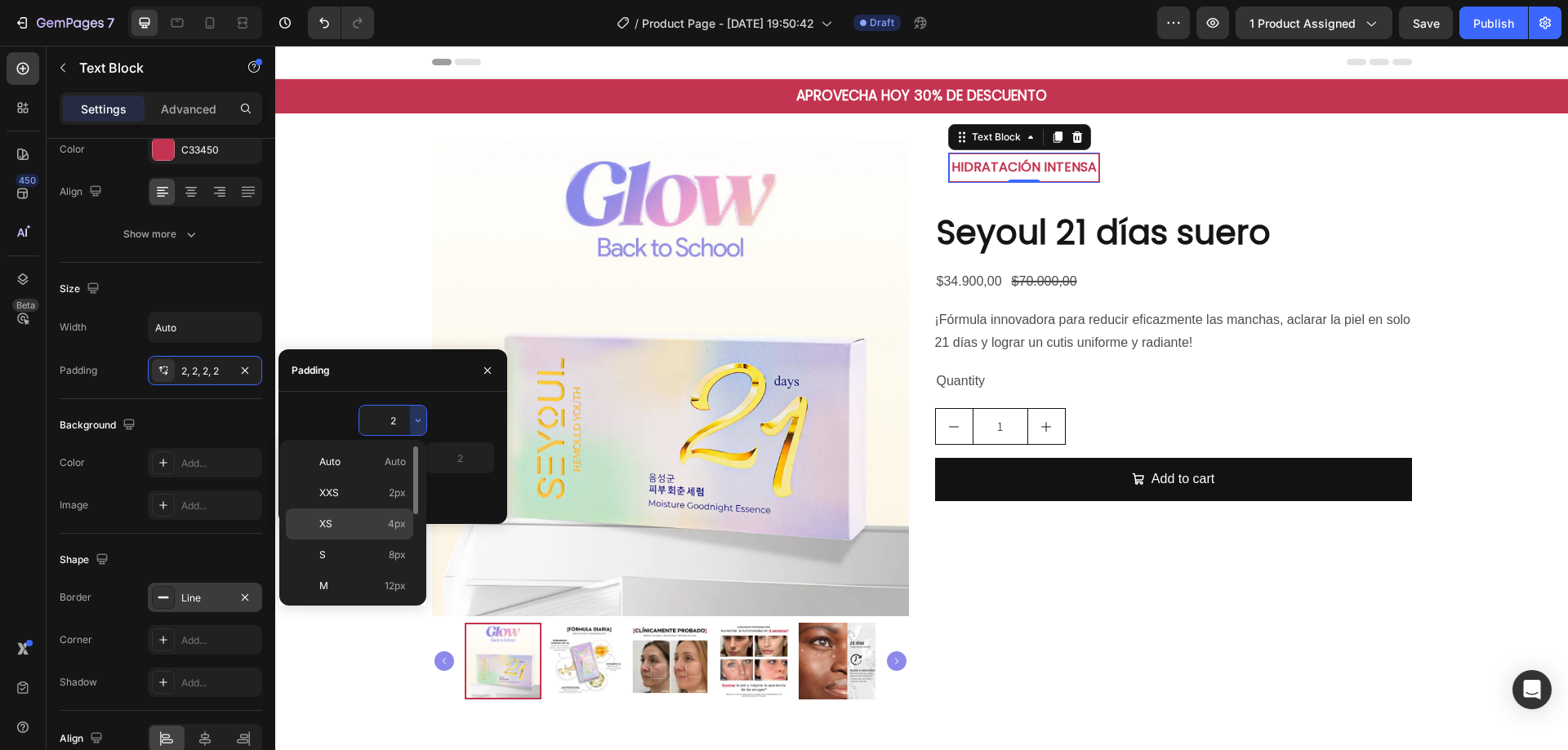
click at [380, 527] on p "XS 4px" at bounding box center [362, 524] width 86 height 15
type input "4"
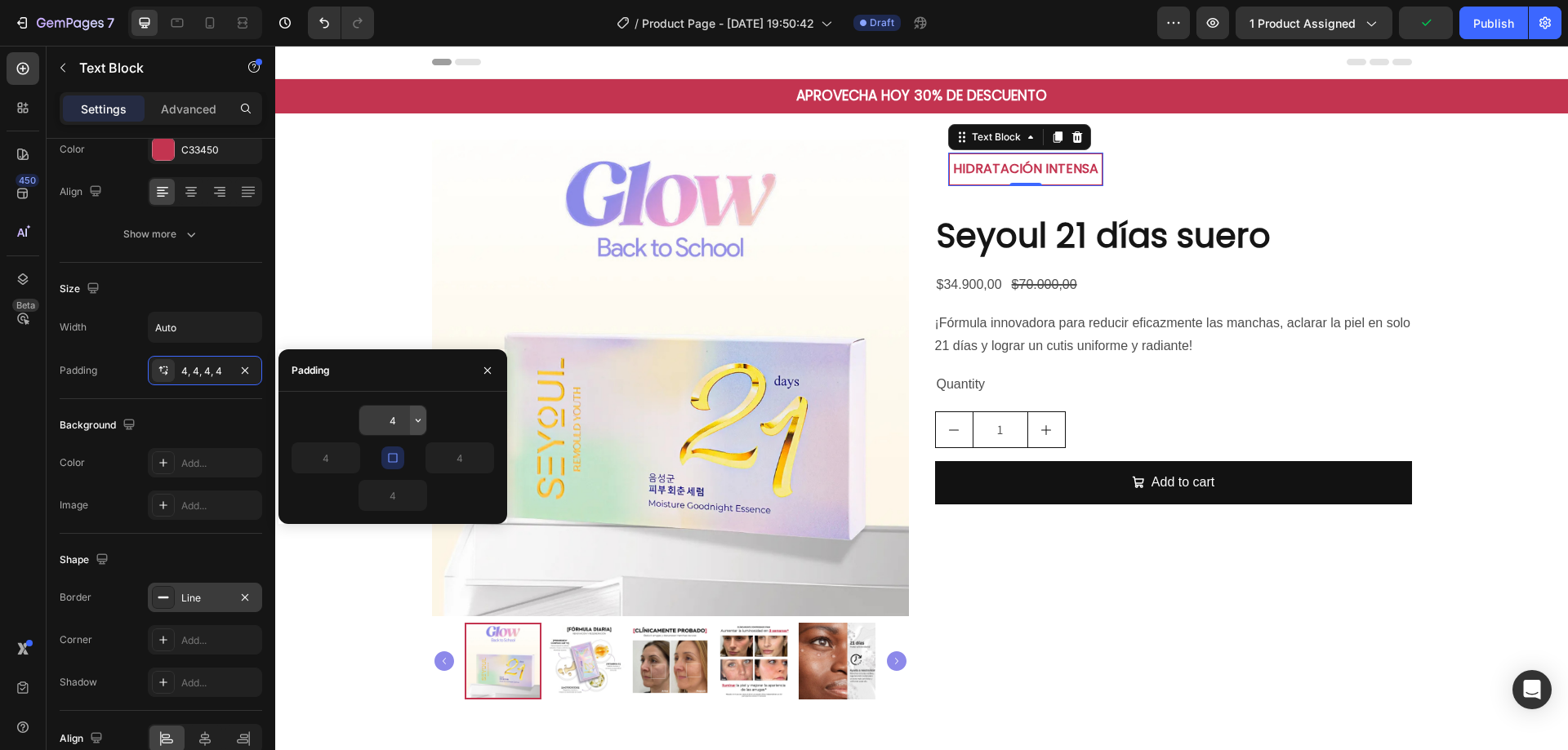
click at [419, 415] on icon "button" at bounding box center [418, 420] width 13 height 13
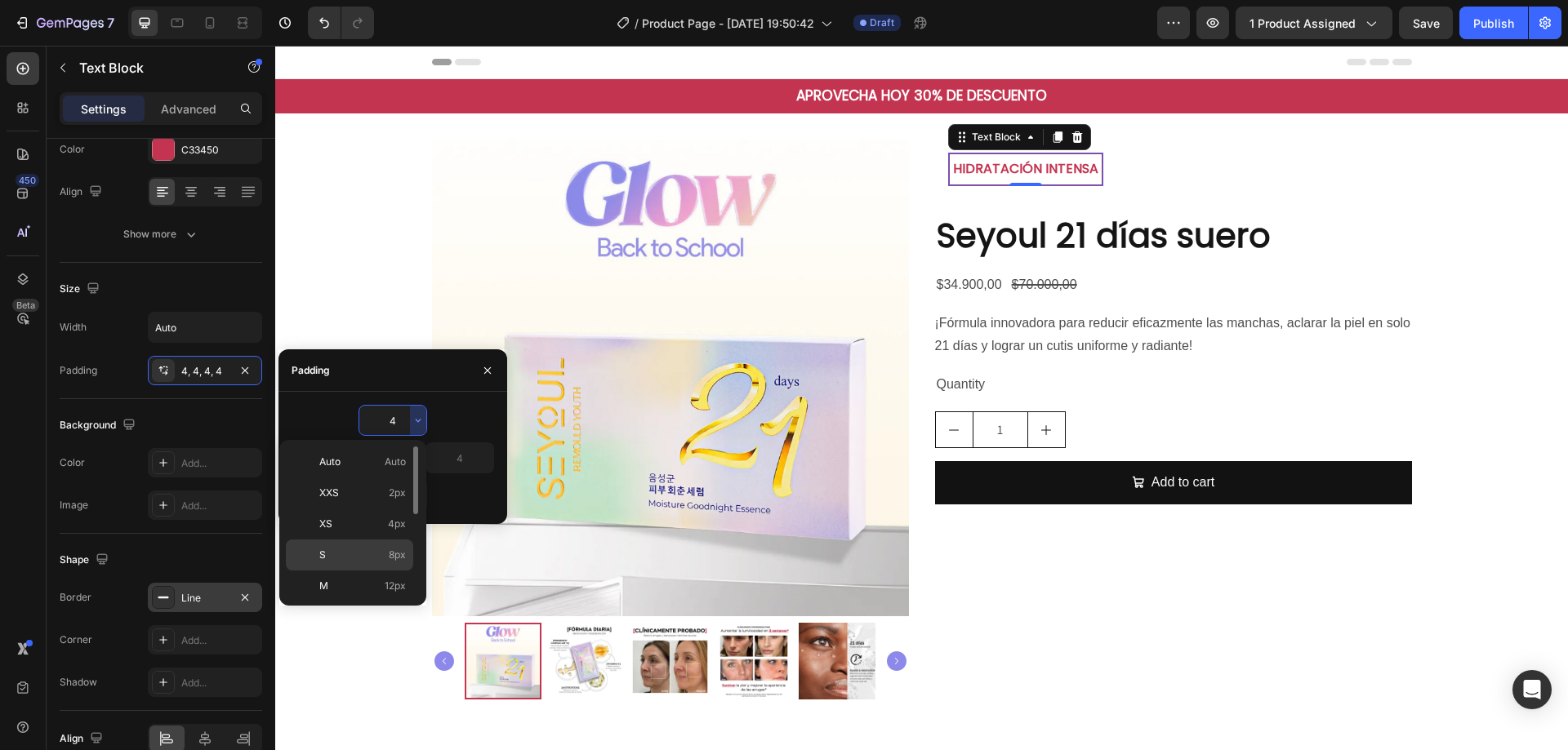
click at [401, 570] on div "S 8px" at bounding box center [349, 586] width 127 height 31
type input "8"
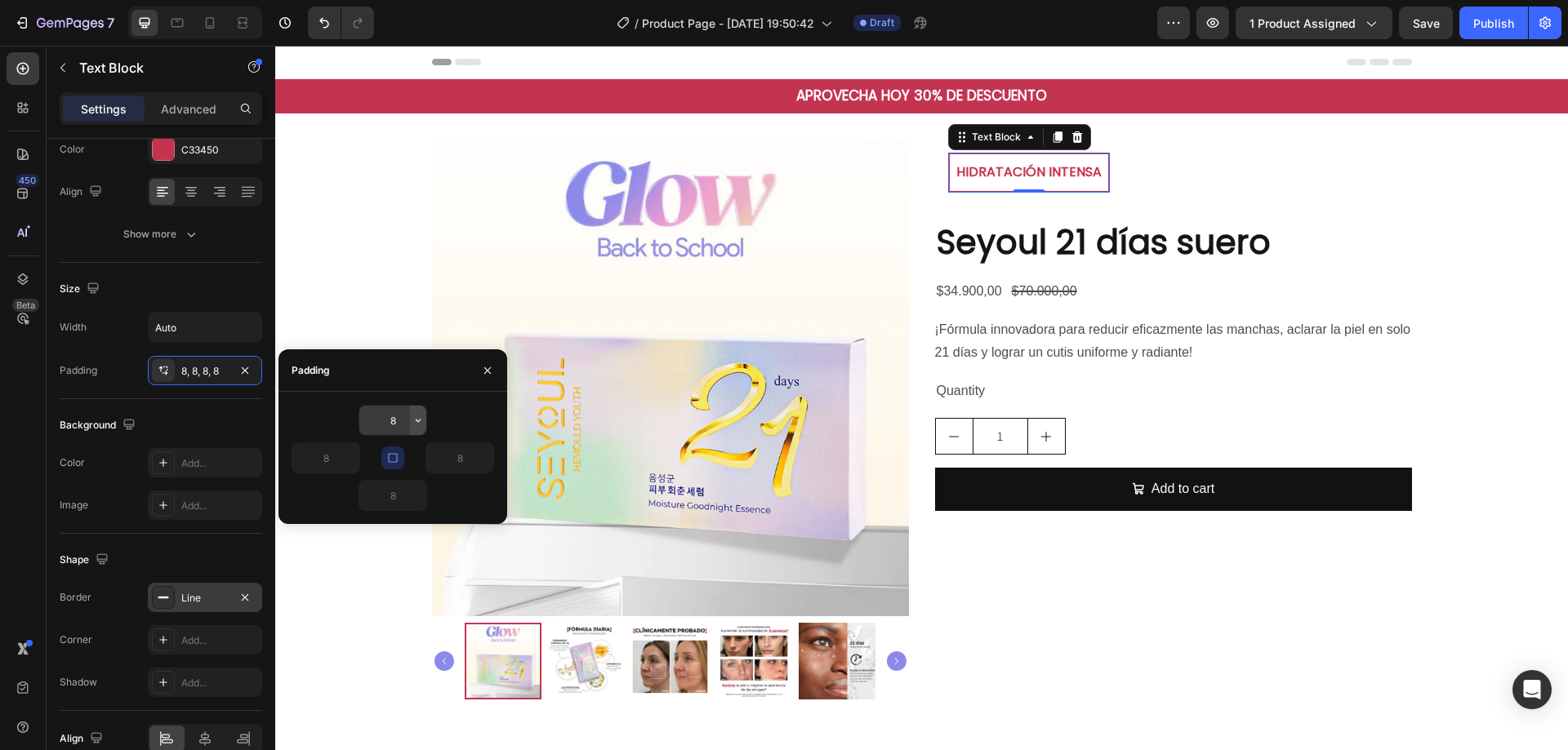
click at [415, 419] on icon "button" at bounding box center [418, 420] width 5 height 3
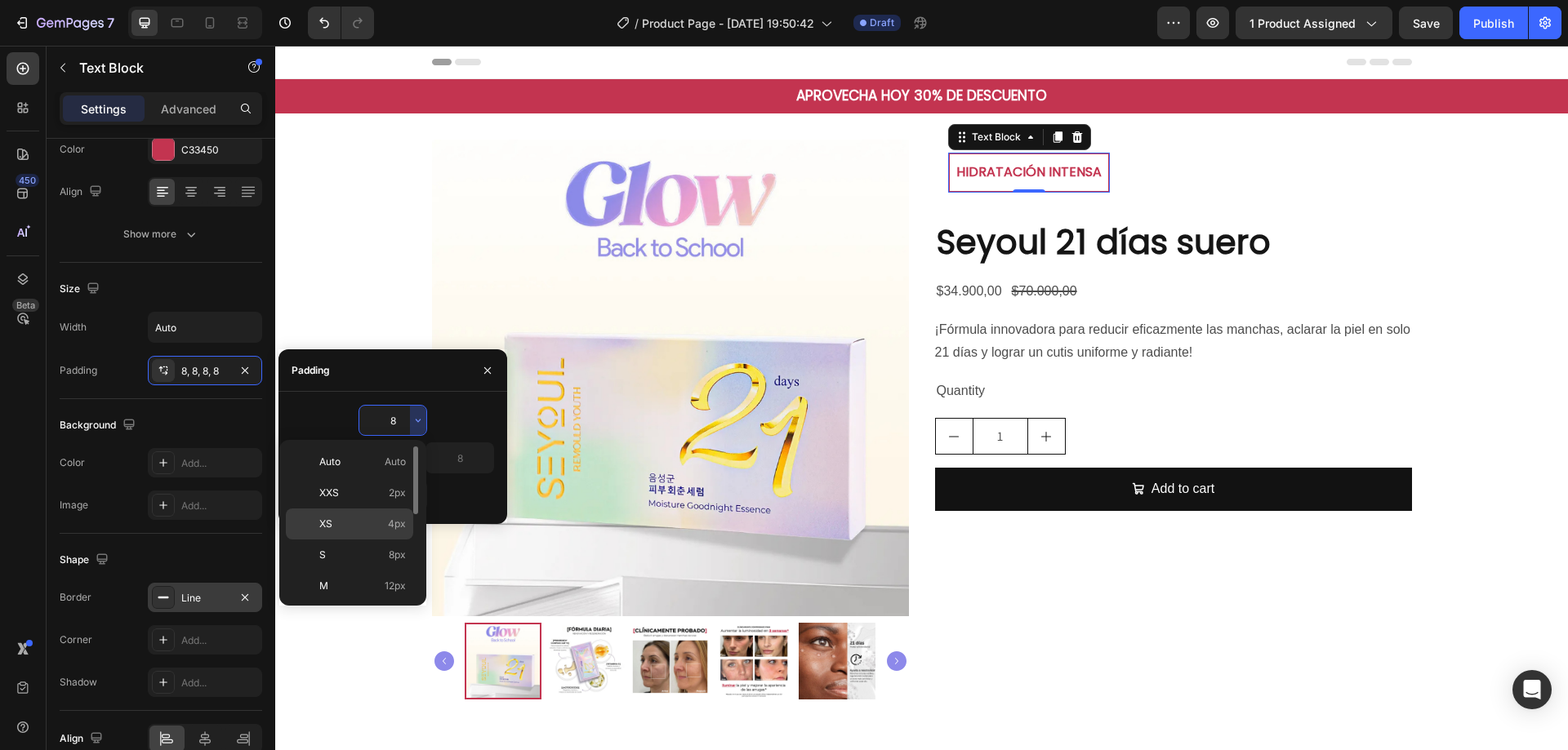
click at [399, 523] on span "4px" at bounding box center [397, 524] width 18 height 15
type input "4"
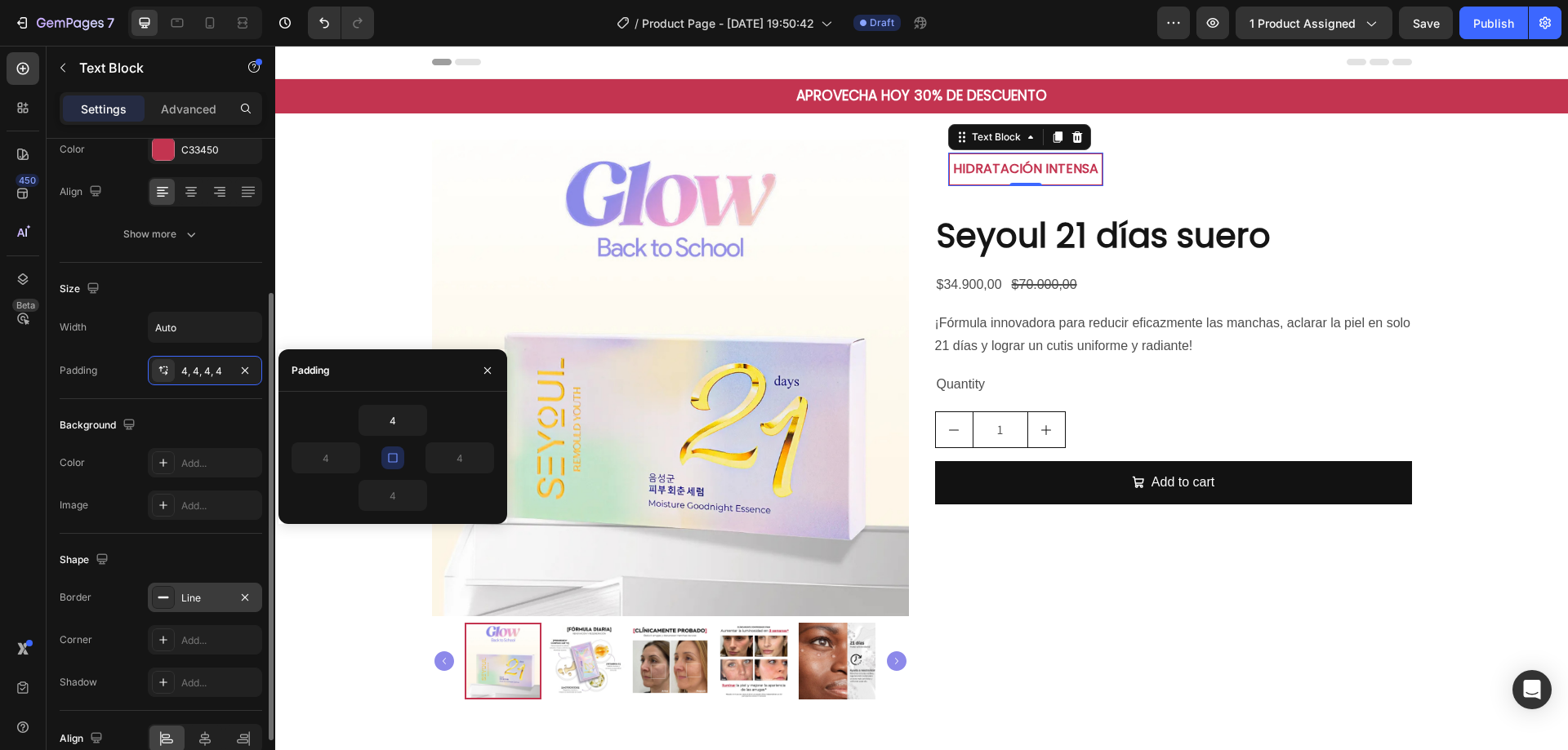
click at [195, 546] on div "Shape Border Line Corner Add... Shadow Add..." at bounding box center [161, 623] width 203 height 177
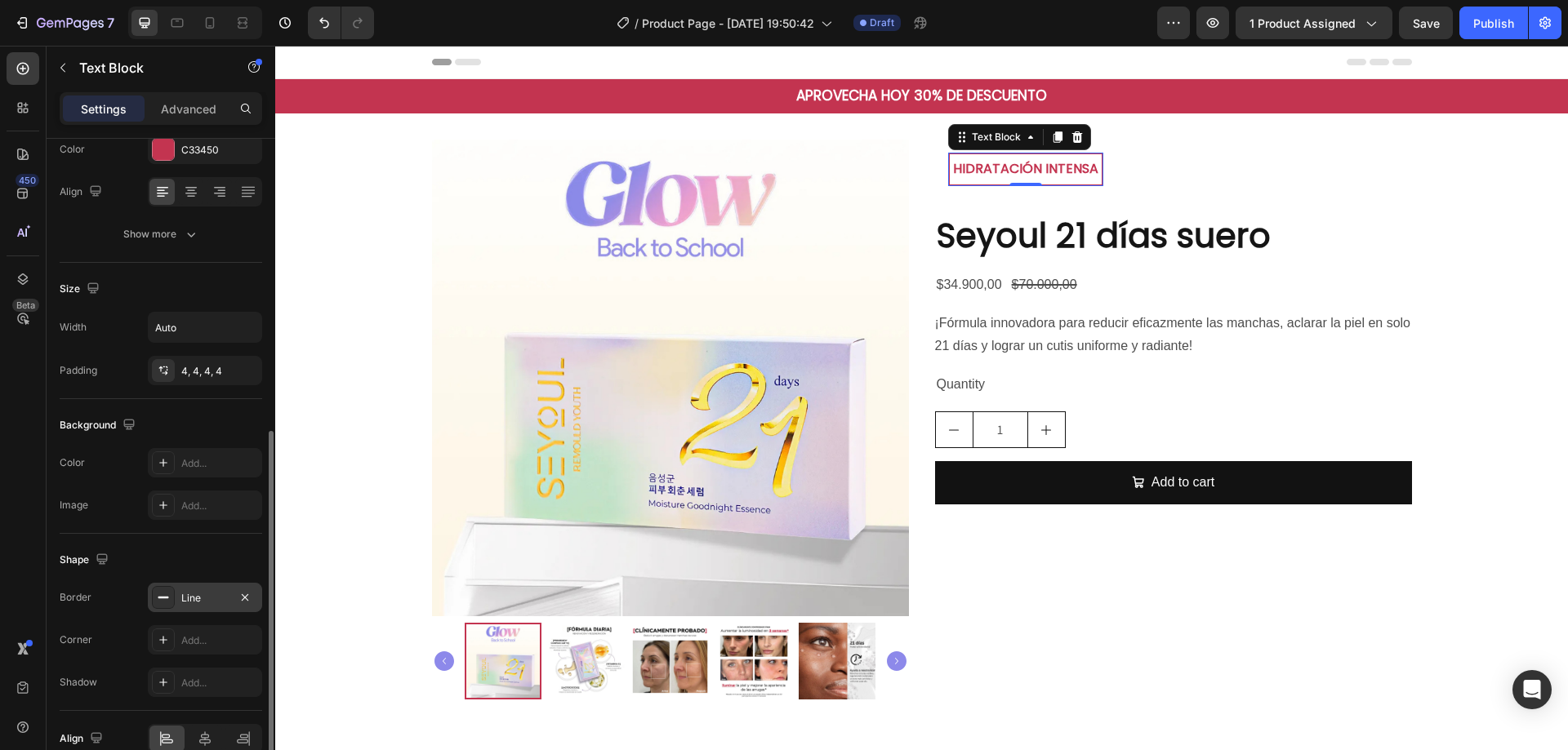
scroll to position [309, 0]
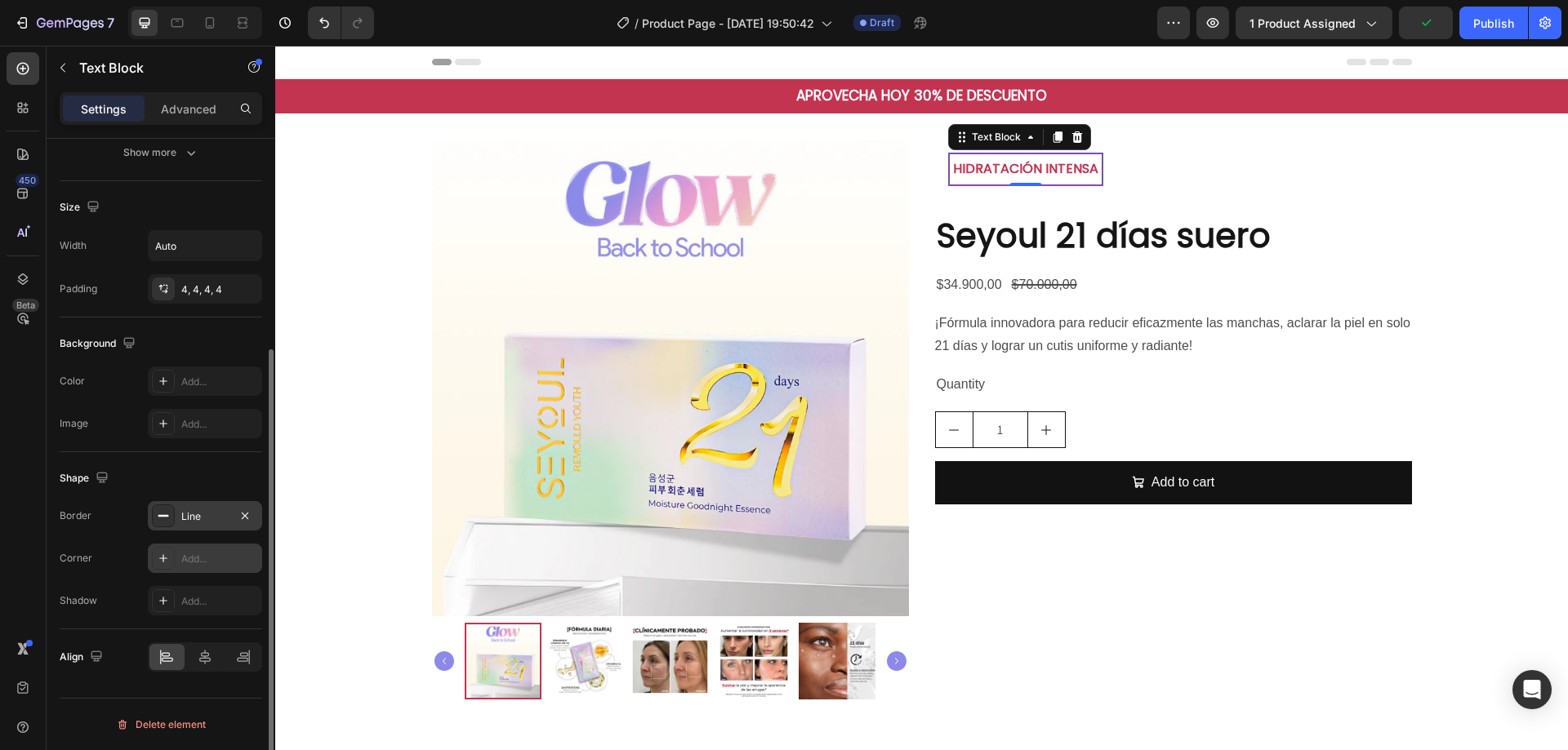
click at [214, 559] on div "Add..." at bounding box center [220, 560] width 77 height 15
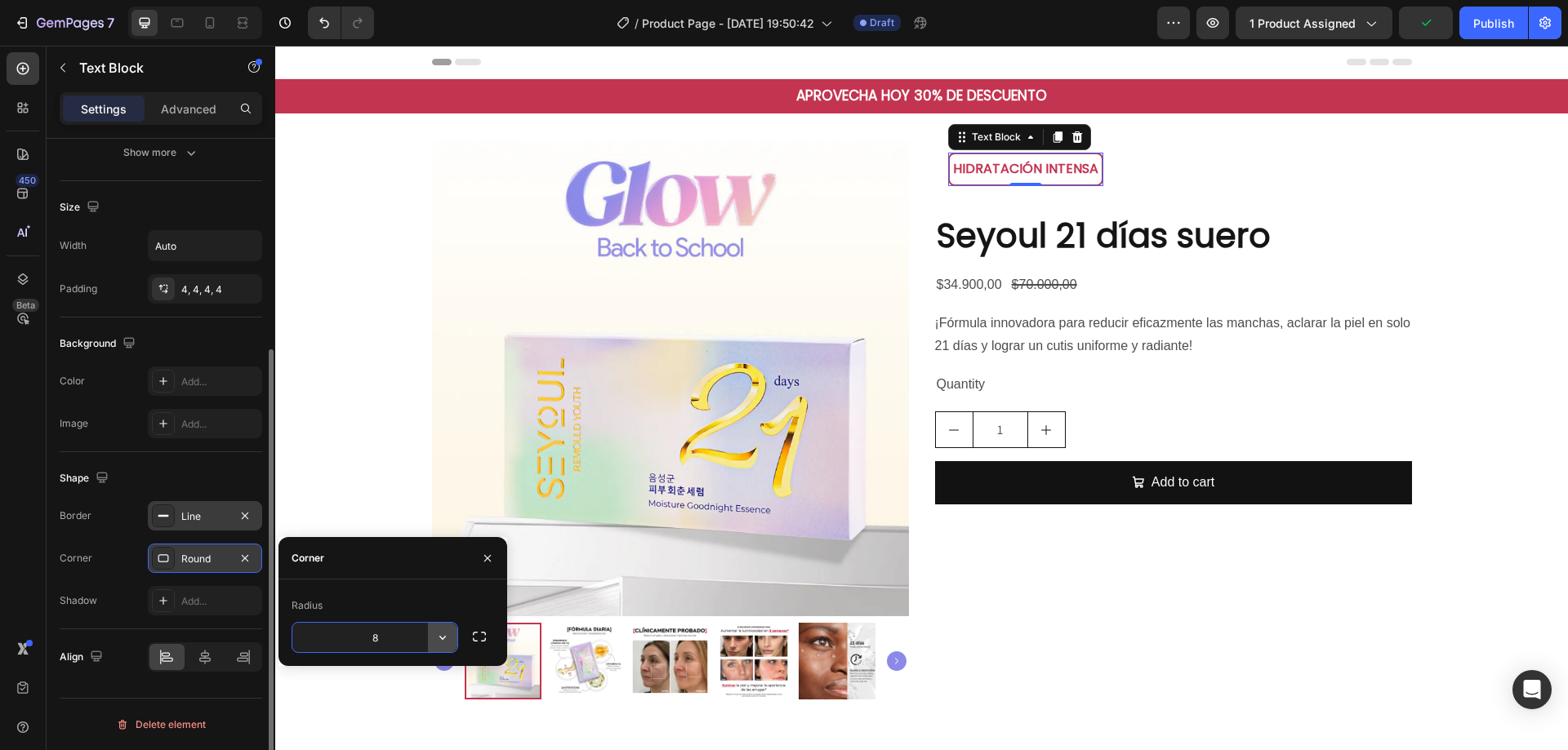
click at [439, 637] on icon "button" at bounding box center [442, 638] width 16 height 16
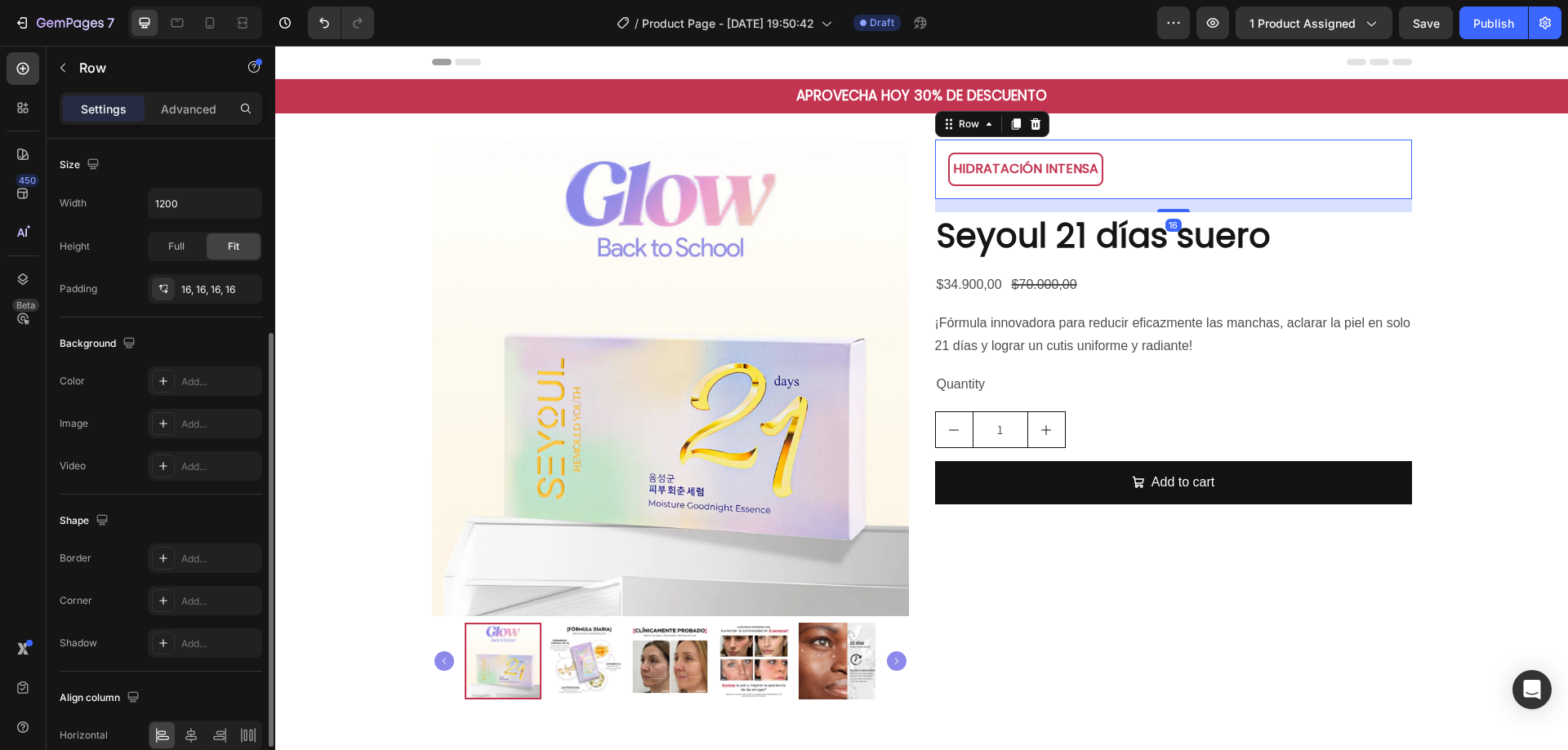
click at [1128, 170] on div "HIDRATACIÓN INTENSA Text Block Row 16" at bounding box center [1173, 169] width 477 height 60
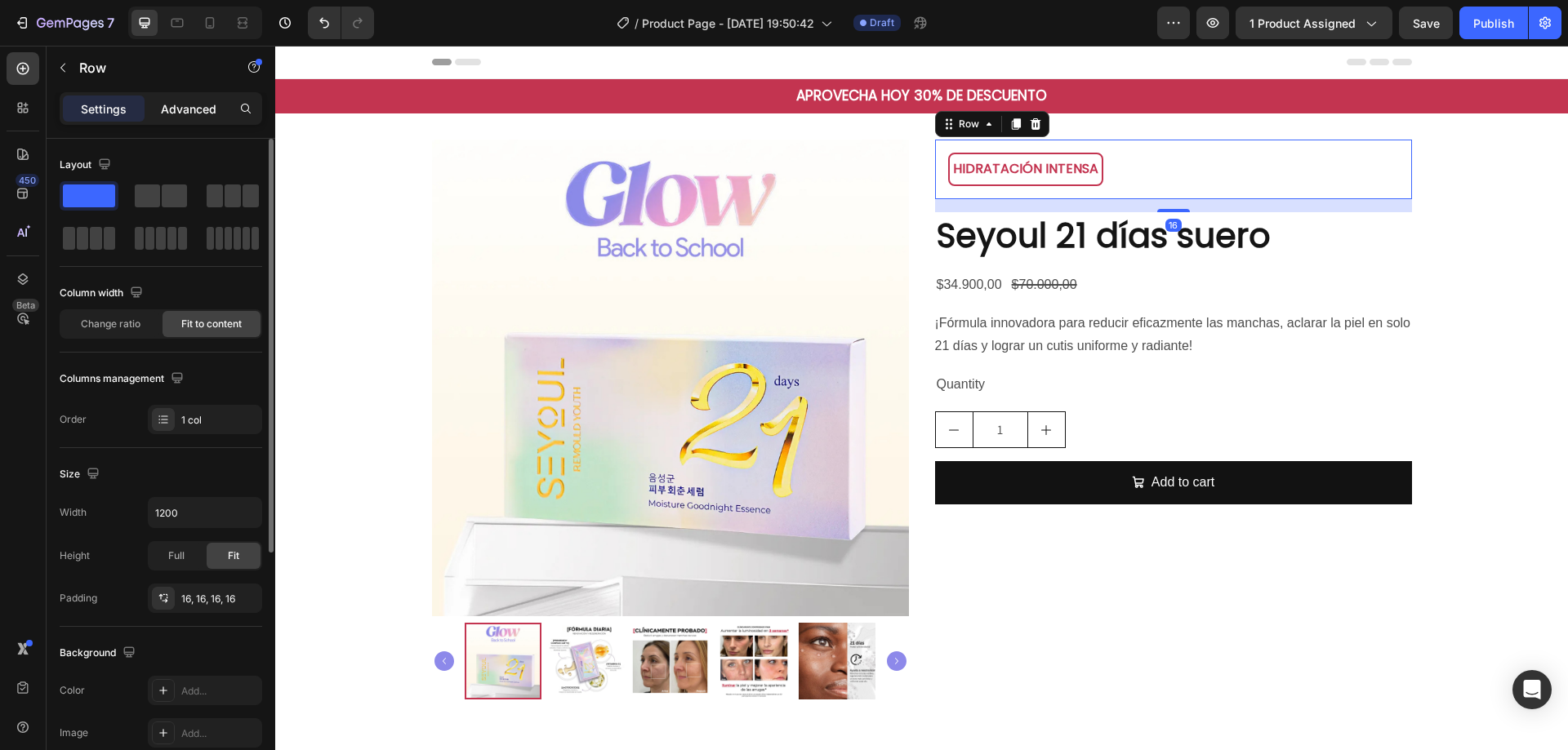
click at [163, 112] on p "Advanced" at bounding box center [189, 108] width 56 height 17
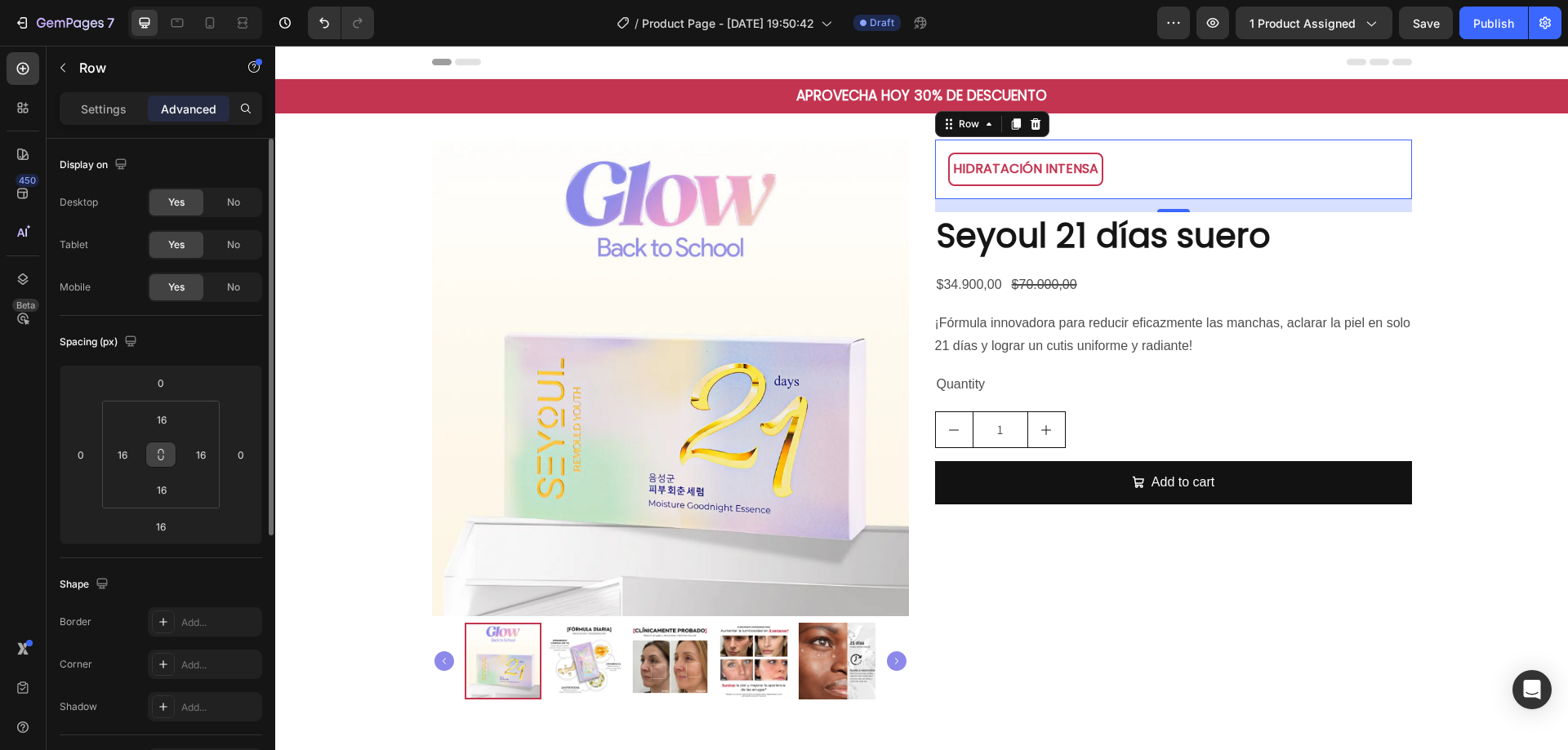
click at [155, 453] on icon at bounding box center [161, 455] width 13 height 13
click at [172, 412] on input "16" at bounding box center [162, 419] width 33 height 25
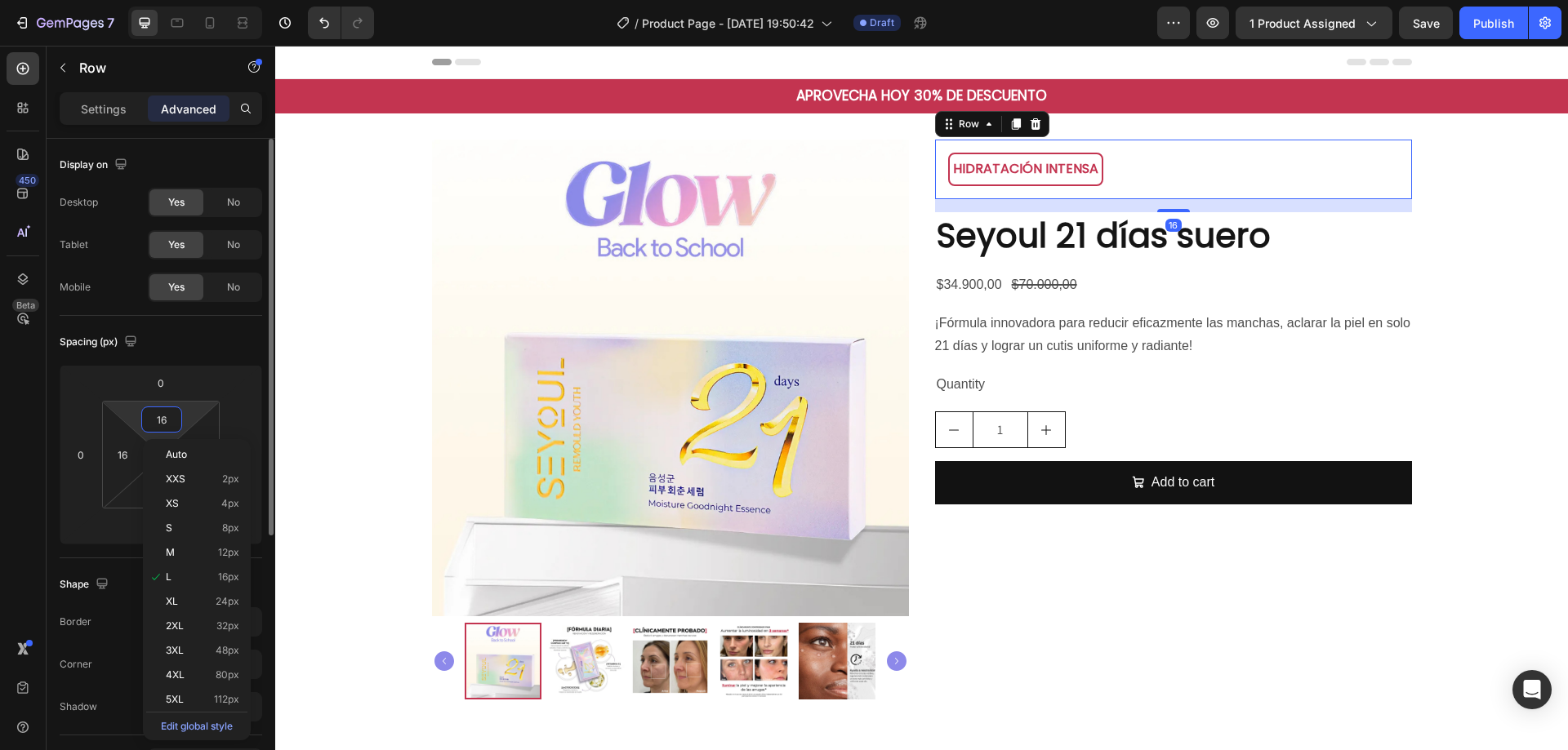
type input "0"
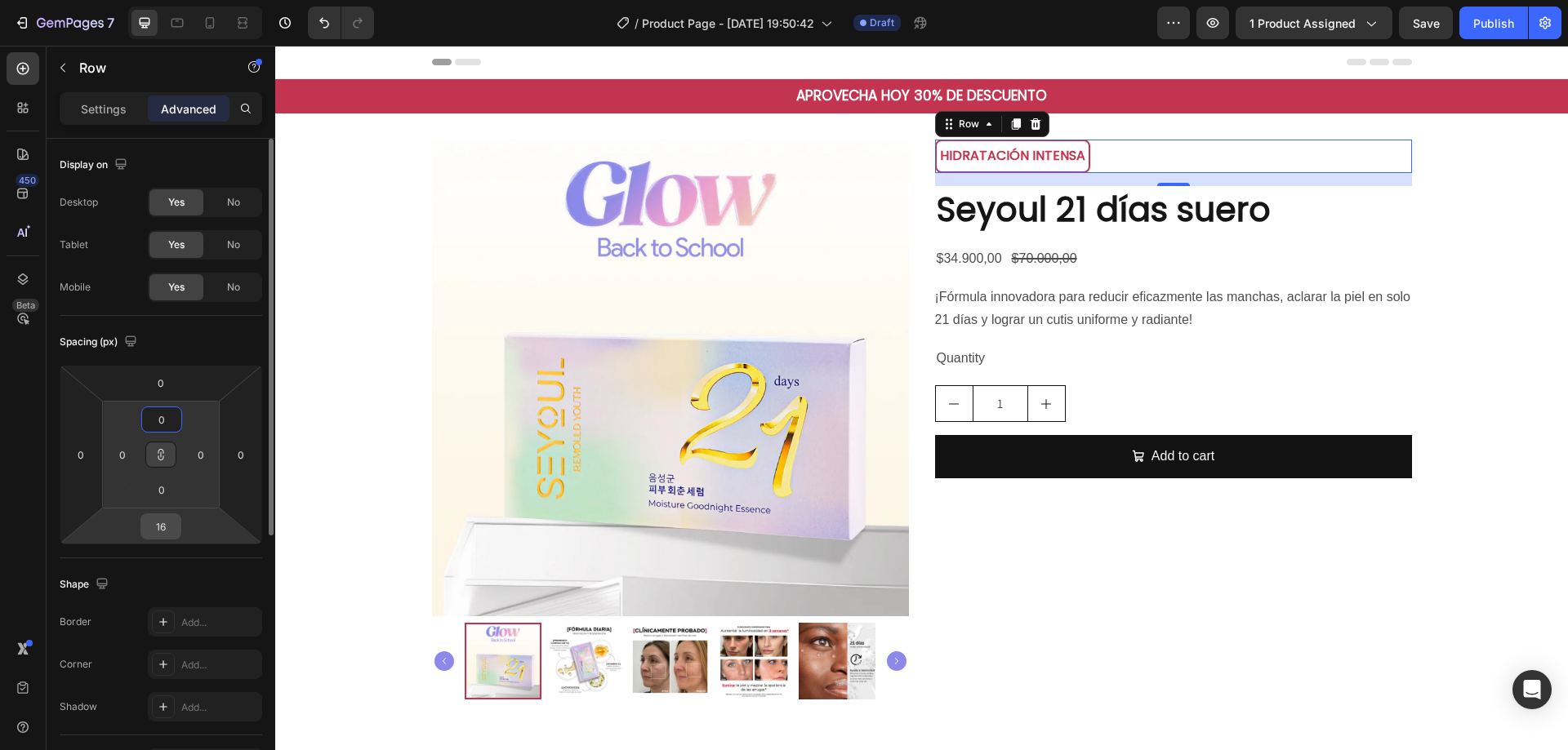
type input "0"
click at [163, 525] on input "16" at bounding box center [161, 527] width 33 height 25
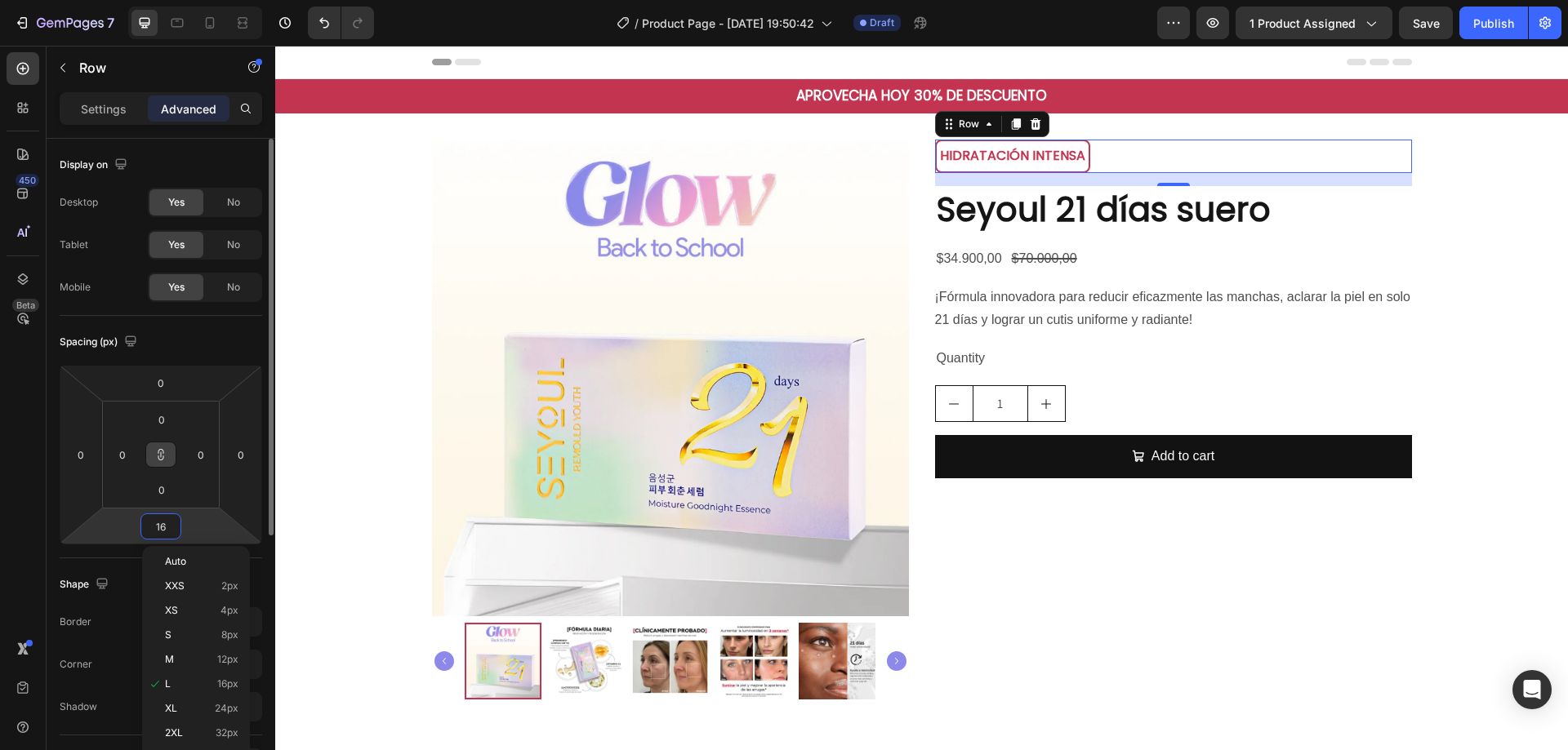
type input "0"
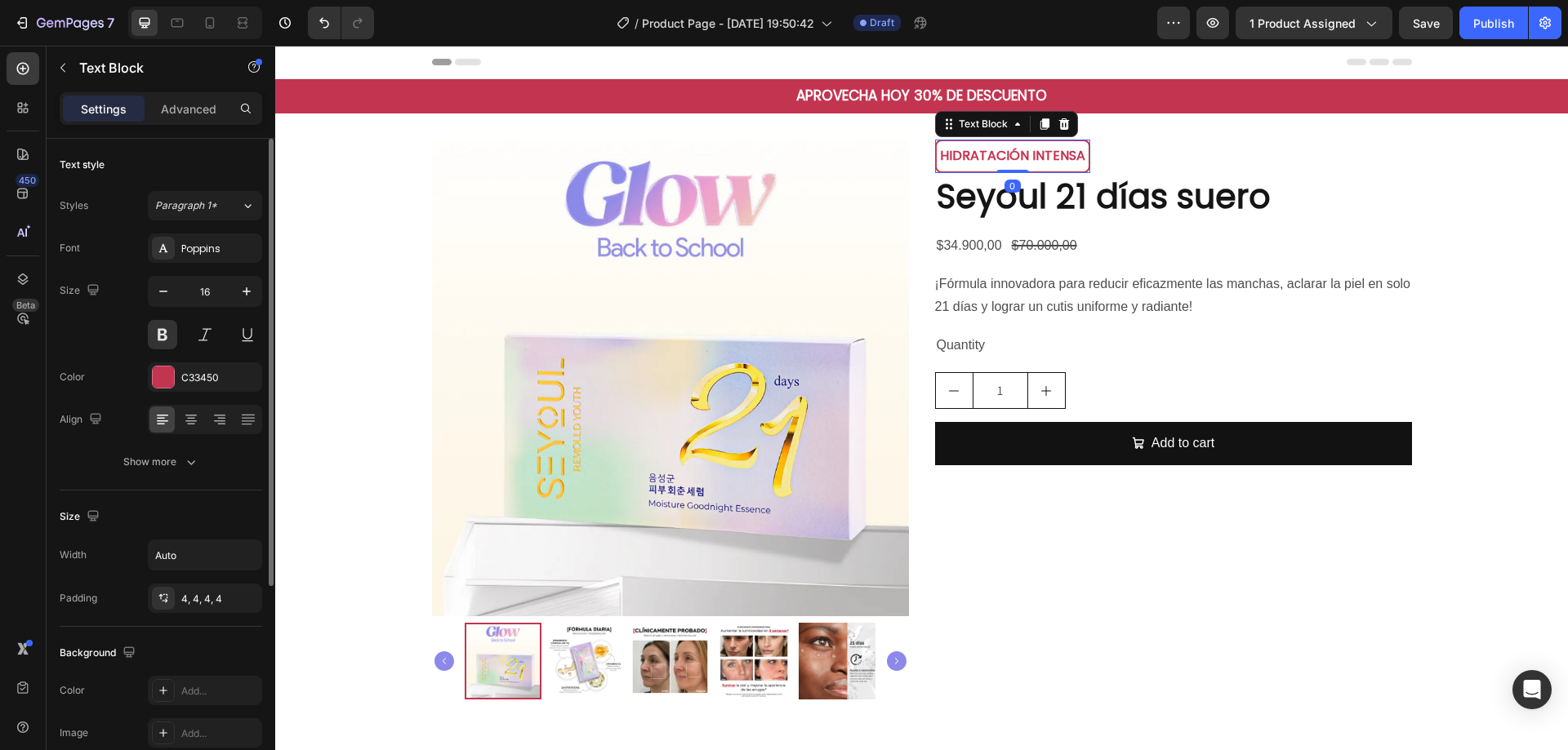
click at [987, 155] on p "HIDRATACIÓN INTENSA" at bounding box center [1012, 156] width 145 height 24
click at [160, 293] on icon "button" at bounding box center [163, 291] width 16 height 16
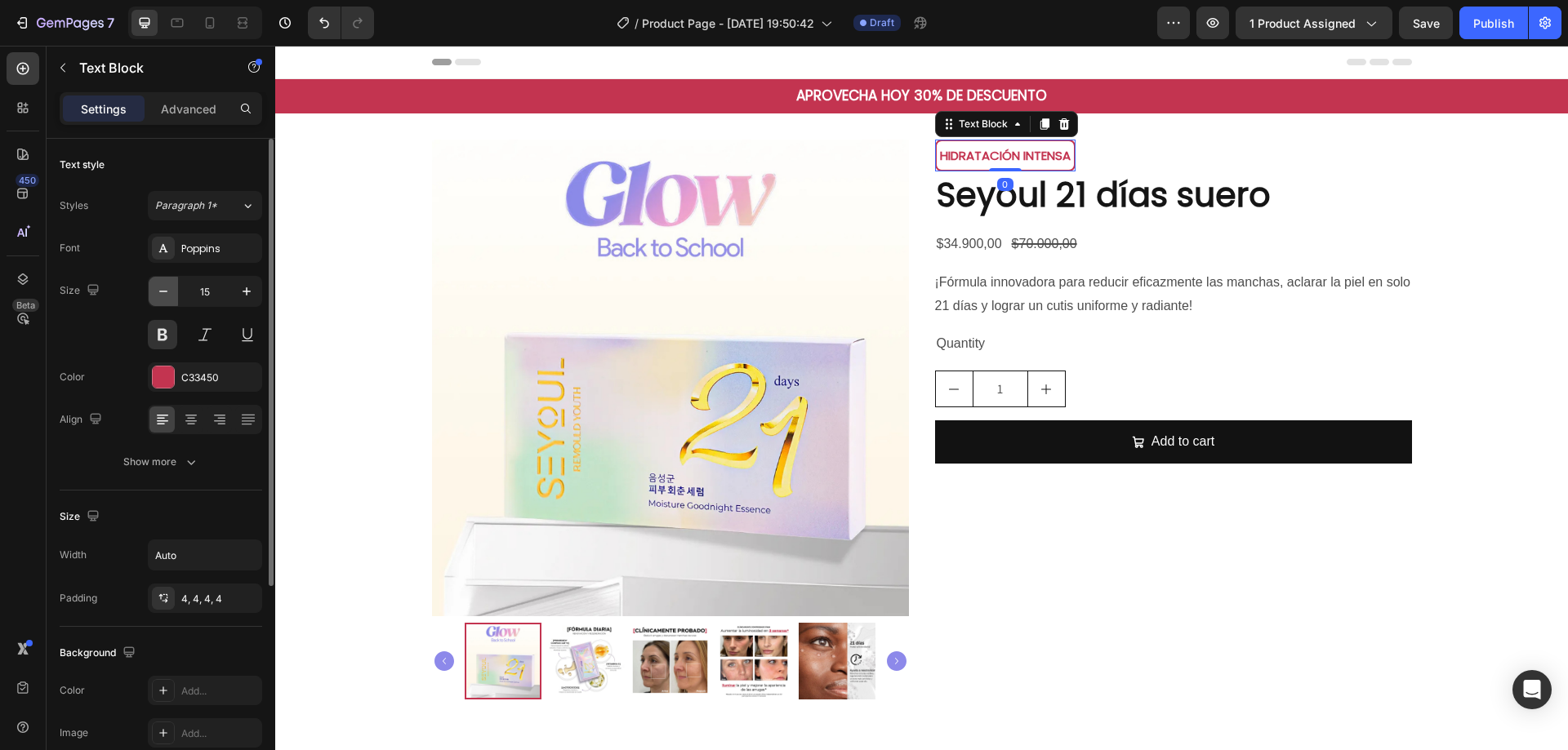
click at [160, 293] on icon "button" at bounding box center [163, 291] width 16 height 16
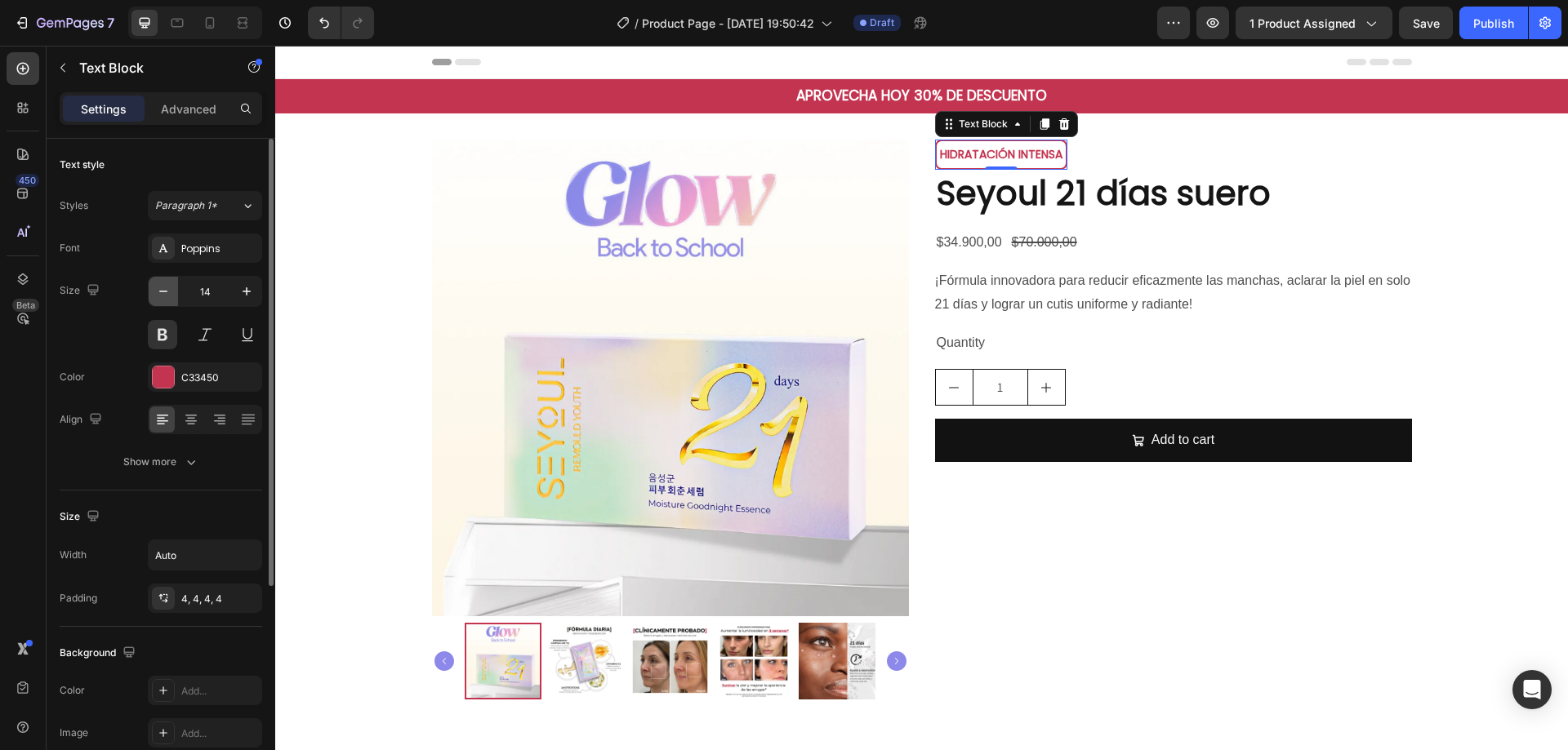
click at [160, 293] on icon "button" at bounding box center [163, 291] width 16 height 16
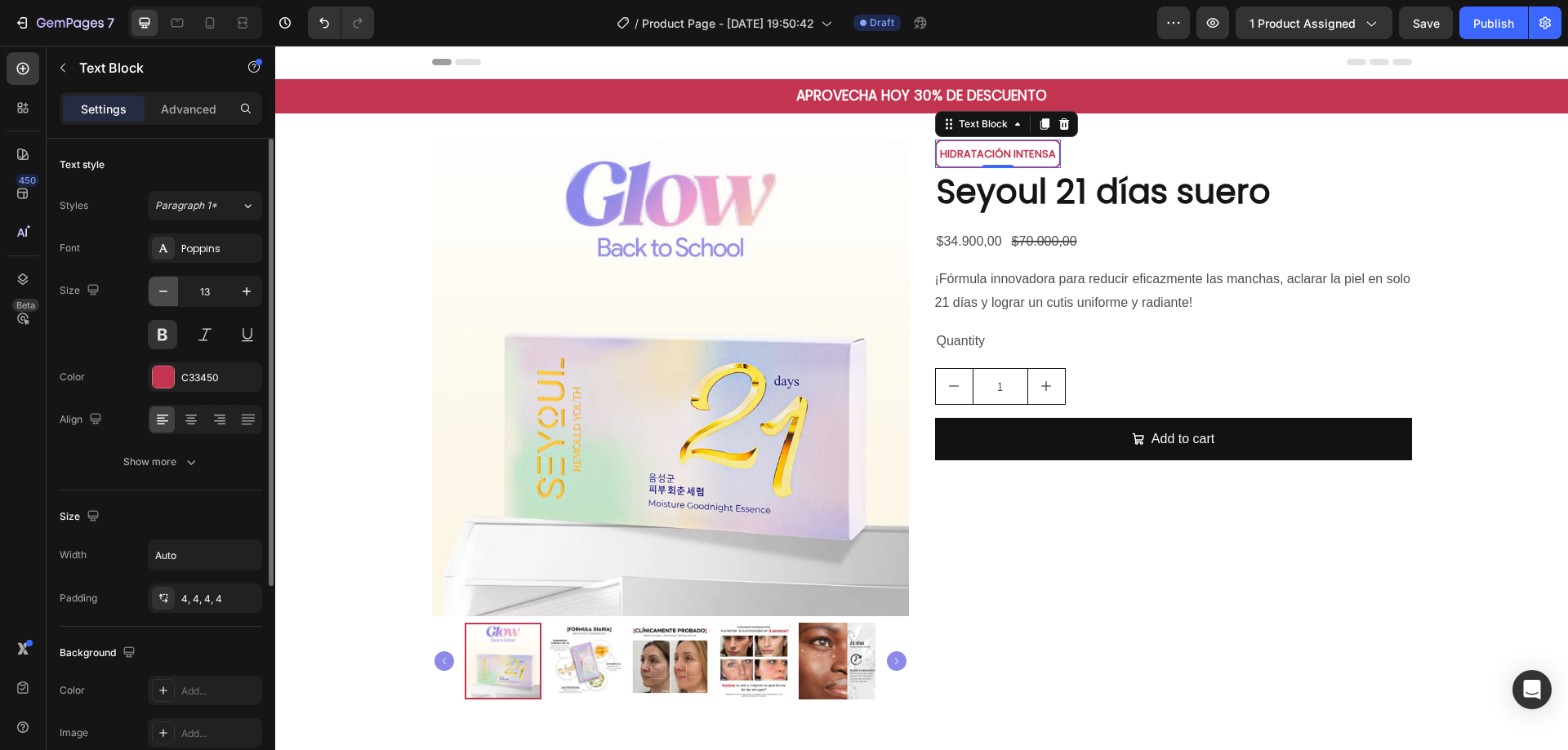
click at [160, 293] on icon "button" at bounding box center [163, 291] width 16 height 16
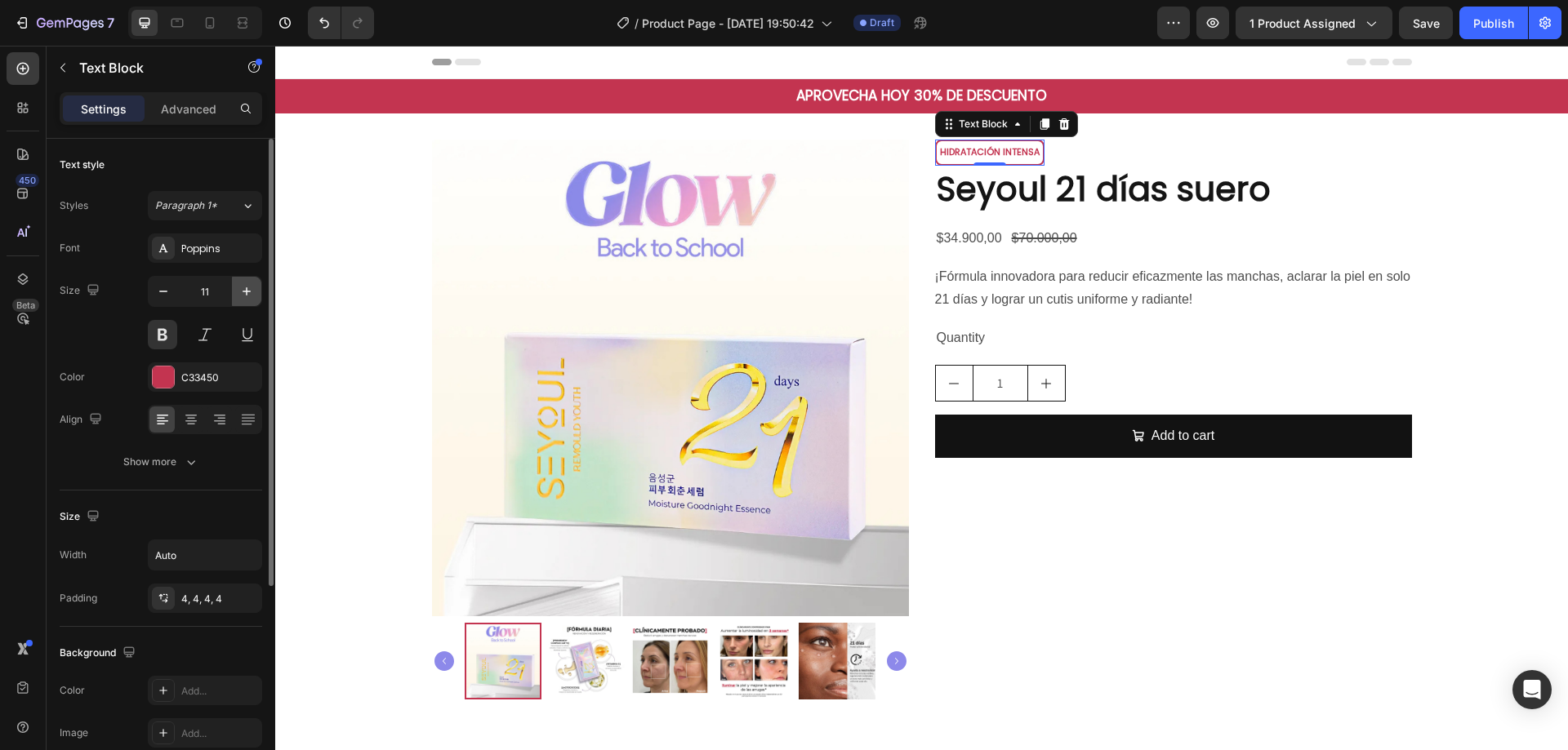
click at [246, 293] on icon "button" at bounding box center [246, 291] width 8 height 8
type input "12"
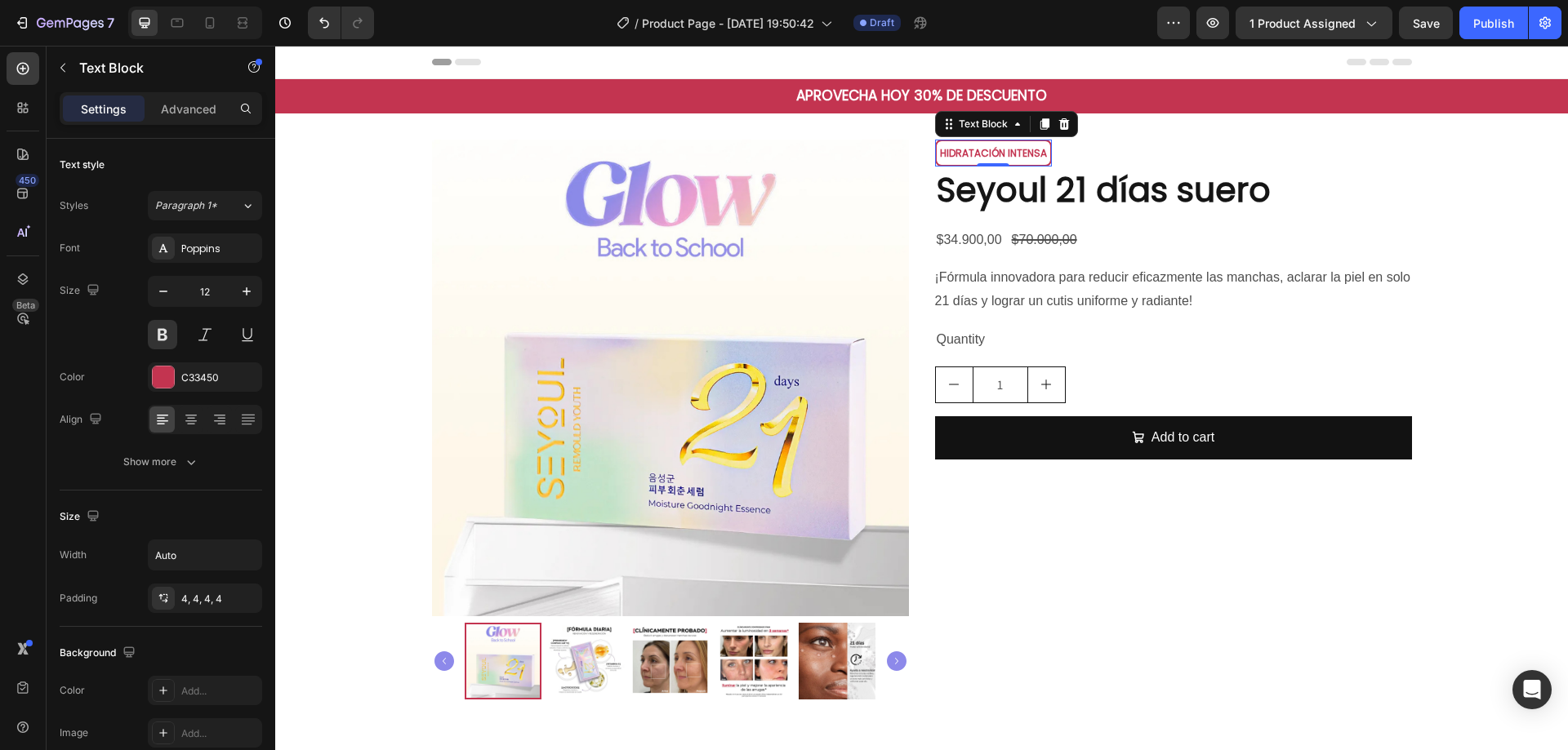
click at [935, 156] on div "HIDRATACIÓN INTENSA" at bounding box center [993, 153] width 117 height 28
click at [1041, 153] on p "HIDRATACIÓN INTENSA" at bounding box center [993, 153] width 107 height 18
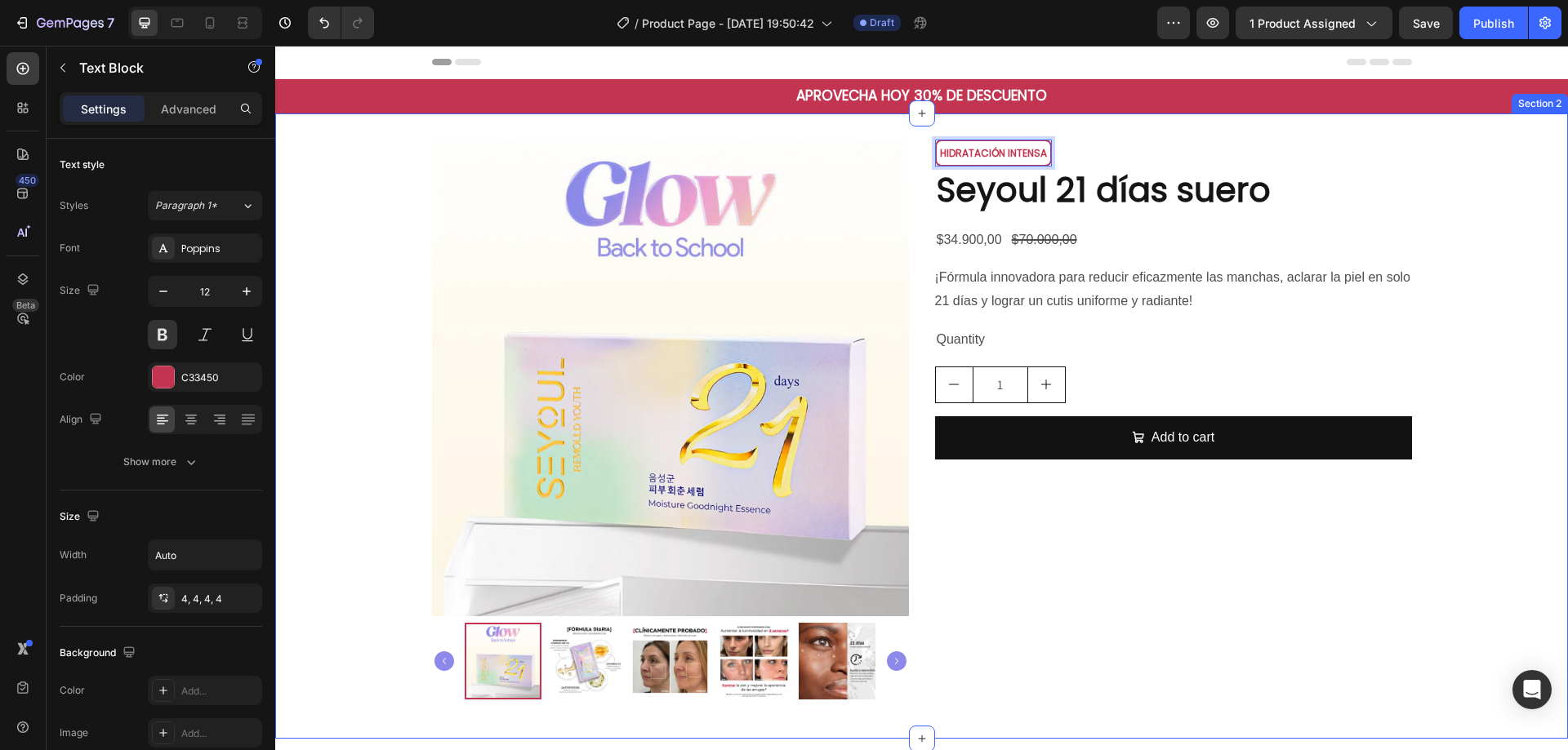
click at [1506, 226] on div "Product Images HIDRATACIÓN INTENSA Text Block 0 Row Seyoul 21 [PERSON_NAME] [PE…" at bounding box center [921, 426] width 1293 height 573
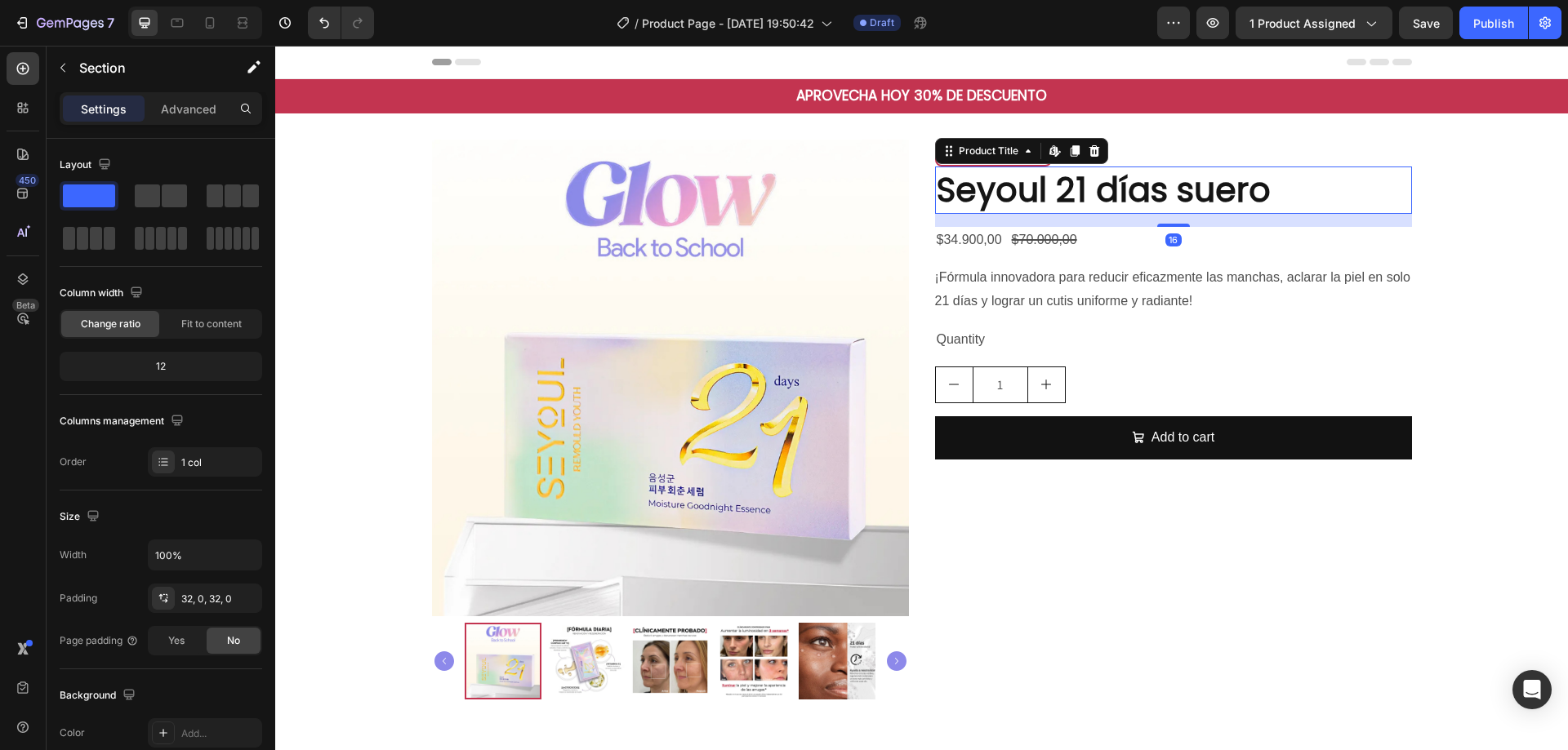
click at [1155, 196] on h2 "Seyoul 21 días suero" at bounding box center [1173, 190] width 477 height 47
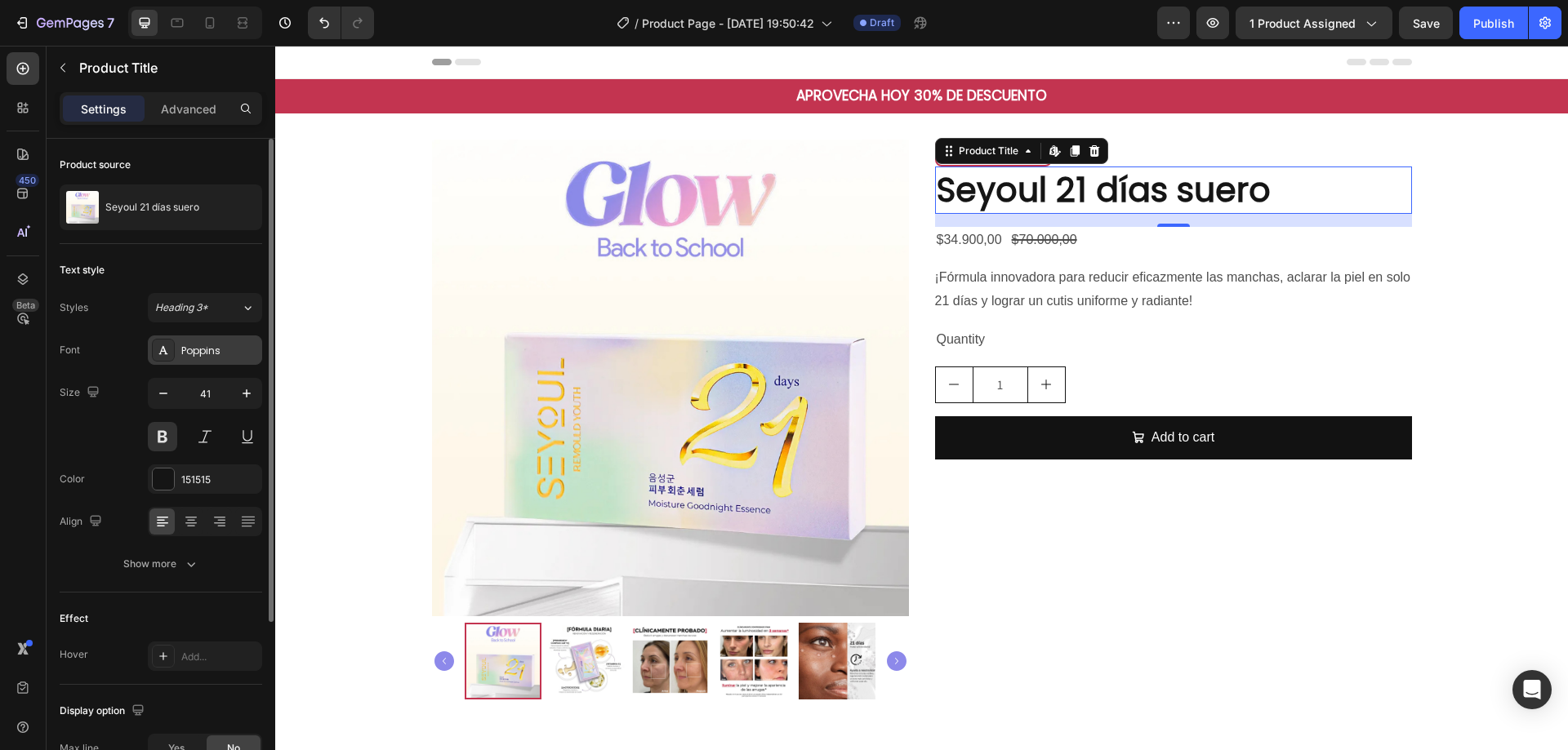
click at [216, 348] on div "Poppins" at bounding box center [220, 351] width 77 height 15
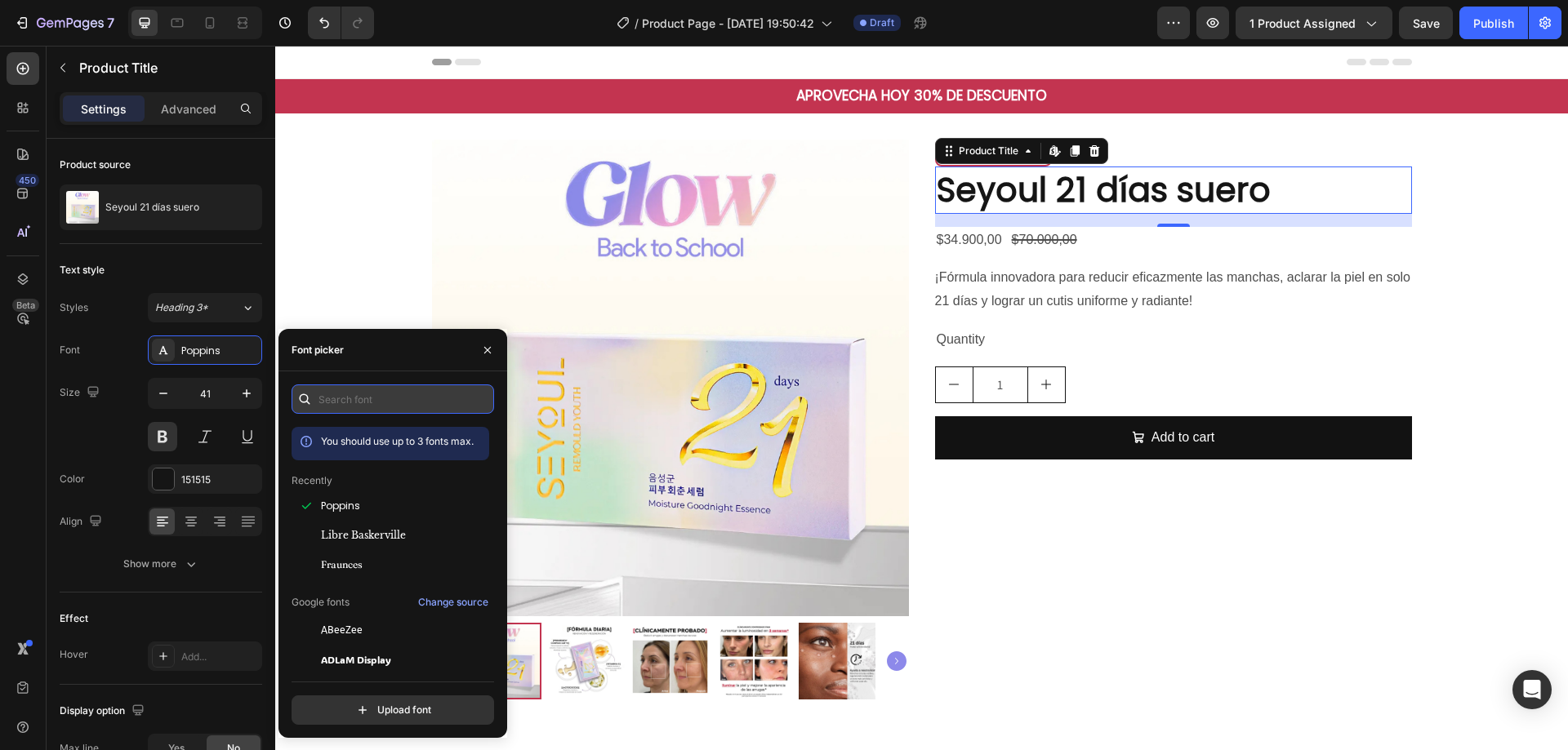
click at [401, 400] on input "text" at bounding box center [392, 400] width 203 height 30
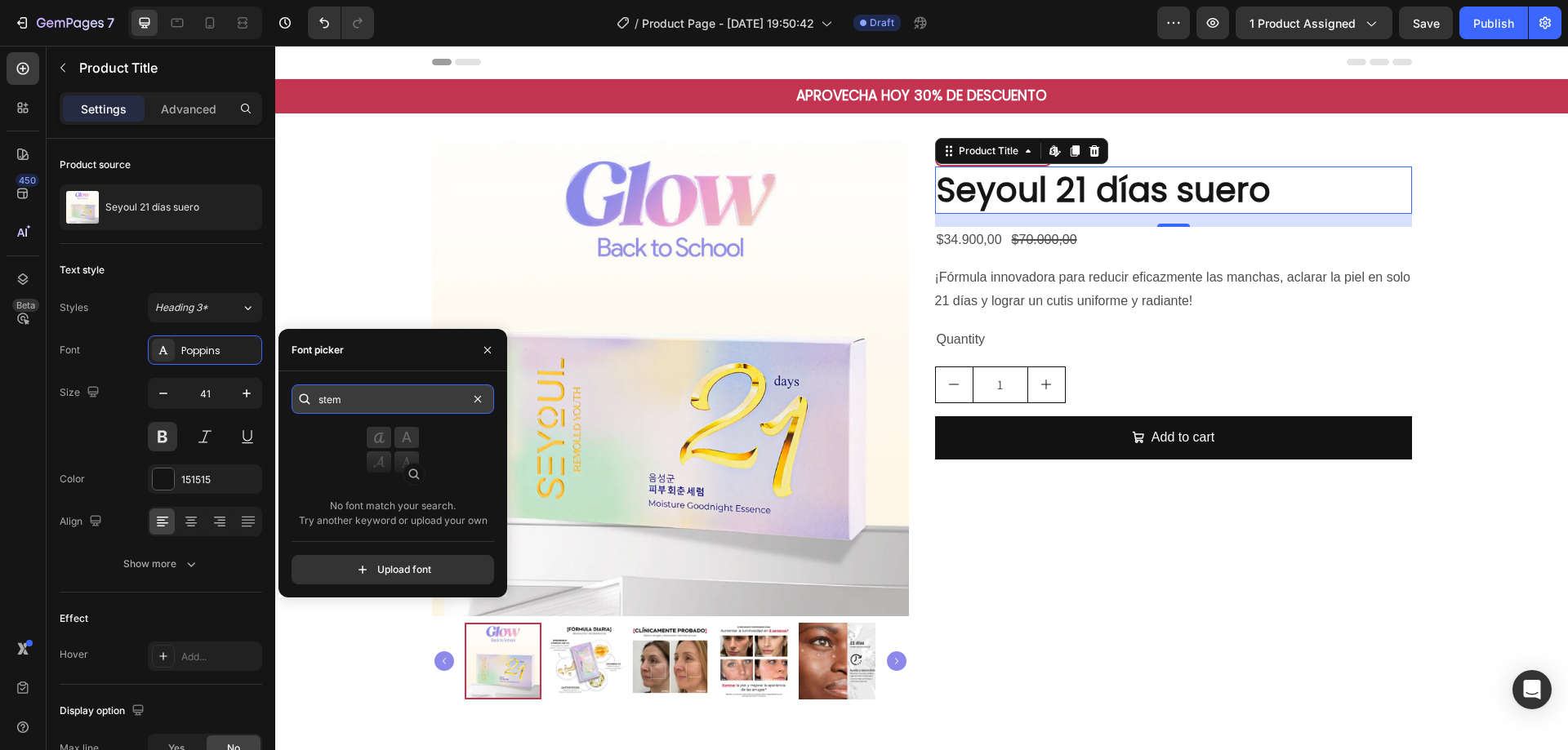
click at [376, 408] on input "stem" at bounding box center [392, 400] width 203 height 30
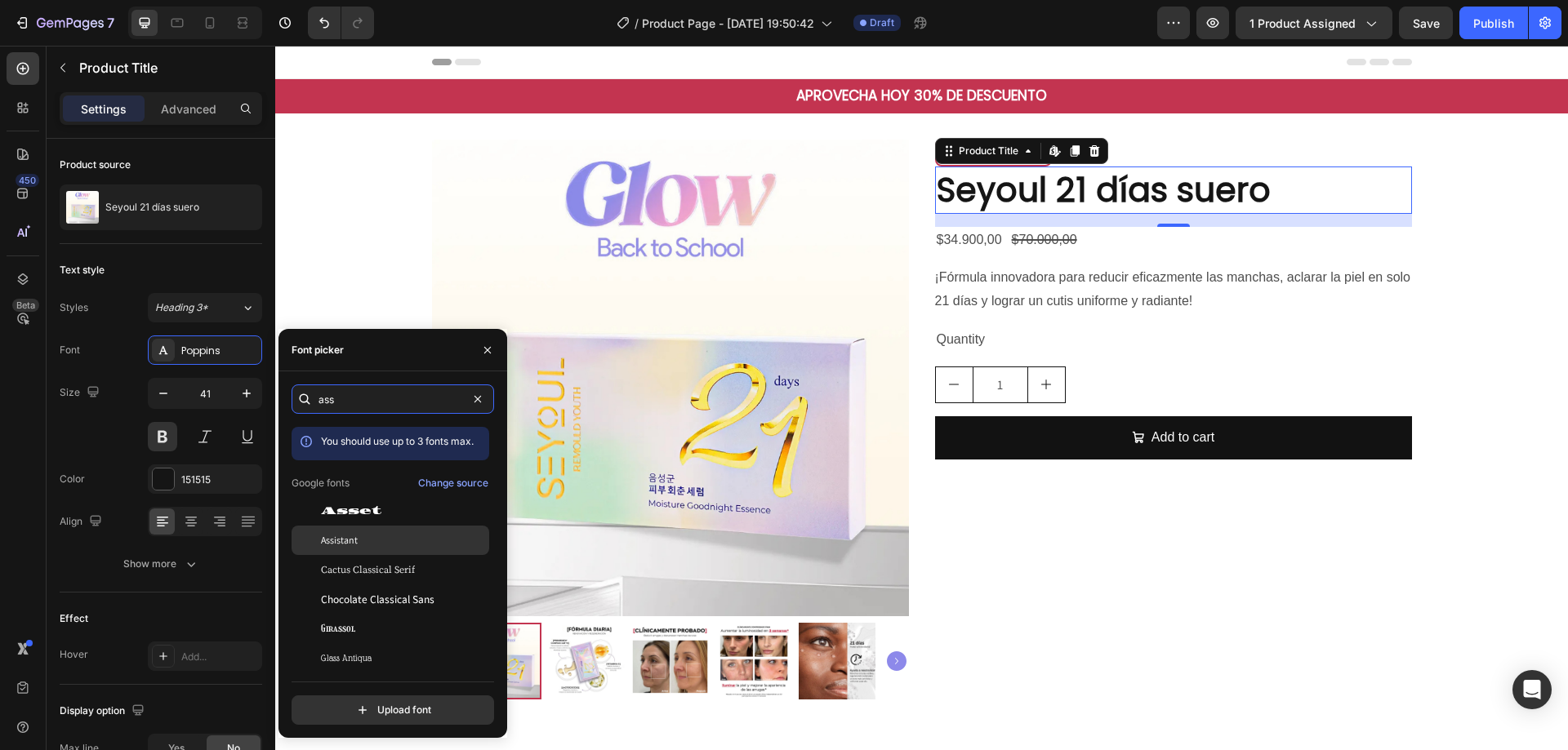
type input "ass"
click at [399, 542] on div "Assistant" at bounding box center [403, 541] width 165 height 15
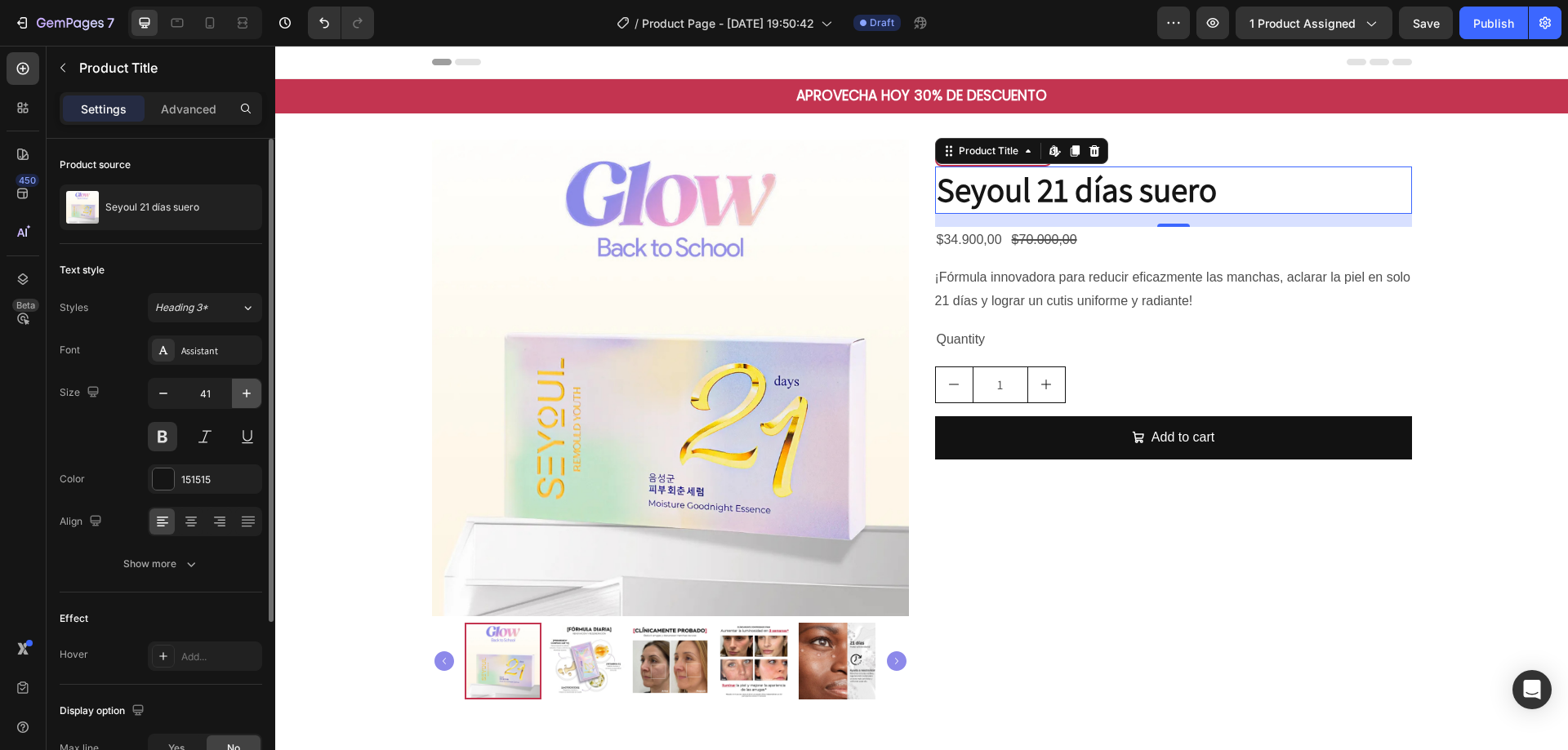
click at [251, 388] on icon "button" at bounding box center [247, 394] width 16 height 16
type input "42"
click at [157, 478] on div at bounding box center [163, 479] width 21 height 21
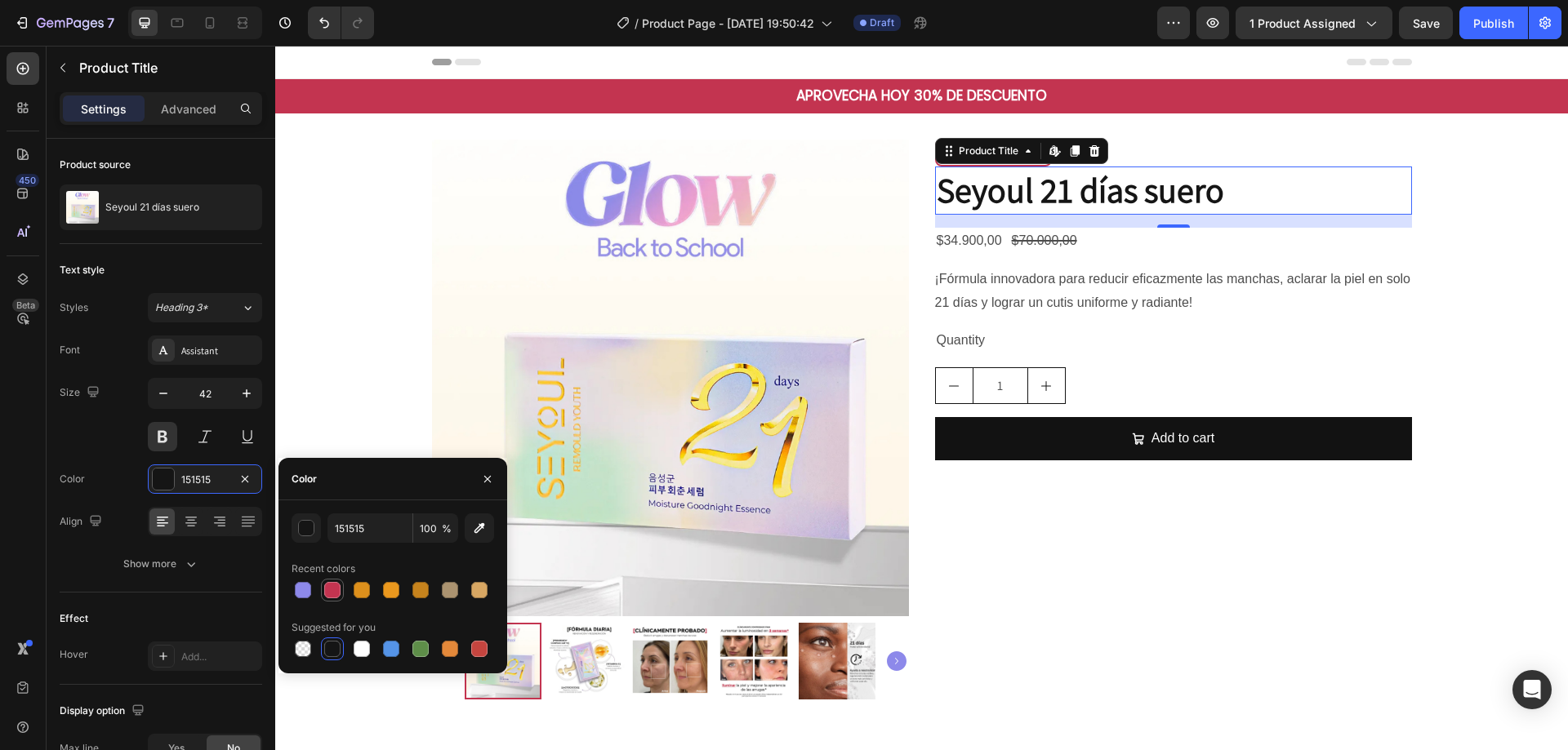
click at [341, 592] on div at bounding box center [332, 590] width 20 height 20
click at [328, 643] on div at bounding box center [332, 649] width 16 height 16
type input "151515"
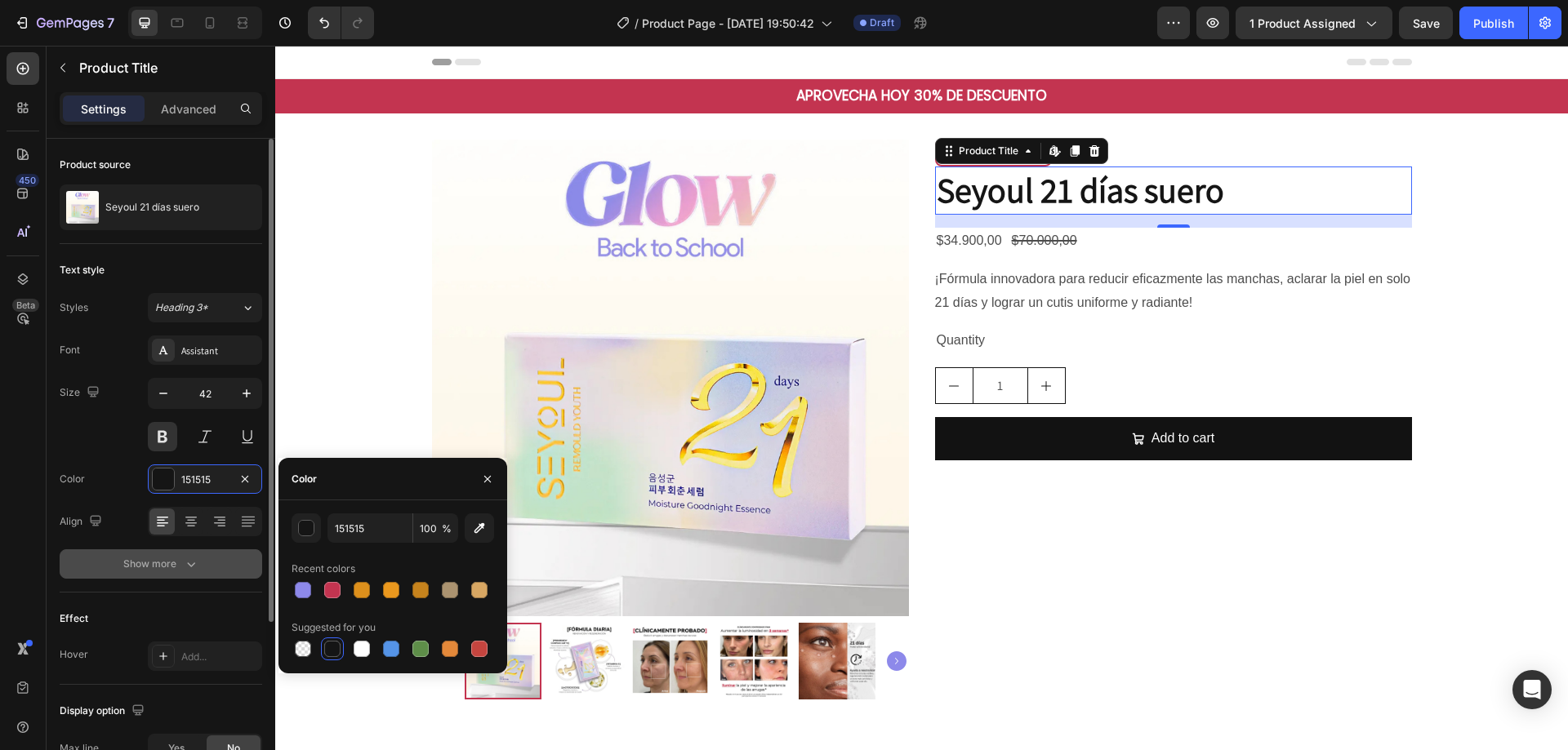
click at [170, 568] on div "Show more" at bounding box center [161, 565] width 76 height 16
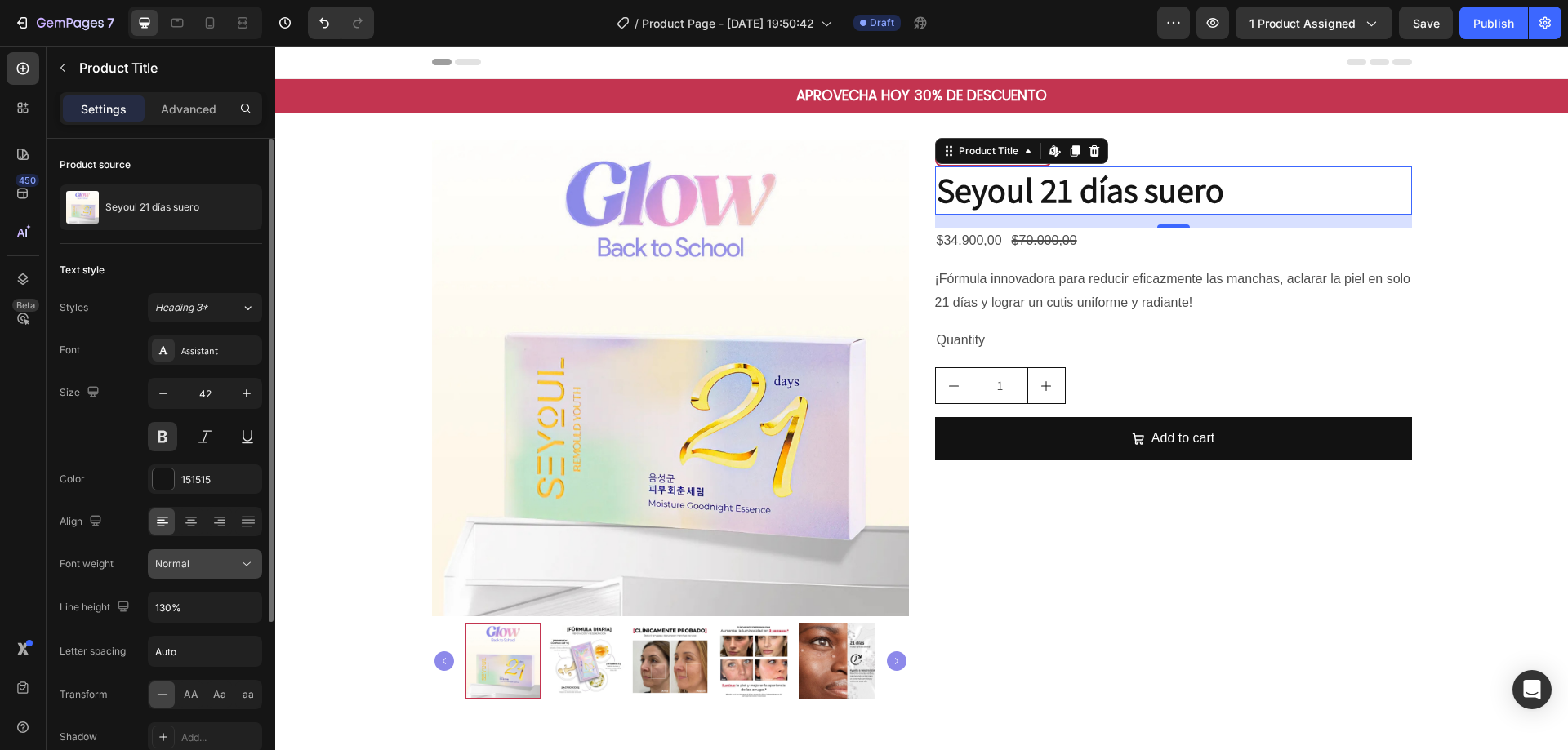
click at [254, 556] on button "Normal" at bounding box center [204, 565] width 114 height 30
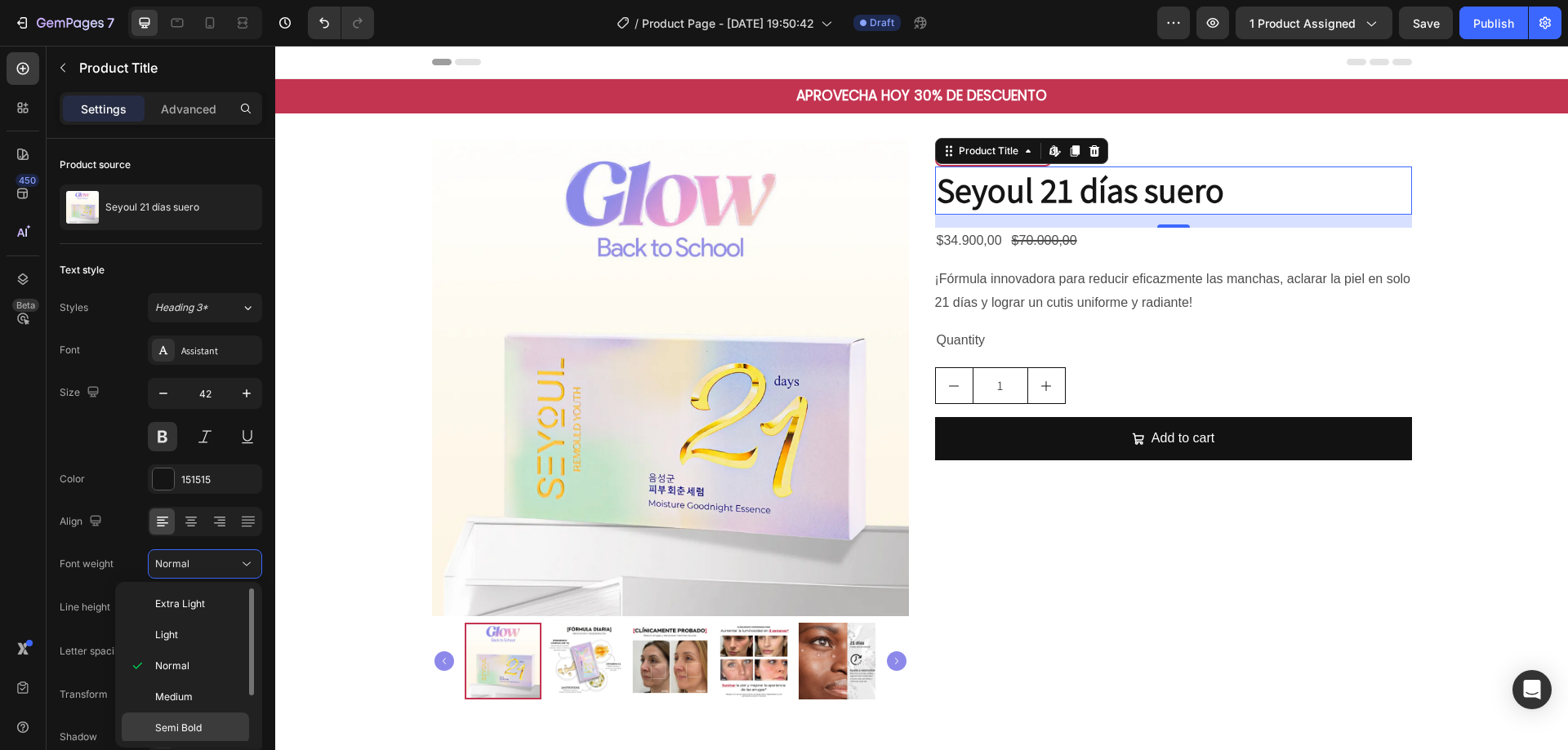
click at [232, 723] on p "Semi Bold" at bounding box center [198, 728] width 86 height 15
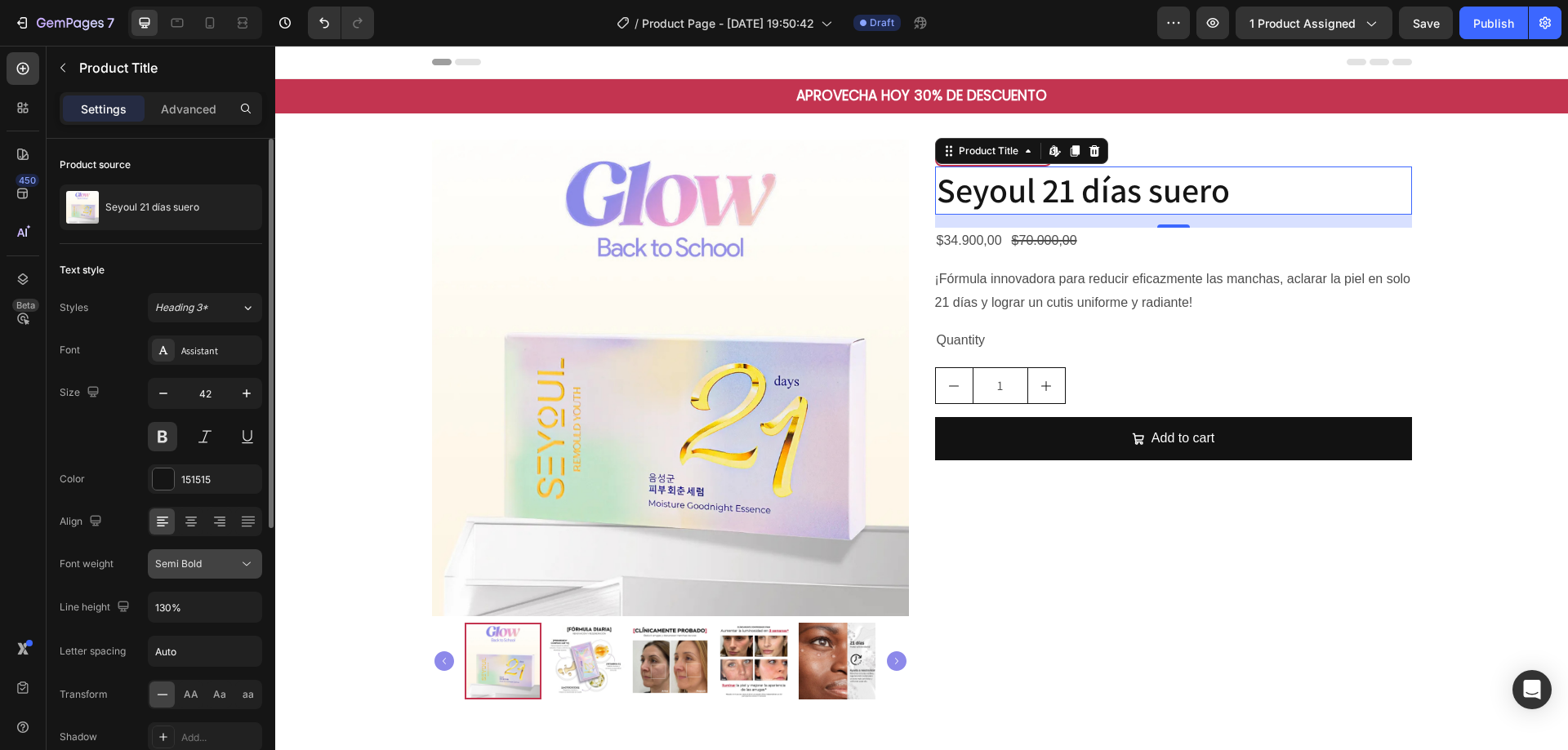
click at [245, 559] on icon at bounding box center [247, 565] width 16 height 16
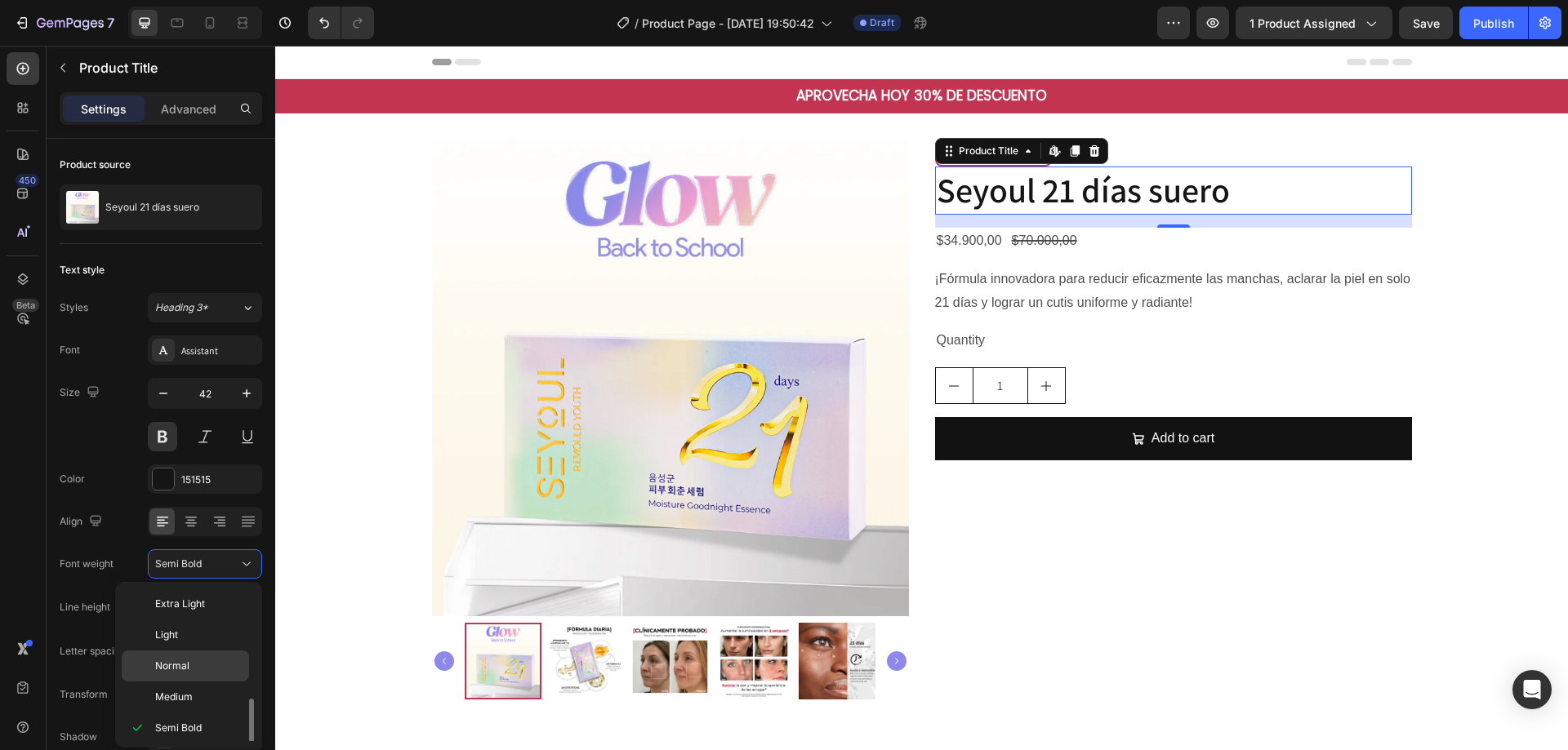
scroll to position [65, 0]
click at [214, 721] on p "Extra Bold" at bounding box center [198, 726] width 86 height 15
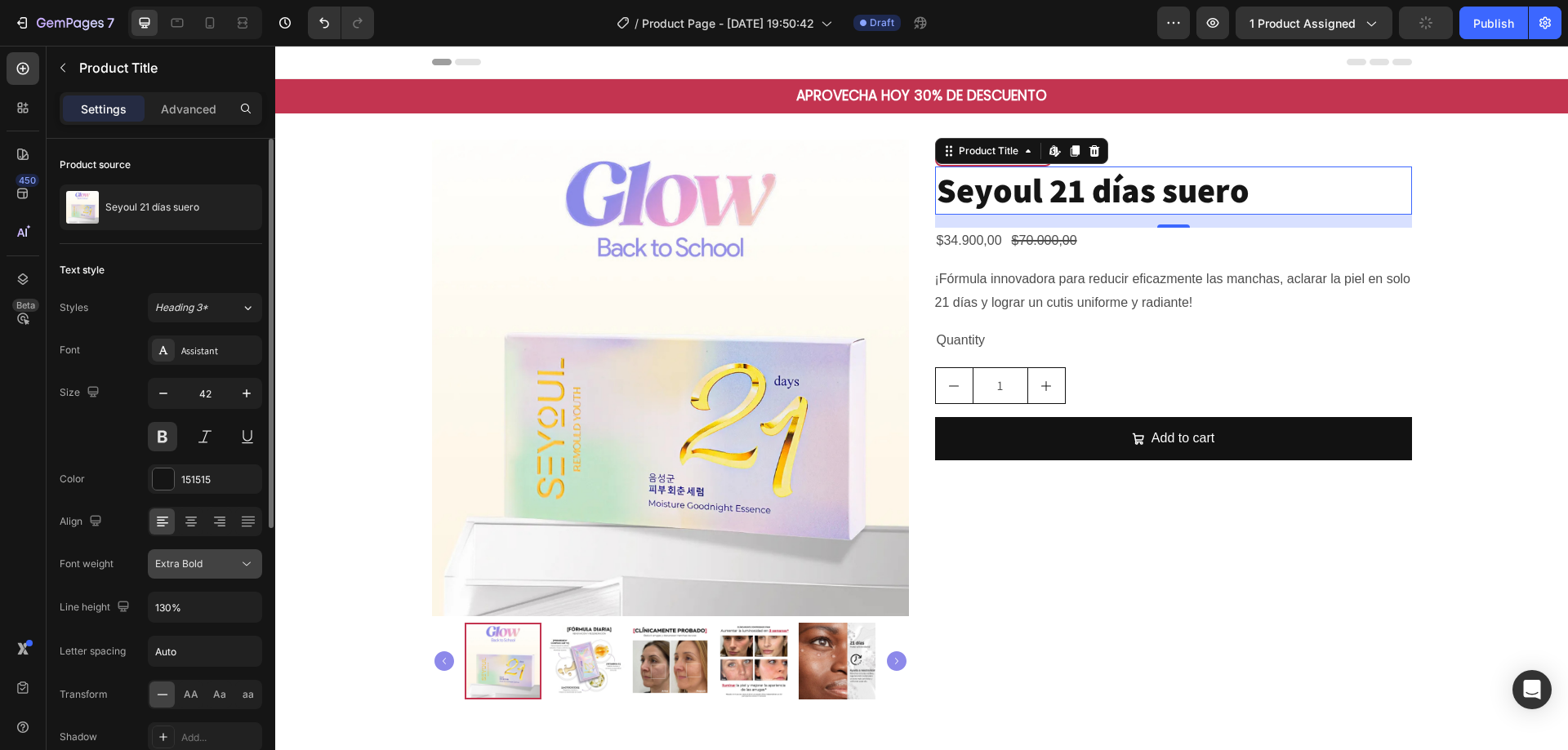
click at [249, 556] on icon at bounding box center [247, 565] width 16 height 16
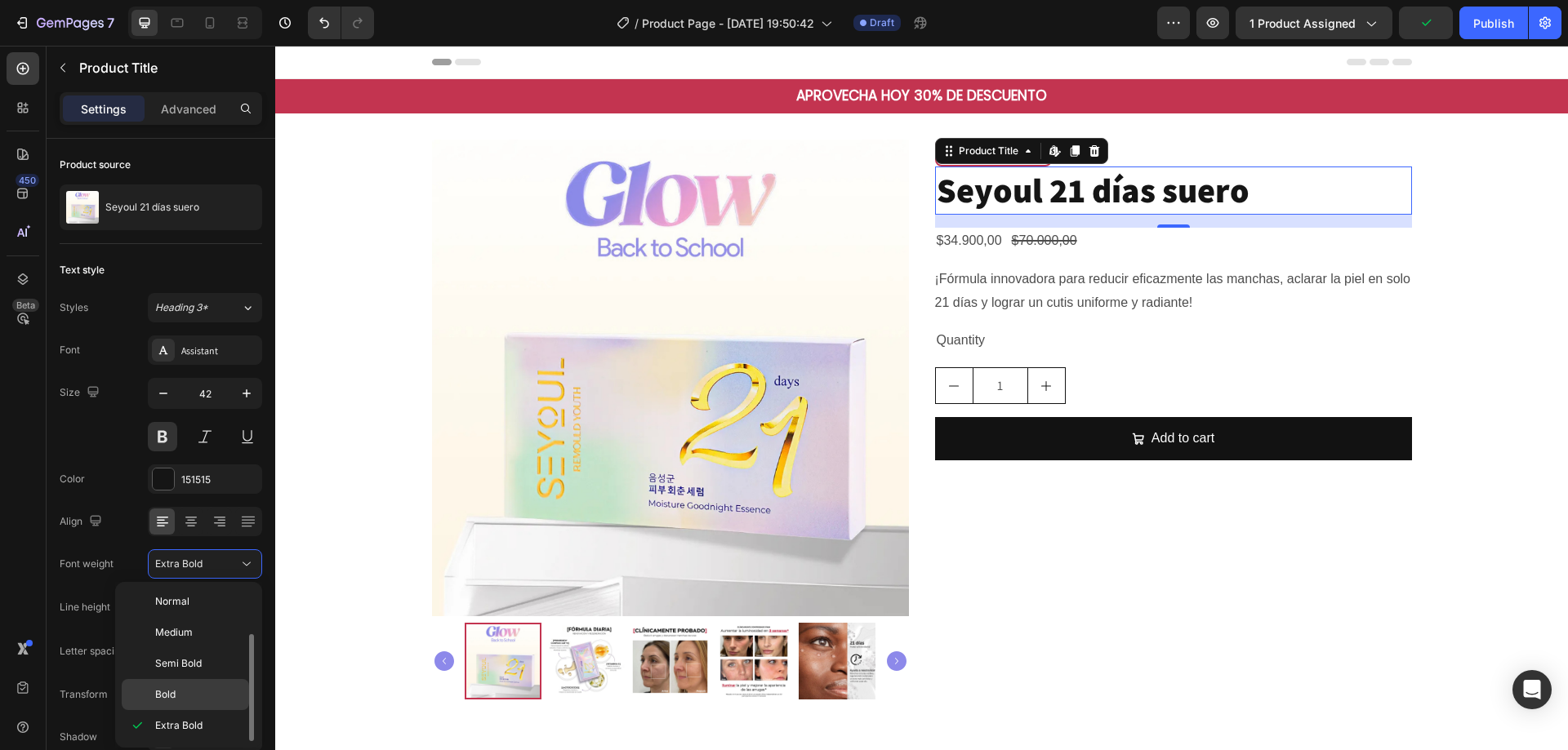
click at [210, 693] on p "Bold" at bounding box center [198, 695] width 86 height 15
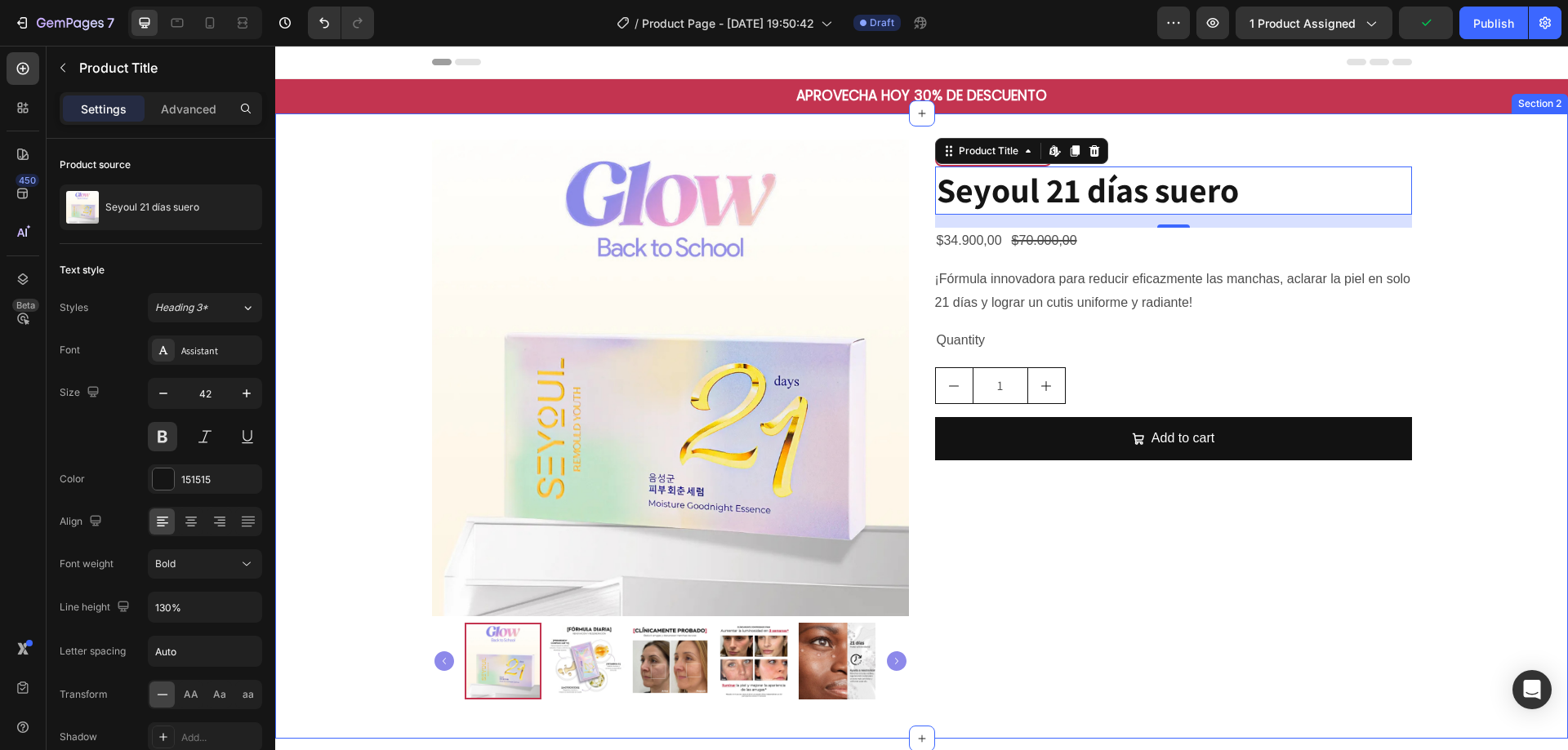
click at [1472, 208] on div "Product Images HIDRATACIÓN INTENSA Text Block Row Seyoul 21 [PERSON_NAME] [PERS…" at bounding box center [921, 426] width 1293 height 573
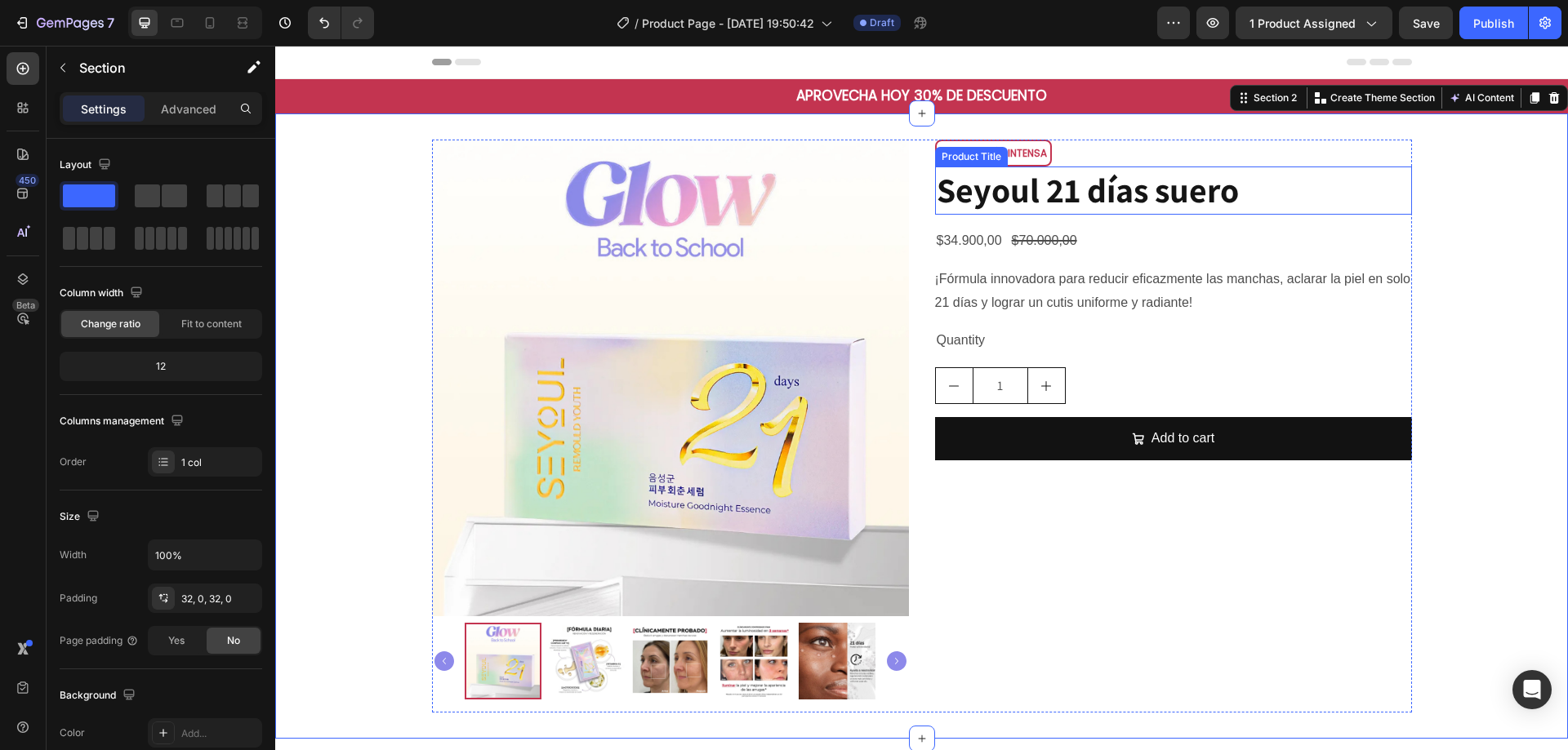
click at [1258, 209] on h2 "Seyoul 21 días suero" at bounding box center [1173, 190] width 477 height 48
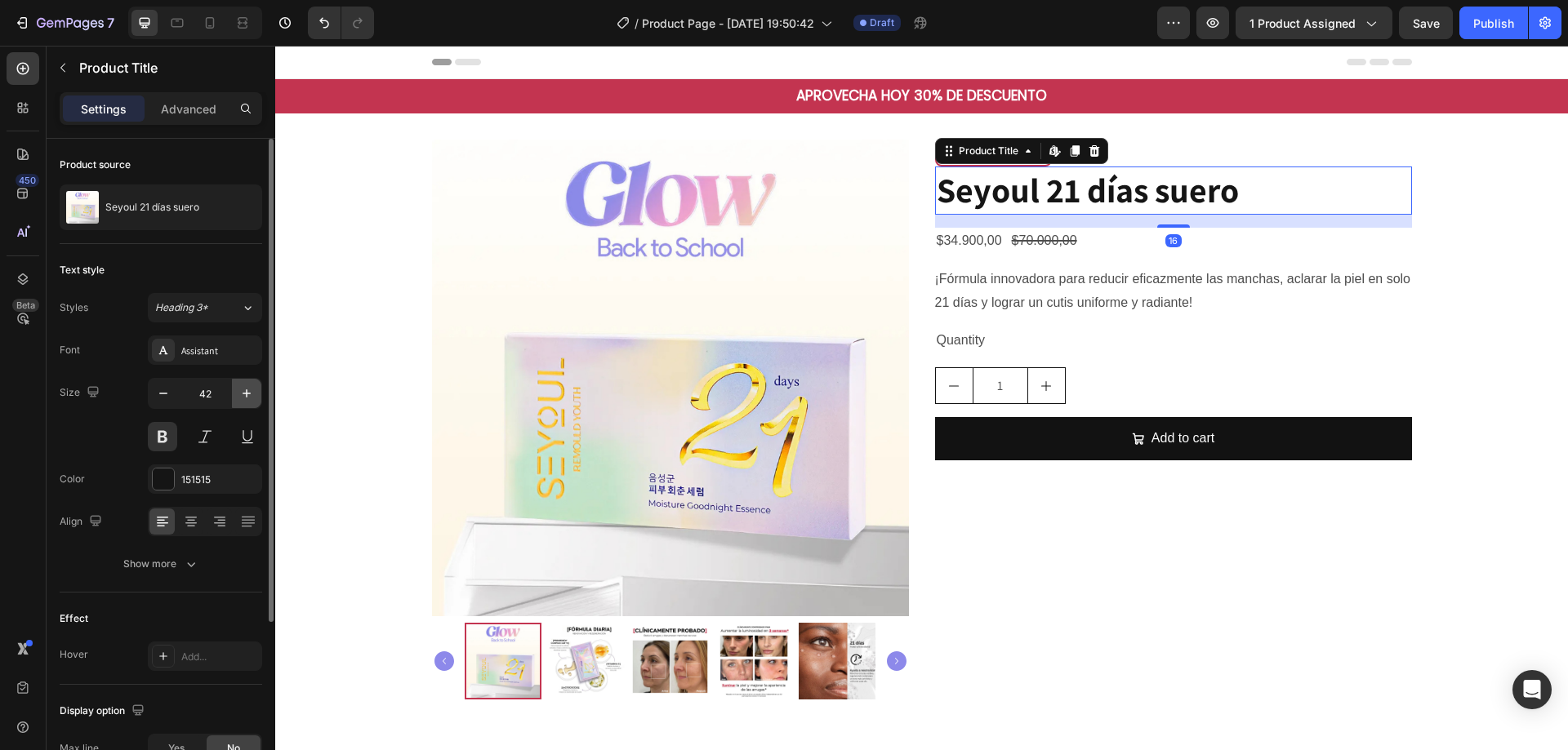
click at [249, 395] on icon "button" at bounding box center [247, 394] width 16 height 16
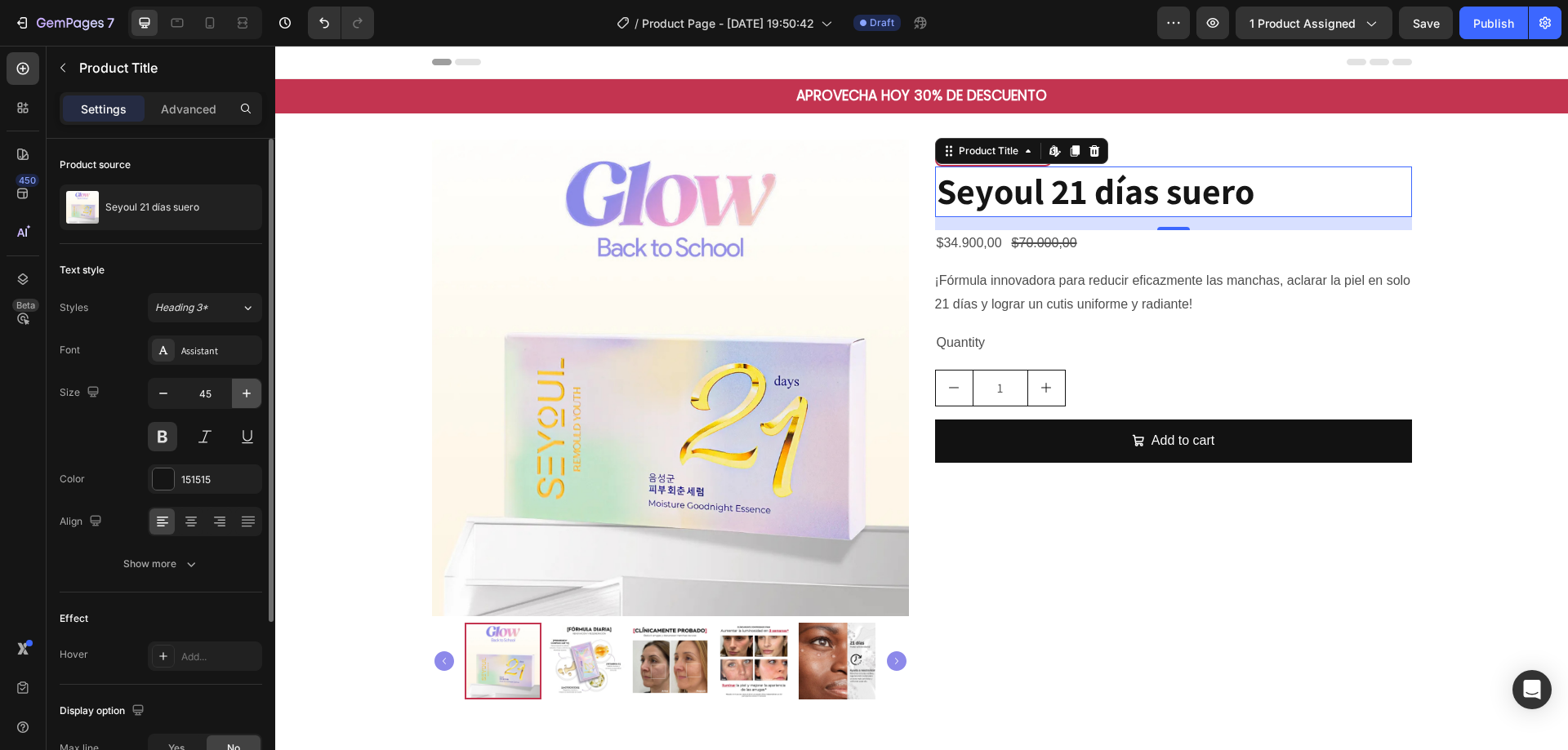
click at [249, 395] on icon "button" at bounding box center [247, 394] width 16 height 16
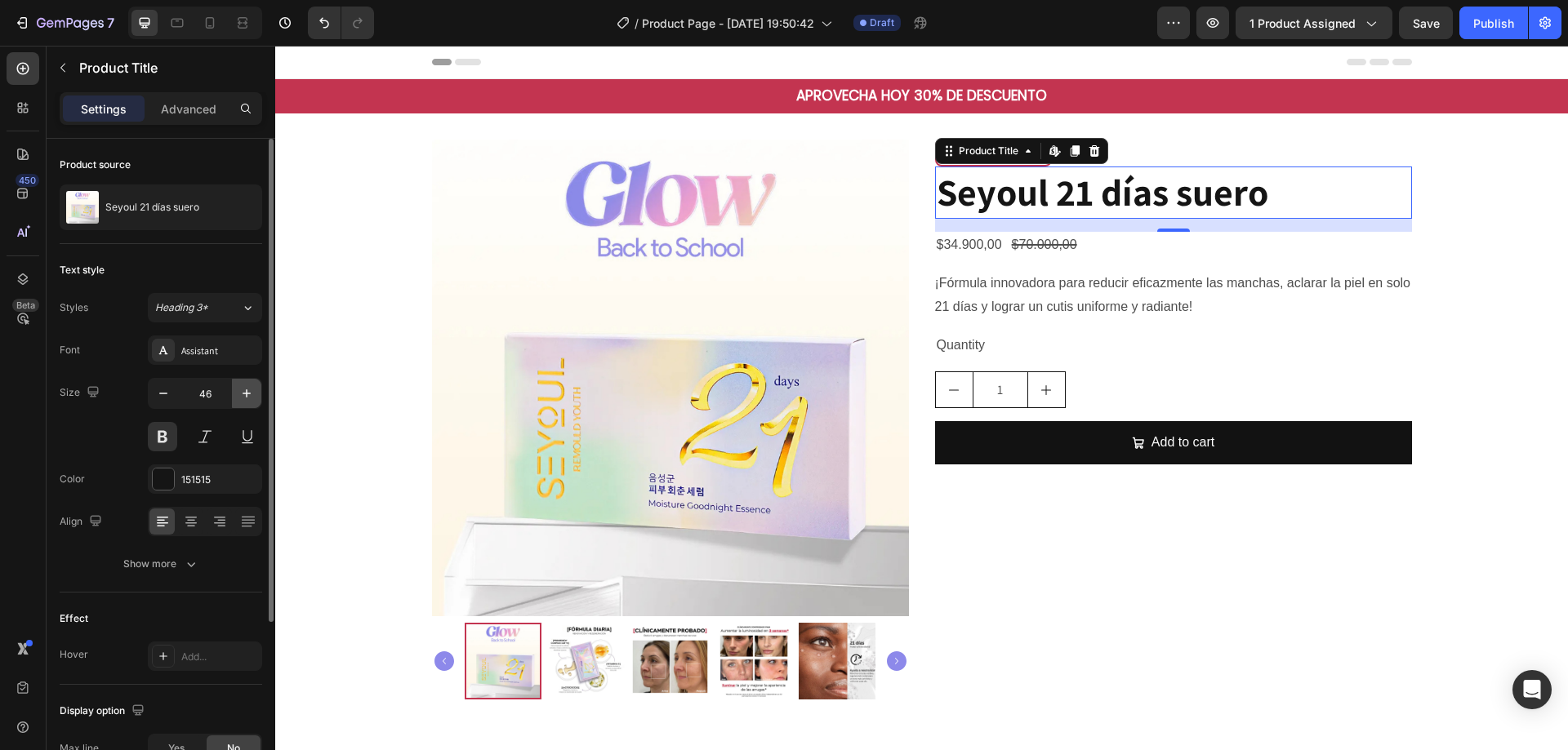
click at [249, 395] on icon "button" at bounding box center [247, 394] width 16 height 16
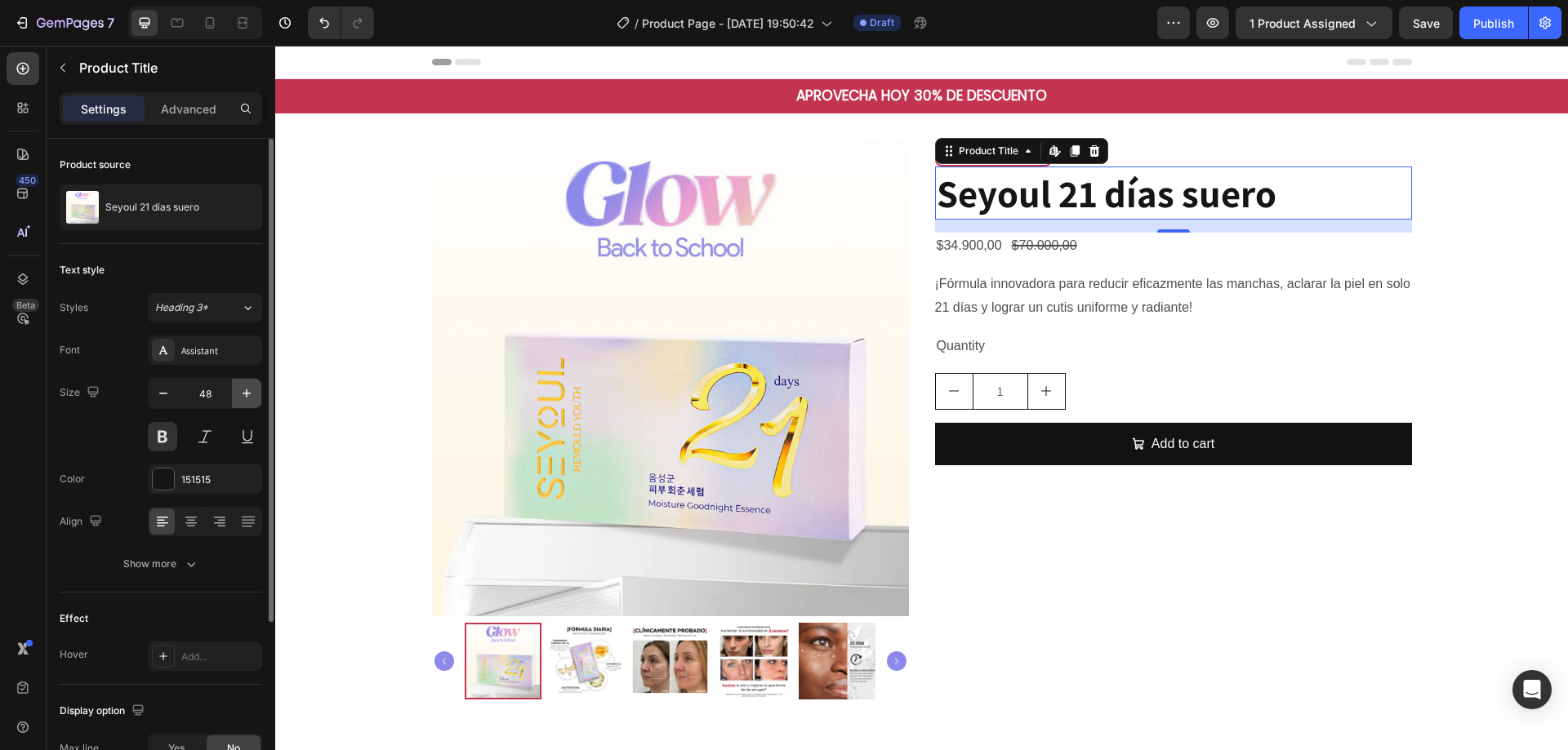
click at [249, 395] on icon "button" at bounding box center [247, 394] width 16 height 16
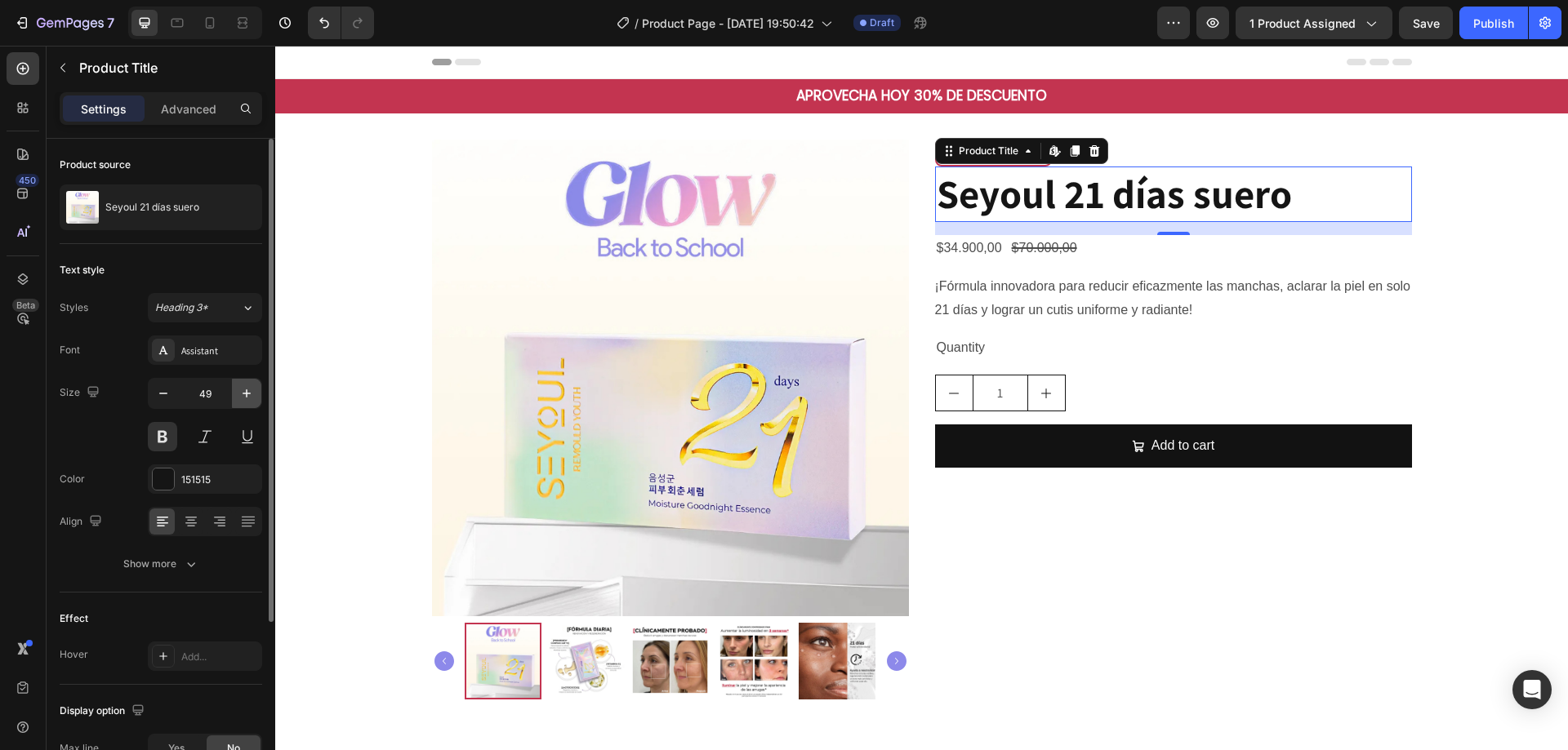
click at [249, 395] on icon "button" at bounding box center [247, 394] width 16 height 16
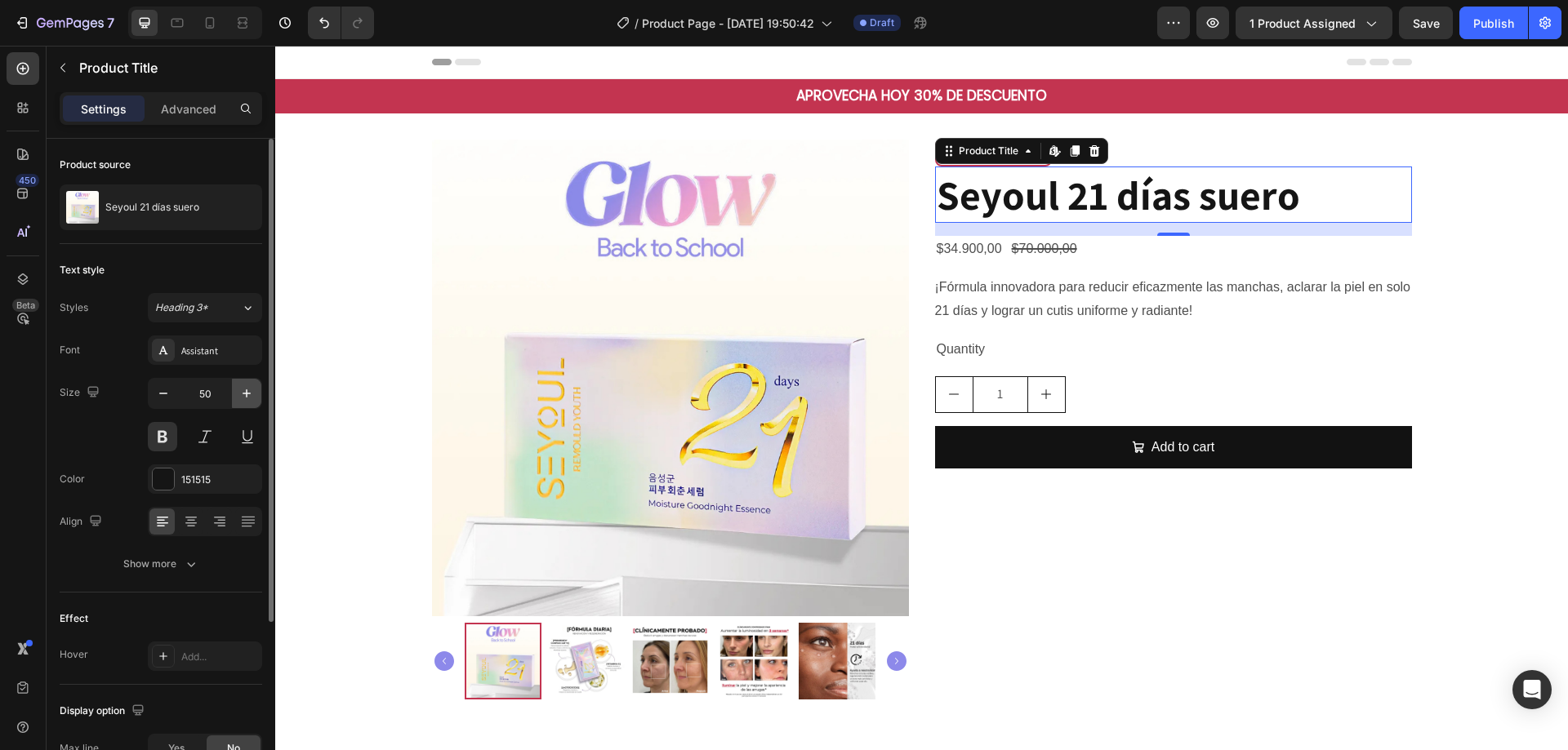
click at [249, 395] on icon "button" at bounding box center [247, 394] width 16 height 16
type input "52"
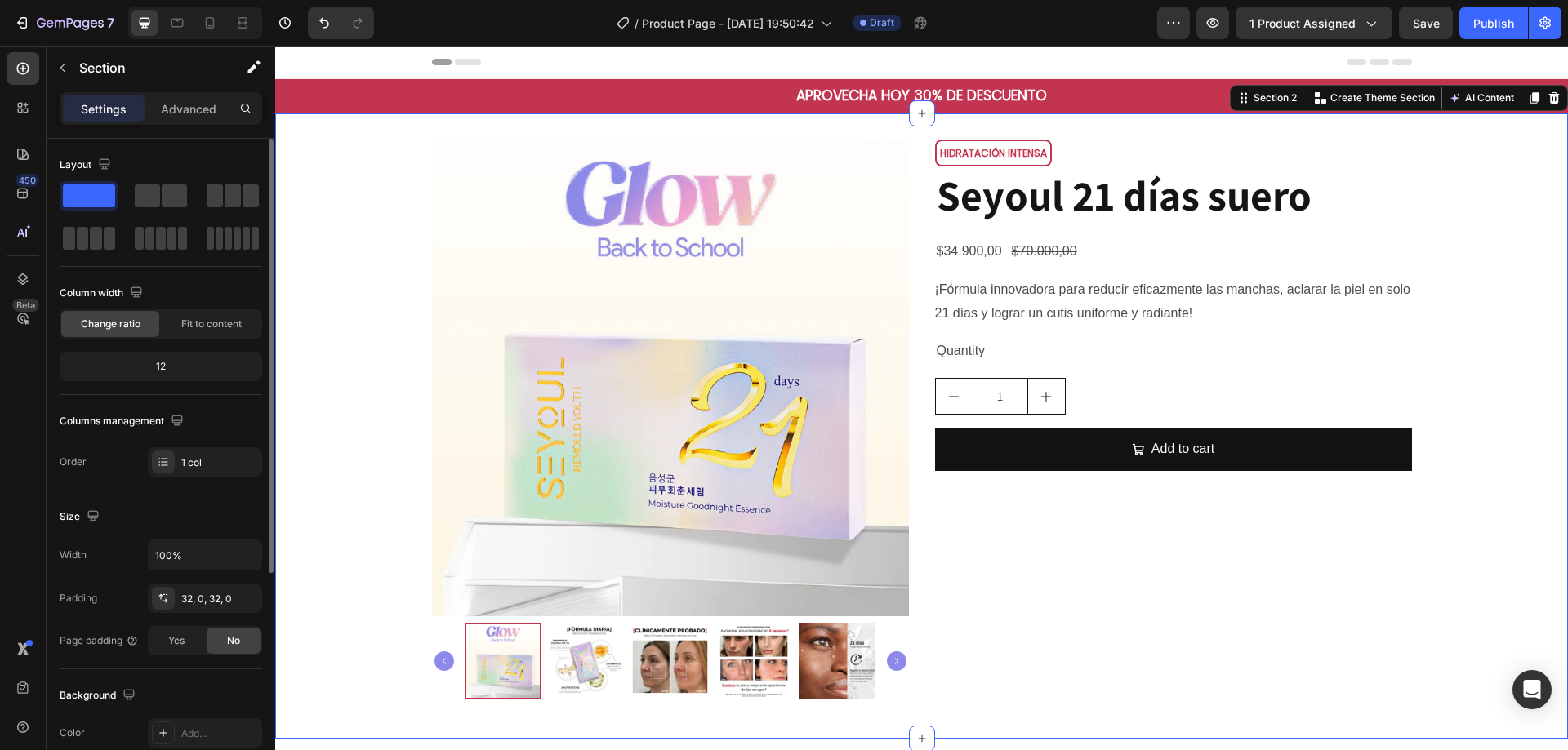
click at [1436, 204] on div "Product Images HIDRATACIÓN INTENSA Text Block Row Seyoul 21 [PERSON_NAME] [PERS…" at bounding box center [921, 426] width 1293 height 573
click at [1075, 204] on h2 "Seyoul 21 días suero" at bounding box center [1173, 196] width 477 height 59
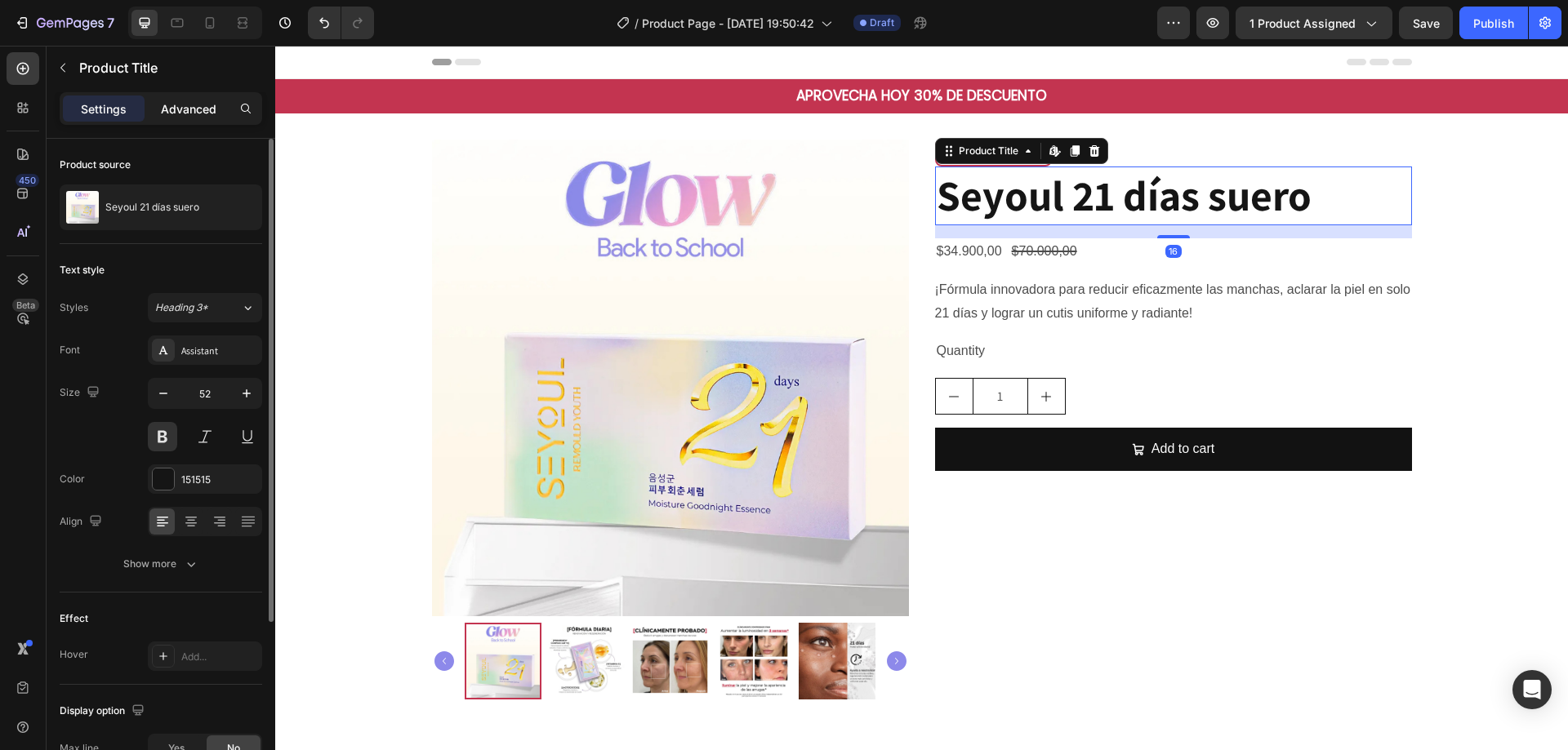
click at [199, 110] on p "Advanced" at bounding box center [189, 108] width 56 height 17
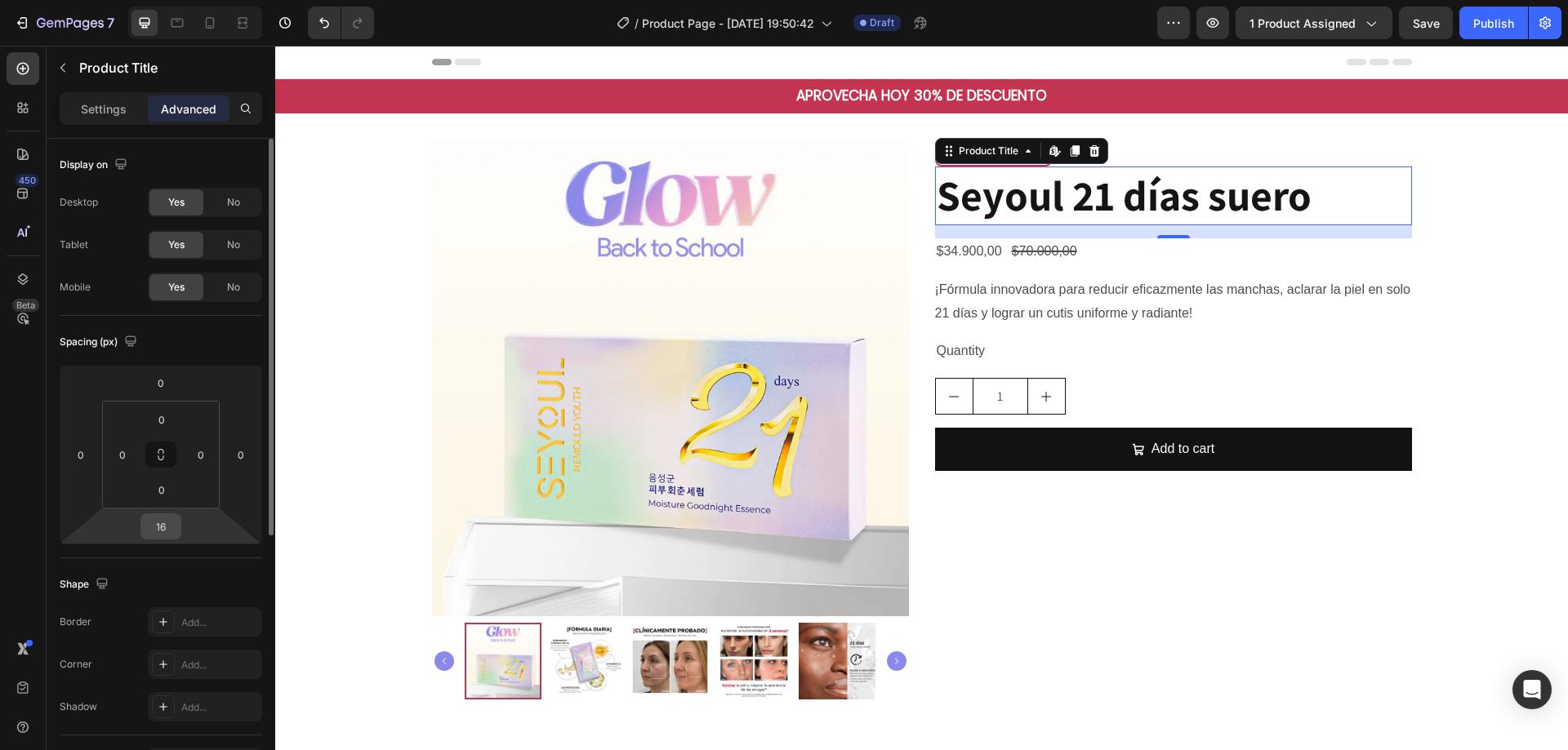
click at [157, 523] on input "16" at bounding box center [161, 527] width 33 height 25
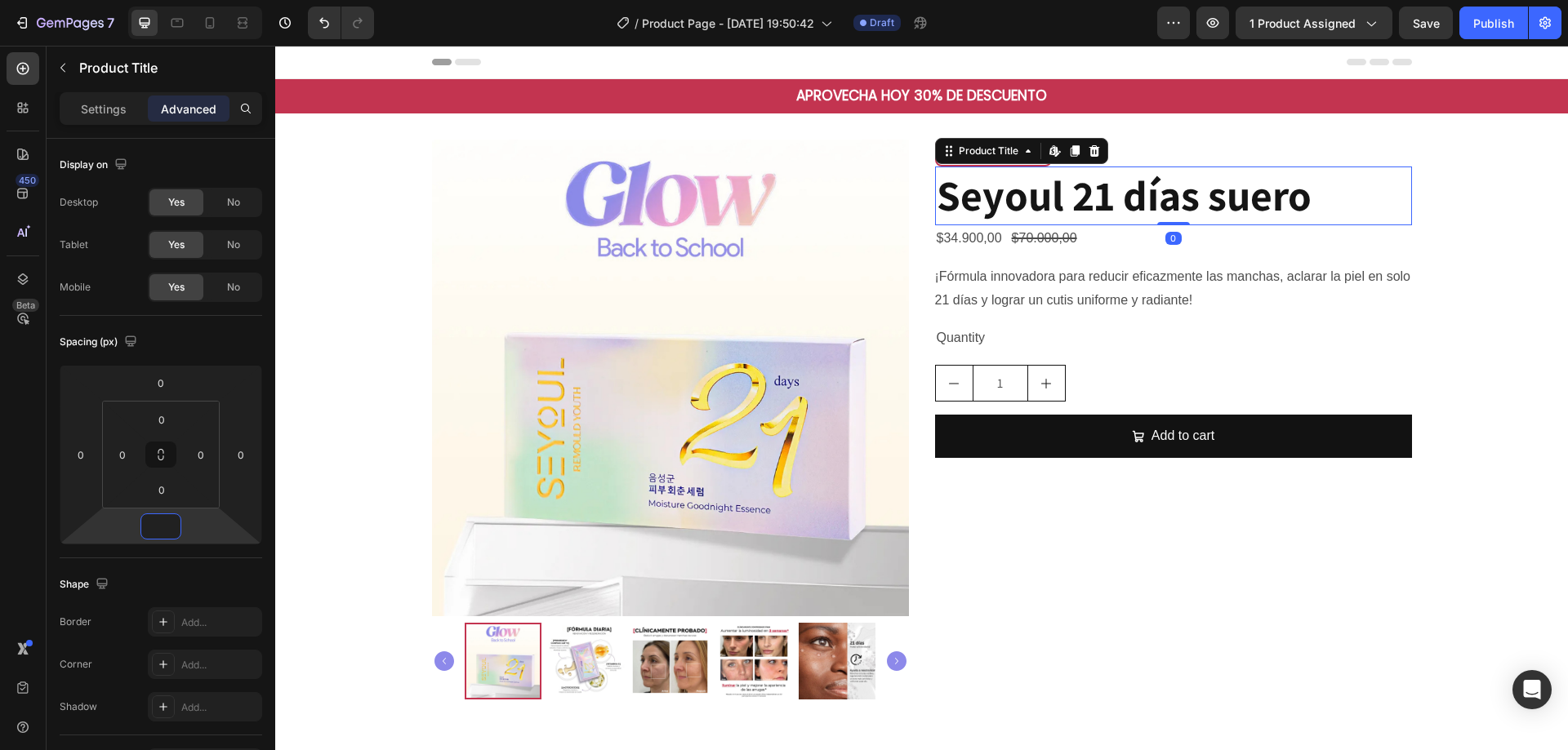
click at [969, 232] on div "$34.900,00" at bounding box center [970, 239] width 69 height 27
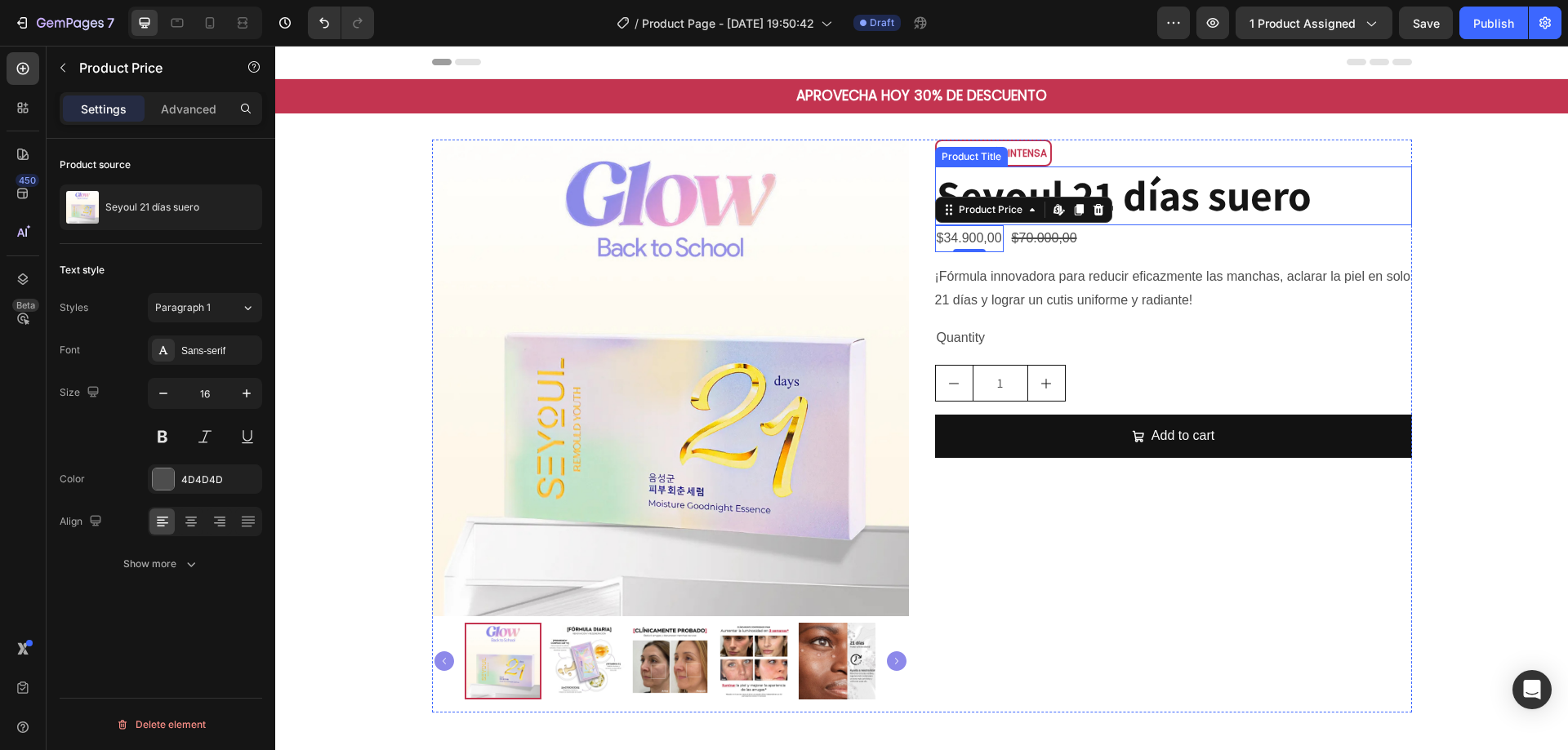
click at [1005, 188] on h2 "Seyoul 21 días suero" at bounding box center [1173, 196] width 477 height 59
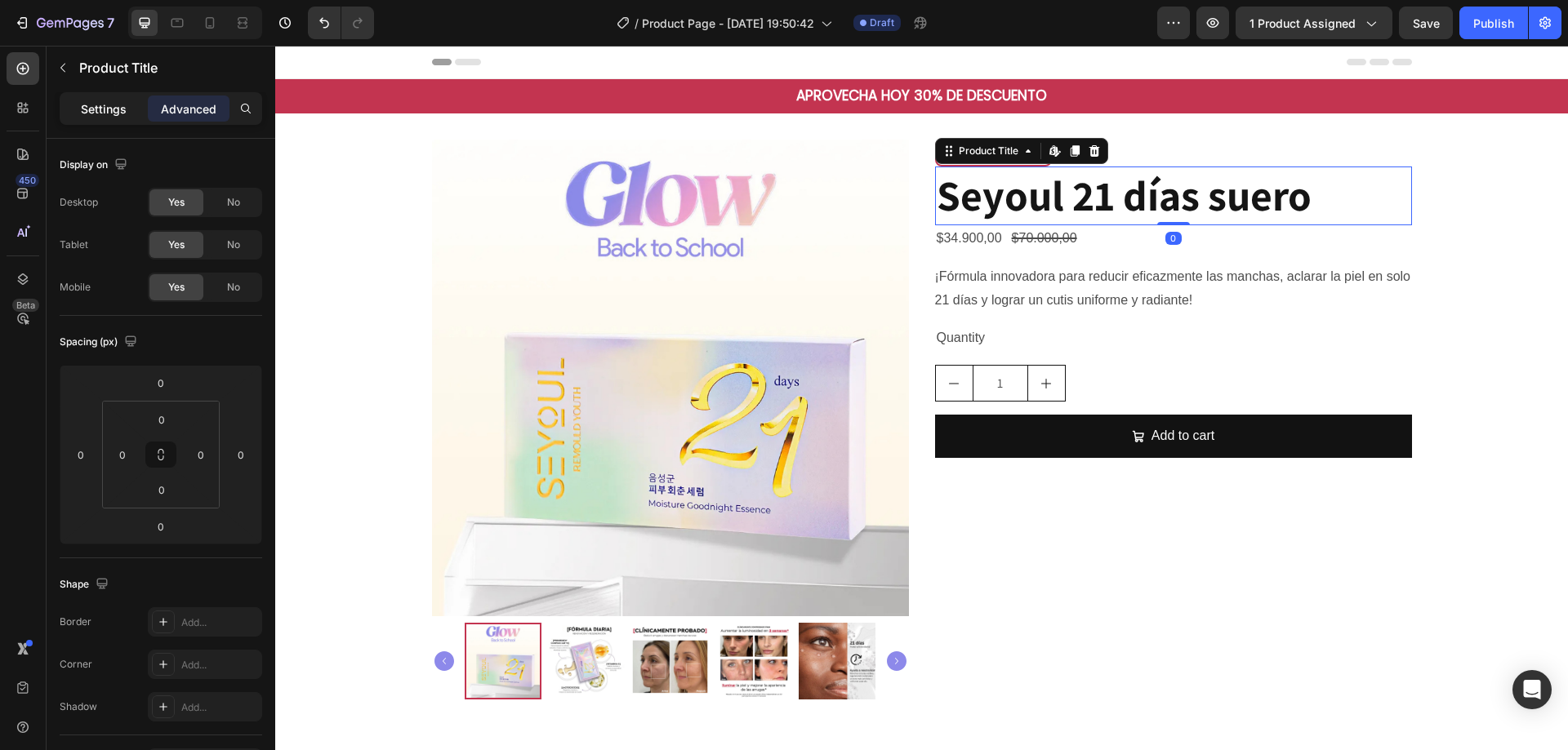
click at [129, 109] on div "Settings" at bounding box center [103, 108] width 81 height 26
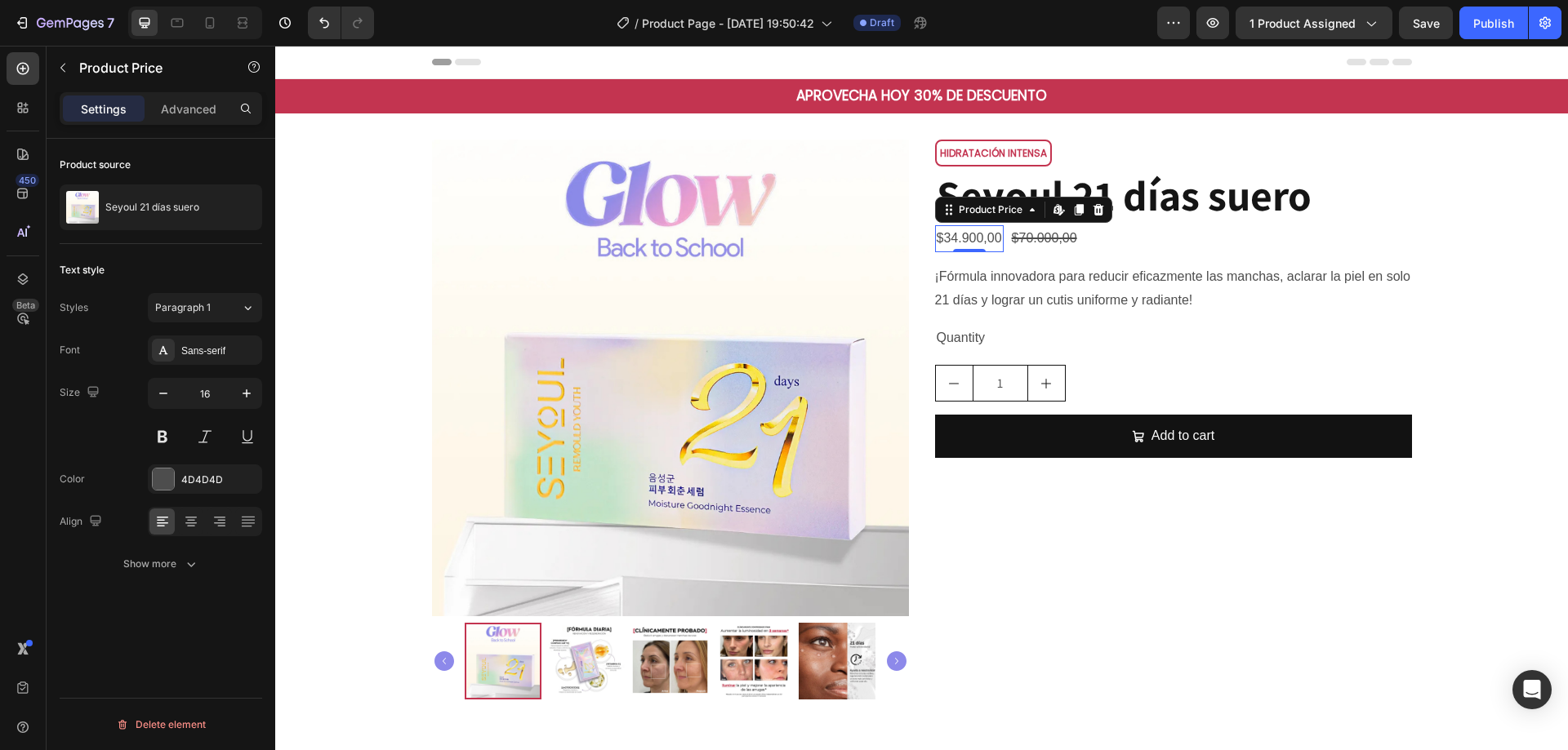
click at [976, 233] on div "$34.900,00" at bounding box center [970, 239] width 69 height 27
click at [213, 348] on div "Sans-serif" at bounding box center [220, 351] width 77 height 15
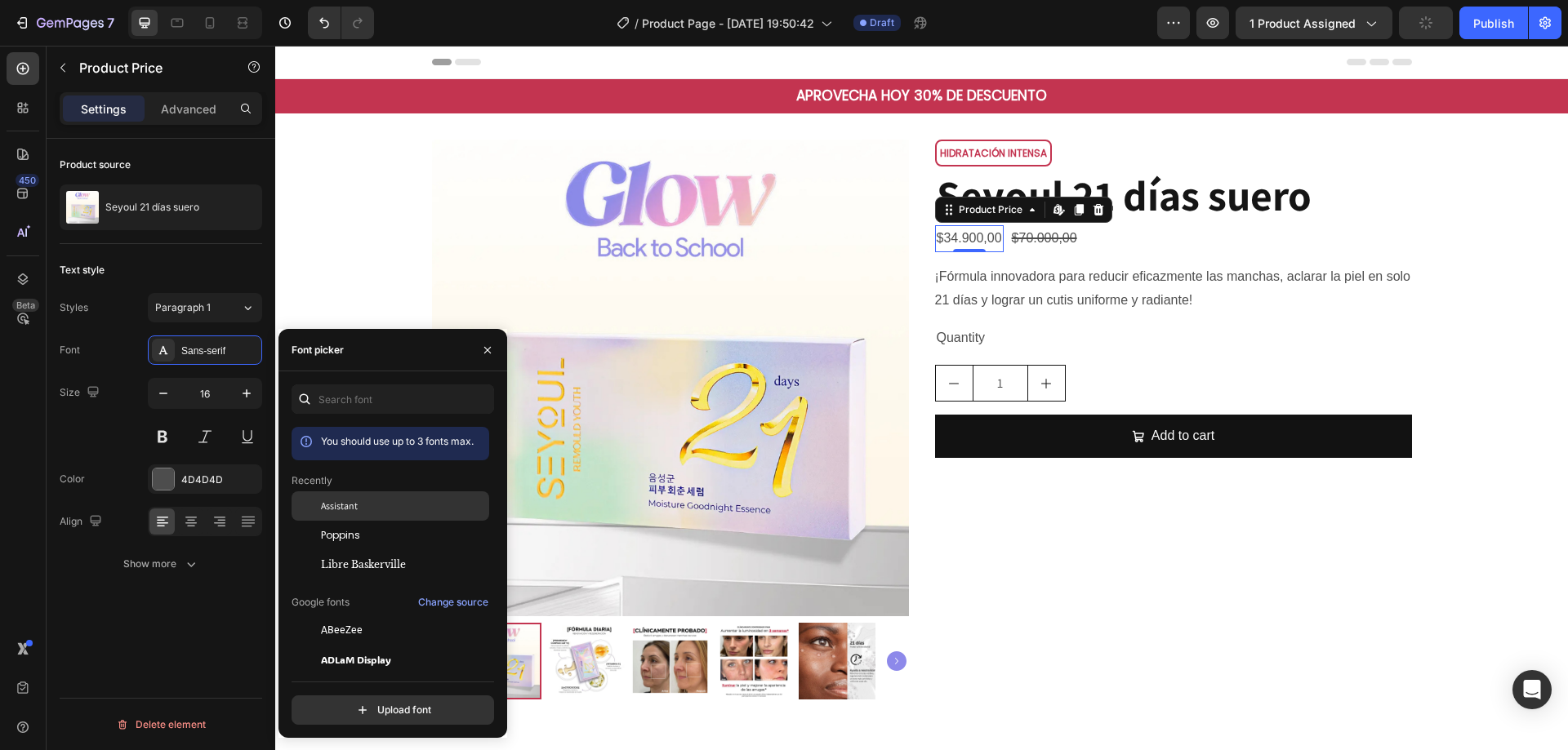
click at [328, 615] on div "Assistant" at bounding box center [390, 630] width 198 height 30
click at [245, 398] on icon "button" at bounding box center [247, 394] width 16 height 16
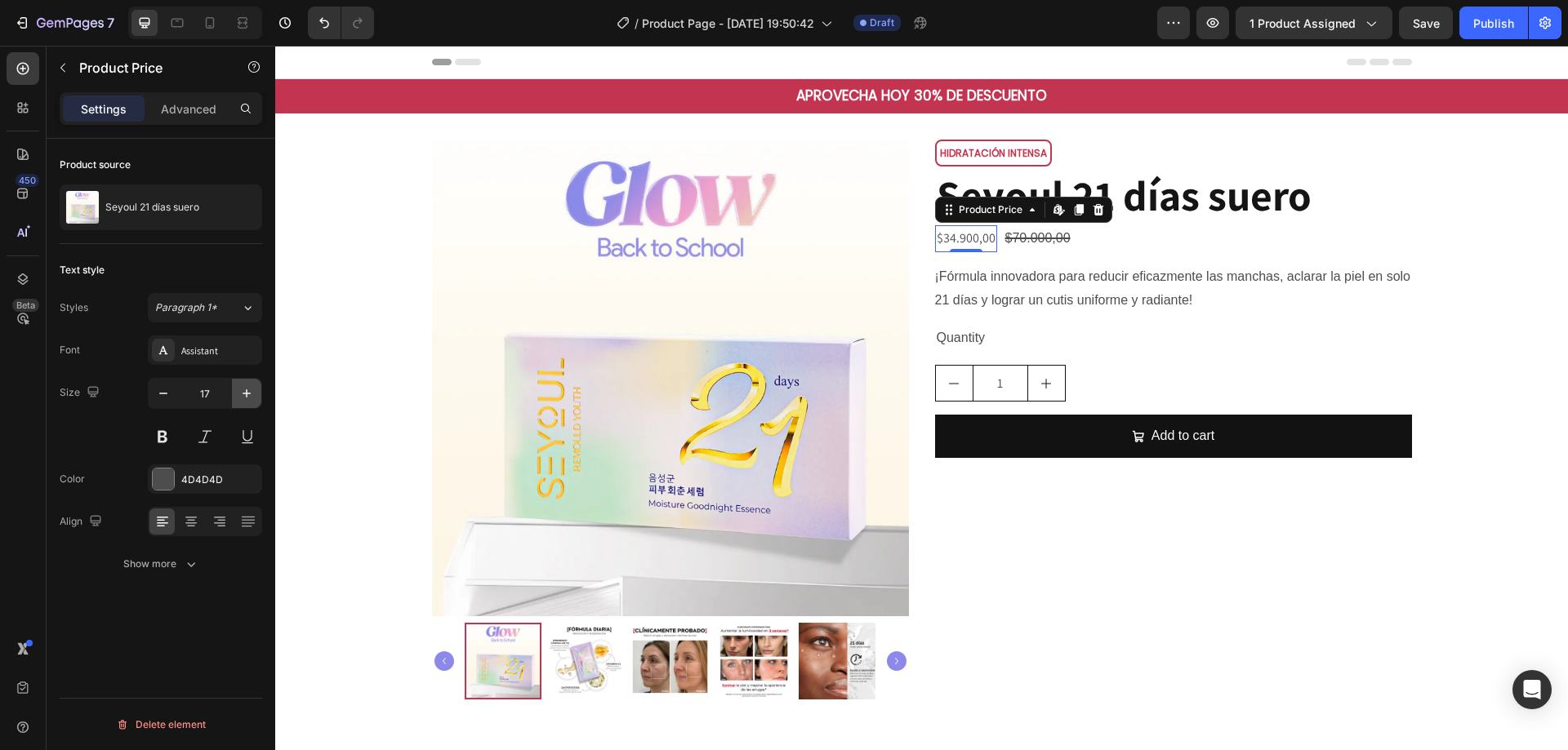
click at [245, 398] on icon "button" at bounding box center [247, 394] width 16 height 16
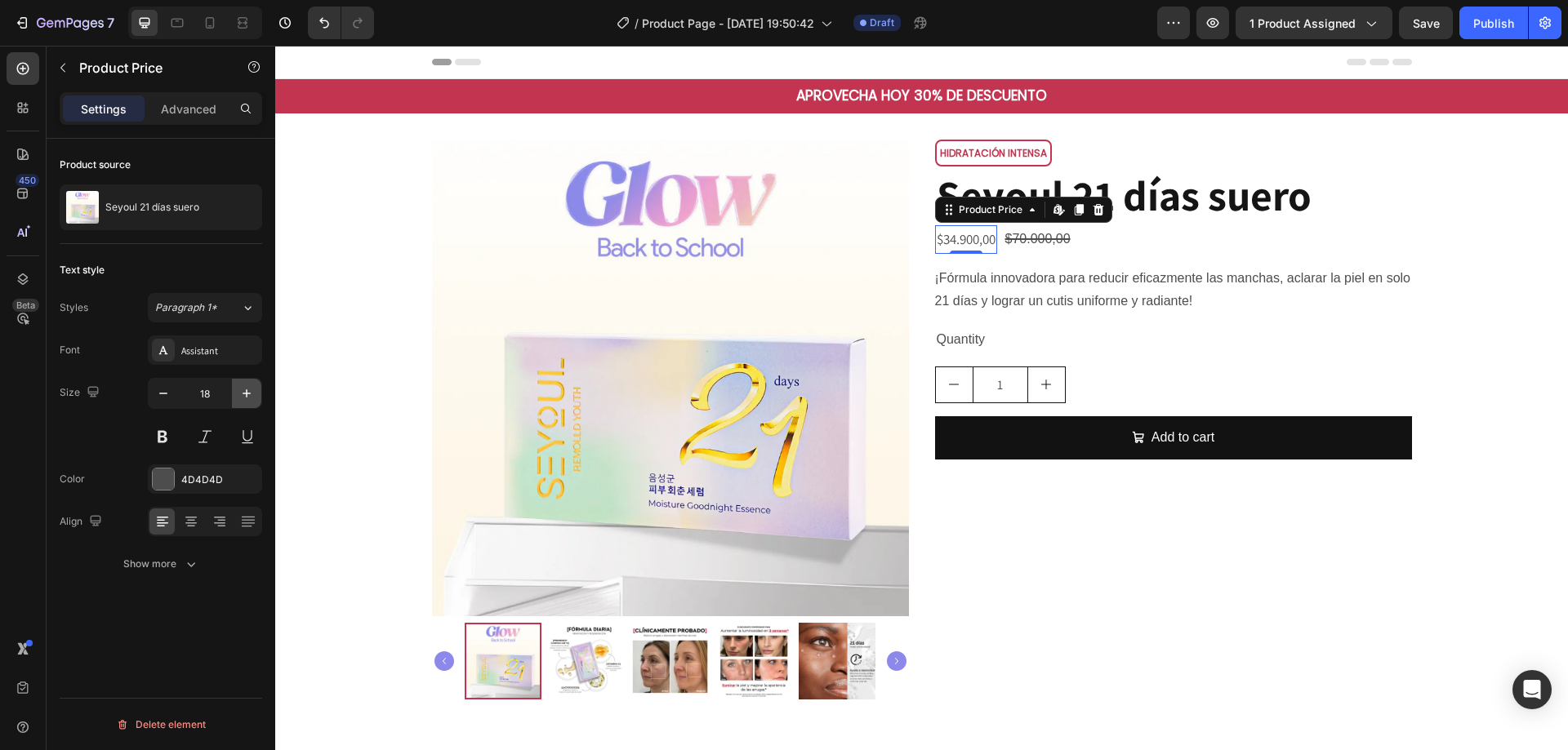
click at [245, 398] on icon "button" at bounding box center [247, 394] width 16 height 16
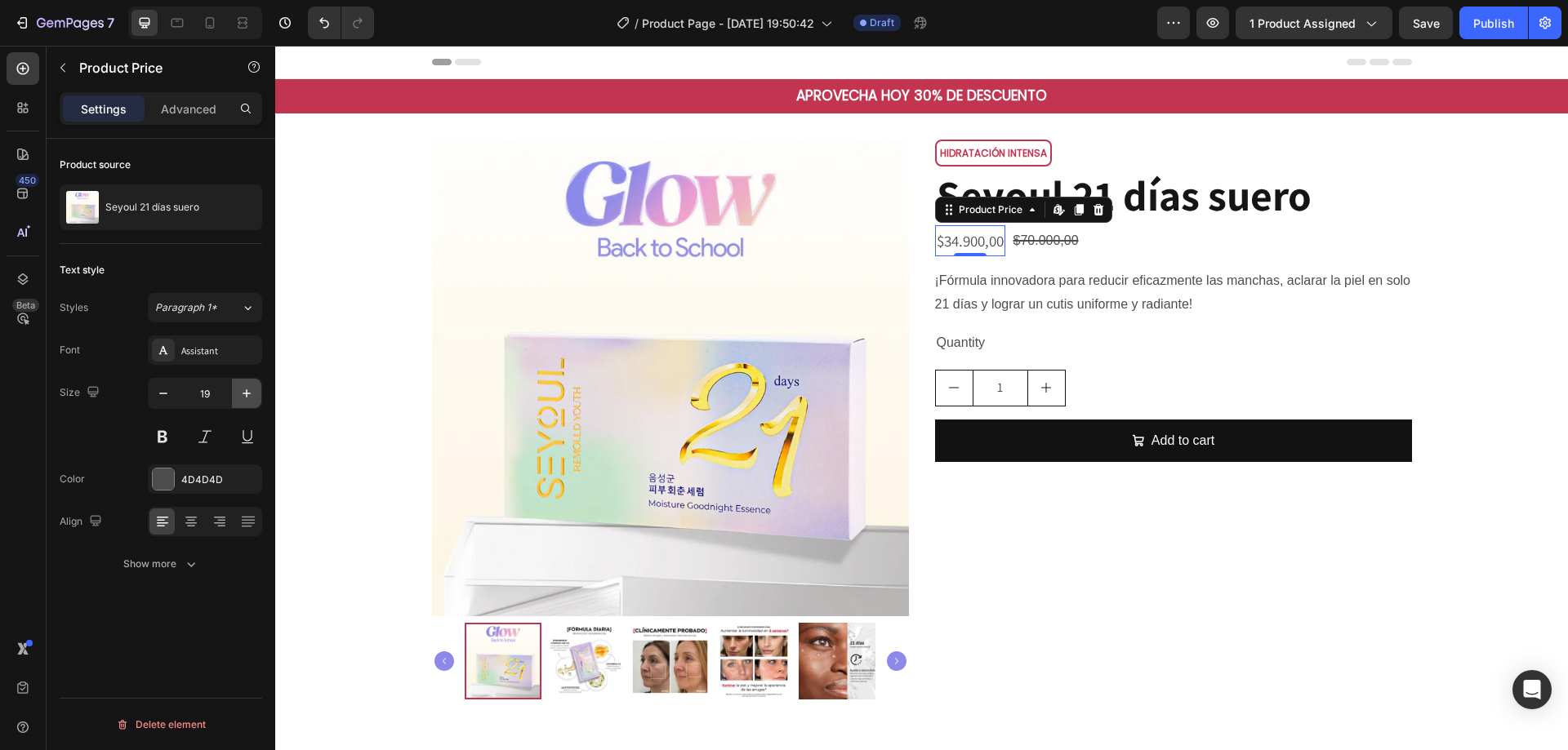
click at [245, 398] on icon "button" at bounding box center [247, 394] width 16 height 16
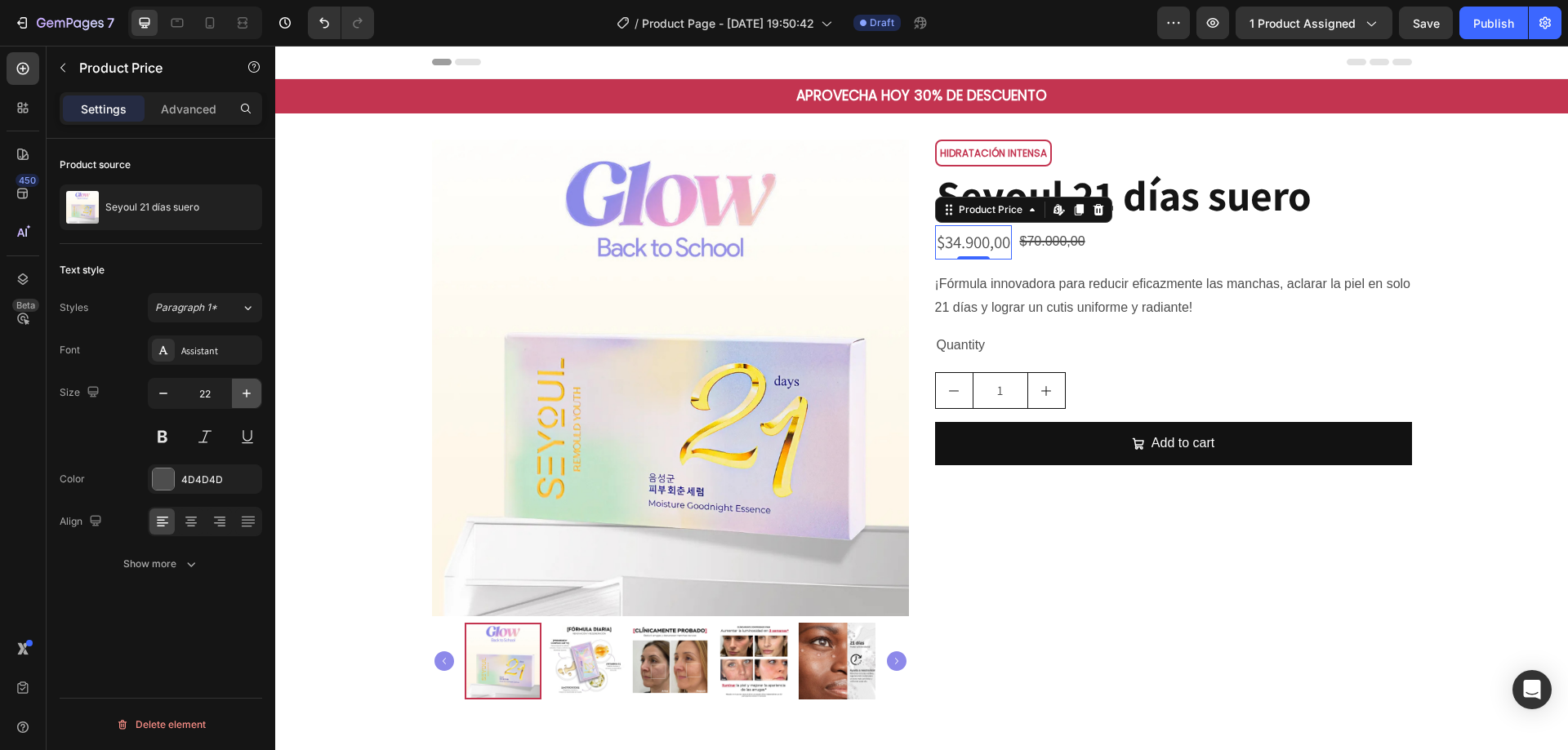
click at [245, 398] on icon "button" at bounding box center [247, 394] width 16 height 16
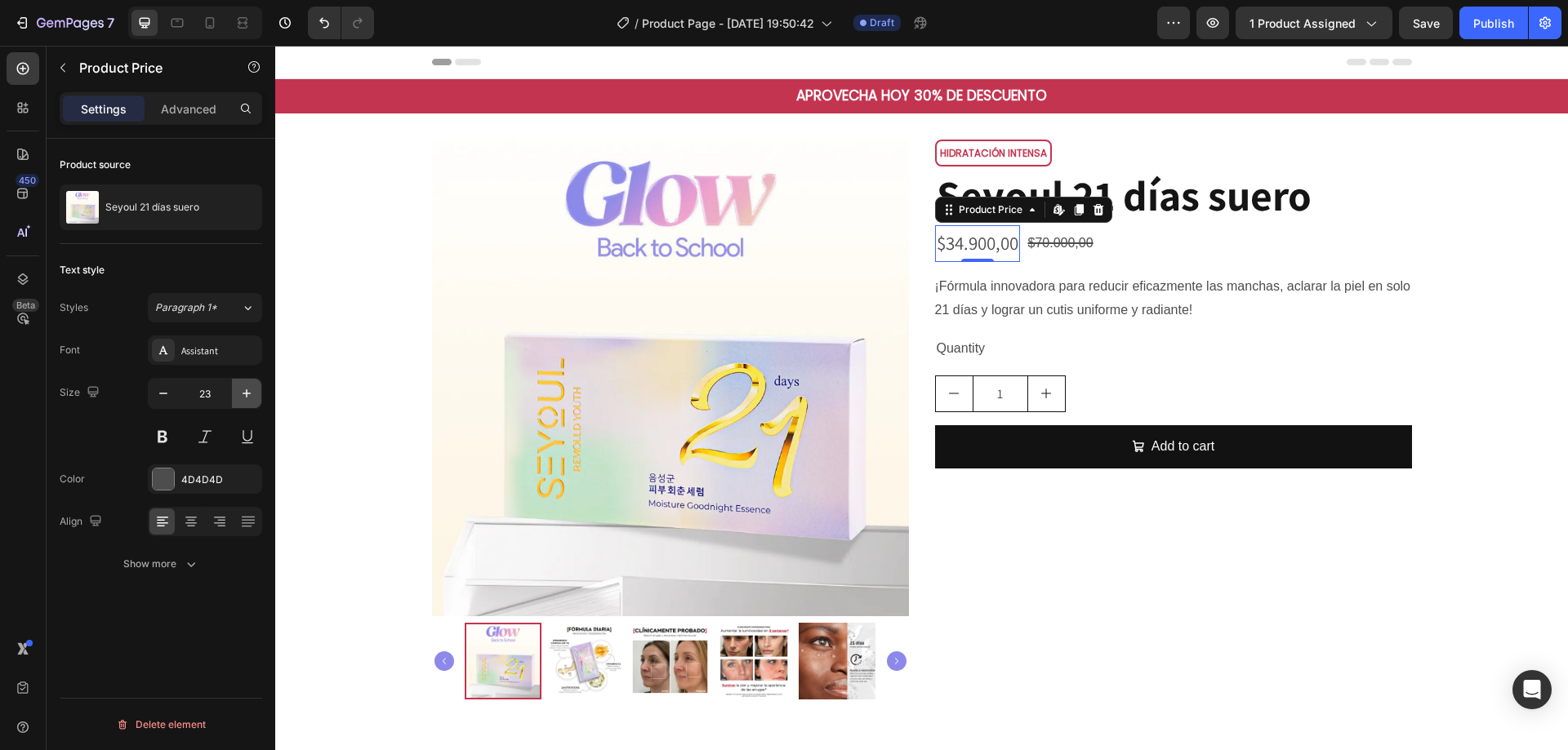
click at [245, 398] on icon "button" at bounding box center [247, 394] width 16 height 16
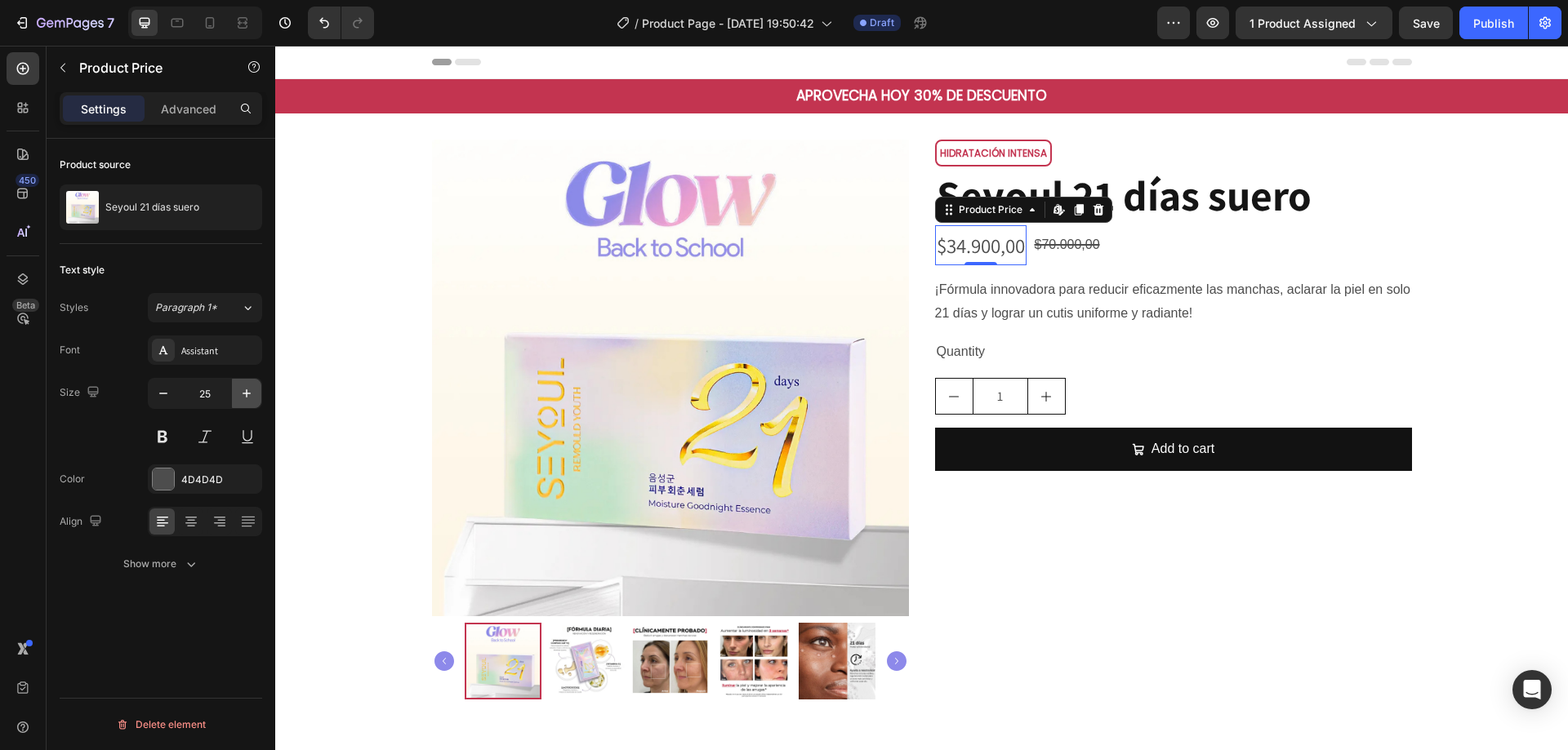
click at [245, 398] on icon "button" at bounding box center [247, 394] width 16 height 16
type input "26"
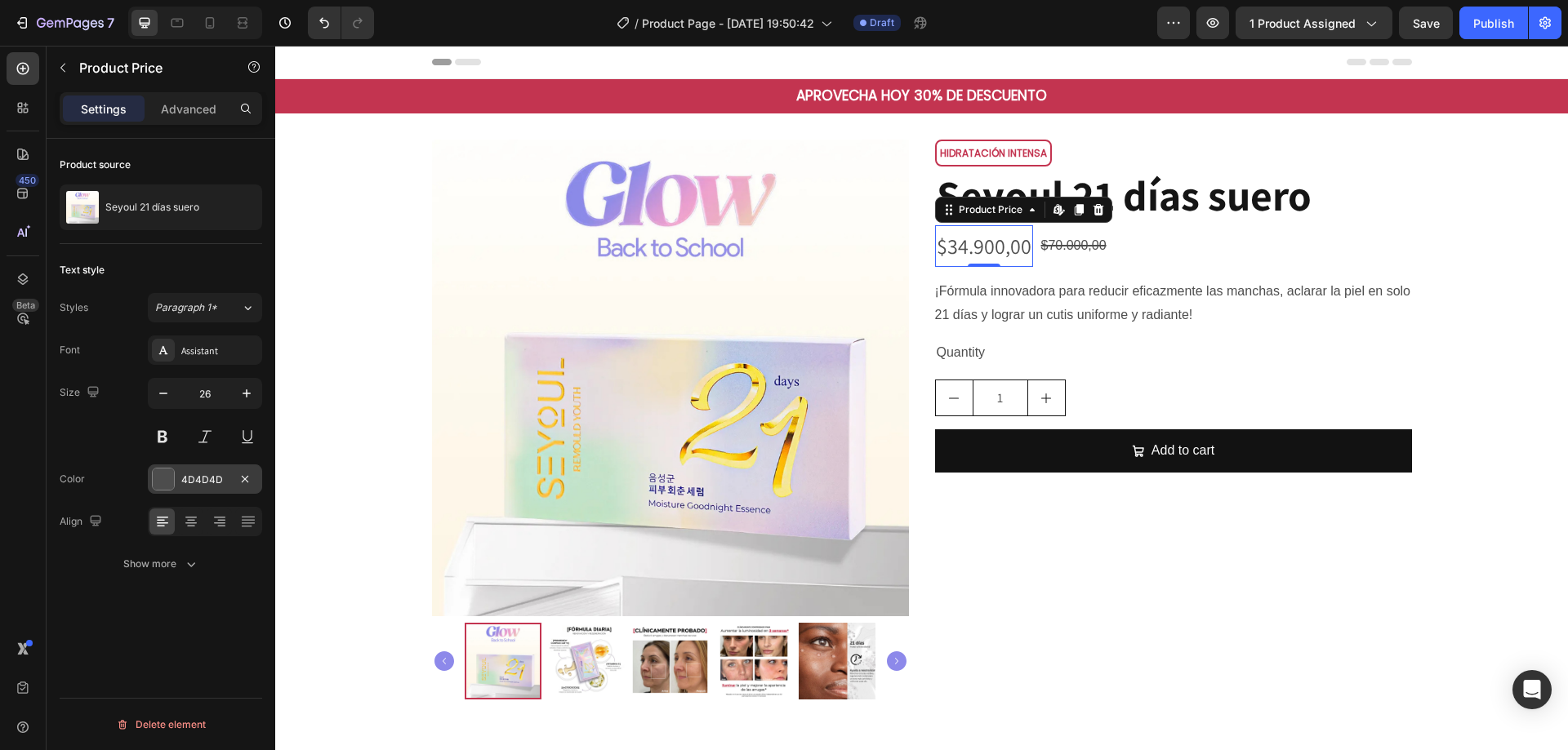
click at [167, 475] on div at bounding box center [163, 479] width 21 height 21
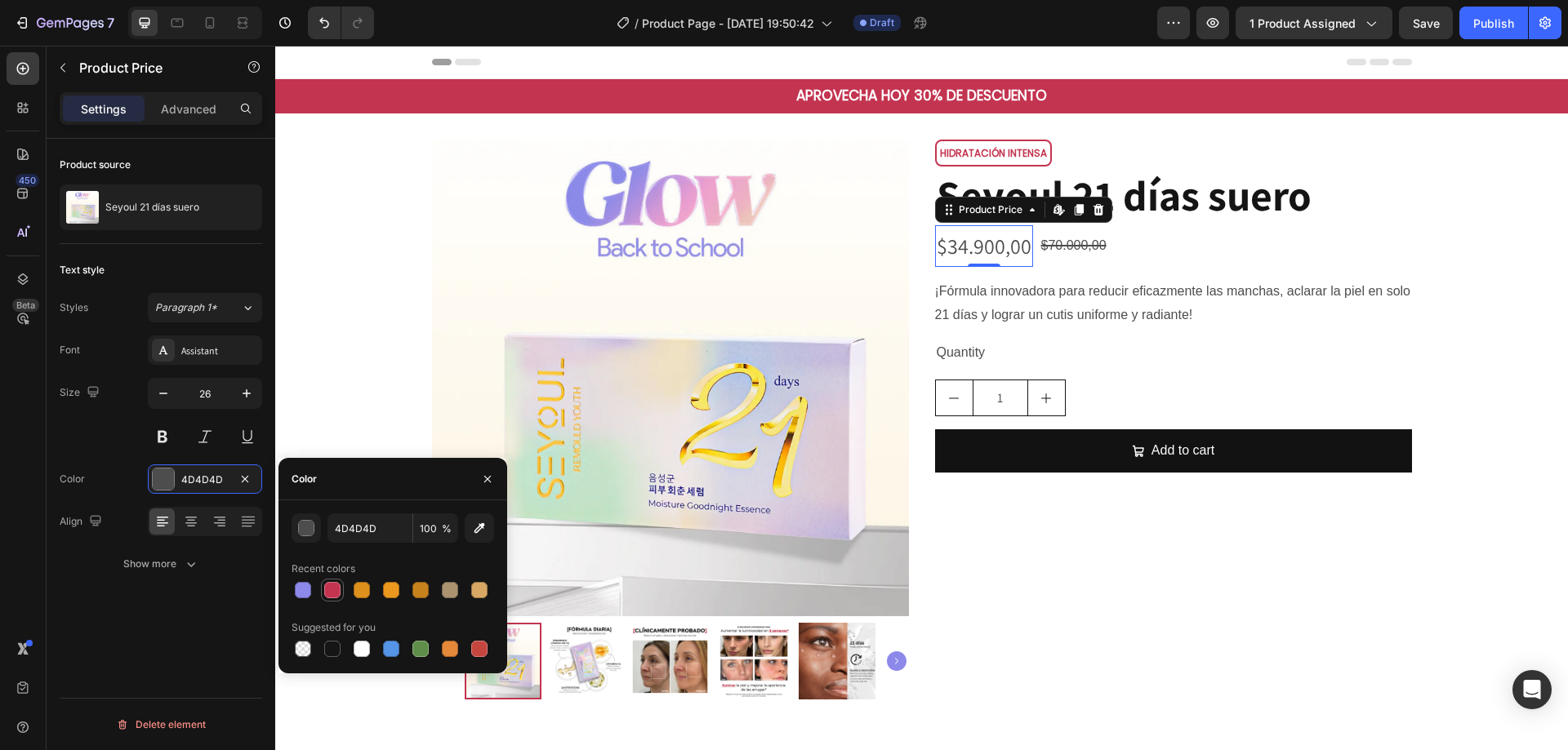
click at [335, 592] on div at bounding box center [332, 590] width 16 height 16
type input "C33450"
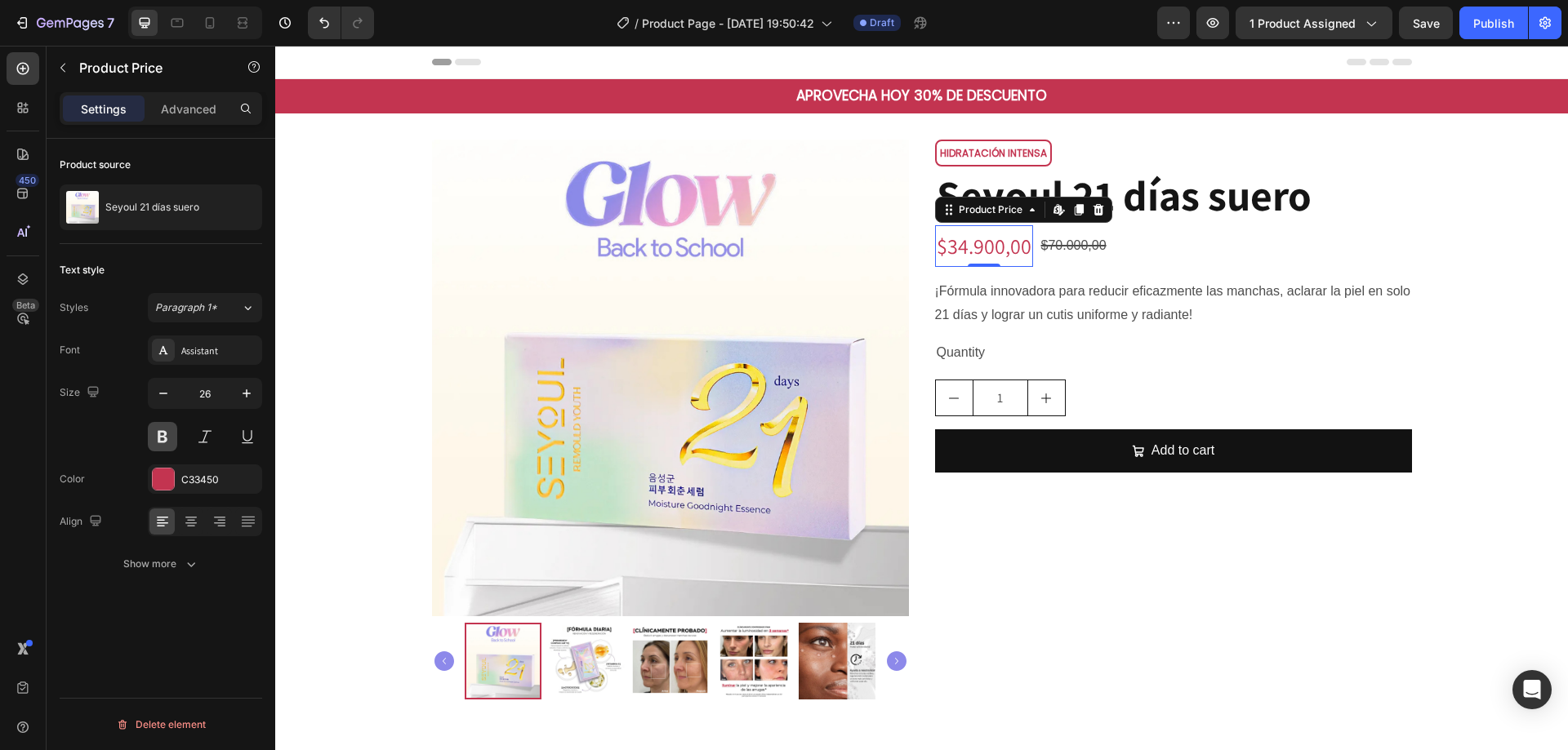
click at [154, 446] on button at bounding box center [163, 437] width 30 height 30
click at [153, 562] on div "Show more" at bounding box center [161, 565] width 76 height 16
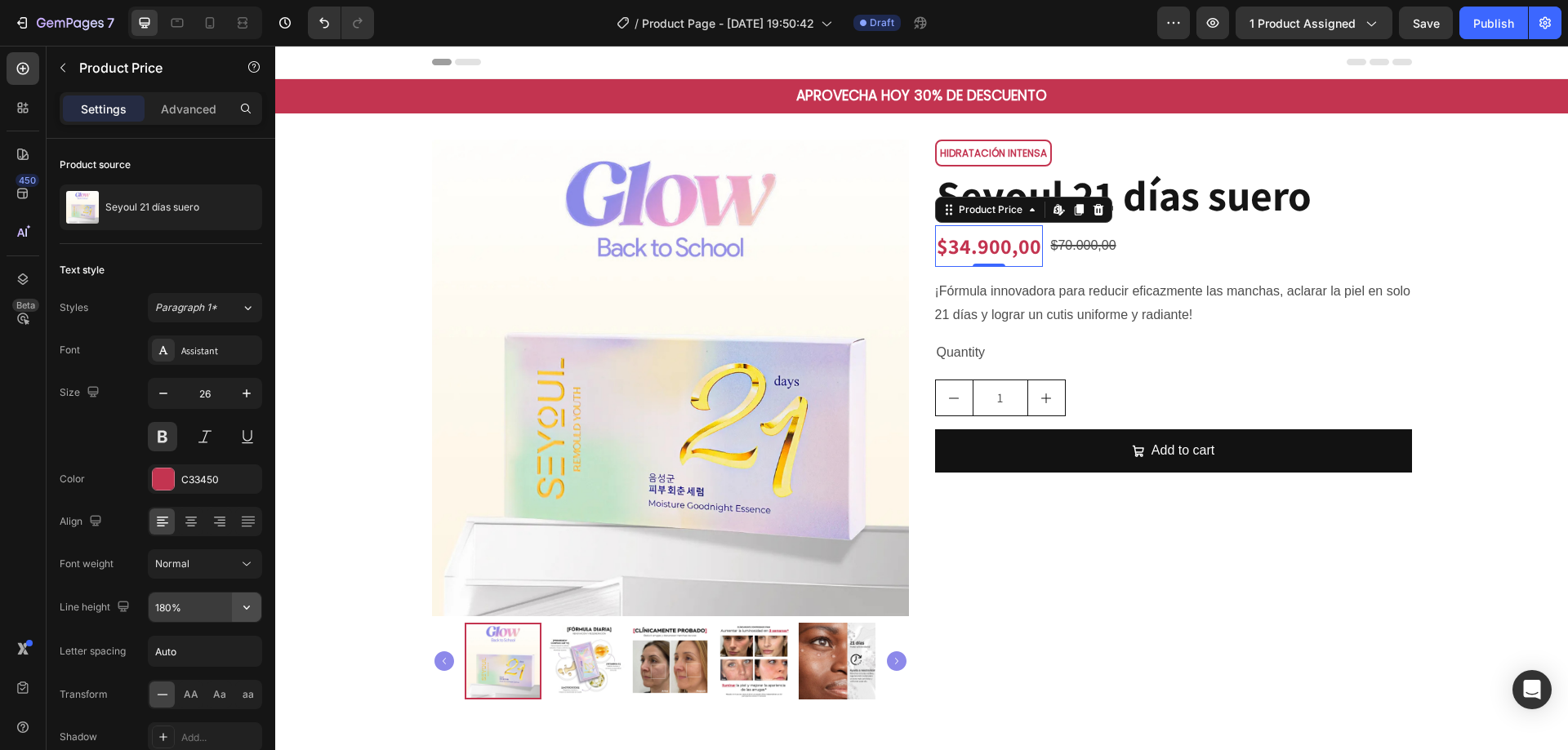
click at [241, 611] on icon "button" at bounding box center [247, 607] width 16 height 16
click at [198, 530] on p "150%" at bounding box center [200, 532] width 93 height 15
type input "150%"
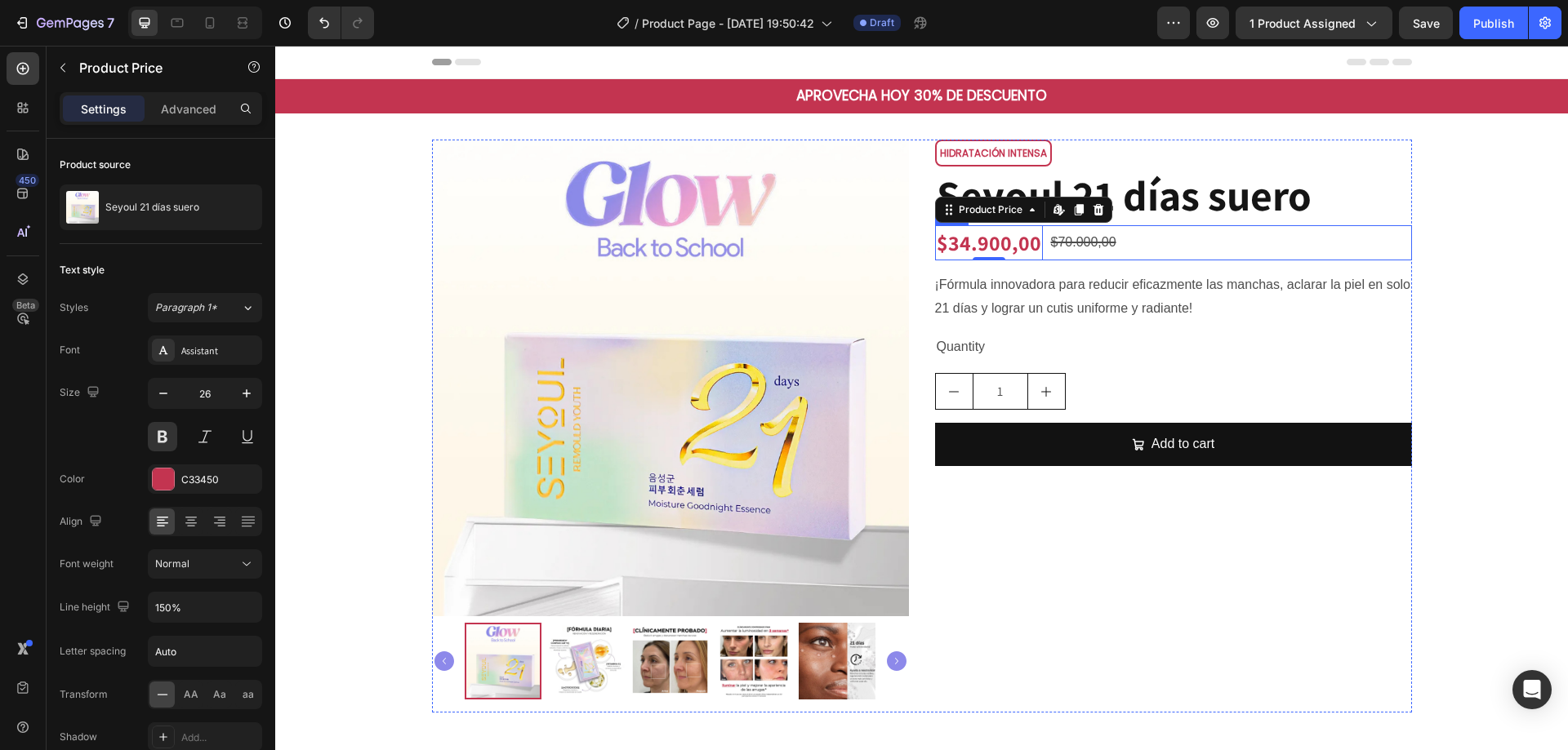
click at [1287, 228] on div "$34.900,00 Product Price Edit content in Shopify 0 Product Price Edit content i…" at bounding box center [1173, 243] width 477 height 35
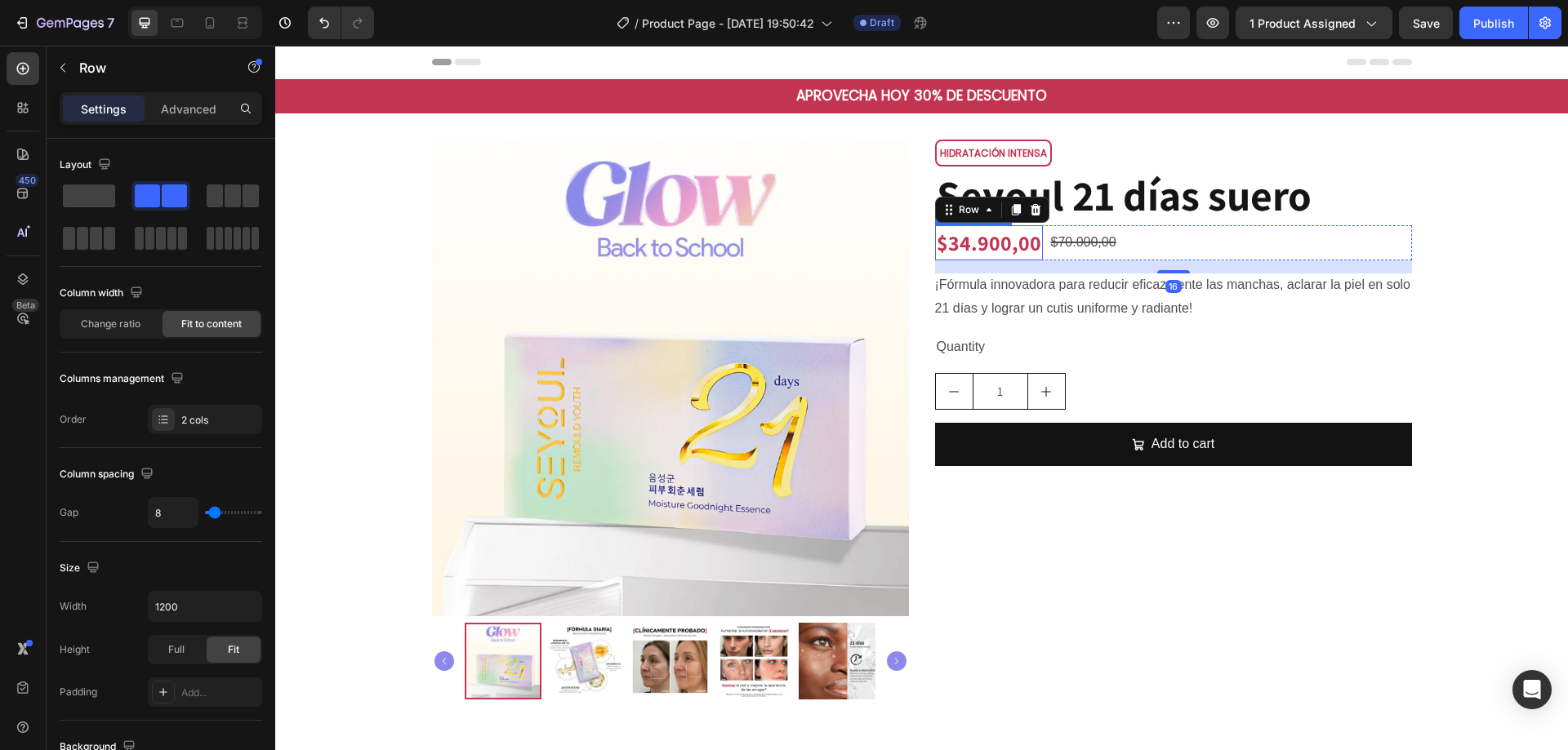
click at [1013, 243] on div "$34.900,00" at bounding box center [988, 243] width 108 height 35
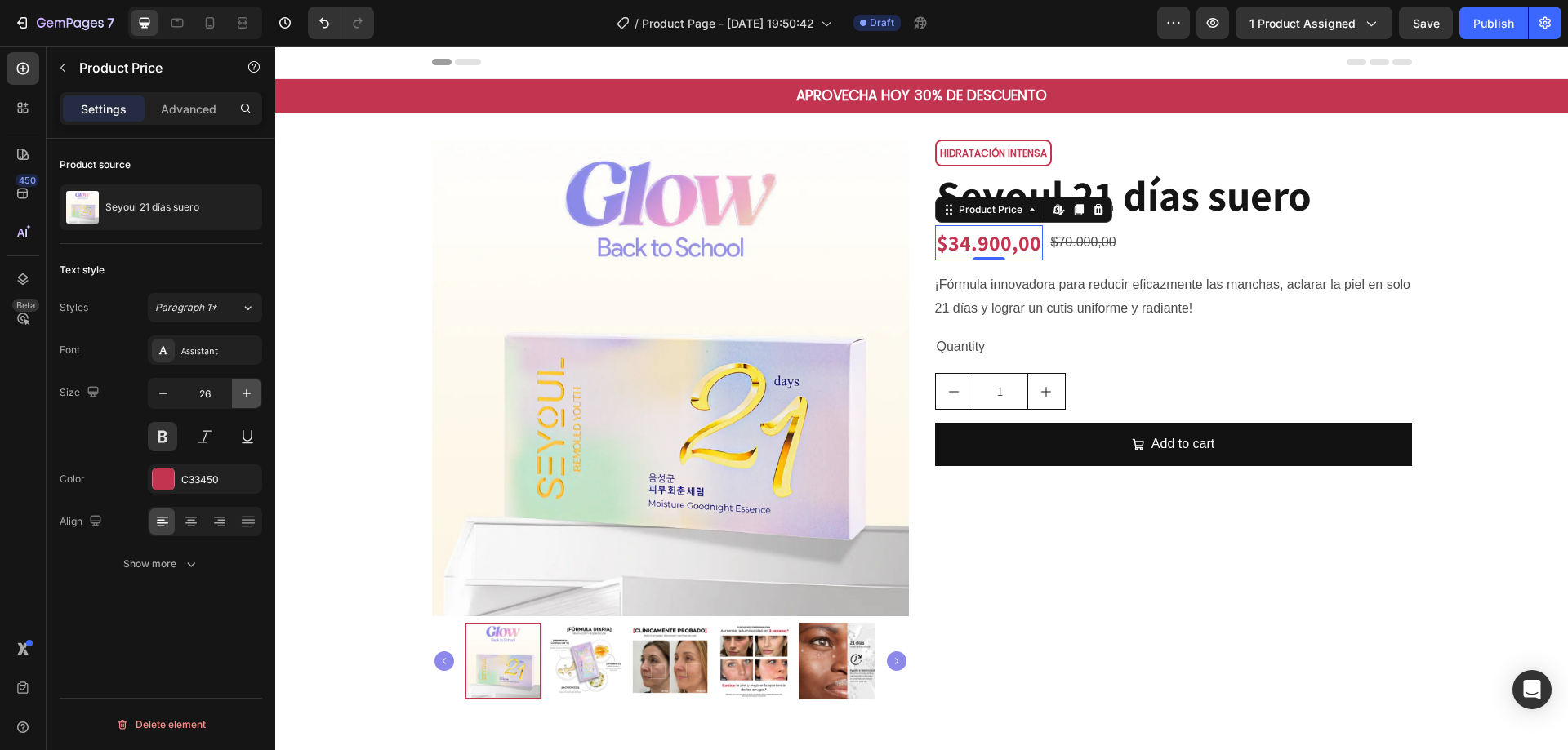
click at [255, 394] on button "button" at bounding box center [247, 394] width 30 height 30
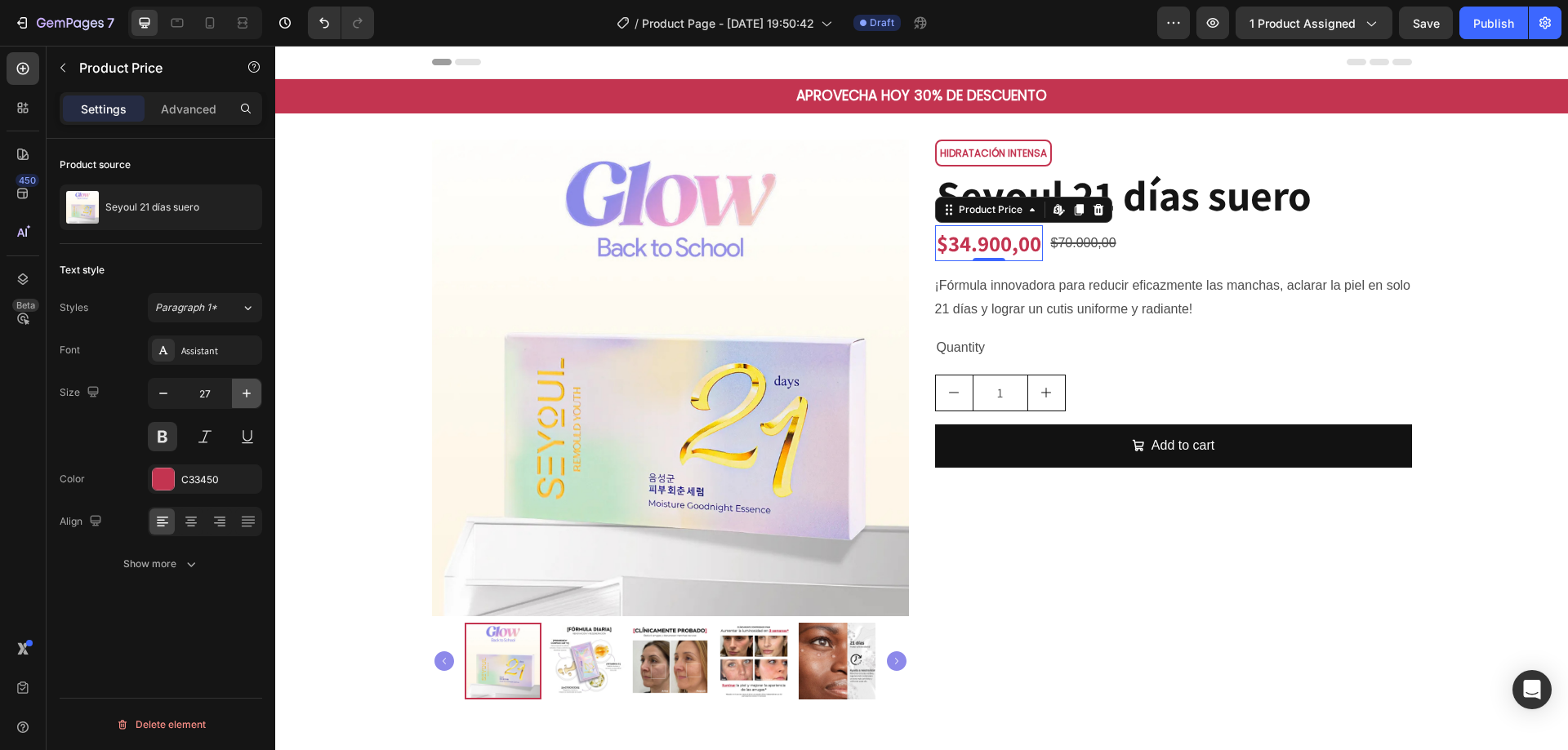
type input "28"
click at [1046, 240] on div "$34.900,00 Product Price Edit content in Shopify 0 Product Price Edit content i…" at bounding box center [1173, 245] width 477 height 38
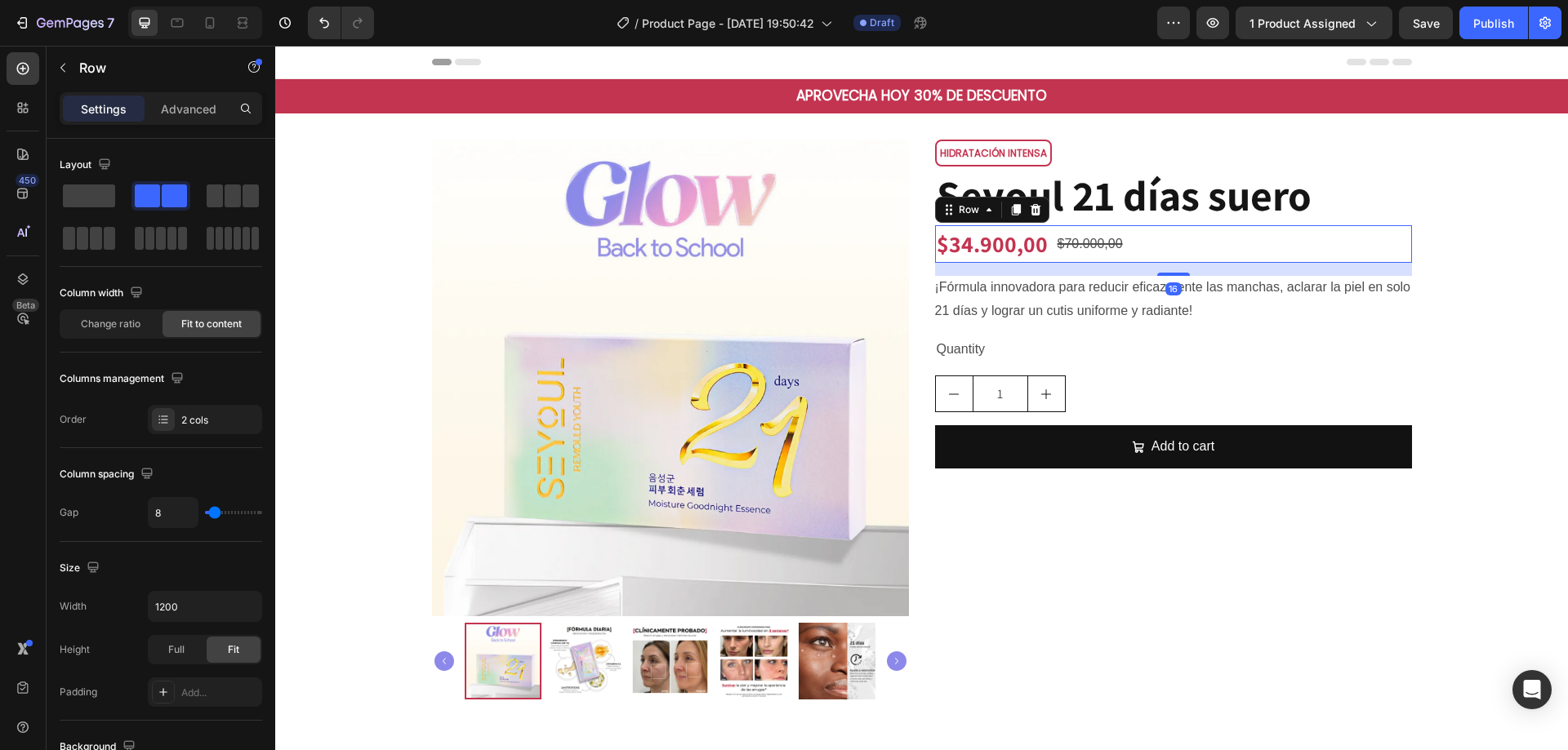
click at [1113, 245] on div "$70.000,00" at bounding box center [1090, 245] width 69 height 27
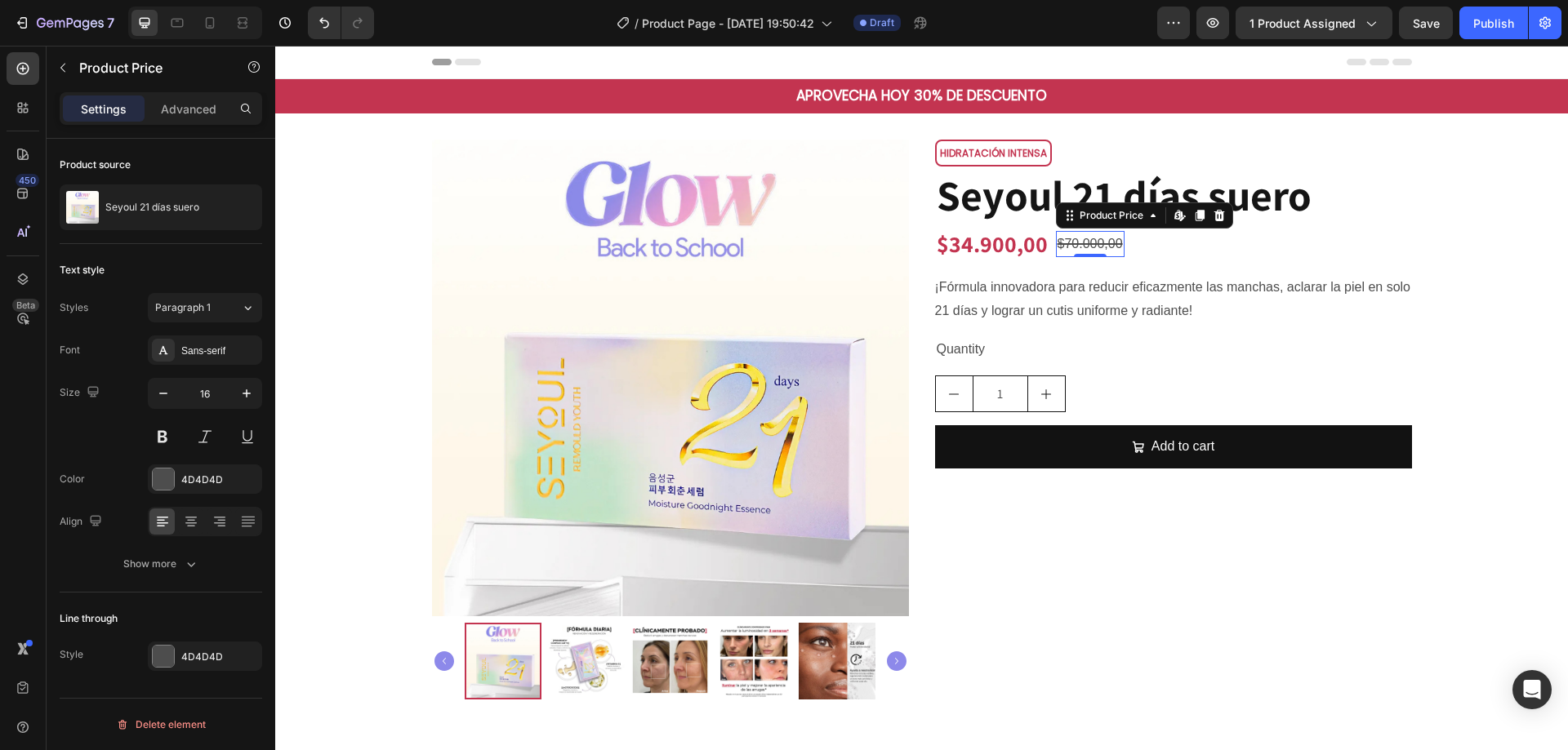
drag, startPoint x: 163, startPoint y: 474, endPoint x: 212, endPoint y: 505, distance: 58.0
click at [164, 479] on div at bounding box center [163, 479] width 21 height 21
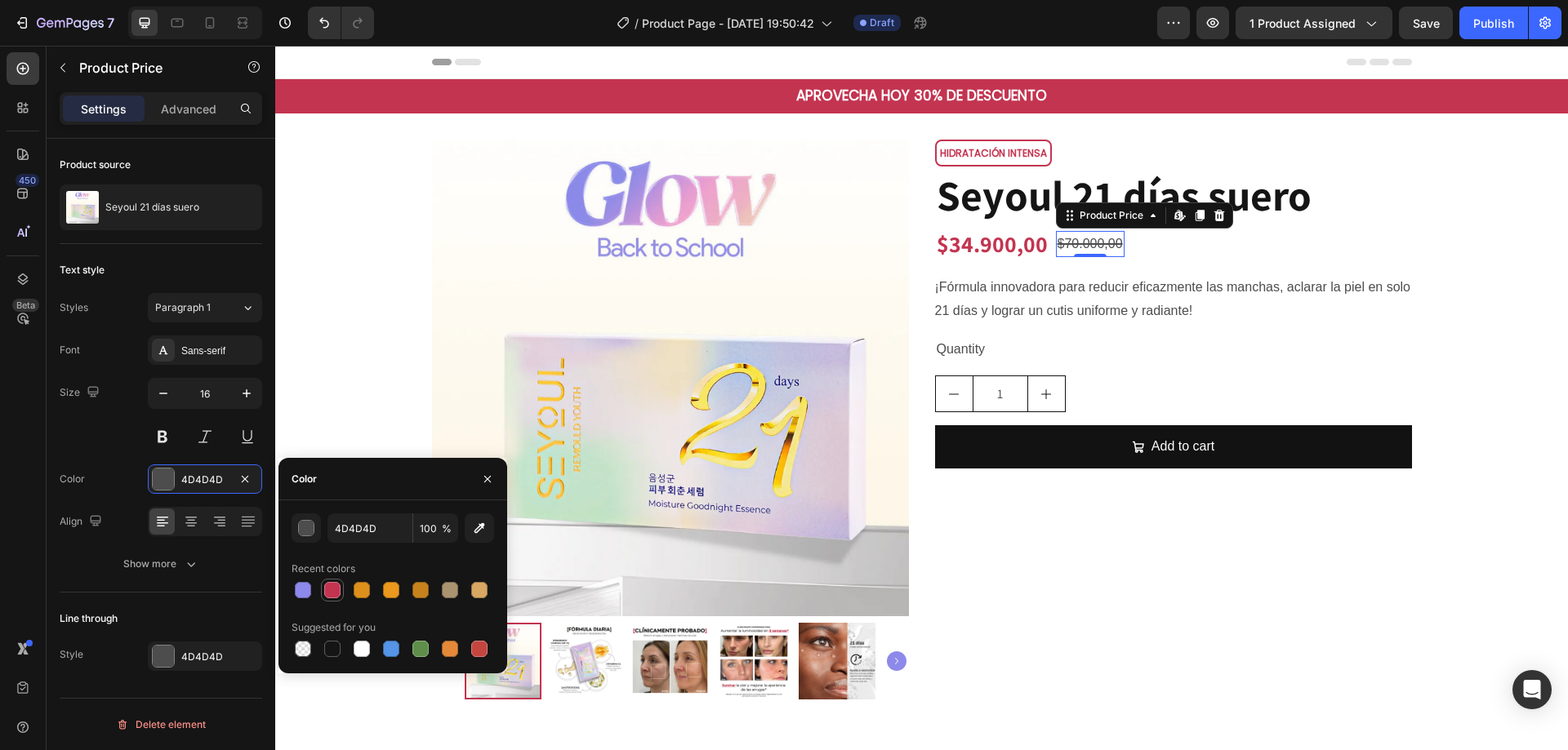
click at [336, 593] on div at bounding box center [332, 590] width 16 height 16
type input "C33450"
click at [181, 565] on div "Show more" at bounding box center [161, 565] width 76 height 16
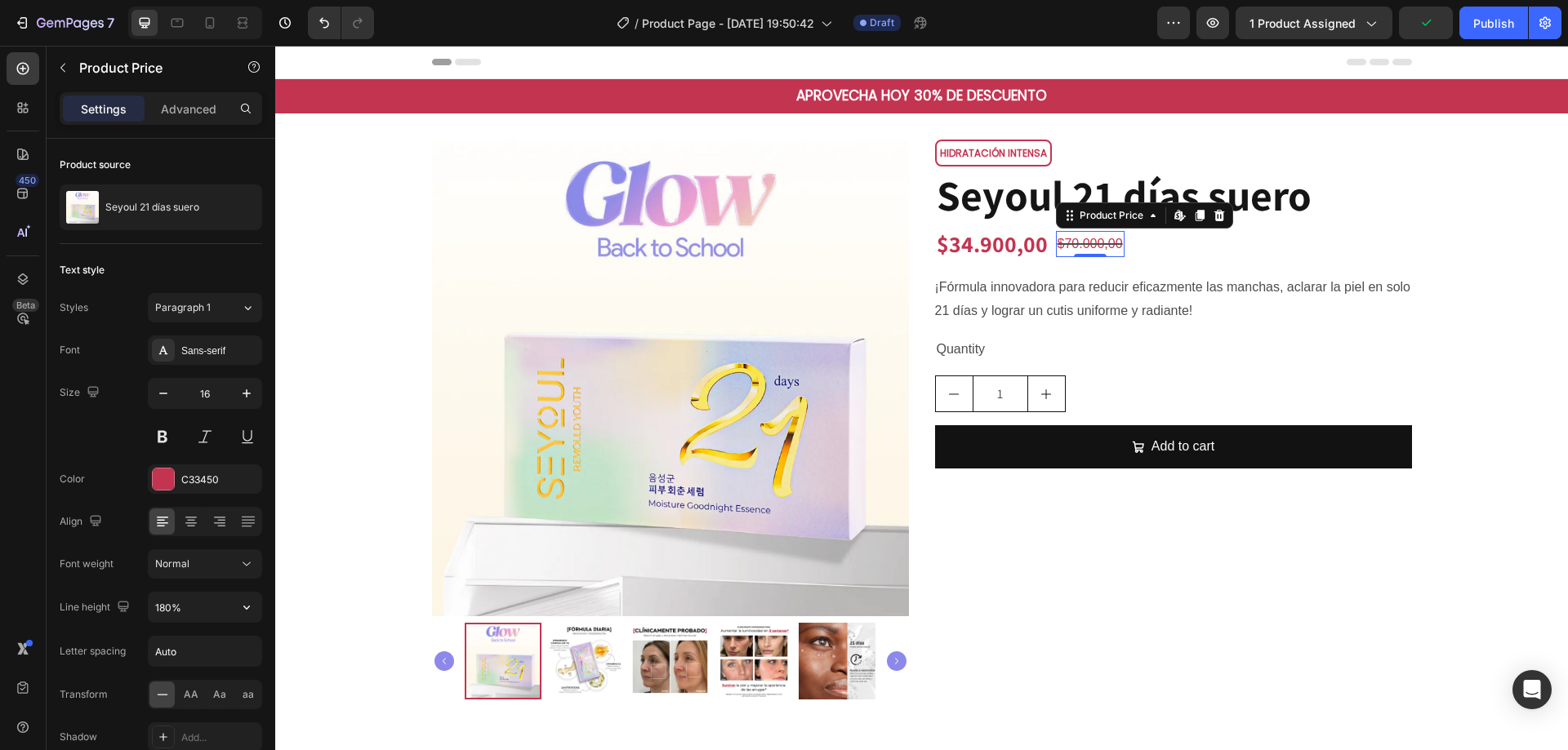
scroll to position [215, 0]
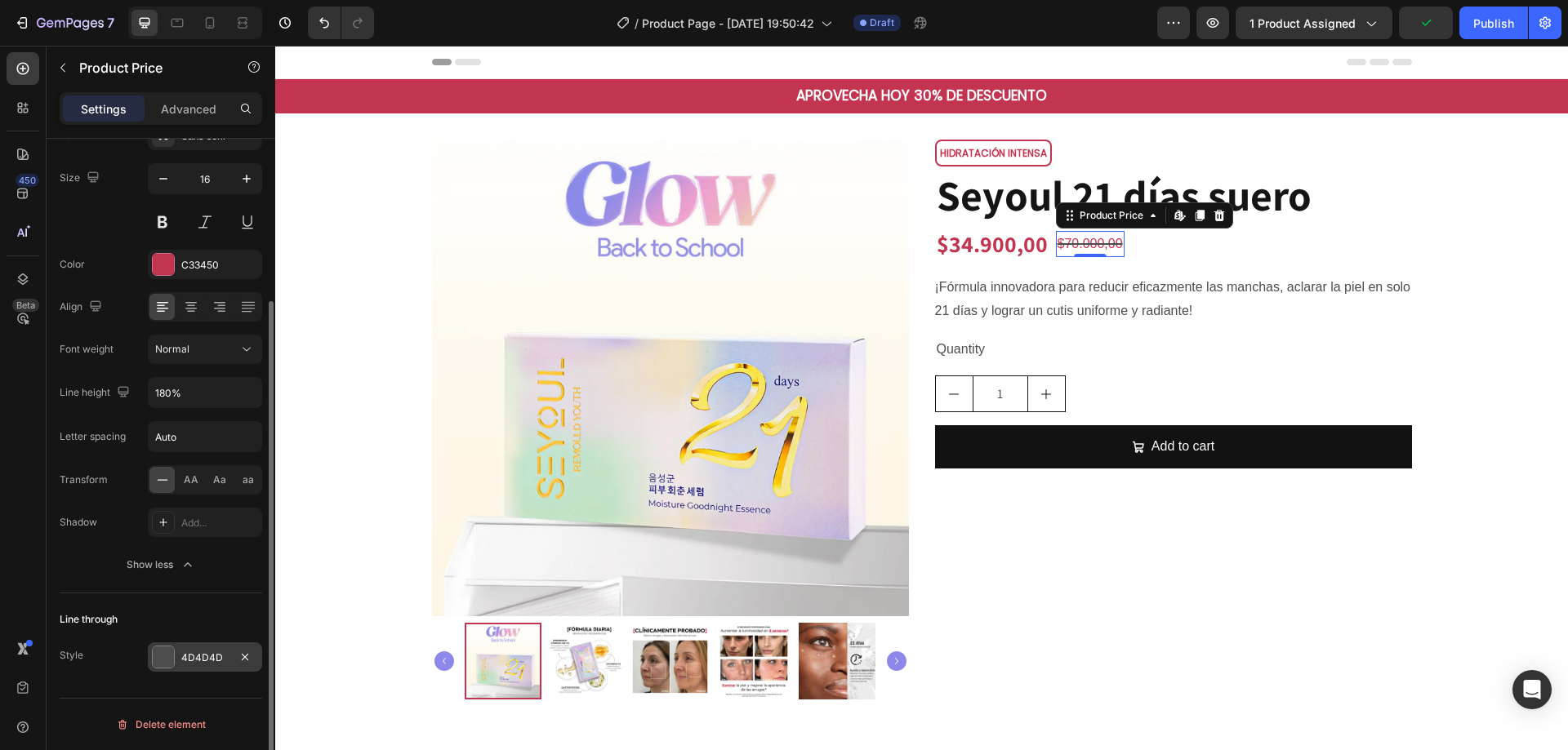
drag, startPoint x: 154, startPoint y: 655, endPoint x: 234, endPoint y: 655, distance: 80.0
click at [161, 655] on div at bounding box center [163, 657] width 21 height 21
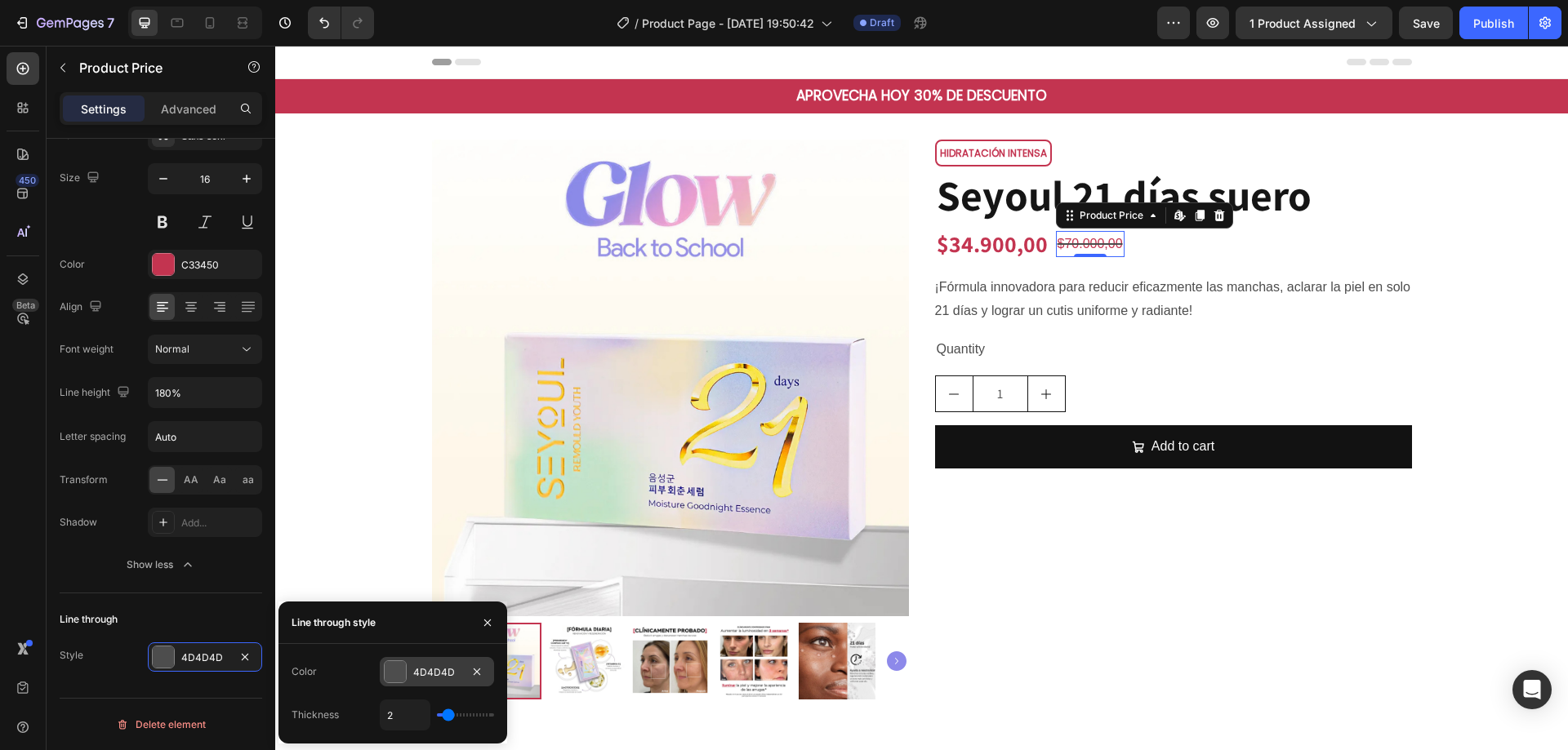
click at [392, 679] on div at bounding box center [396, 672] width 21 height 21
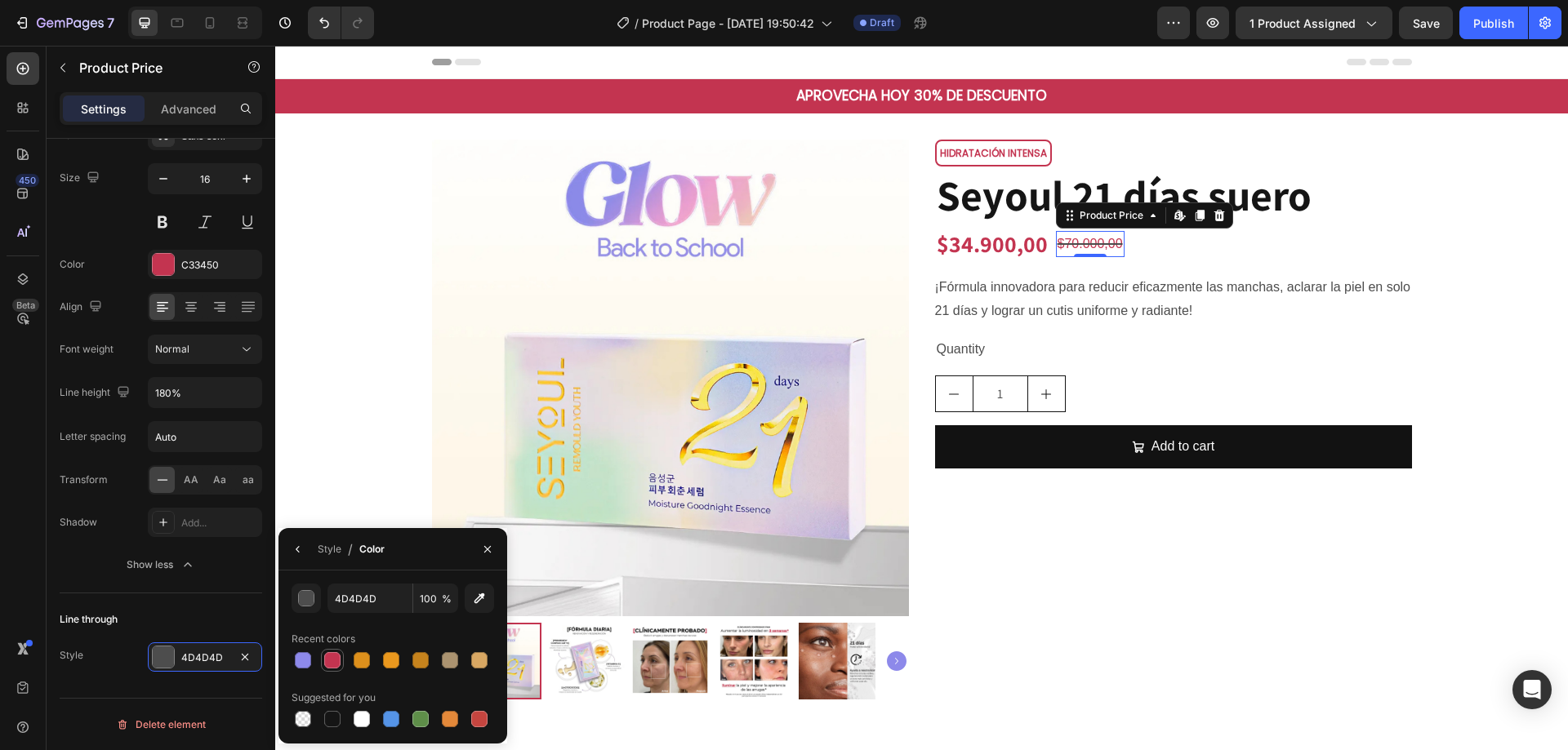
click at [322, 666] on div at bounding box center [332, 661] width 23 height 23
type input "C33450"
click at [987, 239] on div "$34.900,00" at bounding box center [992, 245] width 114 height 38
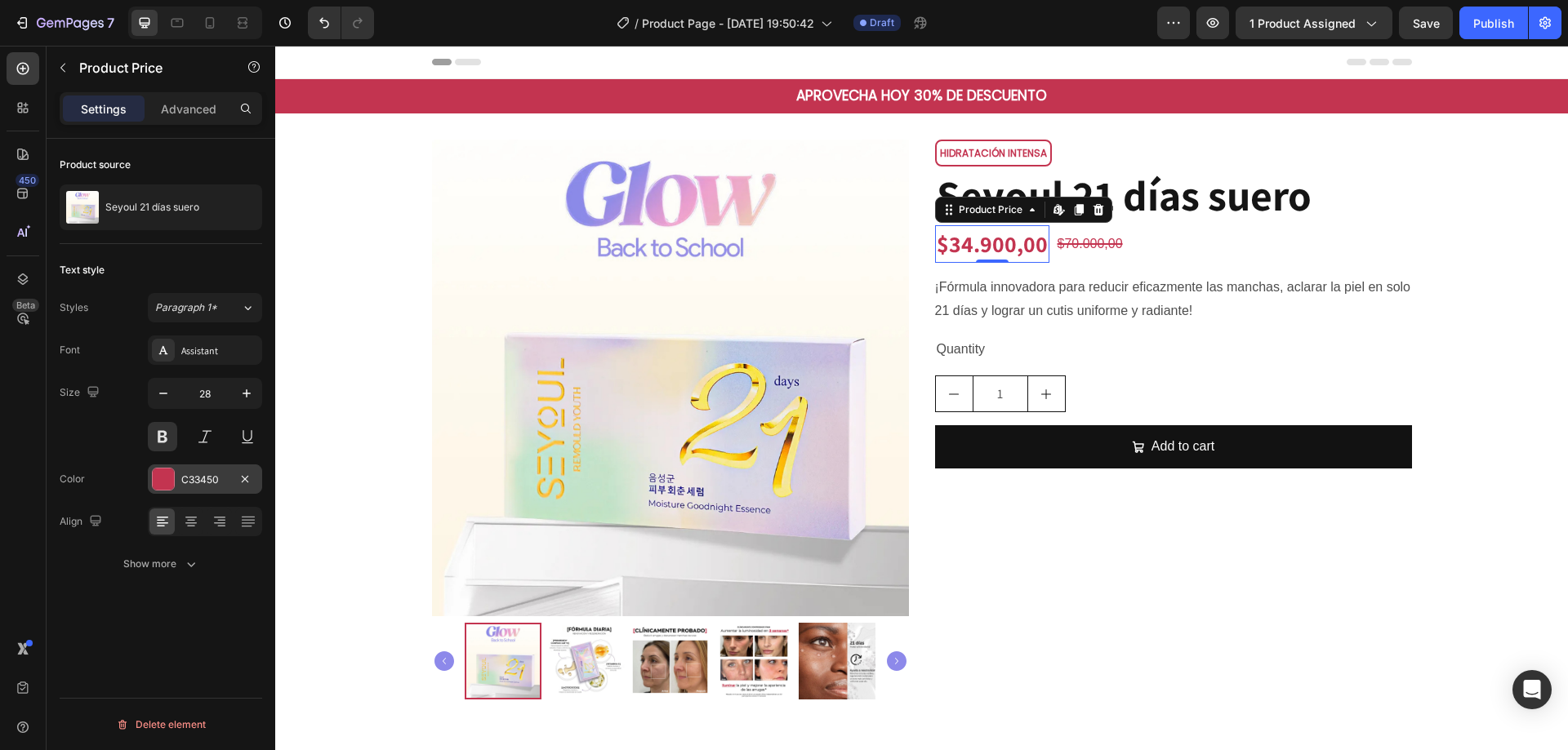
click at [170, 482] on div at bounding box center [163, 479] width 21 height 21
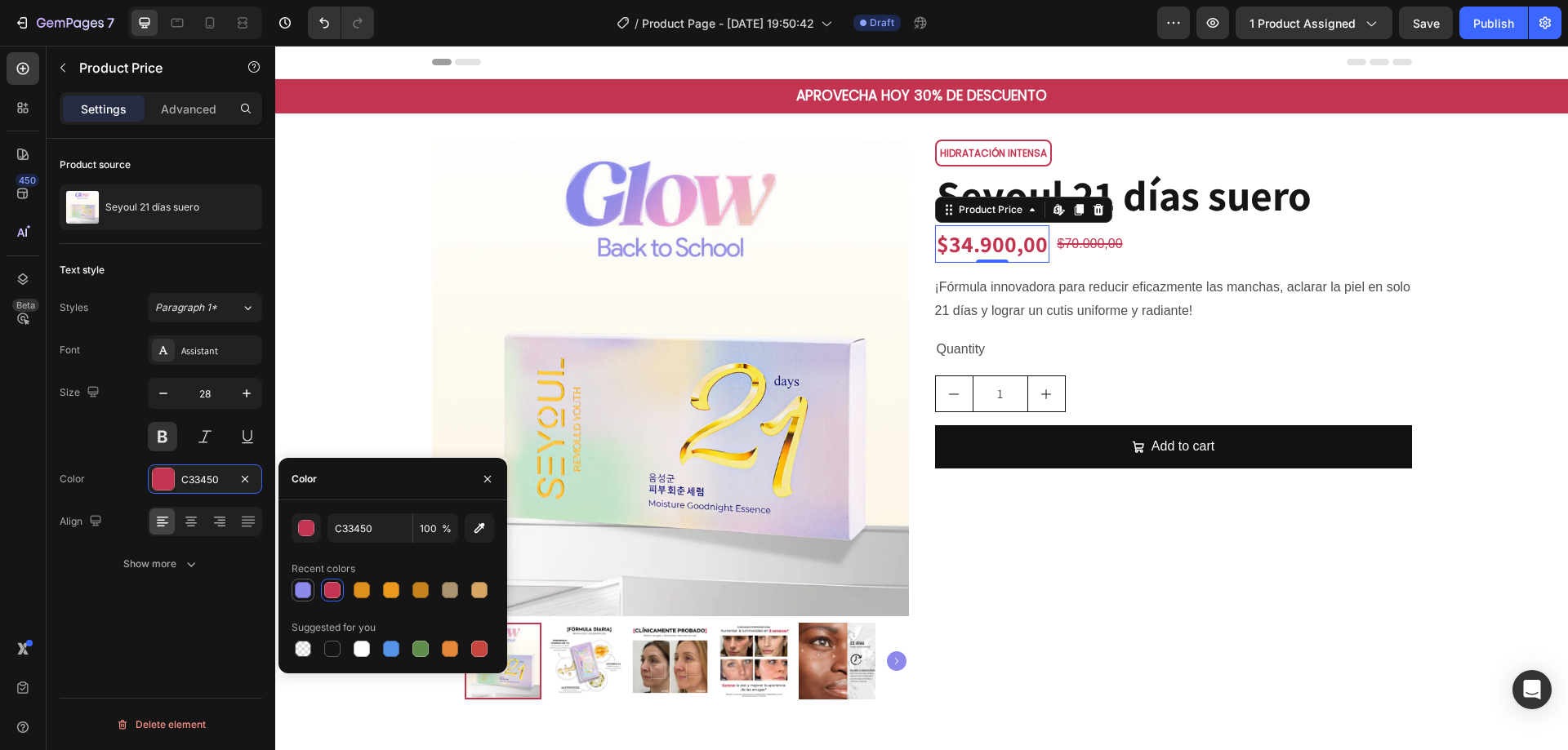
click at [301, 589] on div at bounding box center [303, 590] width 16 height 16
click at [328, 584] on div at bounding box center [332, 590] width 16 height 16
type input "C33450"
click at [249, 399] on icon "button" at bounding box center [247, 394] width 16 height 16
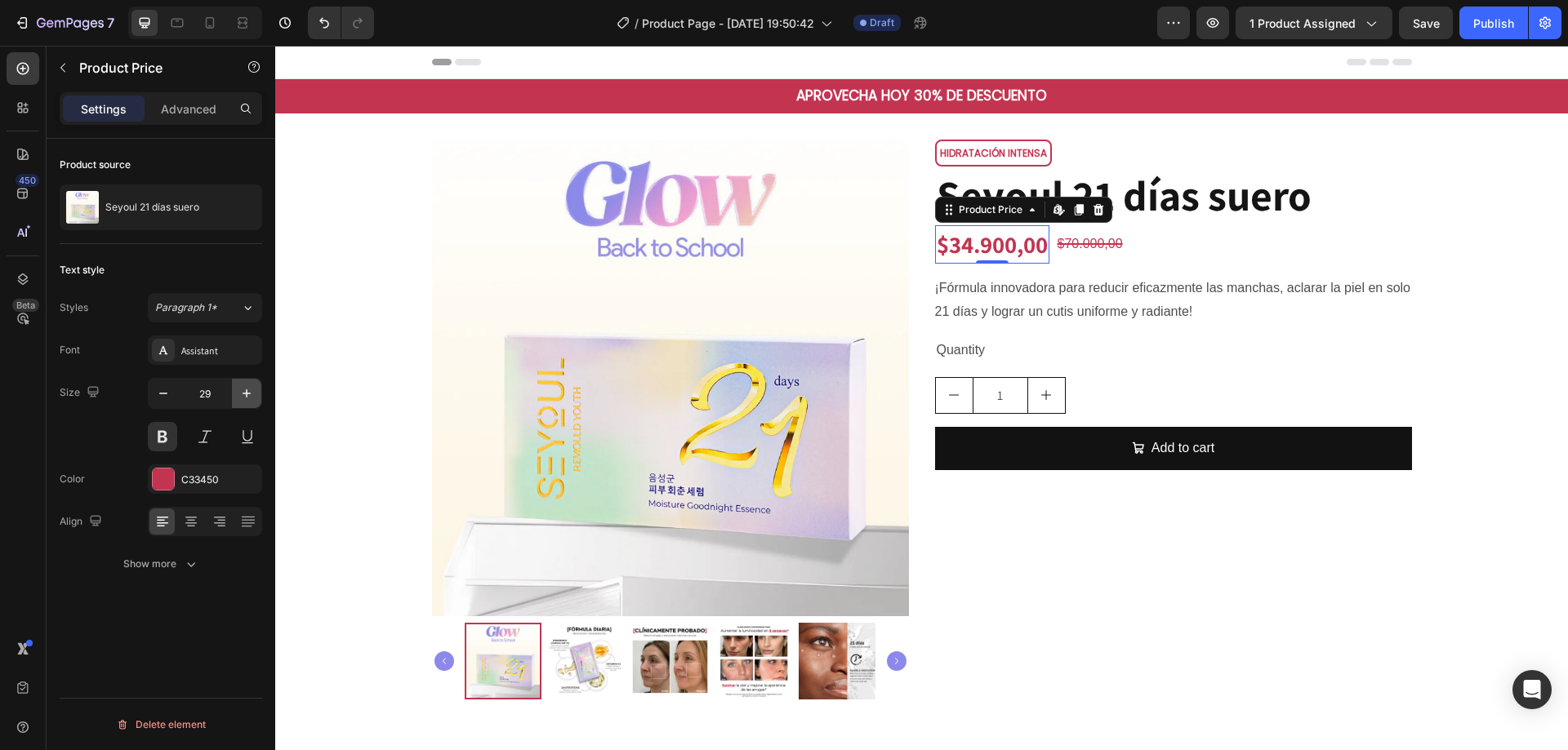
click at [249, 399] on icon "button" at bounding box center [247, 394] width 16 height 16
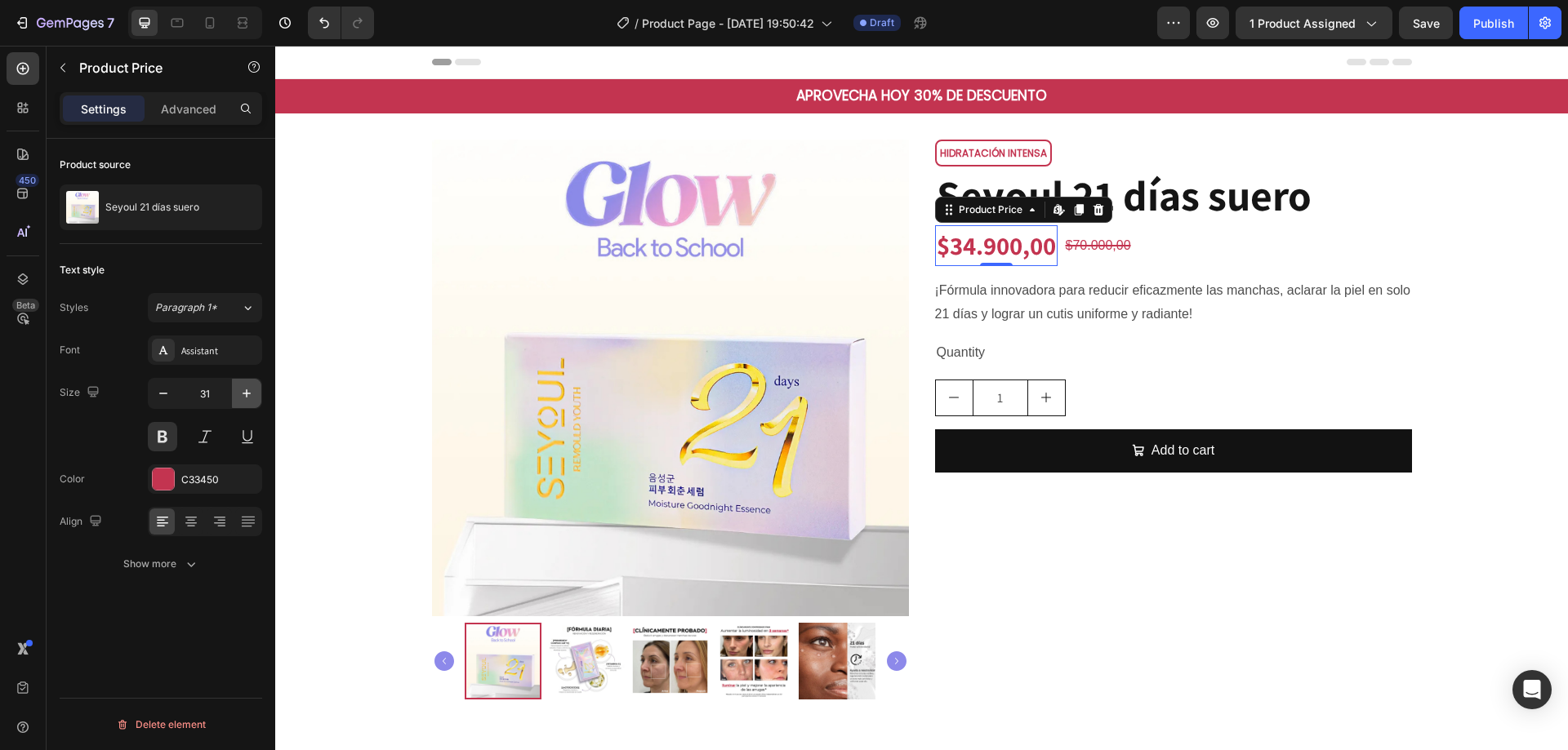
type input "32"
click at [1094, 245] on div "$70.000,00" at bounding box center [1105, 247] width 69 height 27
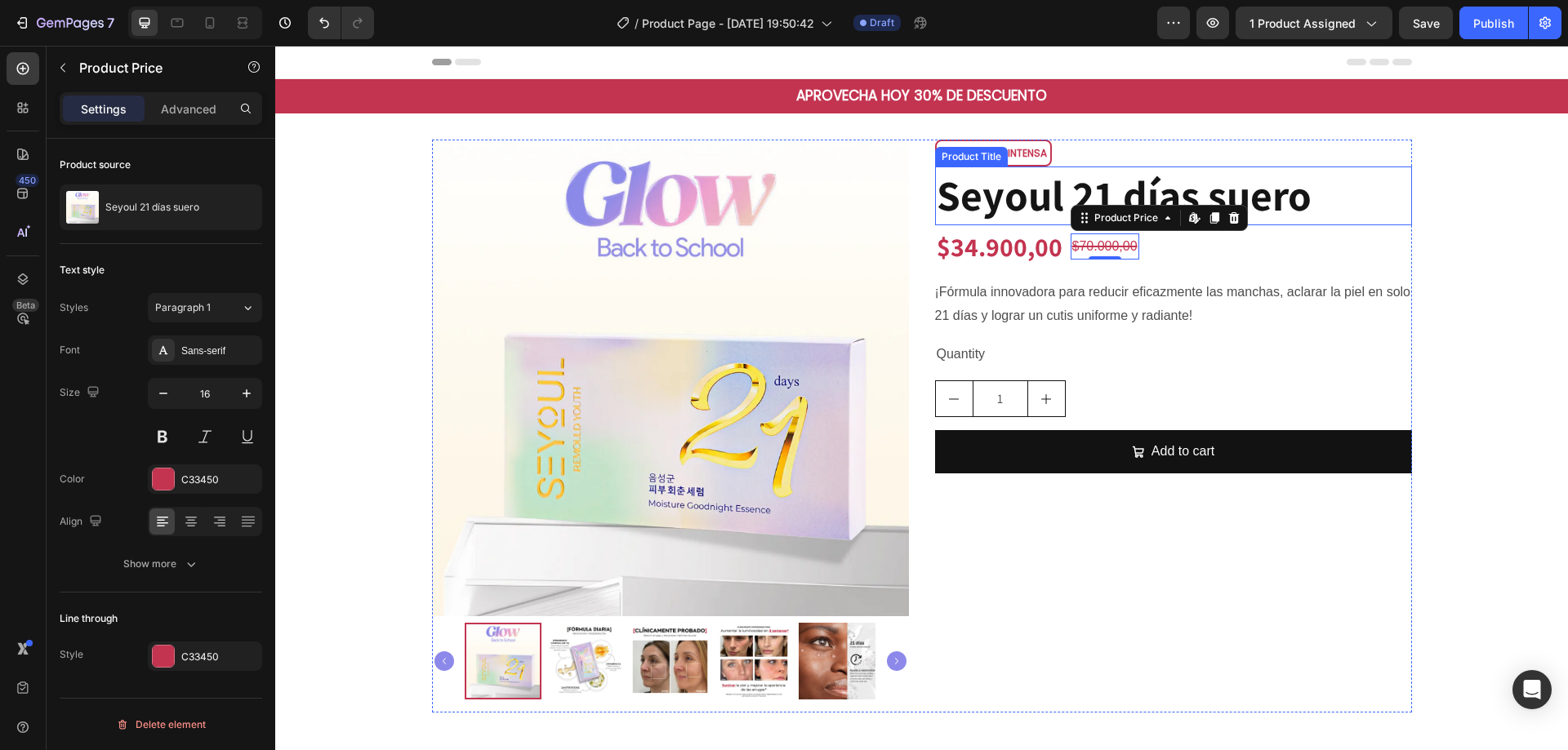
click at [979, 202] on h2 "Seyoul 21 días suero" at bounding box center [1173, 196] width 477 height 59
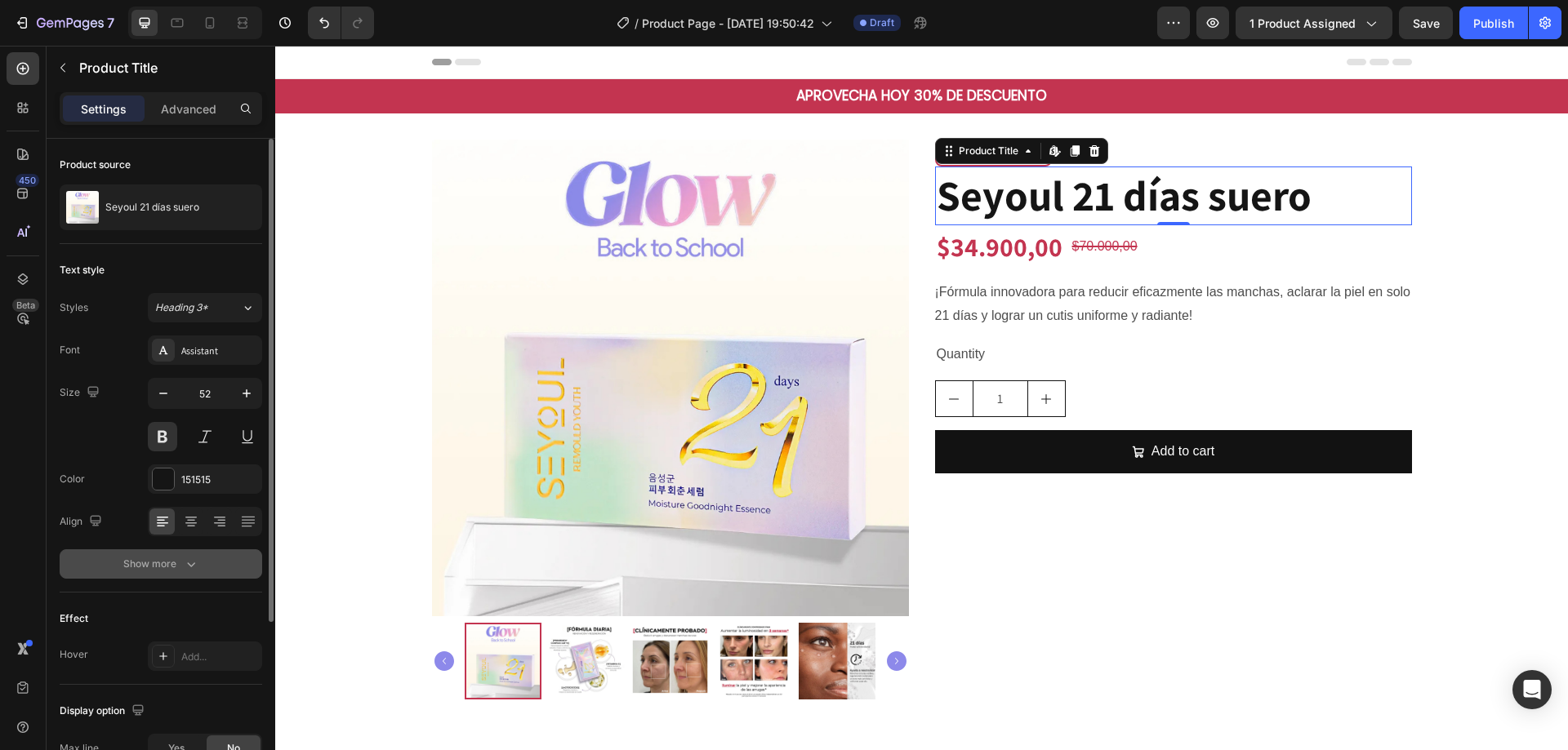
click at [186, 571] on icon "button" at bounding box center [191, 565] width 16 height 16
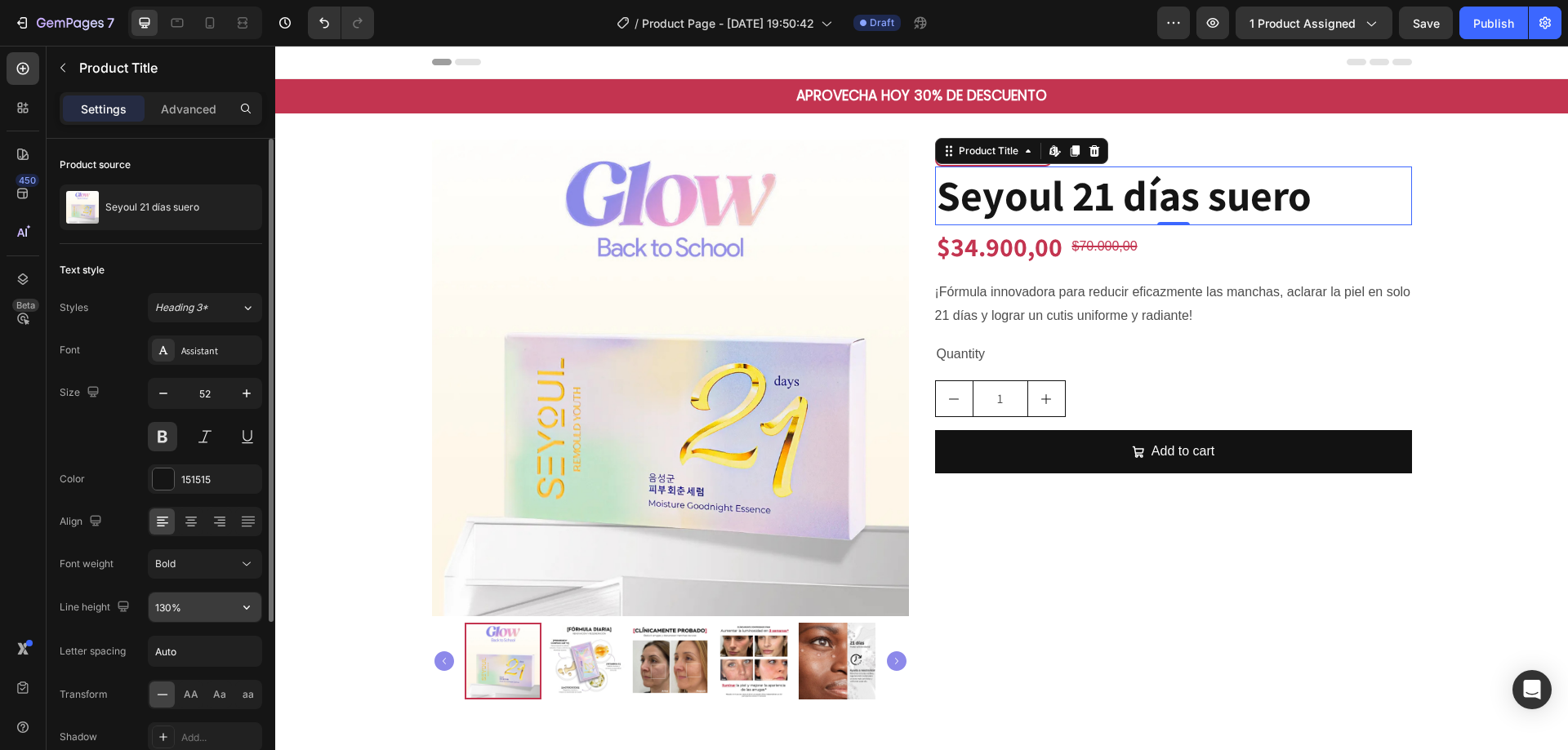
click at [247, 609] on icon "button" at bounding box center [246, 607] width 7 height 4
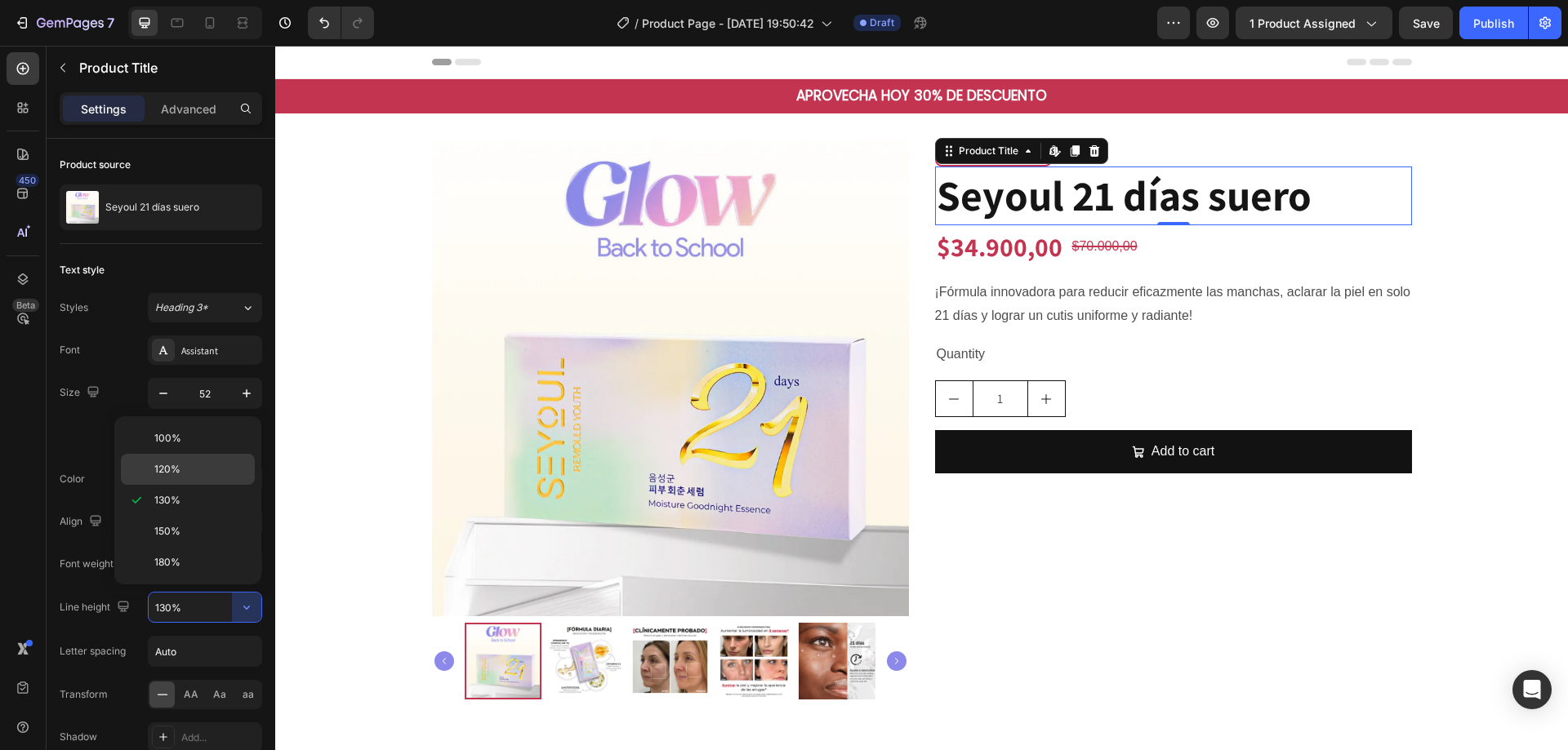
click at [197, 473] on p "120%" at bounding box center [200, 469] width 93 height 15
type input "120%"
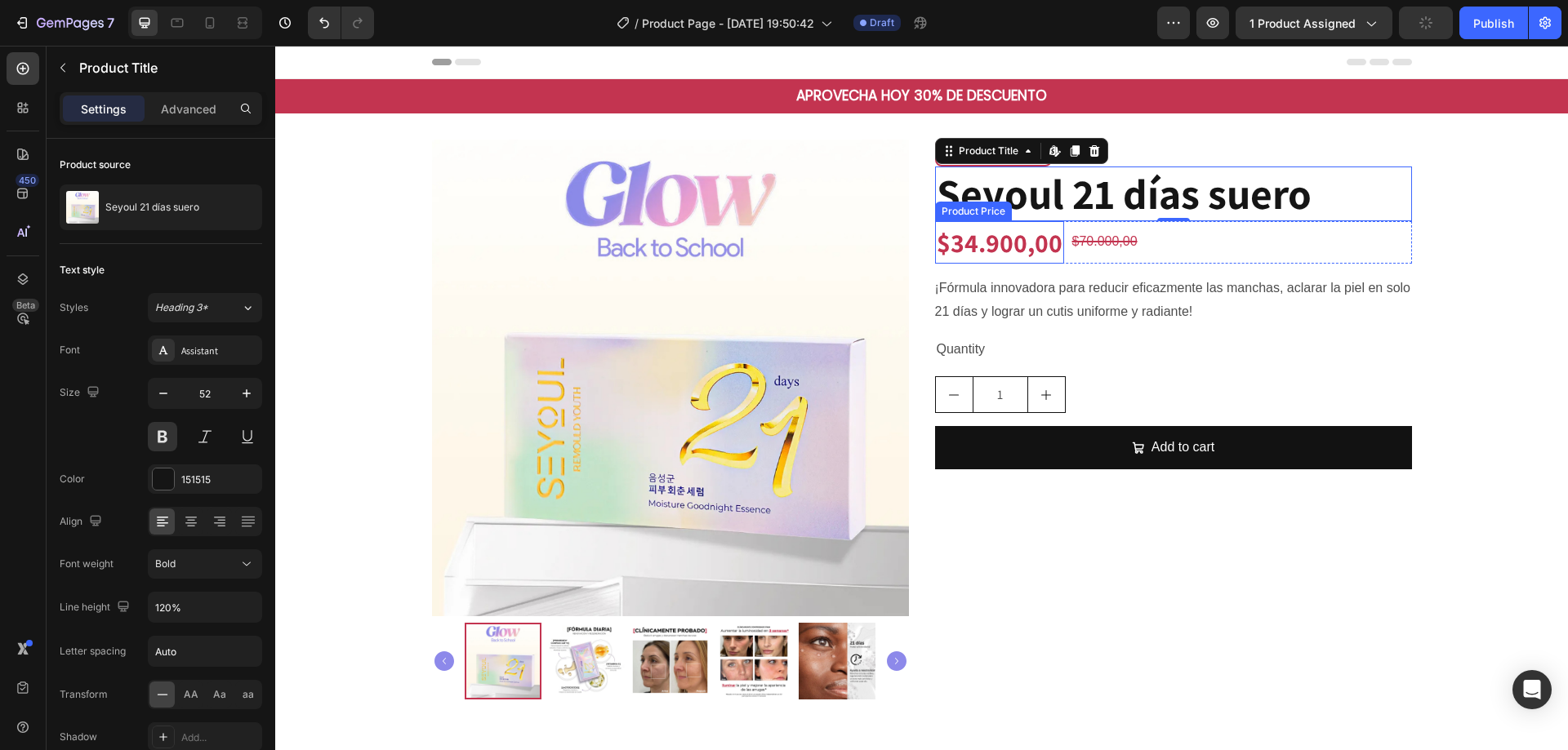
click at [1016, 253] on div "$34.900,00" at bounding box center [999, 243] width 129 height 43
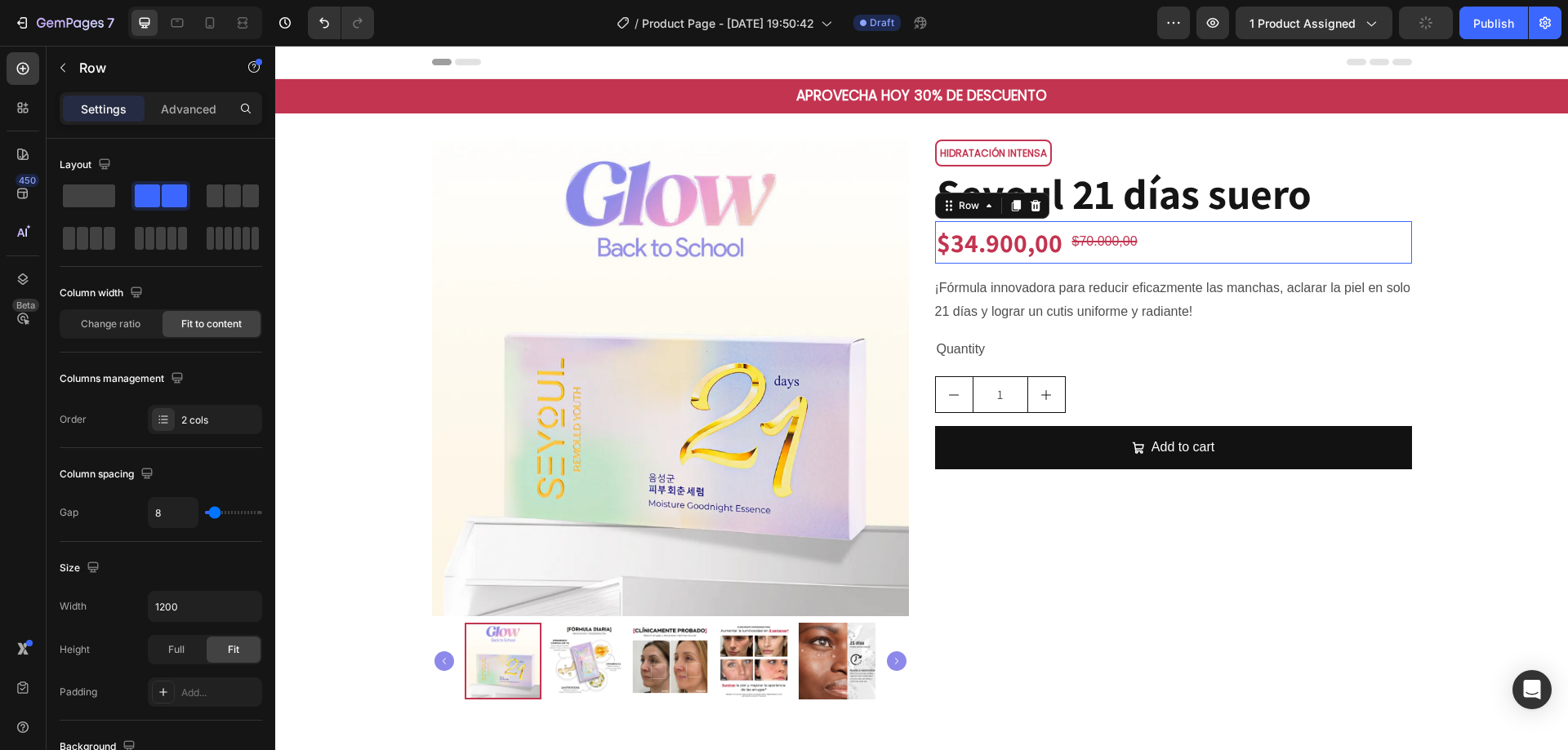
click at [1236, 247] on div "$34.900,00 Product Price Product Price $70.000,00 Product Price Product Price R…" at bounding box center [1173, 243] width 477 height 43
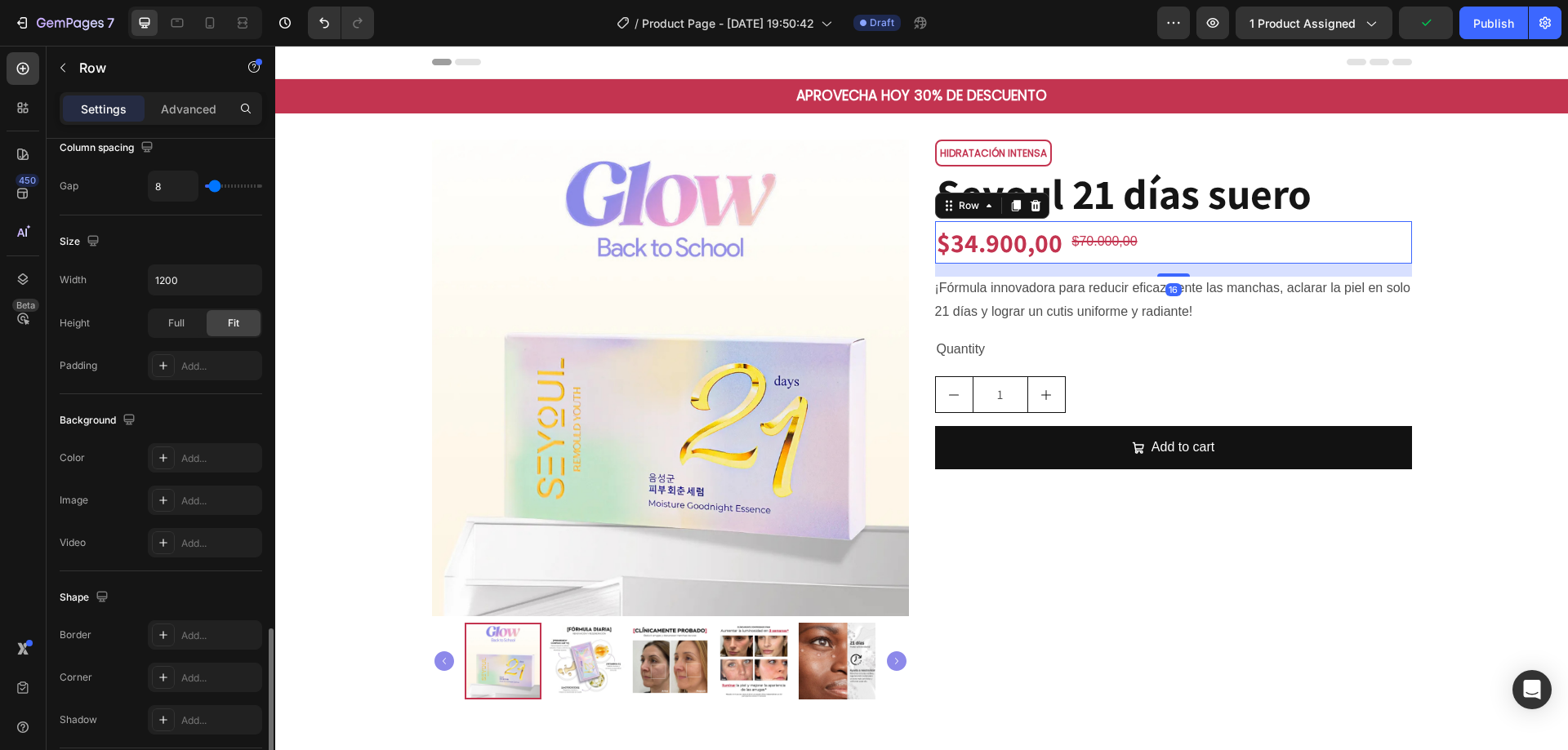
scroll to position [524, 0]
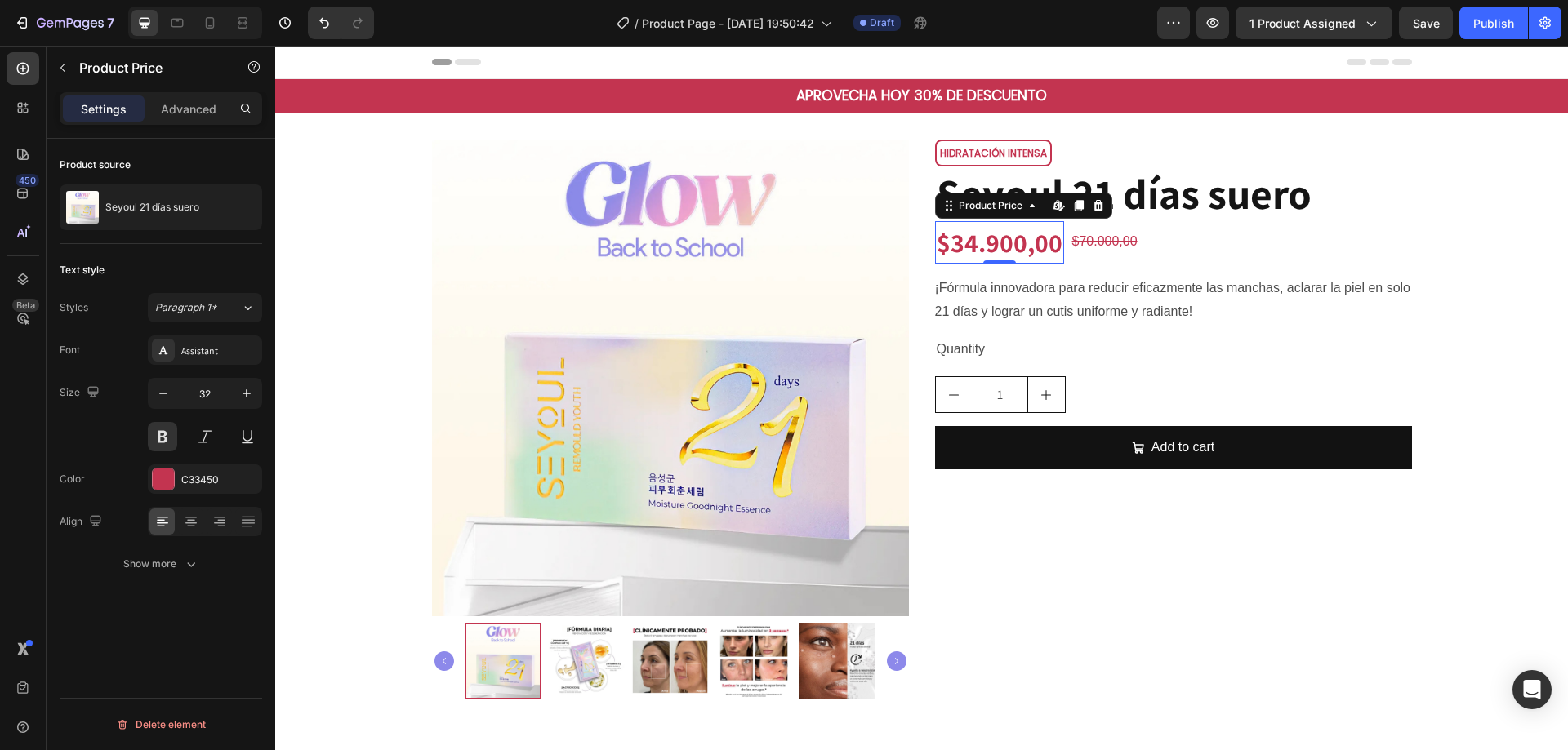
click at [1052, 241] on div "$34.900,00" at bounding box center [999, 243] width 129 height 43
click at [194, 570] on icon "button" at bounding box center [191, 565] width 16 height 16
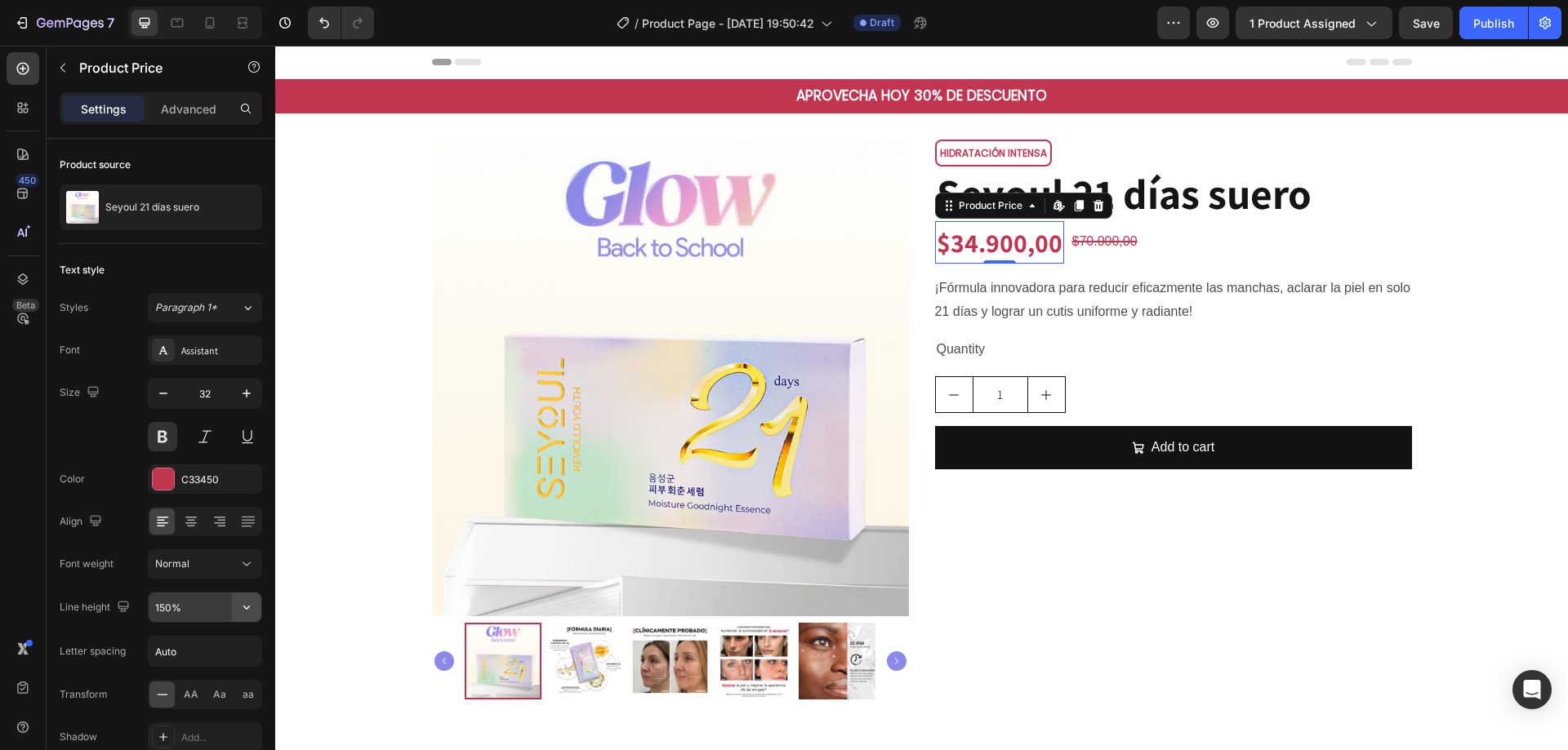
click at [236, 602] on button "button" at bounding box center [247, 607] width 30 height 30
drag, startPoint x: 184, startPoint y: 470, endPoint x: 232, endPoint y: 351, distance: 128.3
click at [184, 470] on p "120%" at bounding box center [200, 469] width 93 height 15
type input "120%"
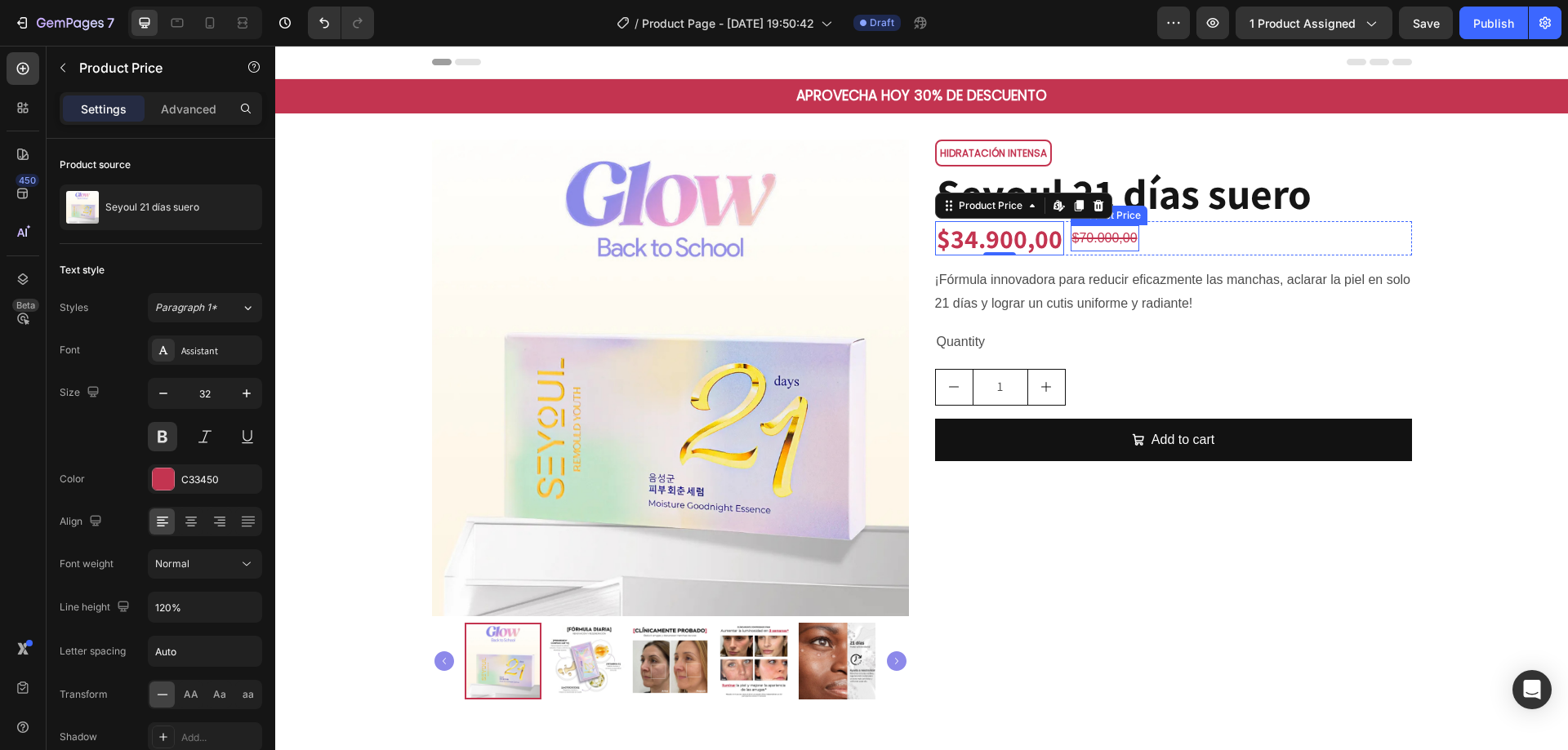
click at [1110, 236] on div "$70.000,00" at bounding box center [1105, 239] width 69 height 27
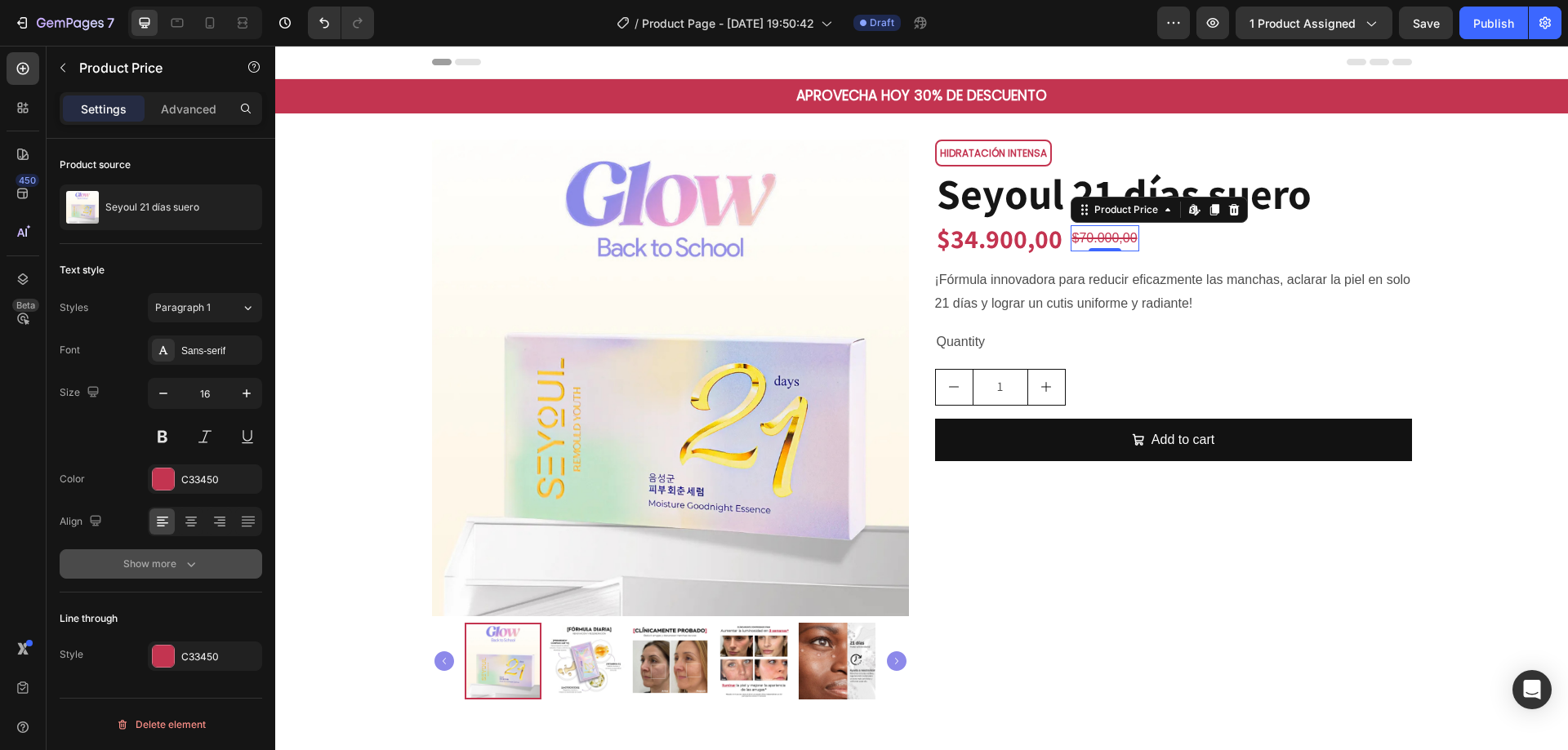
click at [178, 576] on button "Show more" at bounding box center [161, 565] width 203 height 30
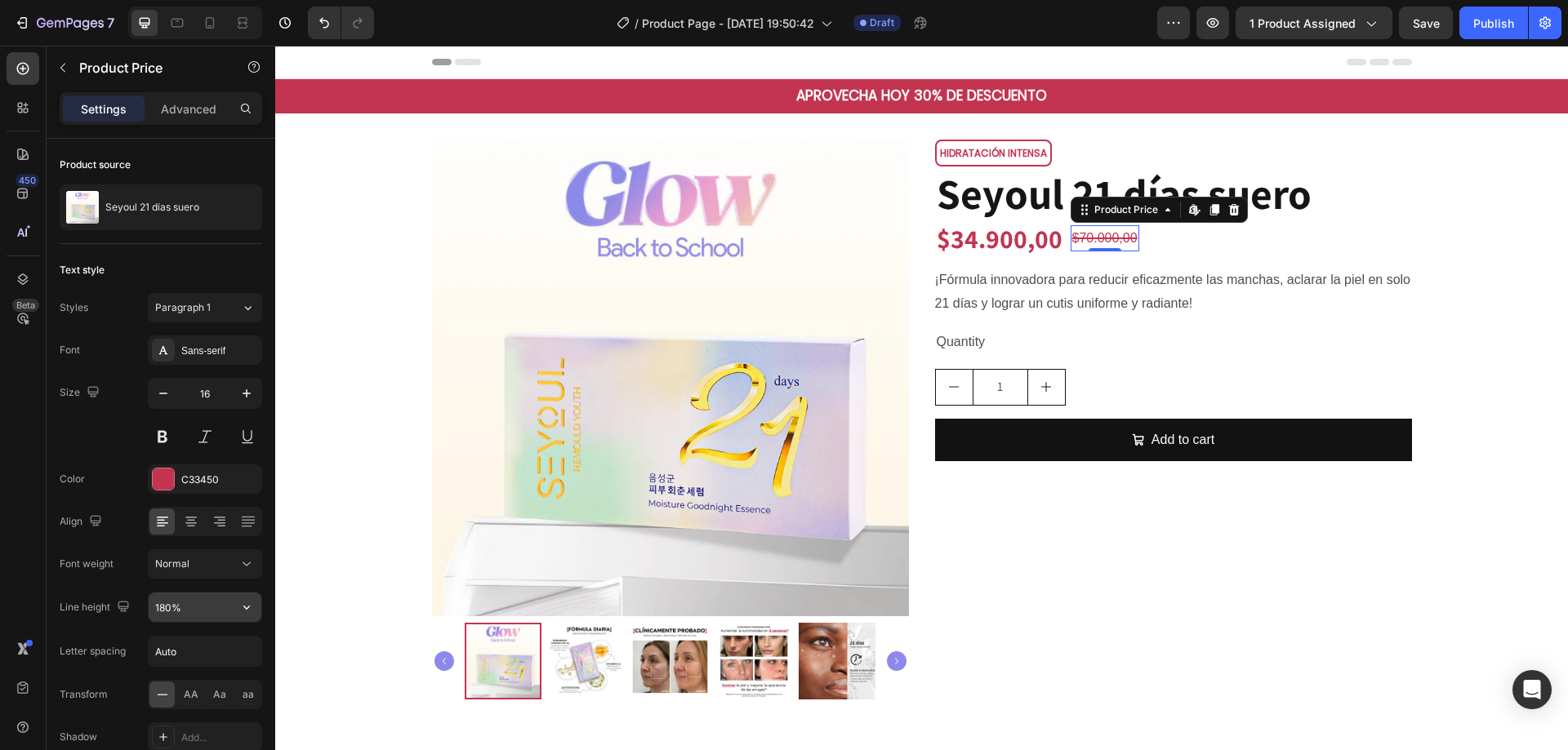
click at [258, 609] on button "button" at bounding box center [247, 607] width 30 height 30
drag, startPoint x: 168, startPoint y: 537, endPoint x: 171, endPoint y: 425, distance: 112.0
click at [168, 537] on span "150%" at bounding box center [167, 532] width 26 height 15
type input "150%"
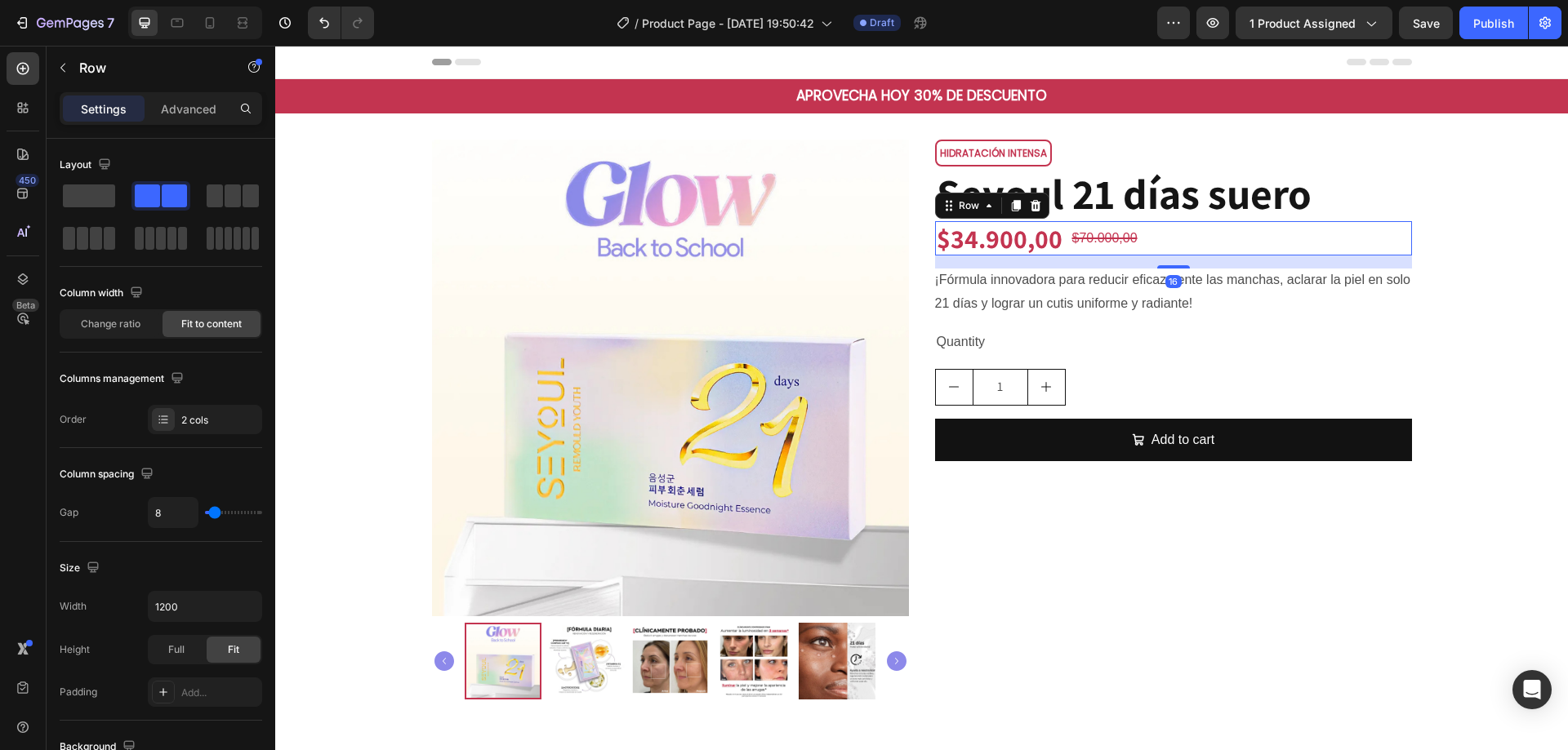
click at [1226, 227] on div "$34.900,00 Product Price Product Price $70.000,00 Product Price Product Price R…" at bounding box center [1173, 239] width 477 height 34
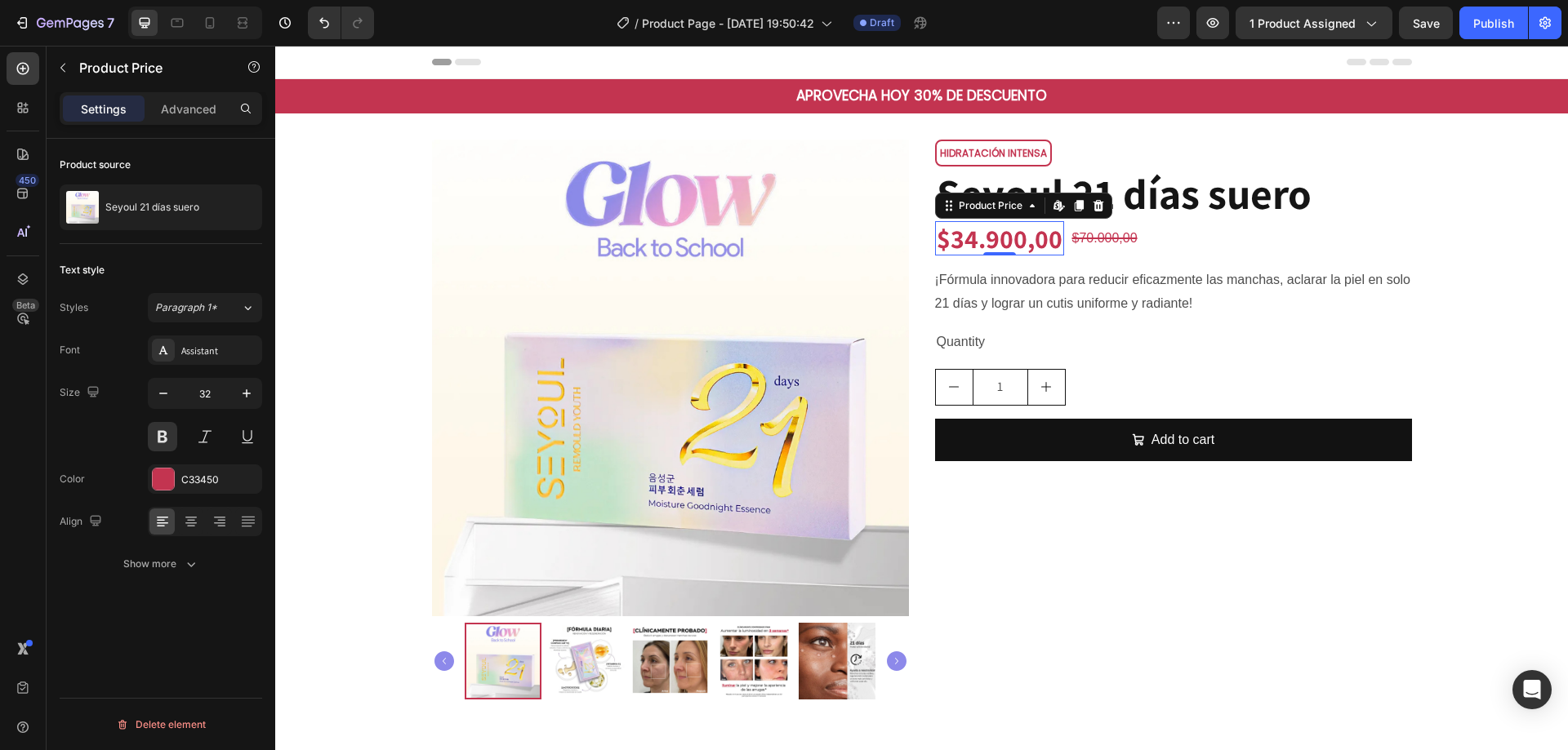
click at [996, 250] on div "$34.900,00 Product Price Edit content in Shopify 0 Product Price Edit content i…" at bounding box center [999, 239] width 129 height 34
click at [254, 399] on button "button" at bounding box center [247, 394] width 30 height 30
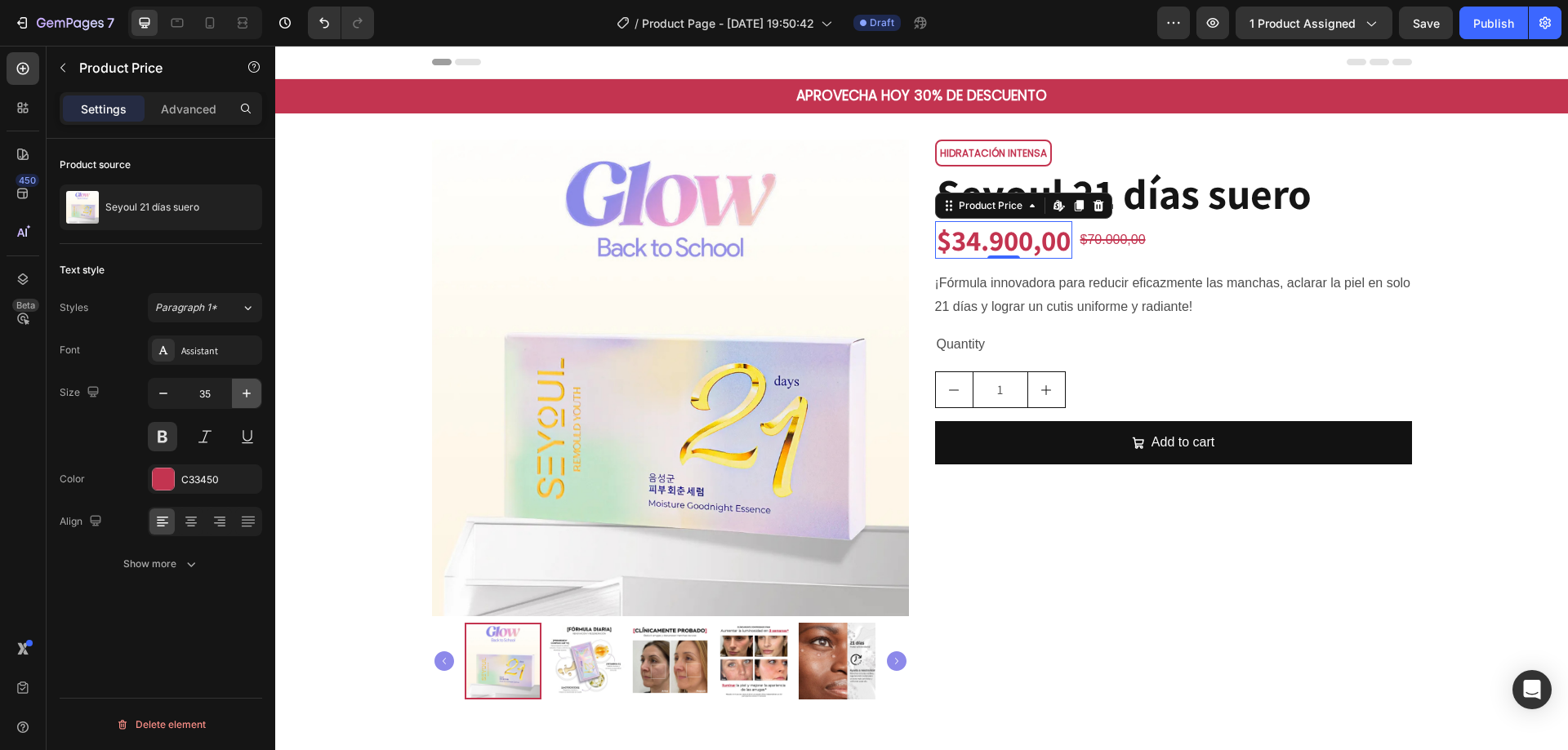
click at [254, 399] on button "button" at bounding box center [247, 394] width 30 height 30
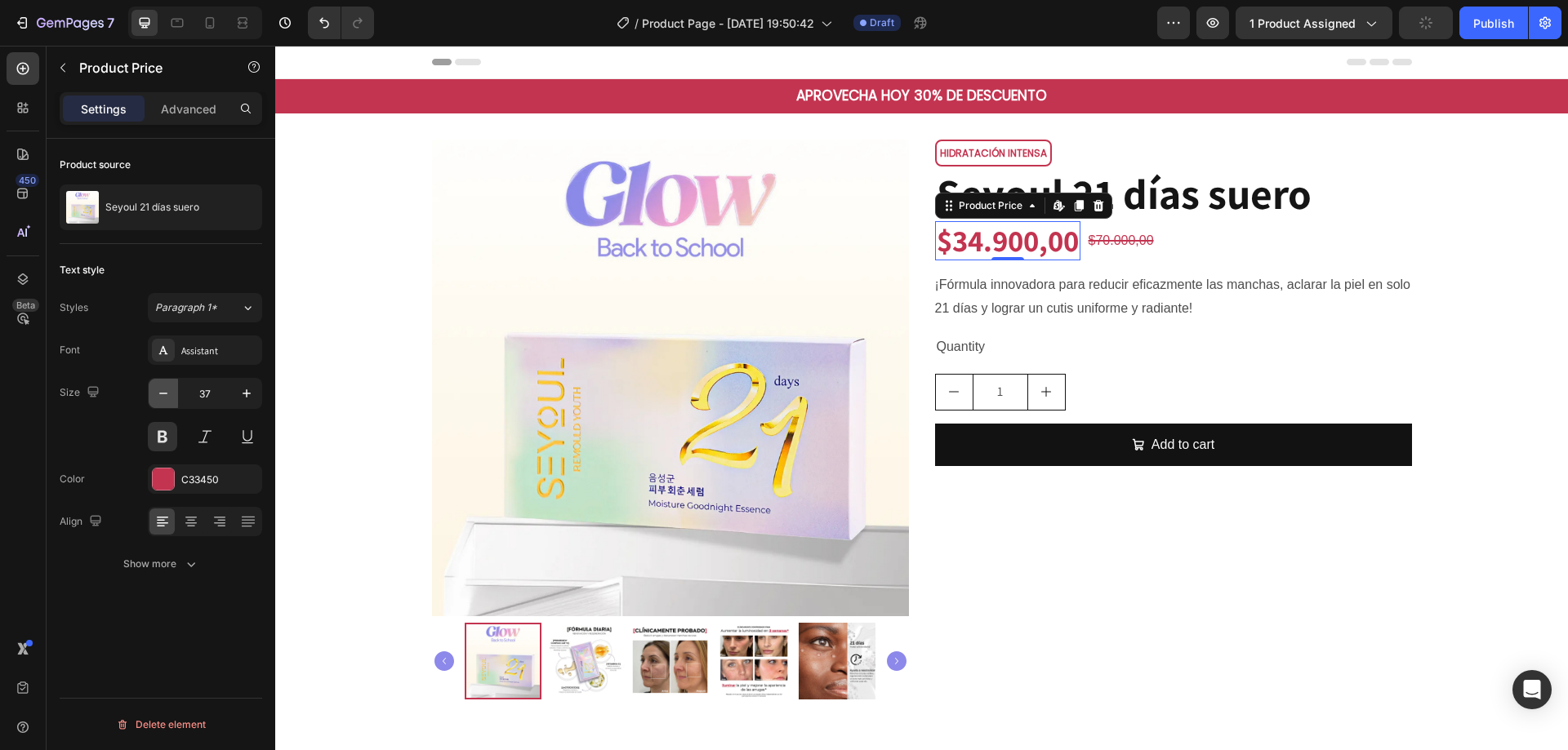
click at [149, 398] on button "button" at bounding box center [163, 394] width 30 height 30
type input "36"
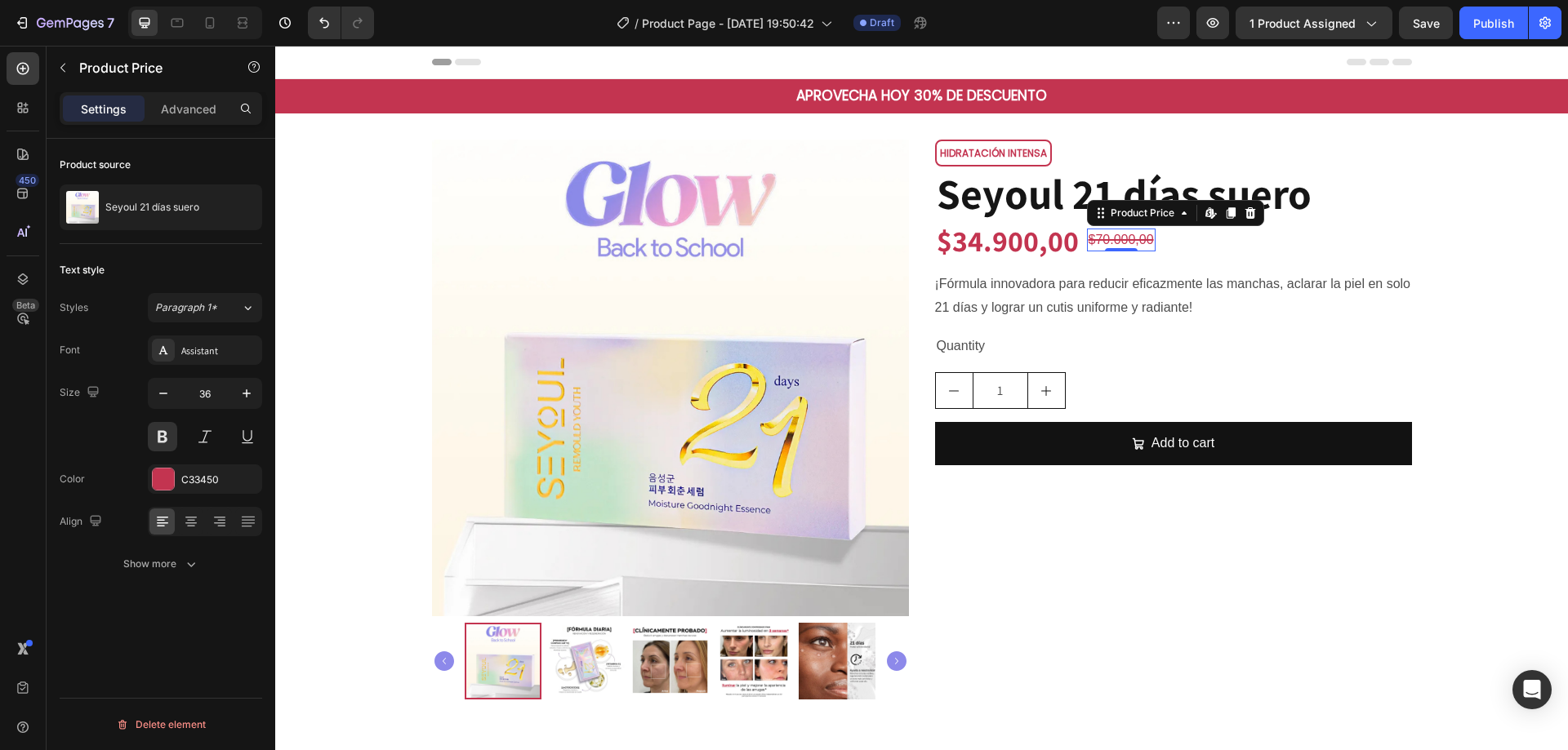
click at [1095, 240] on div "$70.000,00" at bounding box center [1121, 240] width 69 height 23
click at [252, 390] on icon "button" at bounding box center [247, 394] width 16 height 16
type input "18"
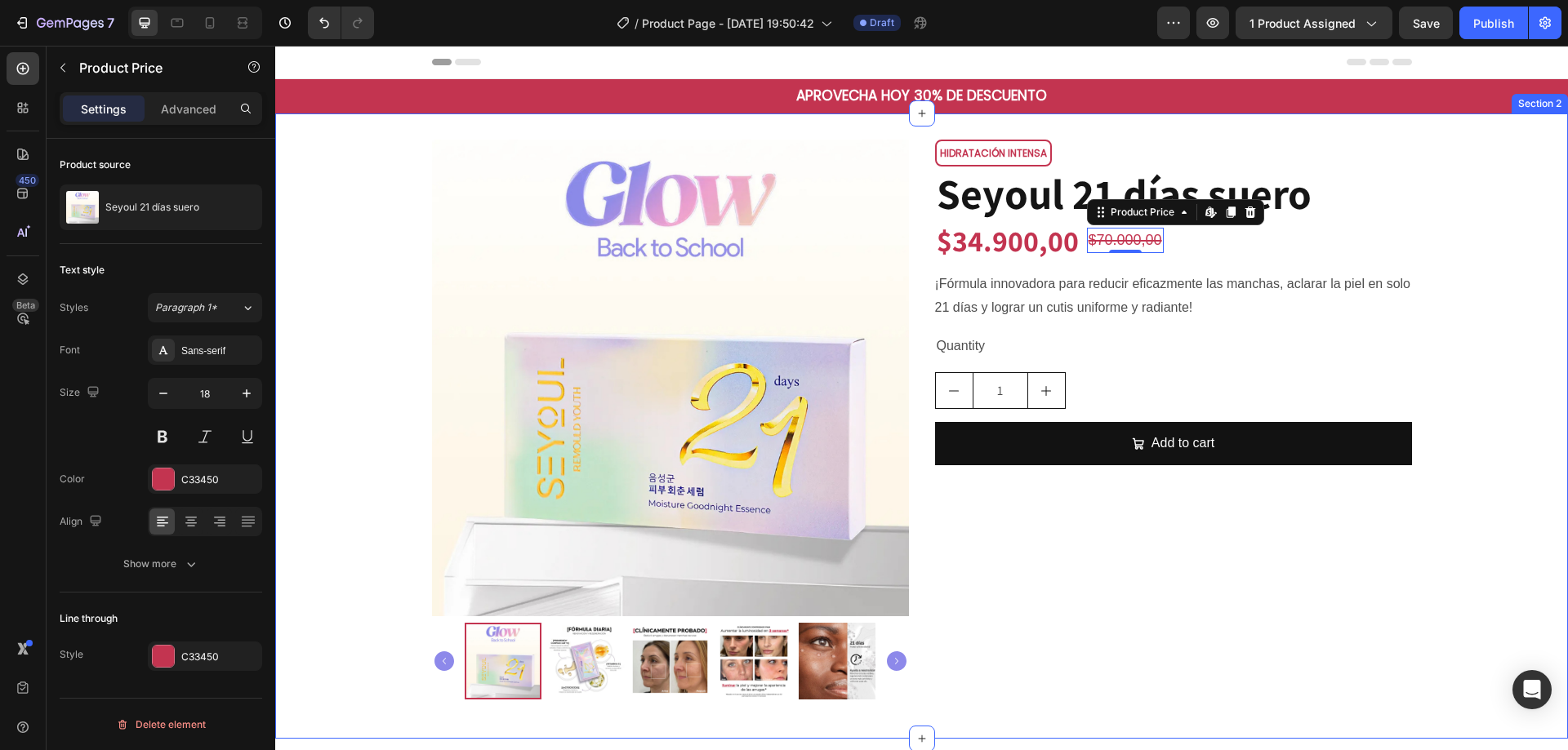
click at [1479, 218] on div "Product Images HIDRATACIÓN INTENSA Text Block Row Seyoul 21 [PERSON_NAME] [PERS…" at bounding box center [921, 426] width 1293 height 573
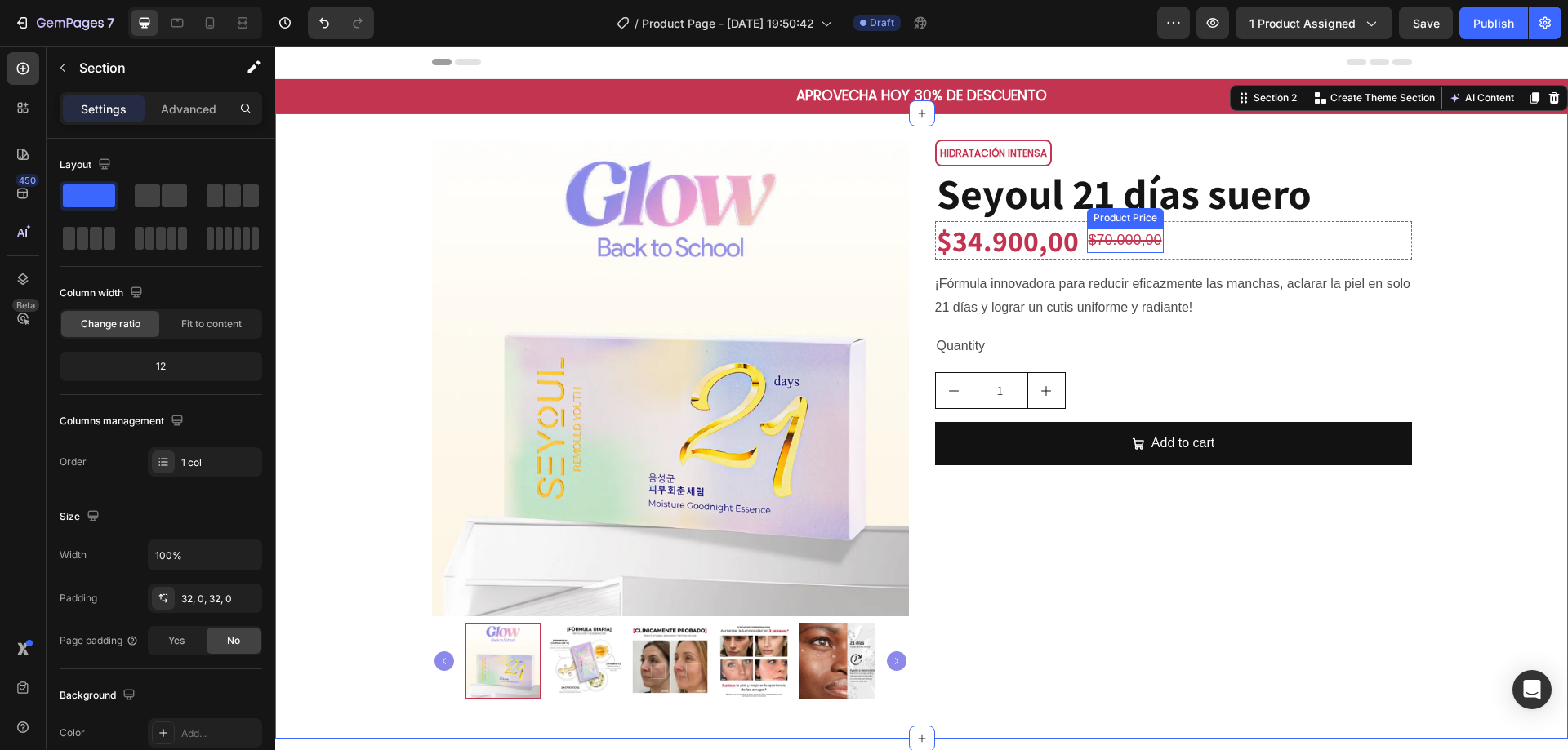
click at [1141, 242] on div "$70.000,00" at bounding box center [1126, 240] width 77 height 25
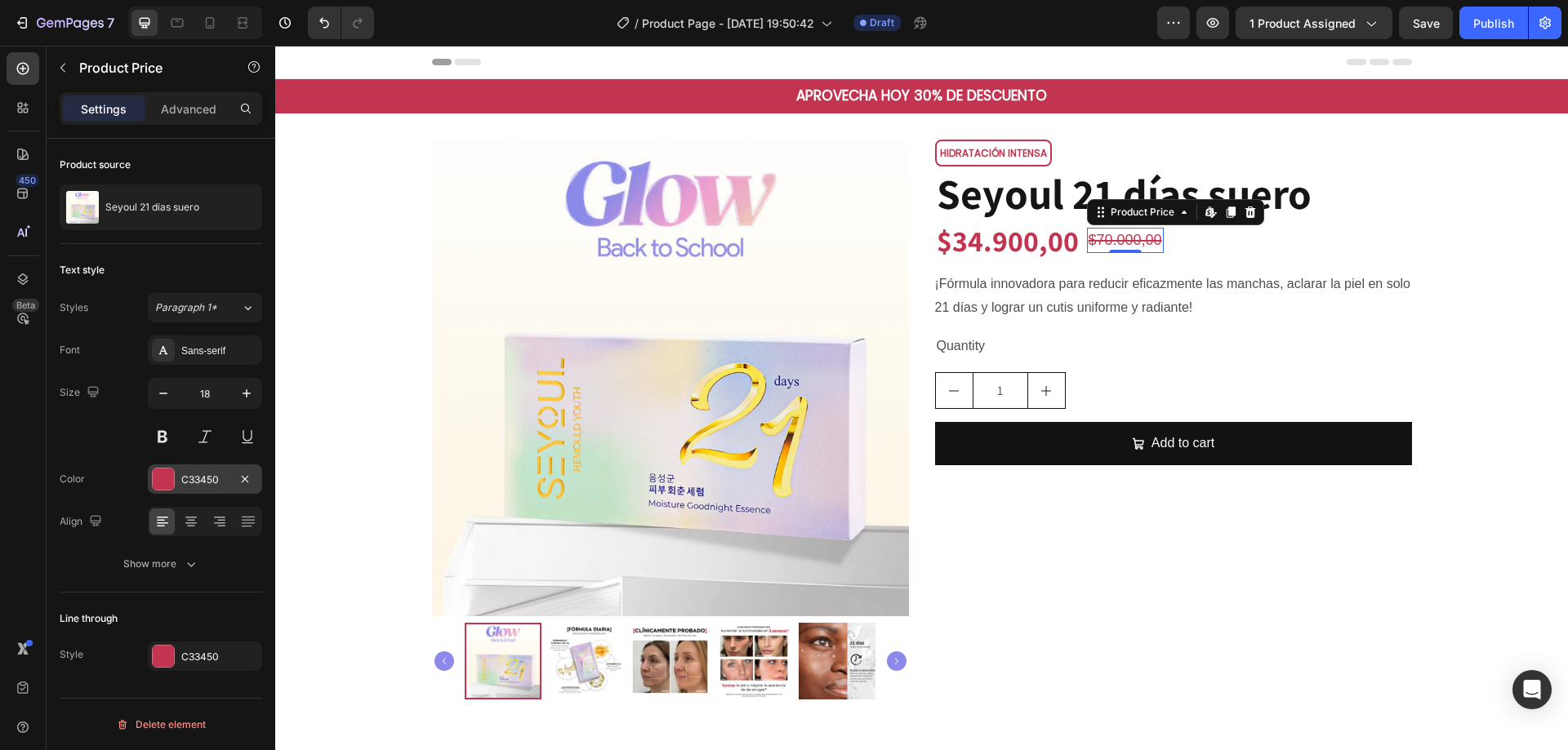
click at [167, 478] on div at bounding box center [163, 479] width 21 height 21
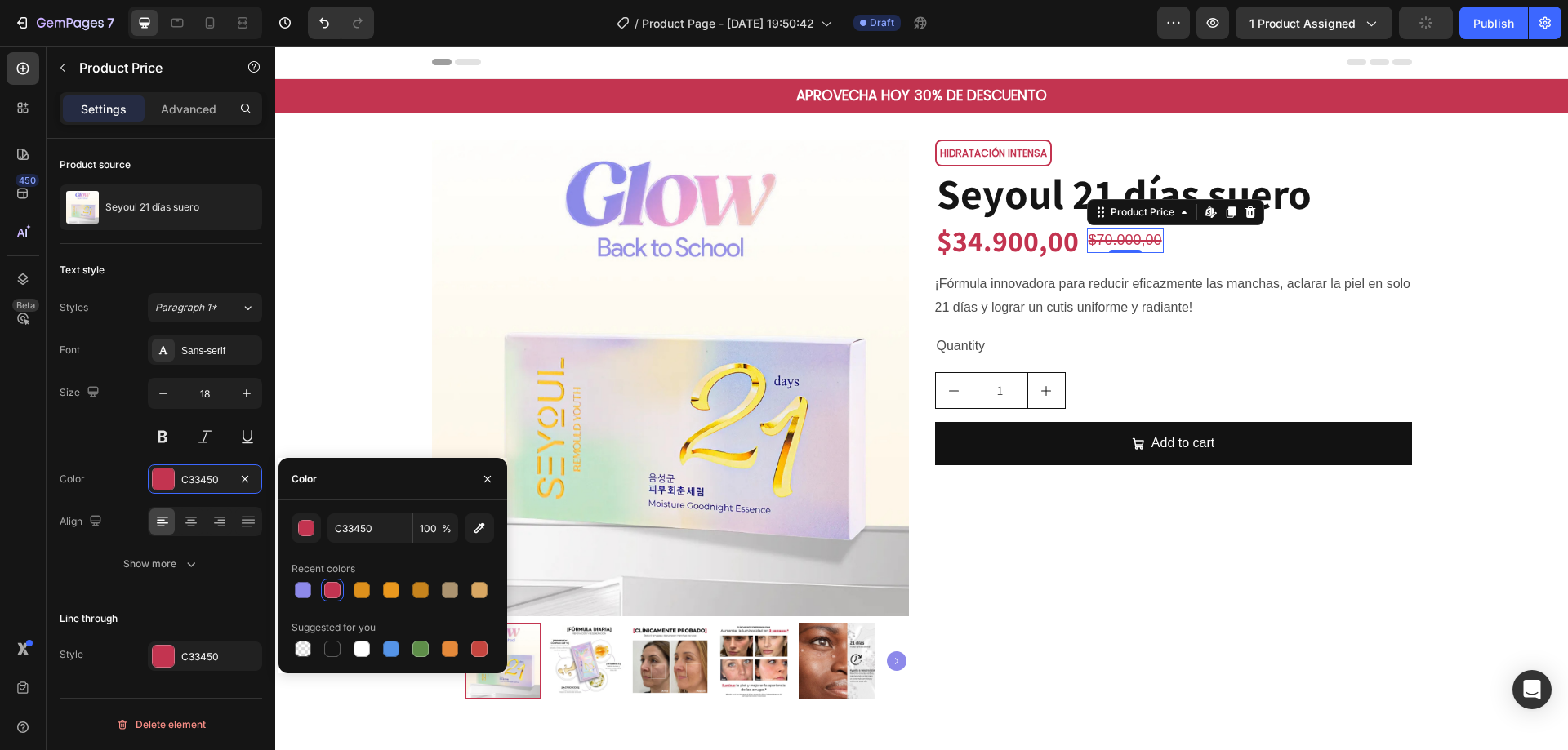
click at [304, 578] on div "Recent colors" at bounding box center [392, 569] width 203 height 26
click at [309, 535] on div "button" at bounding box center [307, 529] width 16 height 16
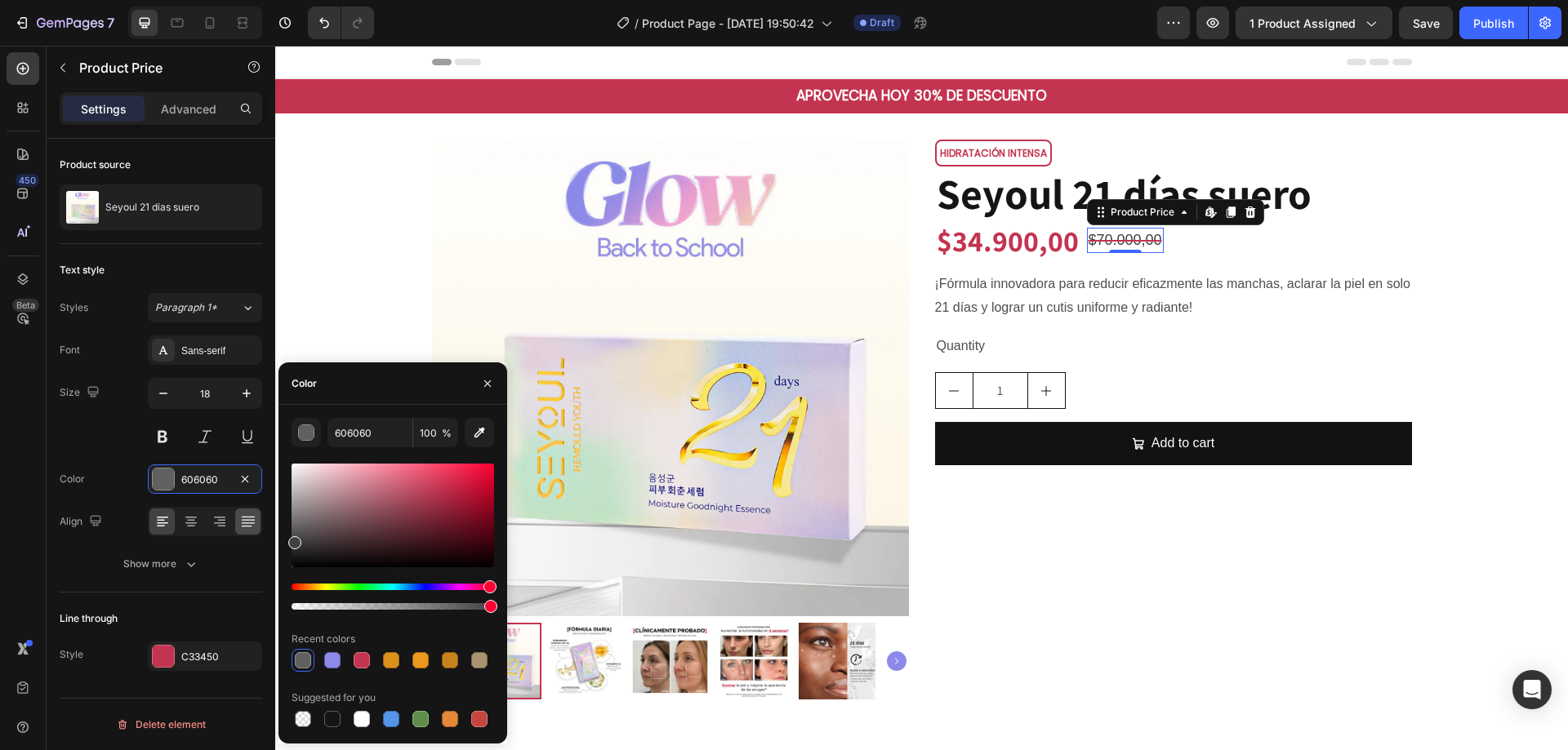
drag, startPoint x: 315, startPoint y: 545, endPoint x: 246, endPoint y: 515, distance: 75.2
click at [250, 539] on div "450 Beta Sections(18) Elements(84) Section Element Hero Section Product Detail …" at bounding box center [137, 398] width 275 height 705
click at [246, 515] on icon at bounding box center [249, 522] width 16 height 16
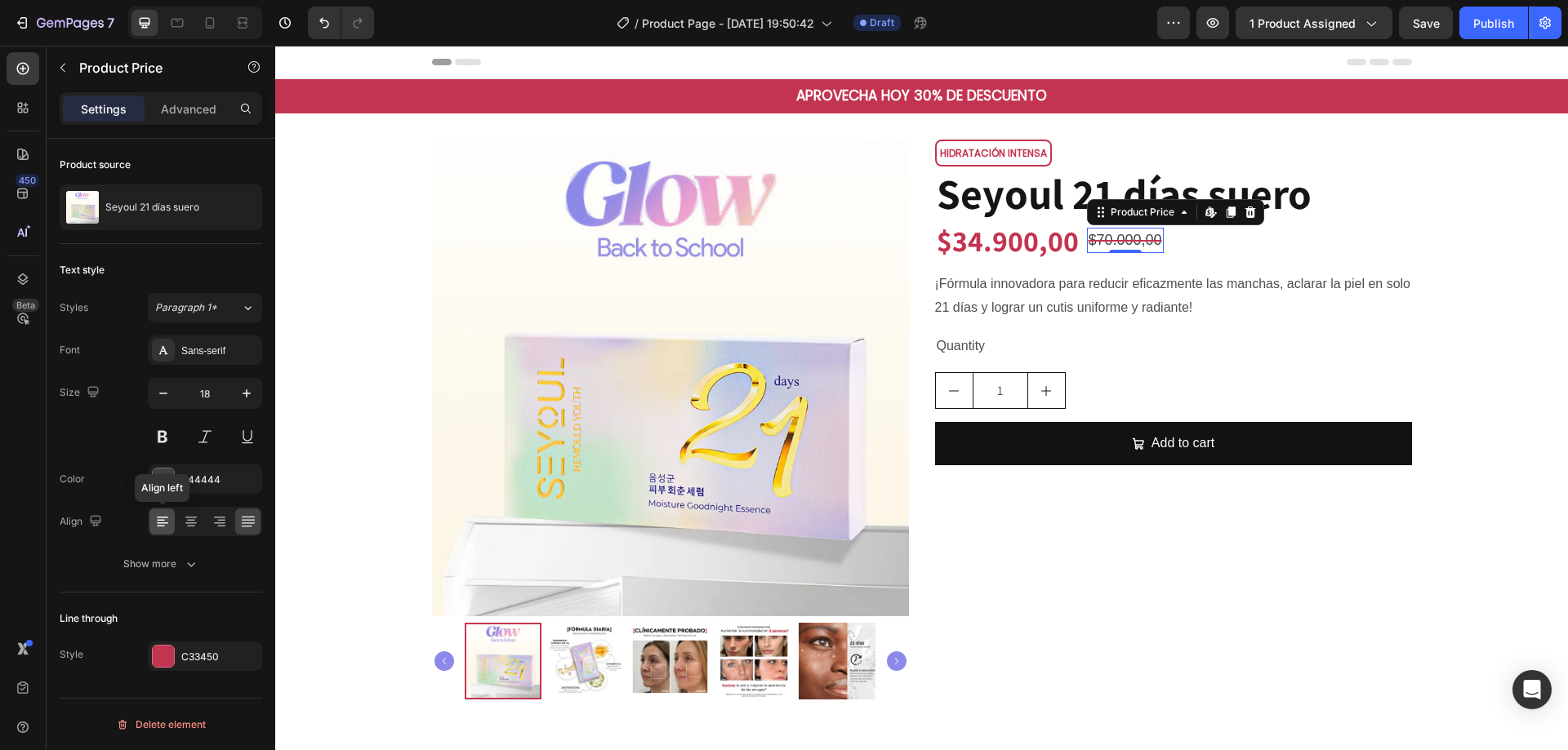
click at [151, 519] on div at bounding box center [162, 522] width 25 height 26
drag, startPoint x: 166, startPoint y: 485, endPoint x: 2, endPoint y: 466, distance: 165.1
click at [166, 485] on div at bounding box center [163, 479] width 21 height 21
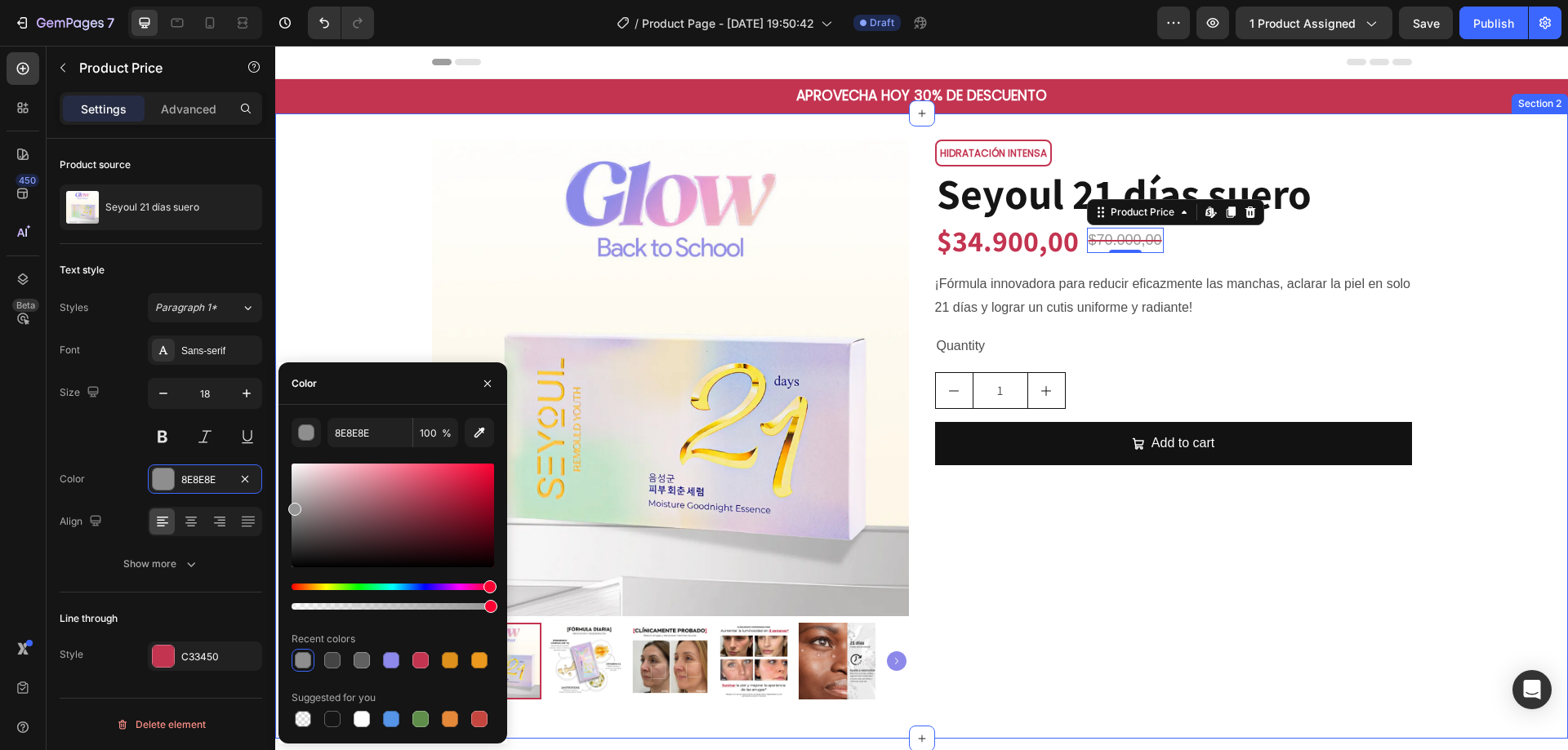
type input "969696"
drag, startPoint x: 570, startPoint y: 565, endPoint x: 277, endPoint y: 502, distance: 299.7
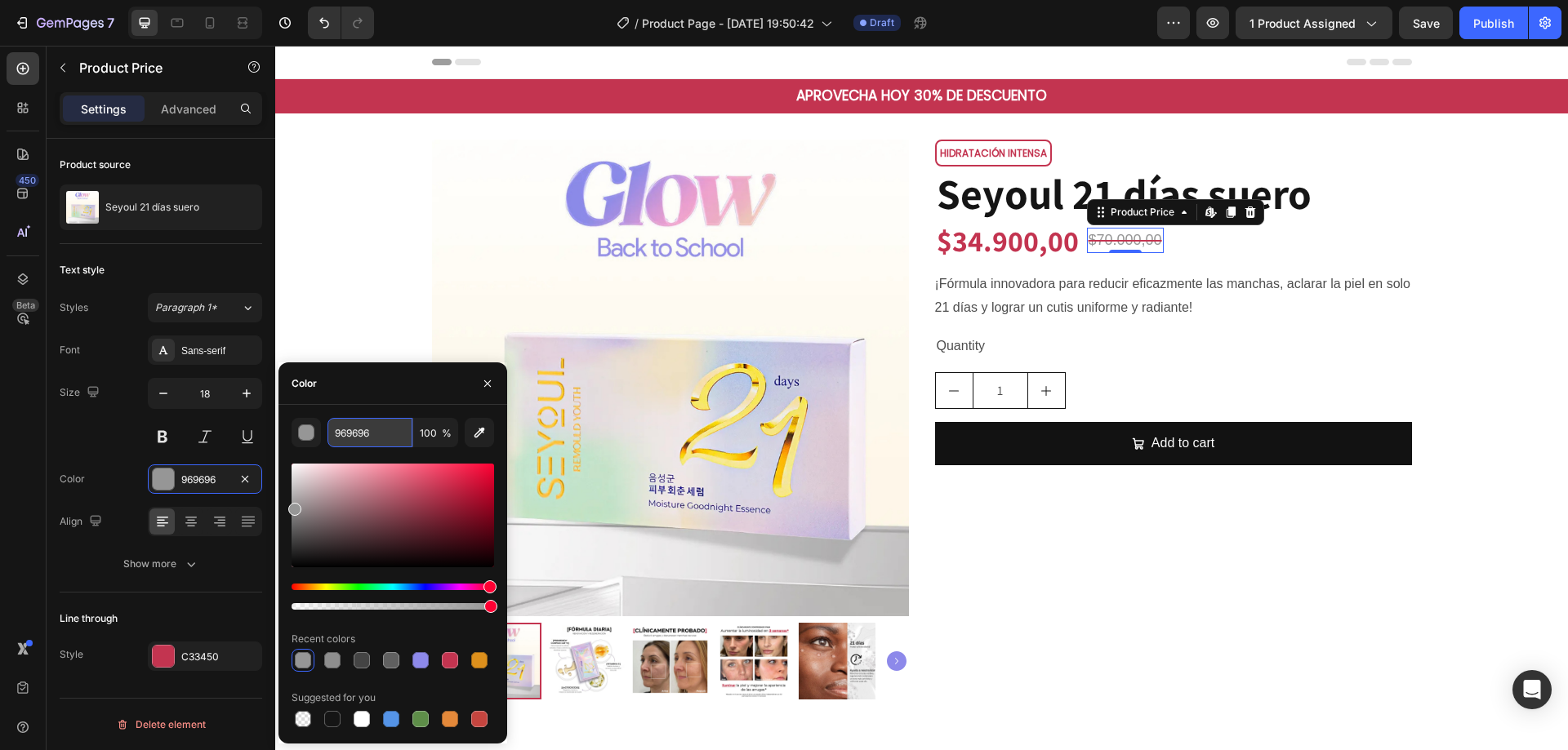
click at [358, 436] on input "969696" at bounding box center [369, 432] width 85 height 30
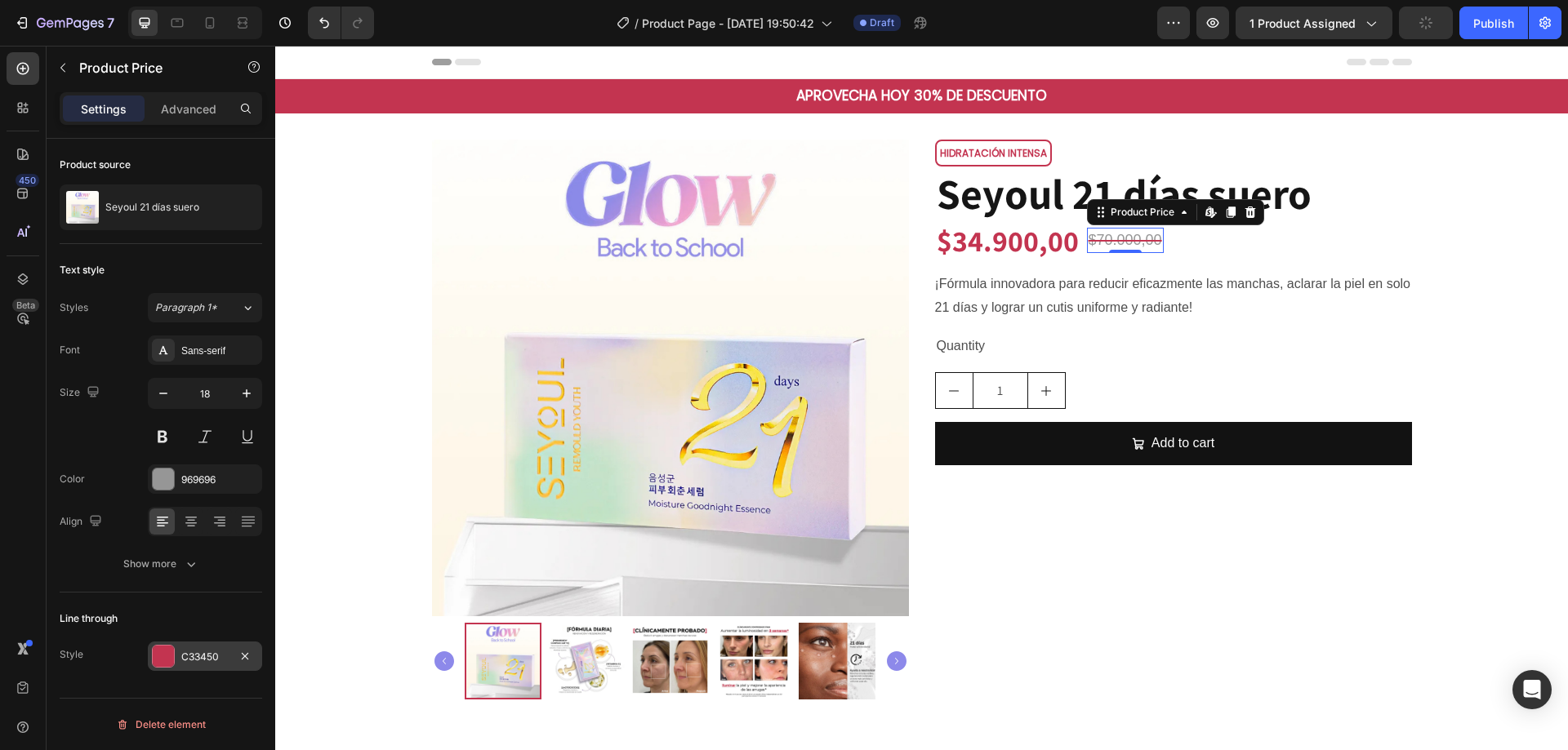
drag, startPoint x: 166, startPoint y: 653, endPoint x: 16, endPoint y: 534, distance: 191.5
click at [166, 653] on div at bounding box center [163, 656] width 21 height 21
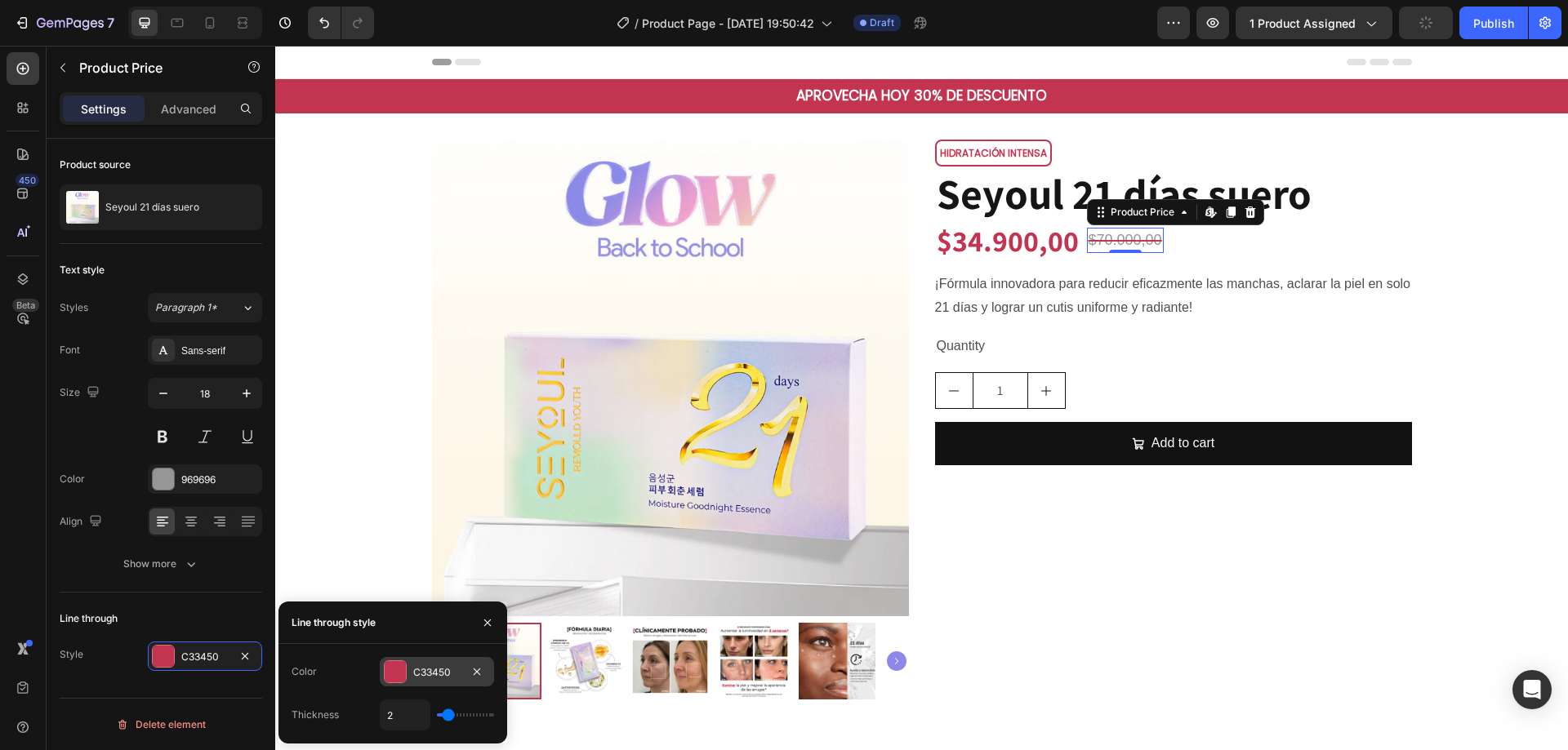
click at [444, 666] on div "C33450" at bounding box center [437, 673] width 48 height 15
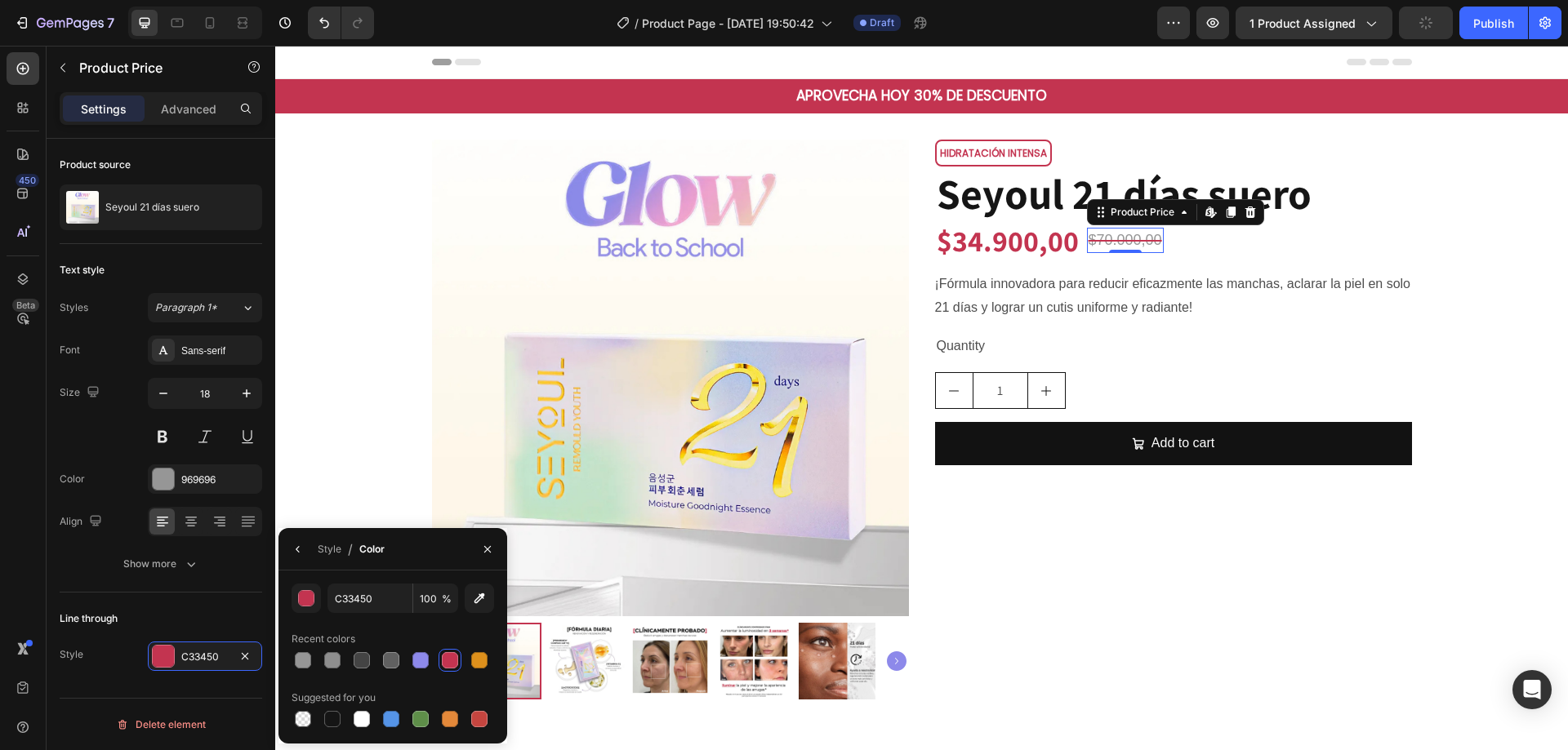
click at [373, 579] on div "C33450 100 % Recent colors Suggested for you" at bounding box center [392, 656] width 229 height 173
paste input "969696"
type input "969696"
click at [378, 620] on div "969696 100 % Recent colors Suggested for you" at bounding box center [392, 656] width 203 height 147
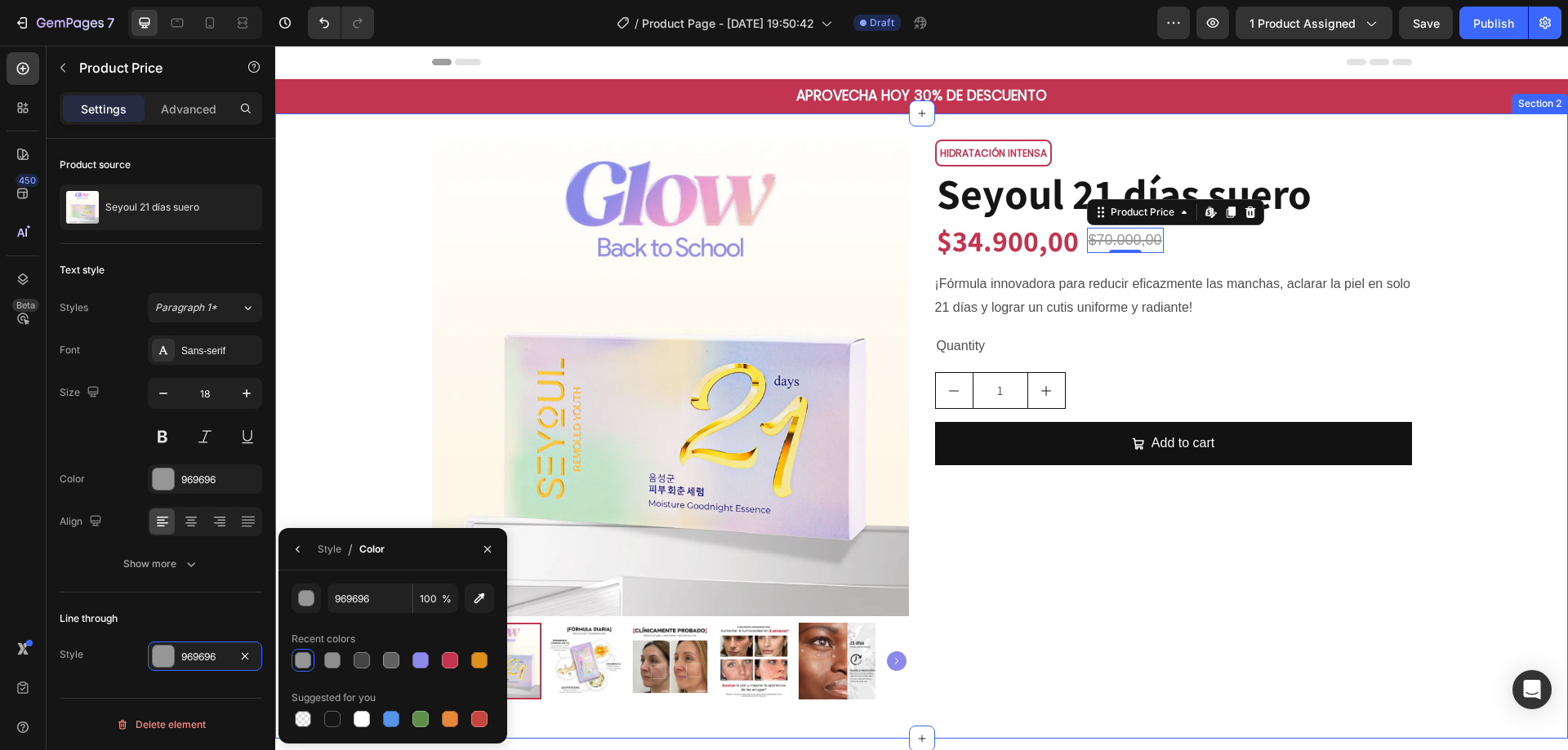
click at [1509, 293] on div "Product Images HIDRATACIÓN INTENSA Text Block Row Seyoul 21 [PERSON_NAME] [PERS…" at bounding box center [921, 426] width 1293 height 573
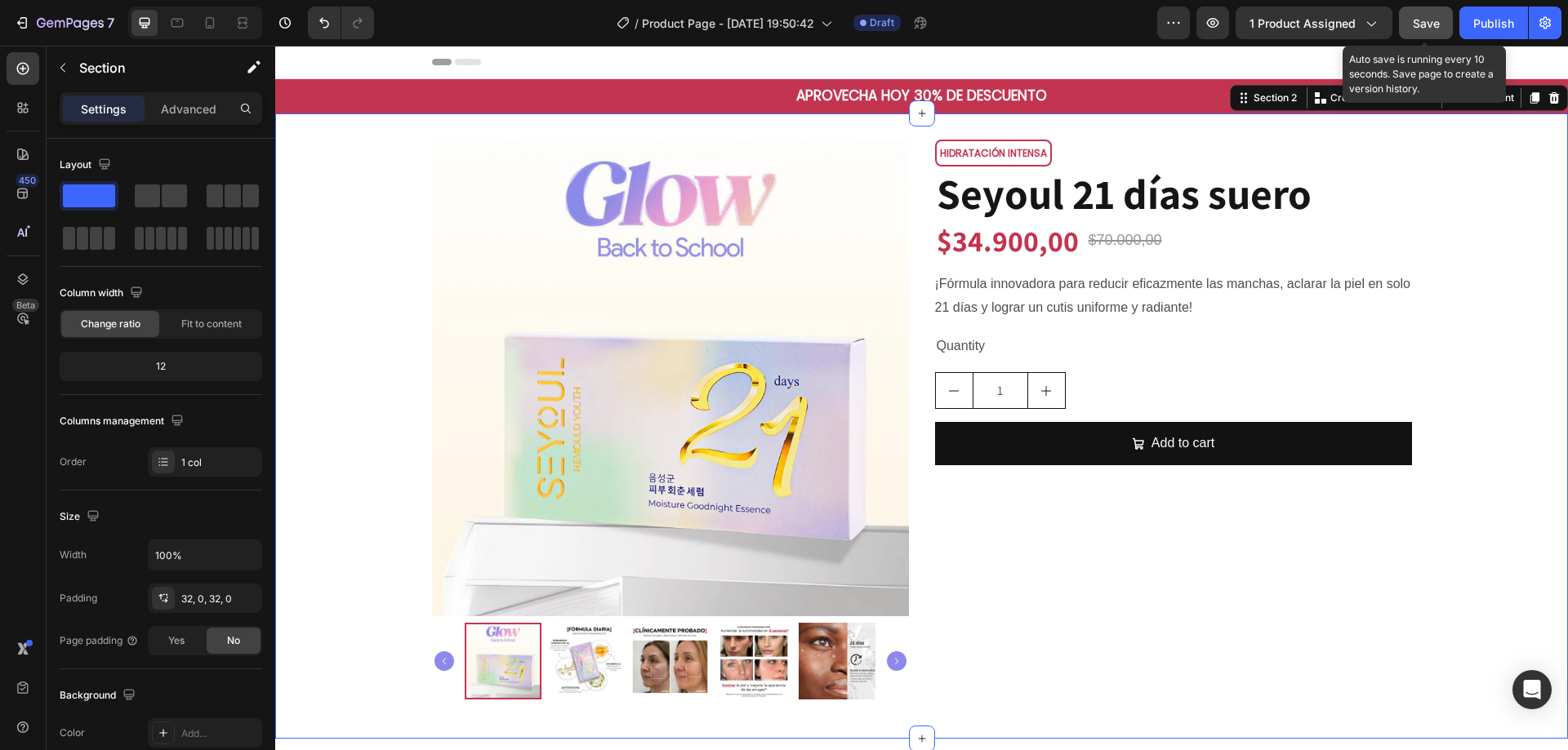
click at [1438, 20] on span "Save" at bounding box center [1426, 23] width 27 height 14
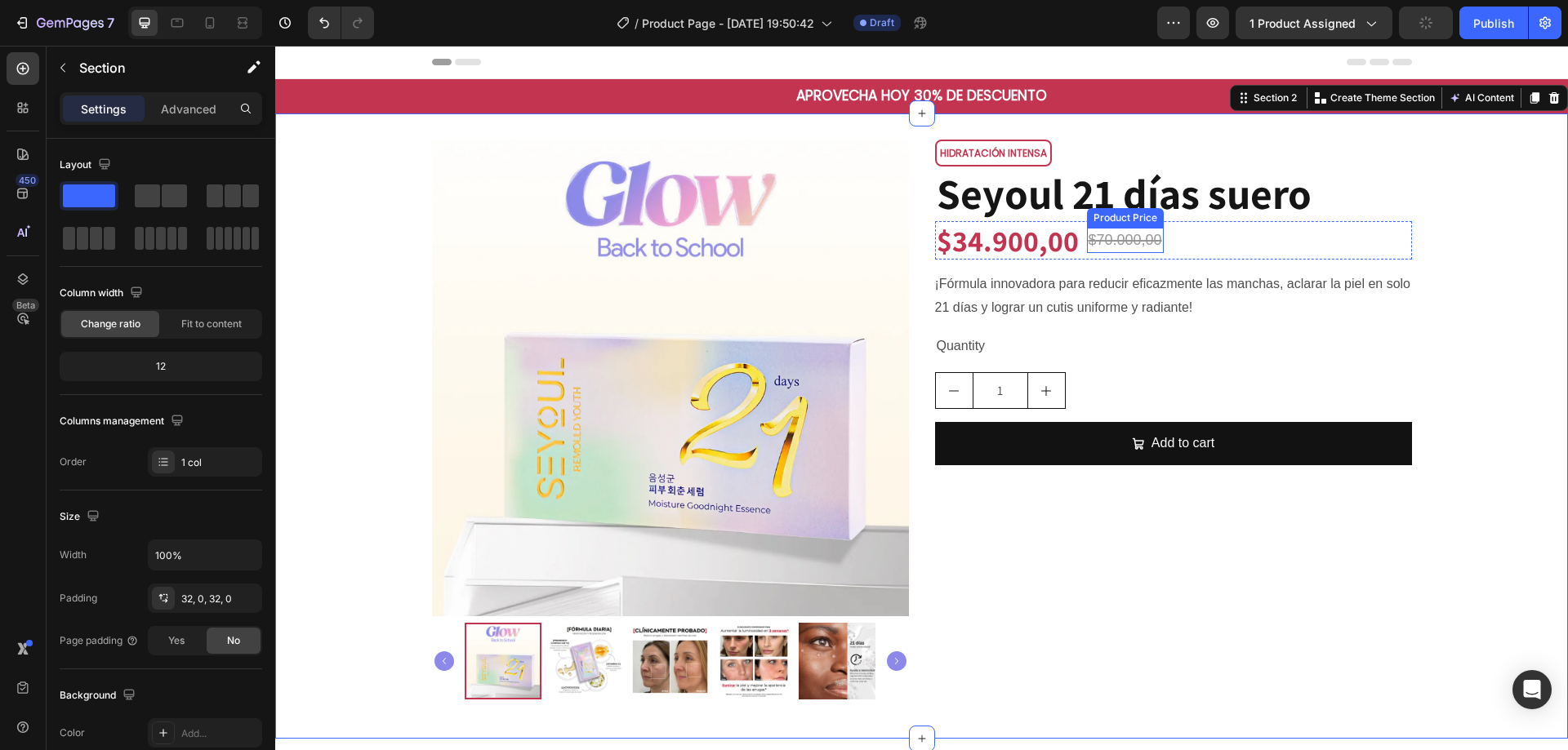
click at [1150, 240] on div "$70.000,00" at bounding box center [1126, 240] width 77 height 25
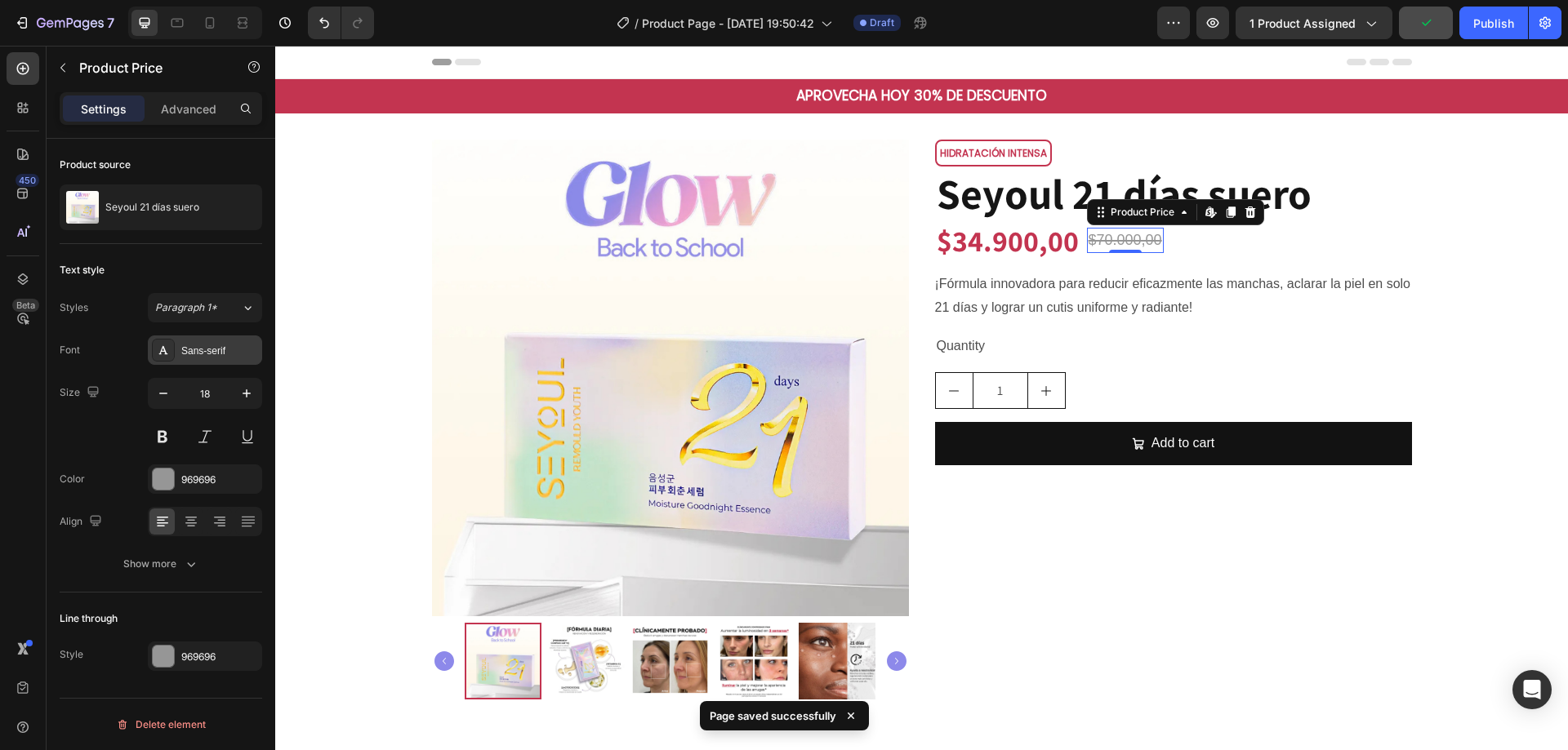
click at [226, 350] on div "Sans-serif" at bounding box center [220, 351] width 77 height 15
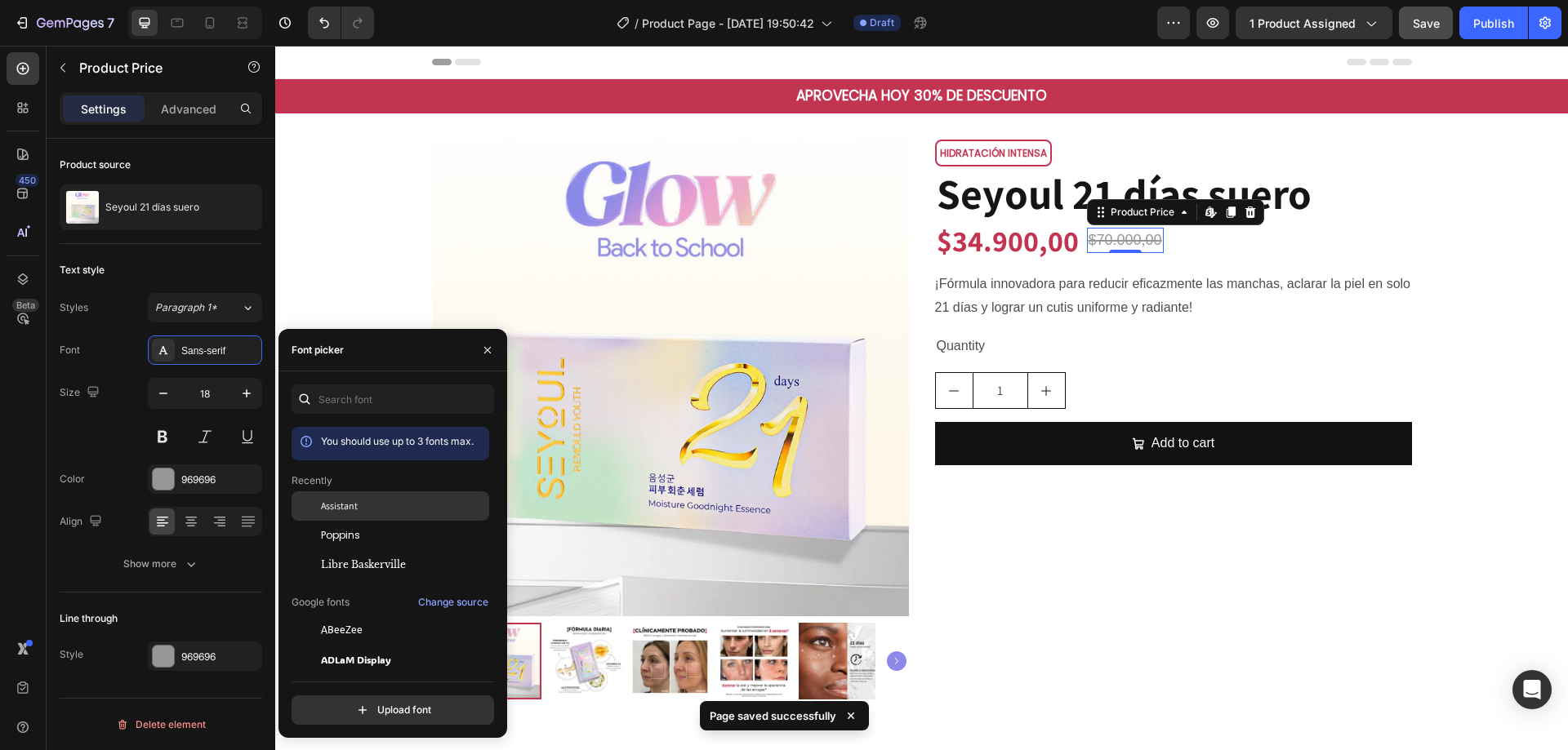
click at [420, 510] on div "Assistant" at bounding box center [403, 506] width 165 height 15
click at [181, 563] on div "Show more" at bounding box center [161, 565] width 76 height 16
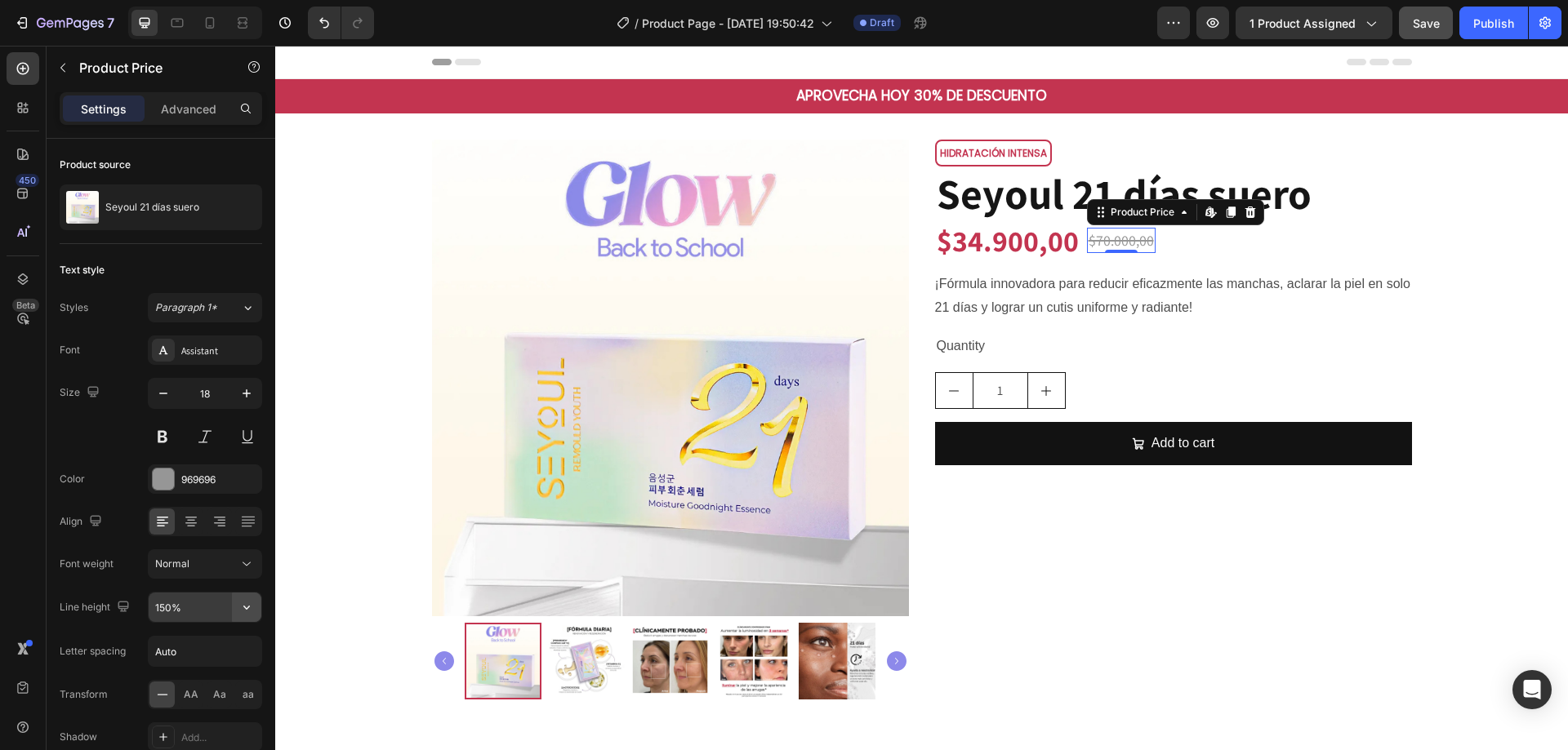
click at [247, 600] on icon "button" at bounding box center [247, 607] width 16 height 16
click at [199, 473] on p "120%" at bounding box center [200, 469] width 93 height 15
type input "120%"
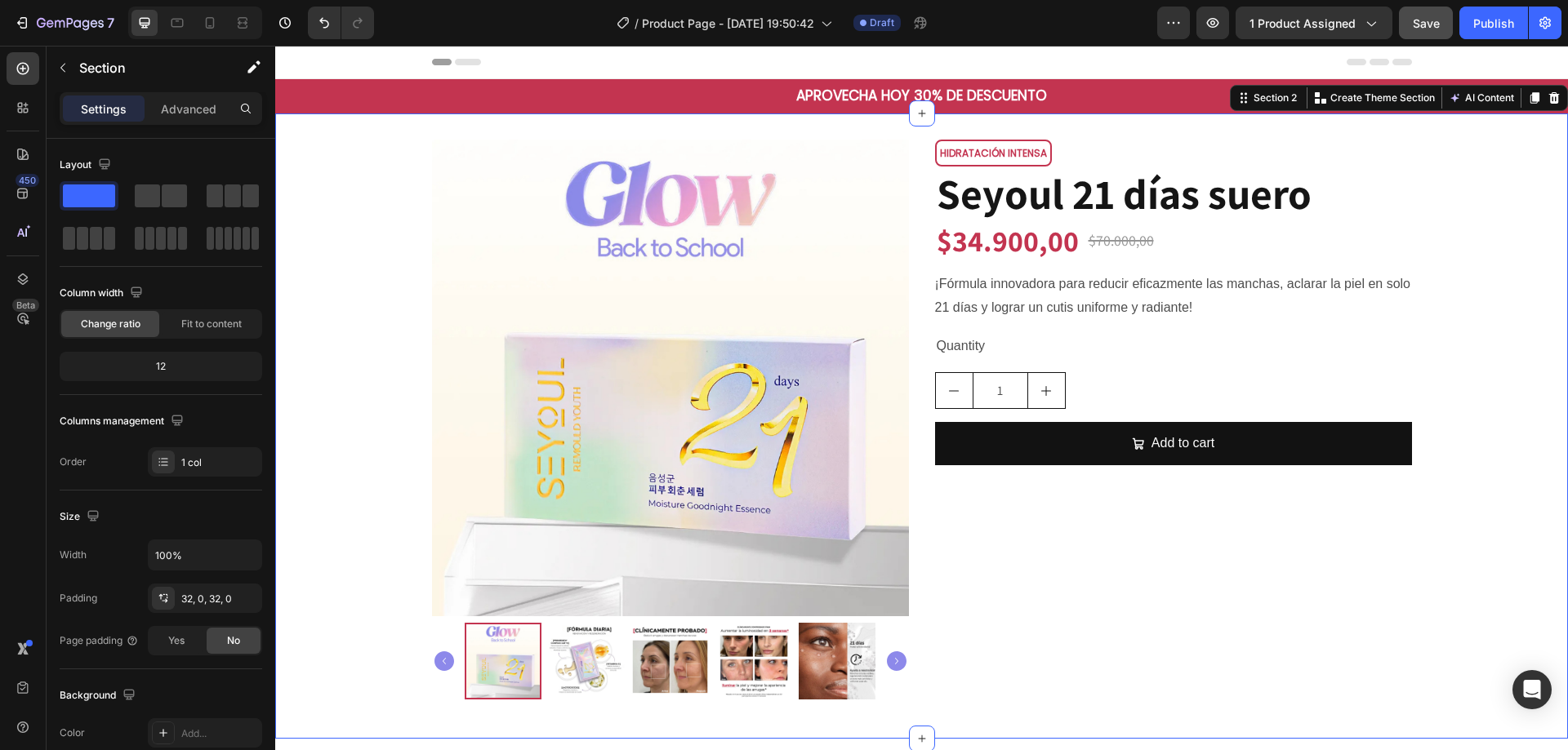
click at [1461, 295] on div "Product Images HIDRATACIÓN INTENSA Text Block Row Seyoul 21 [PERSON_NAME] [PERS…" at bounding box center [921, 426] width 1293 height 573
